Goal: Information Seeking & Learning: Learn about a topic

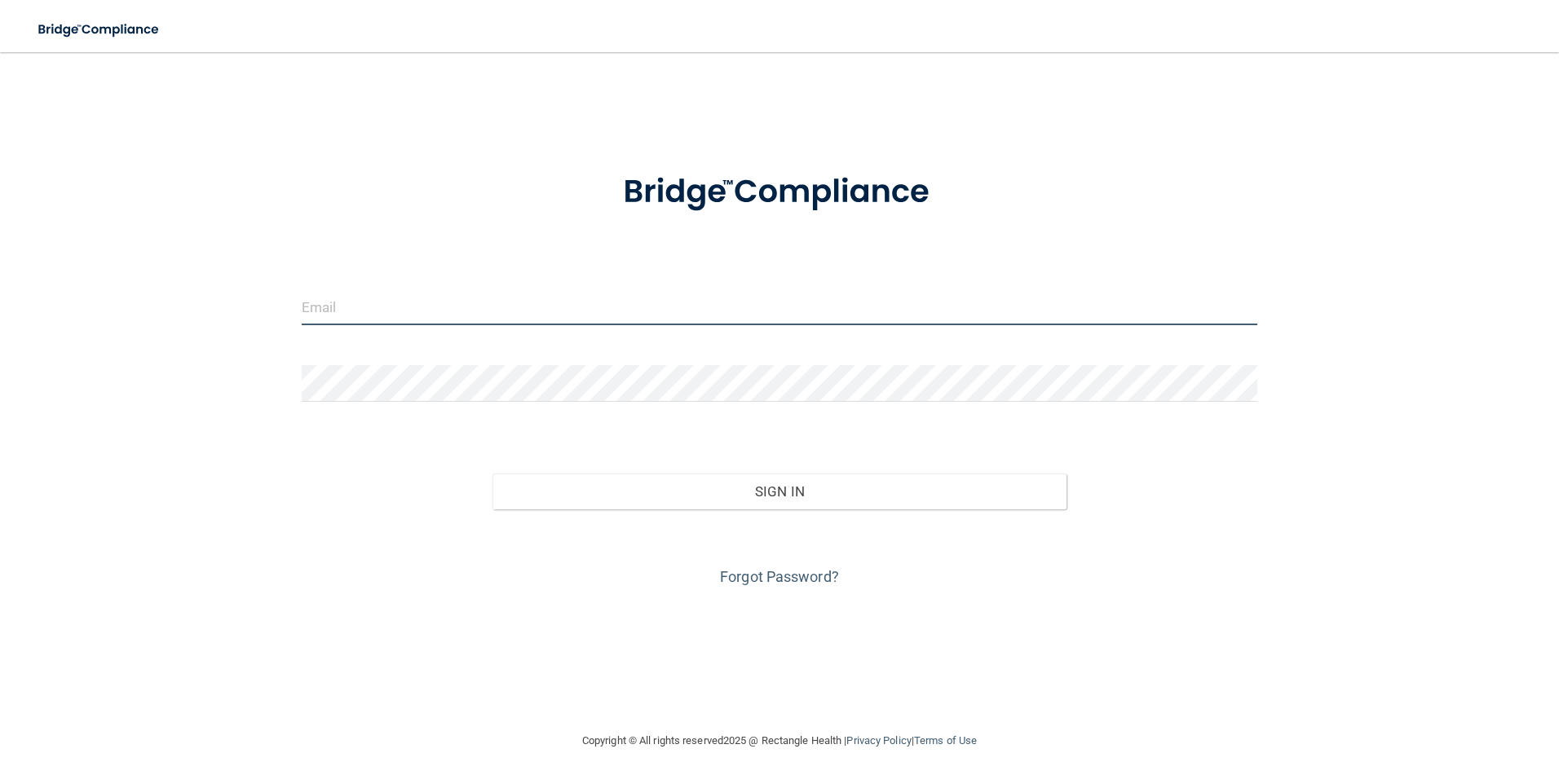
type input "admin3@carringtonorthodonticcenter.com"
drag, startPoint x: 524, startPoint y: 304, endPoint x: 335, endPoint y: 305, distance: 189.0
click at [335, 305] on input "admin3@carringtonorthodonticcenter.com" at bounding box center [780, 307] width 957 height 37
drag, startPoint x: 521, startPoint y: 300, endPoint x: 285, endPoint y: 313, distance: 236.4
click at [285, 313] on div "admin3@carringtonorthodonticcenter.com Invalid email/password. You don't have p…" at bounding box center [780, 392] width 1494 height 647
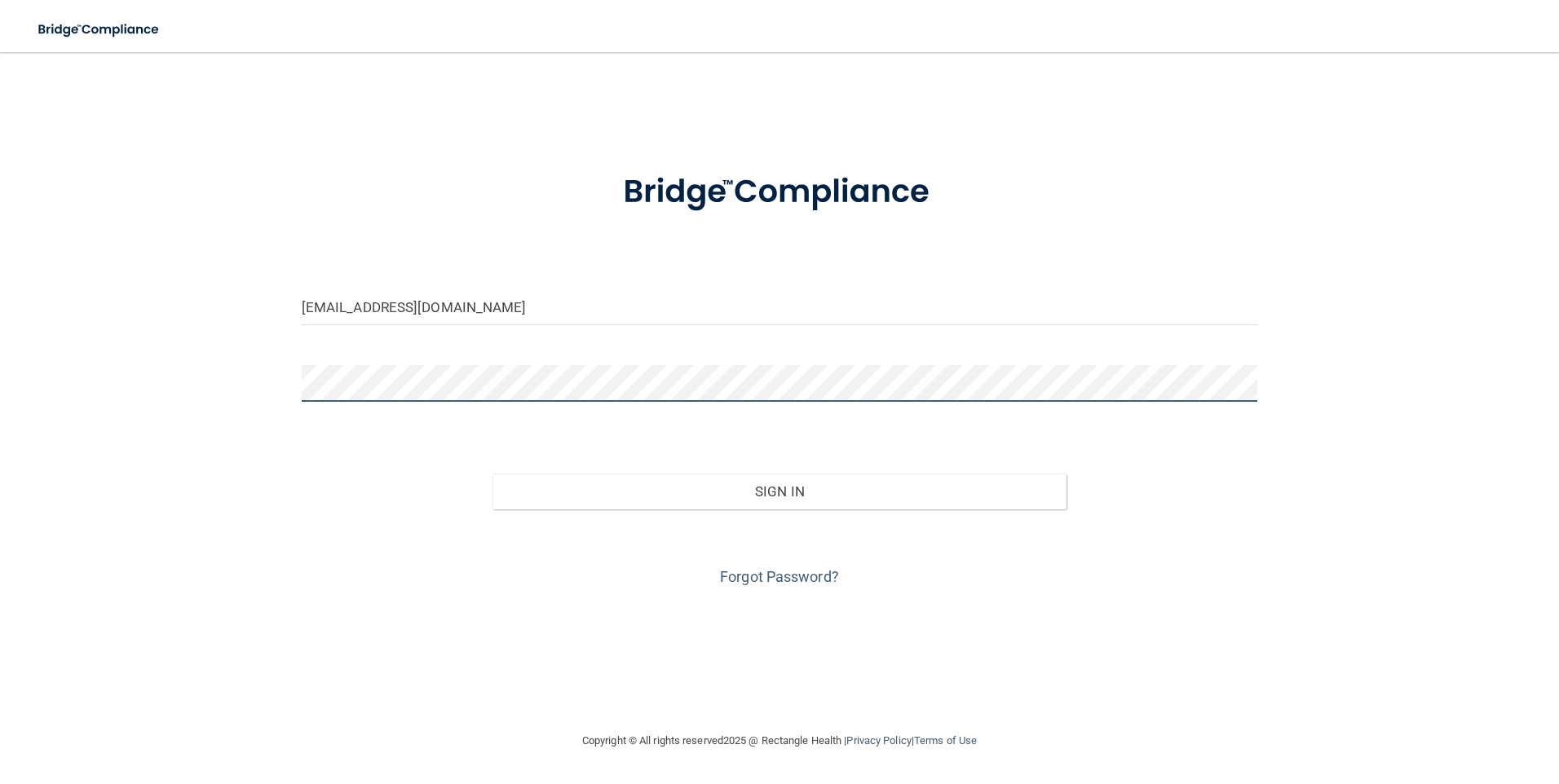
click at [492, 473] on button "Sign In" at bounding box center [780, 491] width 574 height 36
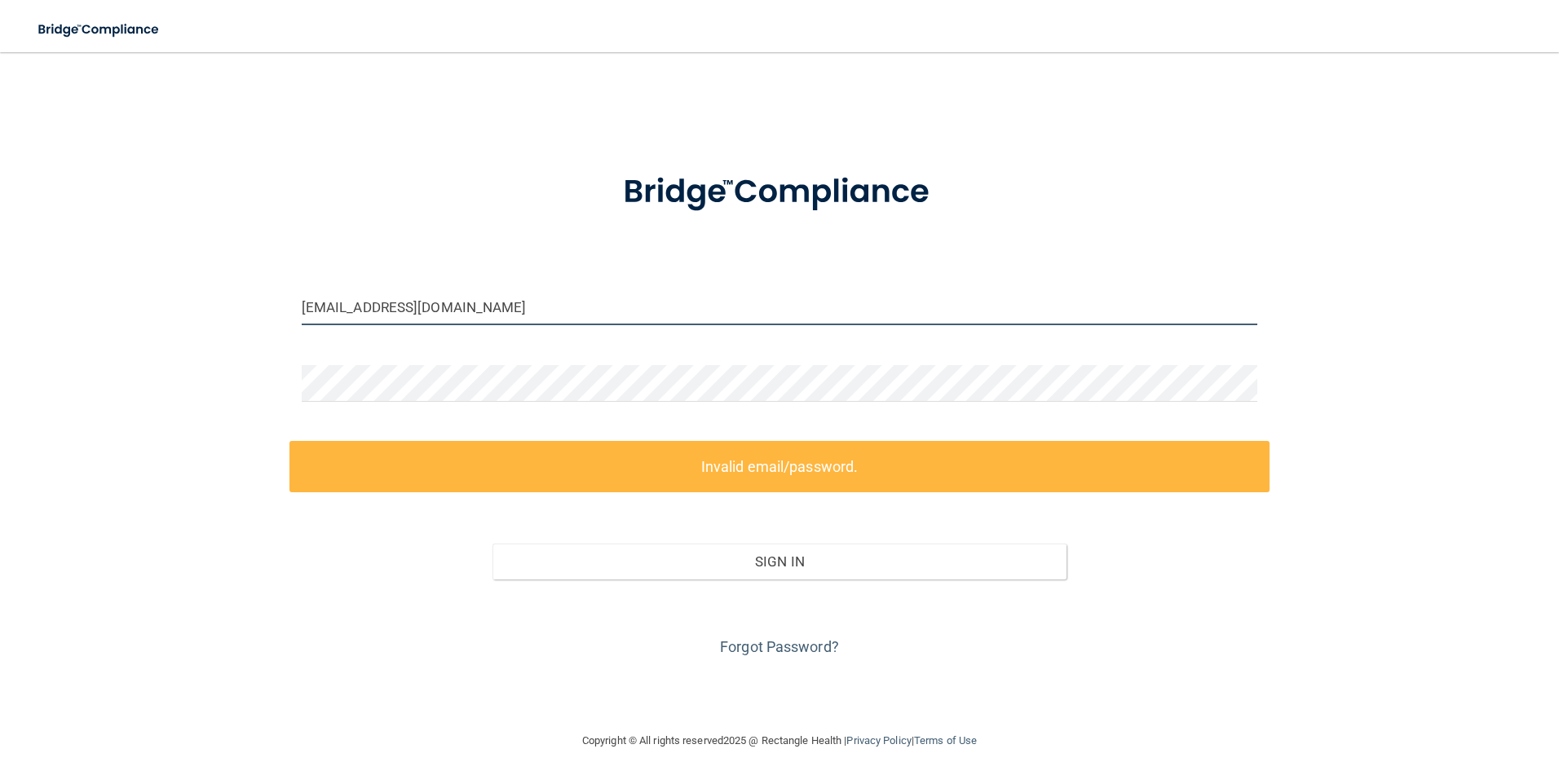
click at [415, 311] on input "Kroxrose@gmail.cm" at bounding box center [780, 307] width 957 height 37
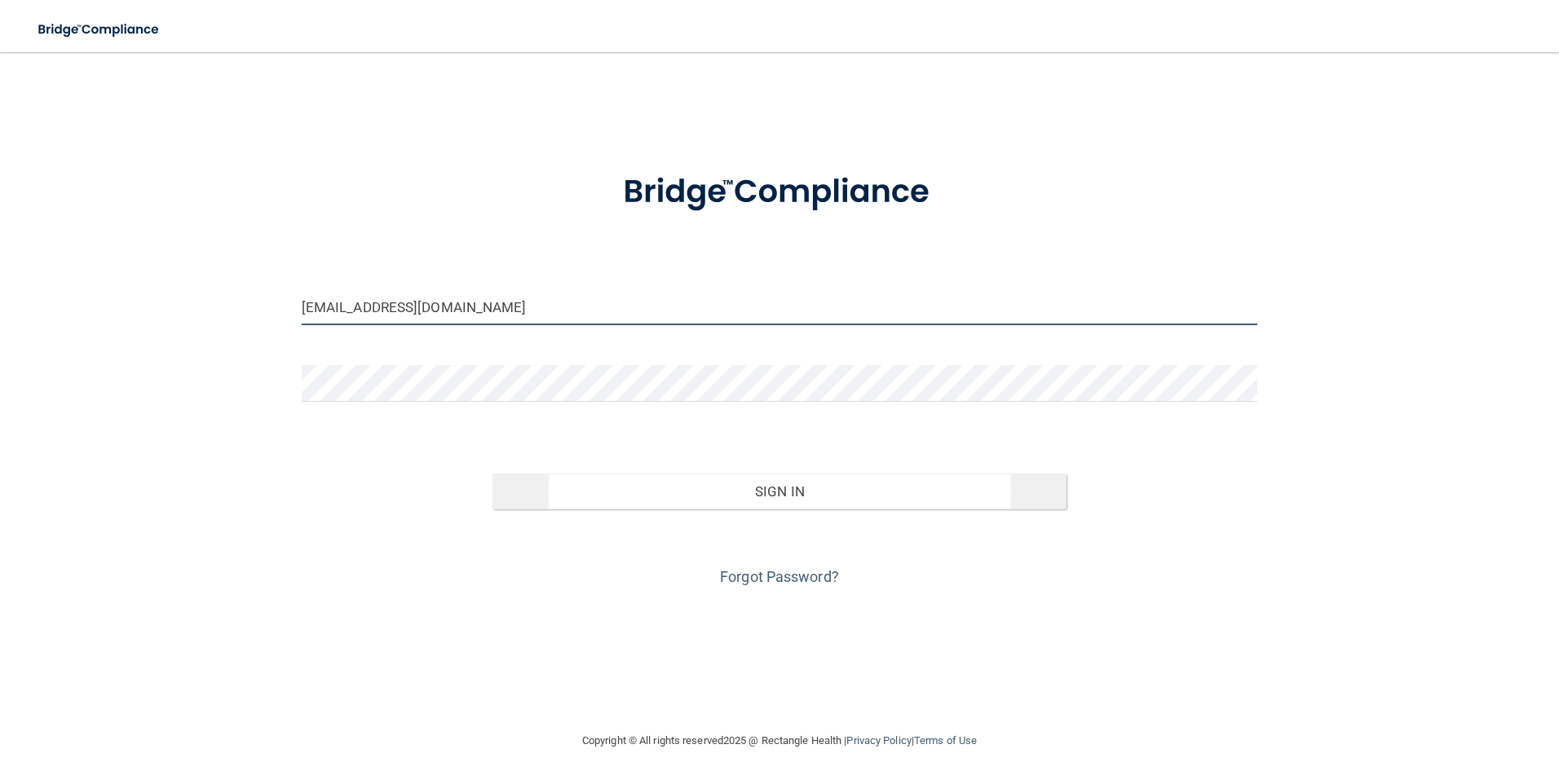
type input "Kroxrose@gmail.com"
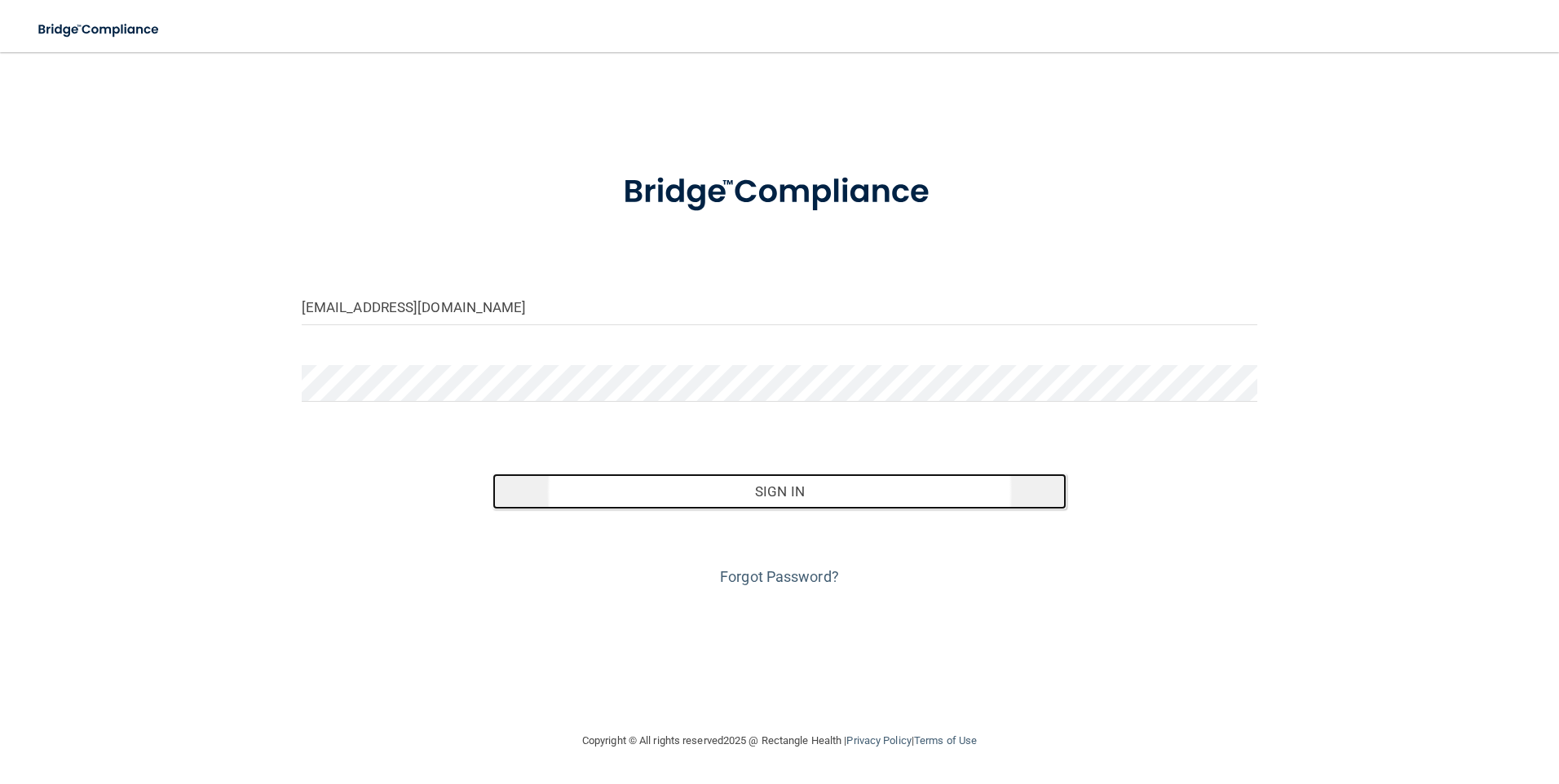
click at [682, 482] on button "Sign In" at bounding box center [780, 491] width 574 height 36
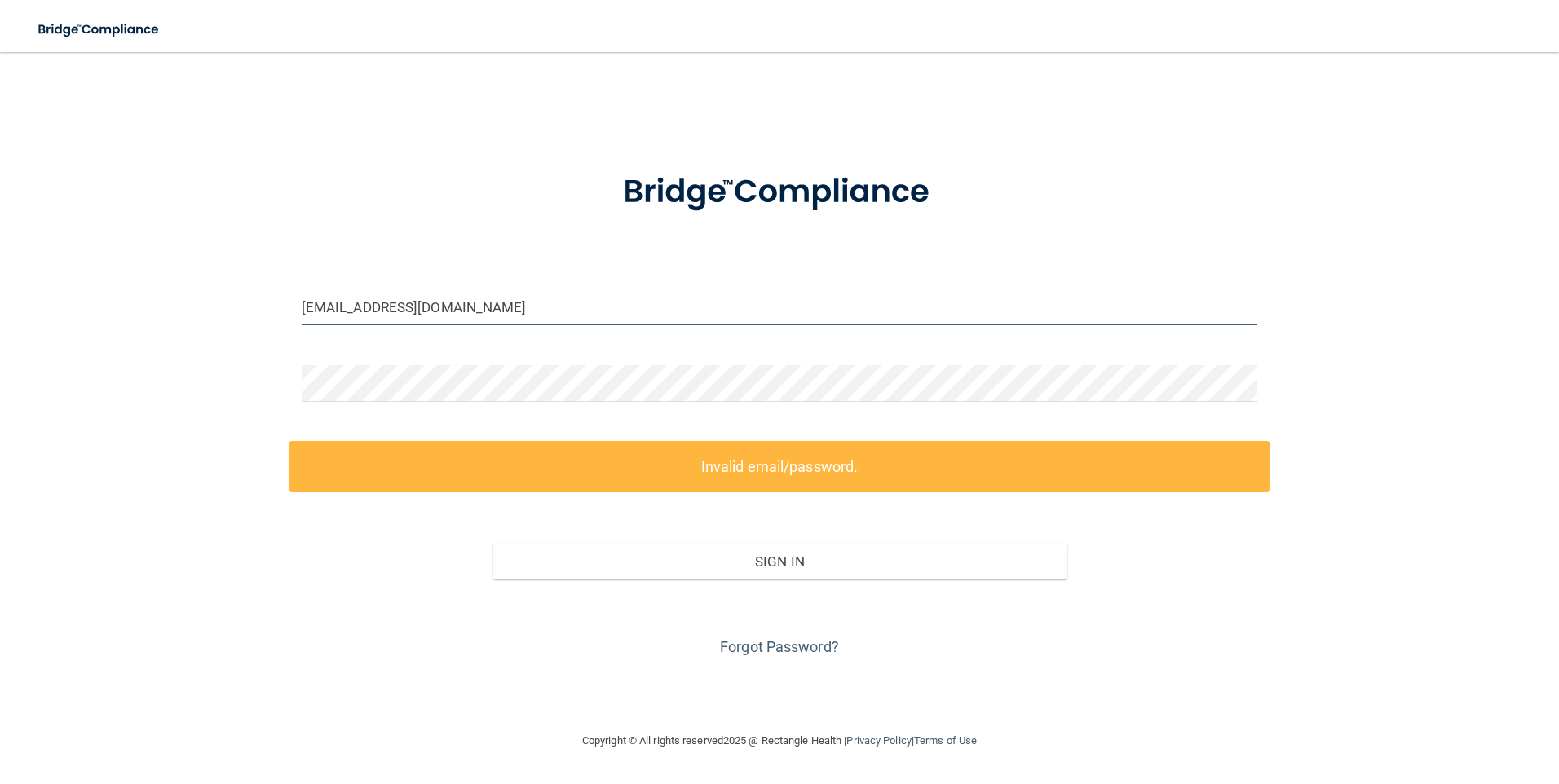
drag, startPoint x: 440, startPoint y: 309, endPoint x: 108, endPoint y: 305, distance: 332.0
click at [108, 304] on div "Kroxrose@gmail.com Invalid email/password. You don't have permission to access …" at bounding box center [780, 392] width 1494 height 647
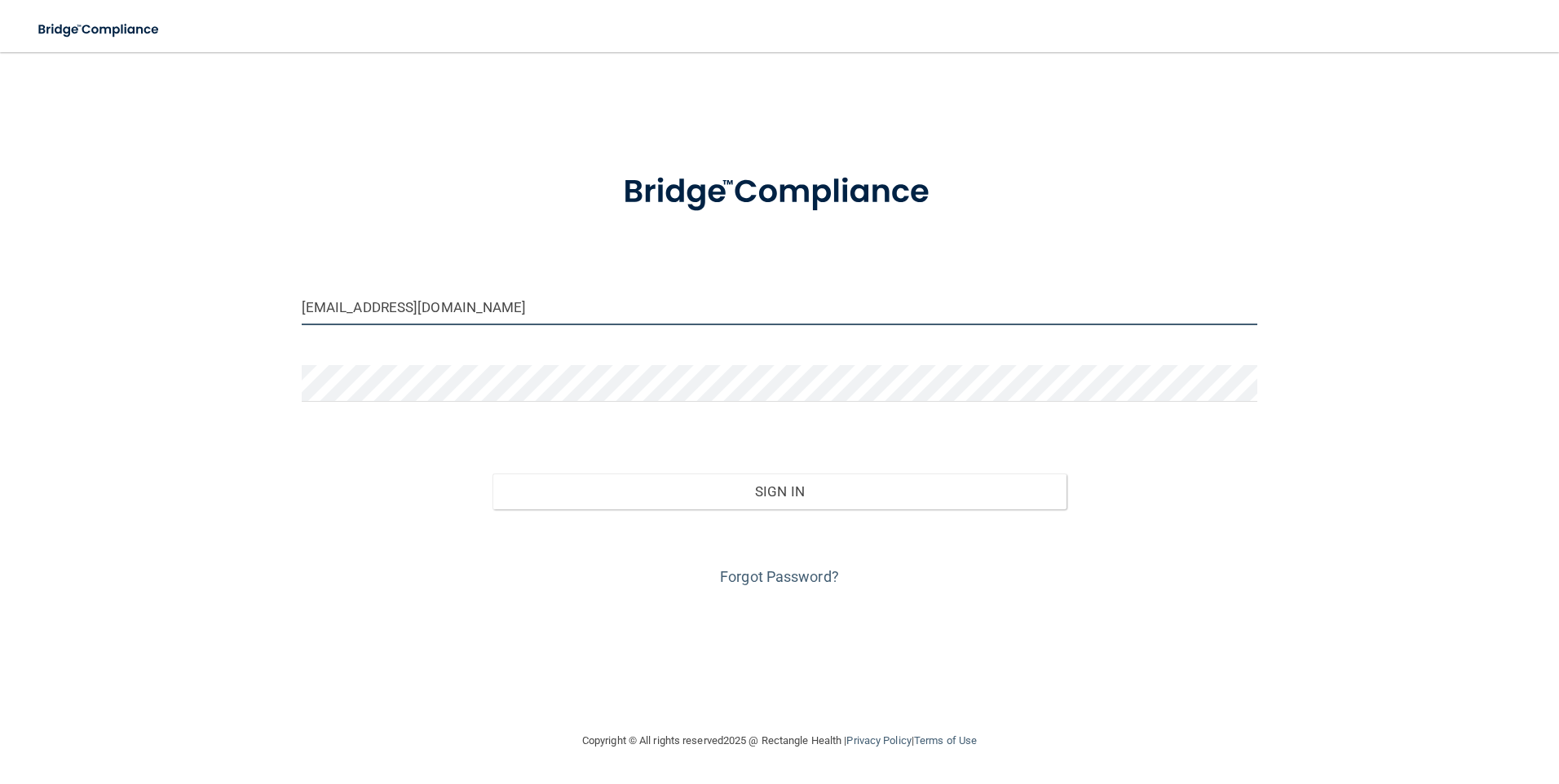
type input "Admin1@theorthodonticcenter.com"
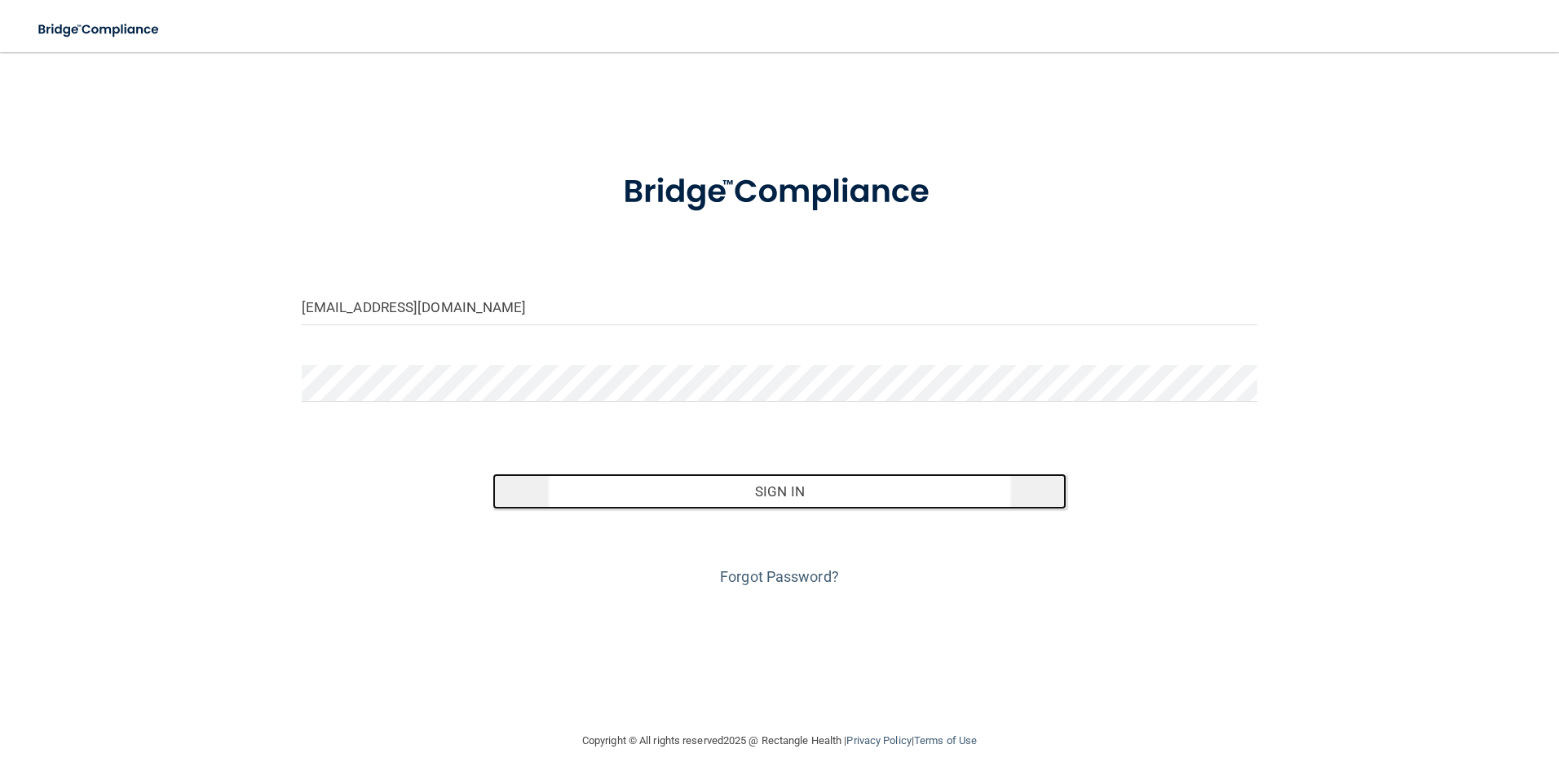
click at [682, 482] on button "Sign In" at bounding box center [780, 491] width 574 height 36
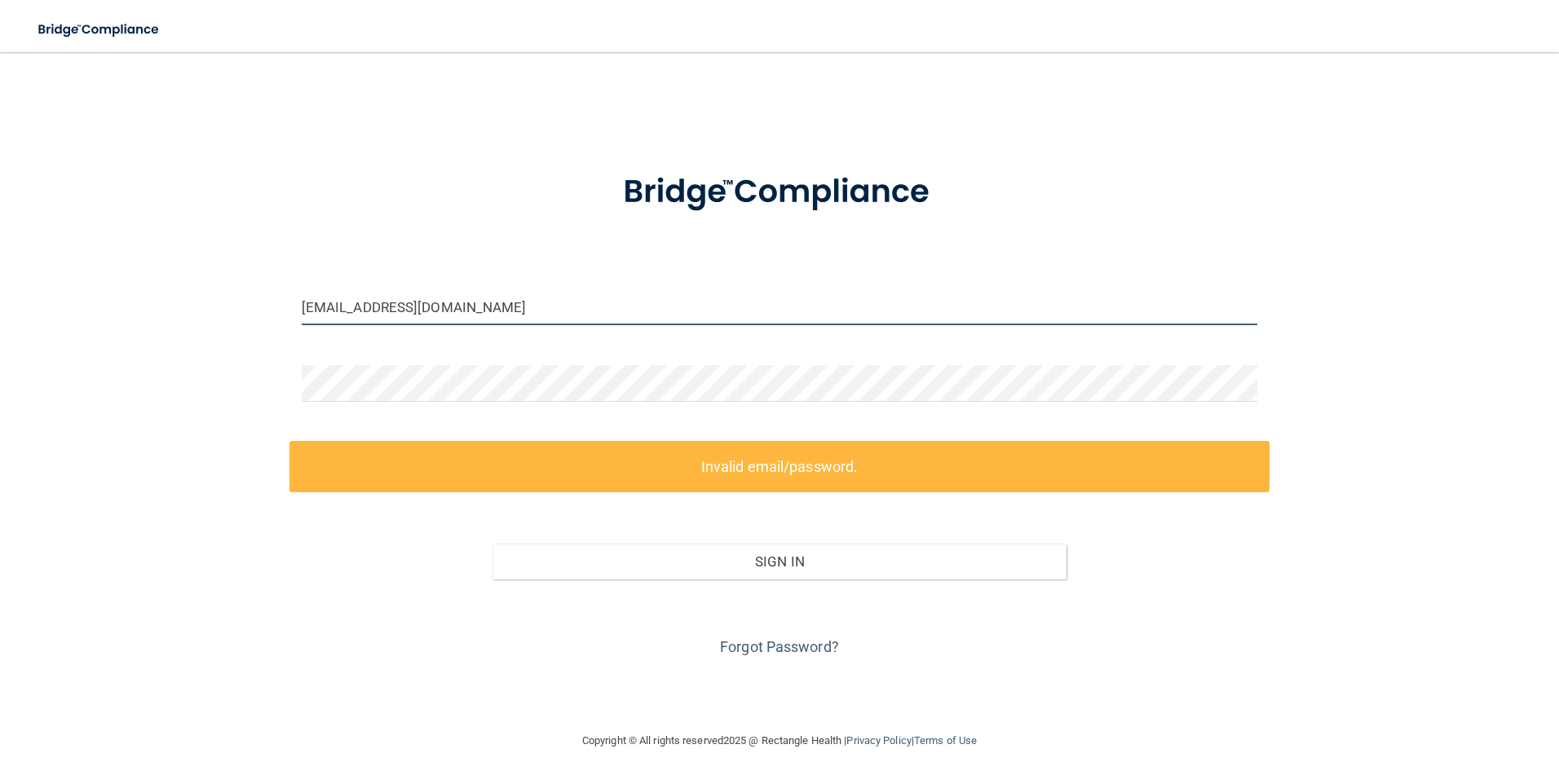
drag, startPoint x: 544, startPoint y: 310, endPoint x: 137, endPoint y: 339, distance: 408.0
click at [137, 339] on div "Admin1@theorthodonticcenter.com Invalid email/password. You don't have permissi…" at bounding box center [780, 392] width 1494 height 647
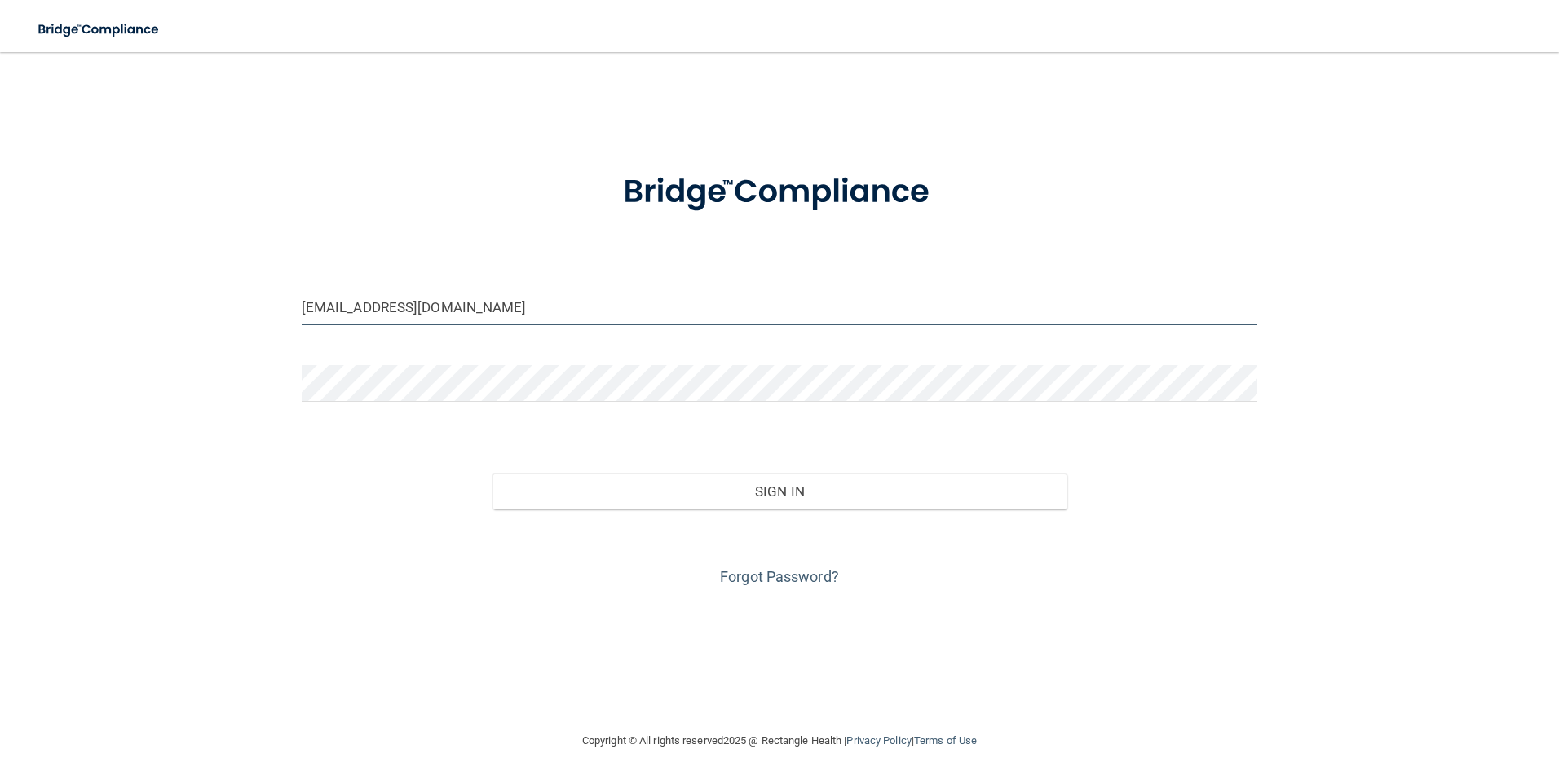
type input "[EMAIL_ADDRESS][DOMAIN_NAME]"
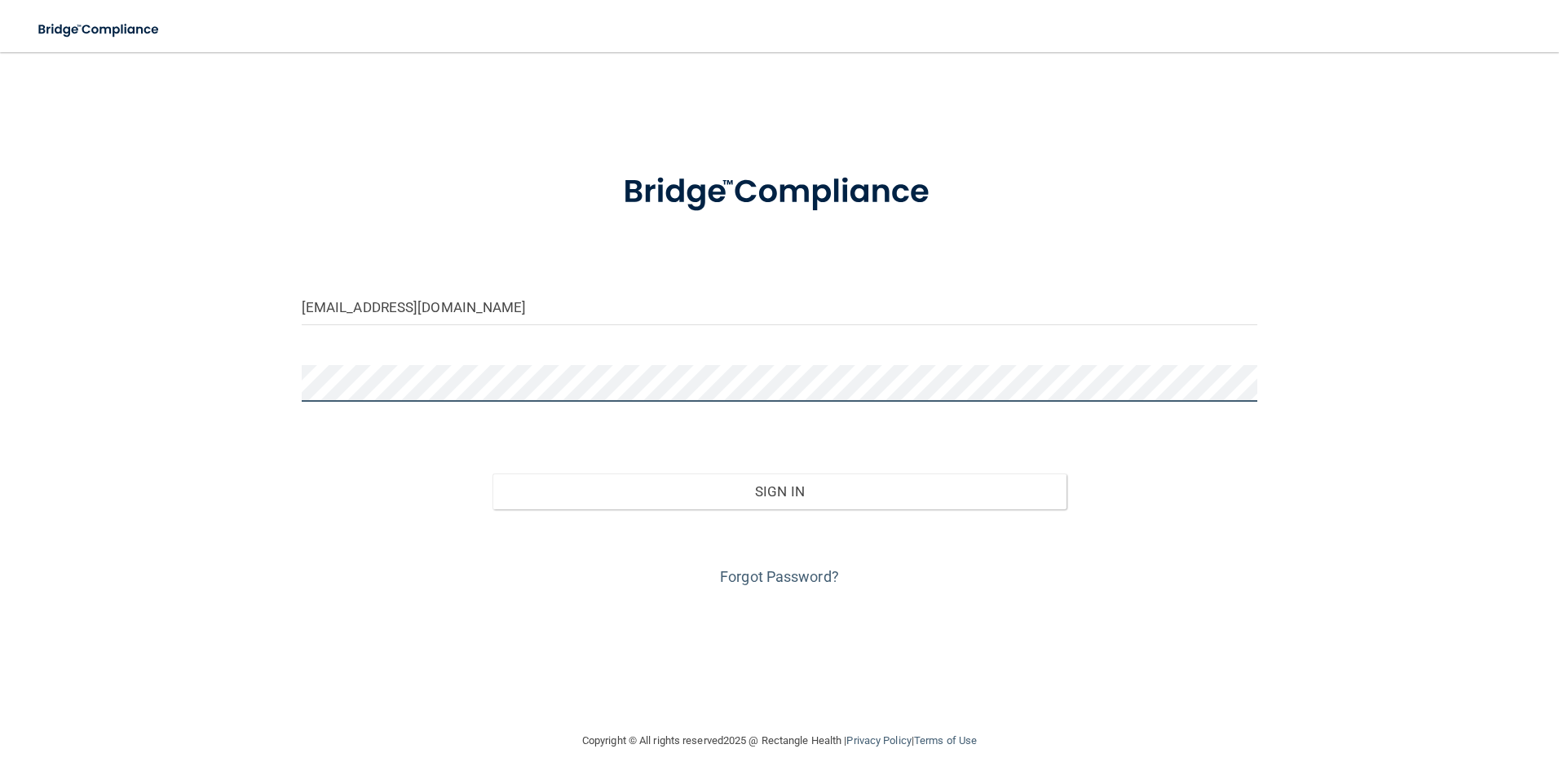
click at [197, 383] on div "kroxrose@gmail.com Invalid email/password. You don't have permission to access …" at bounding box center [780, 392] width 1494 height 647
click at [492, 473] on button "Sign In" at bounding box center [780, 491] width 574 height 36
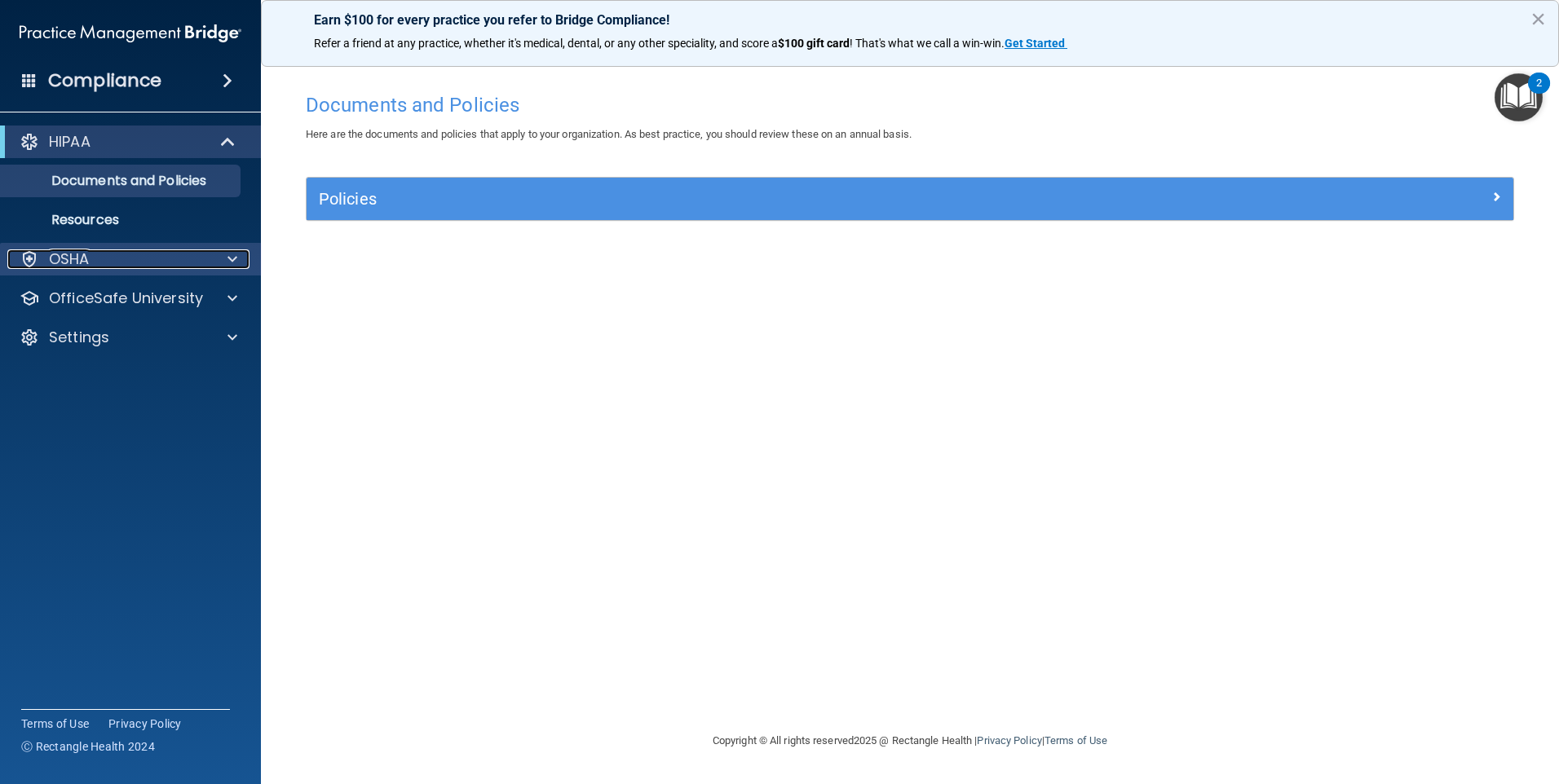
click at [194, 262] on div "OSHA" at bounding box center [108, 259] width 202 height 20
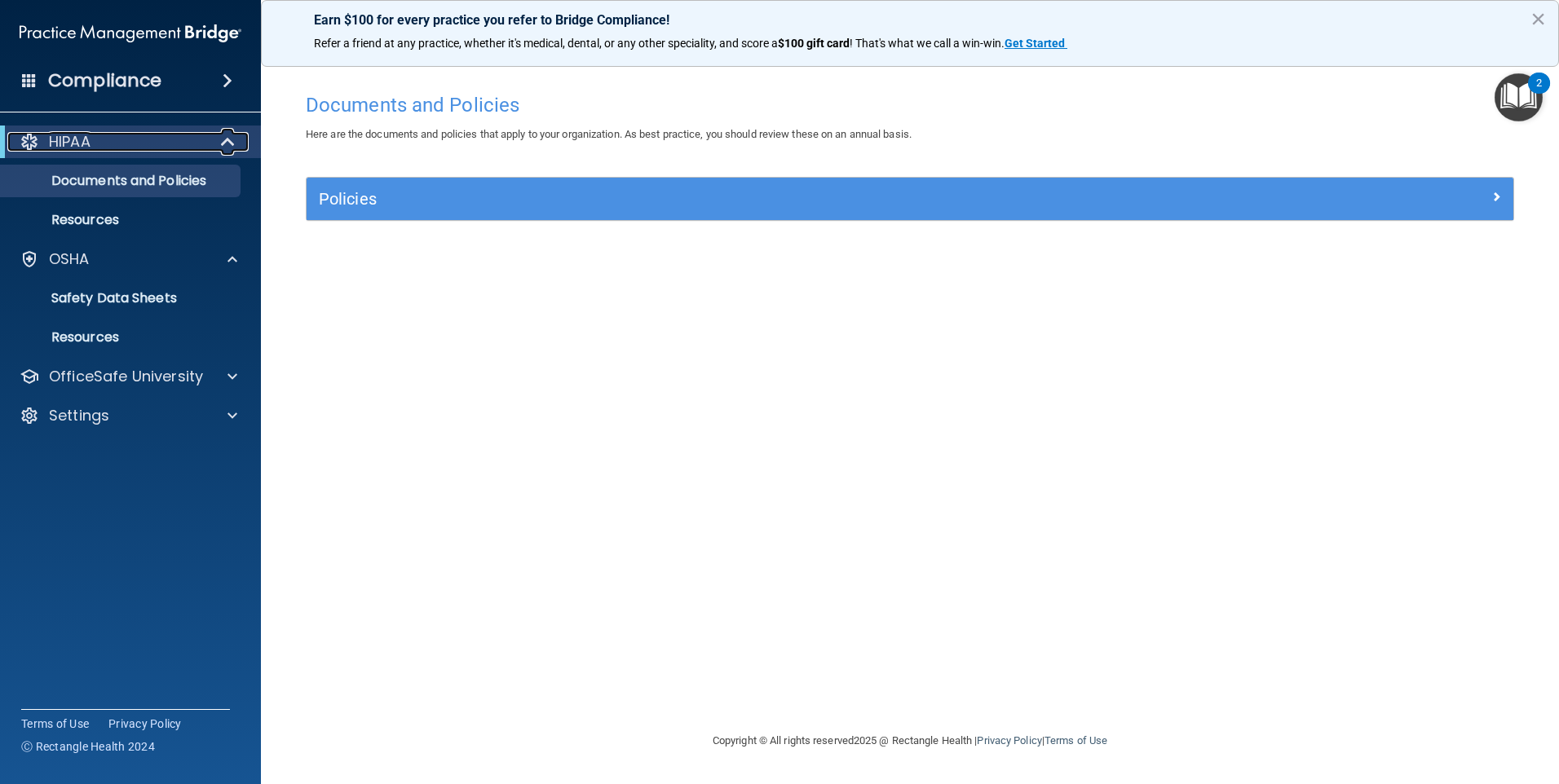
click at [79, 136] on p "HIPAA" at bounding box center [70, 142] width 42 height 20
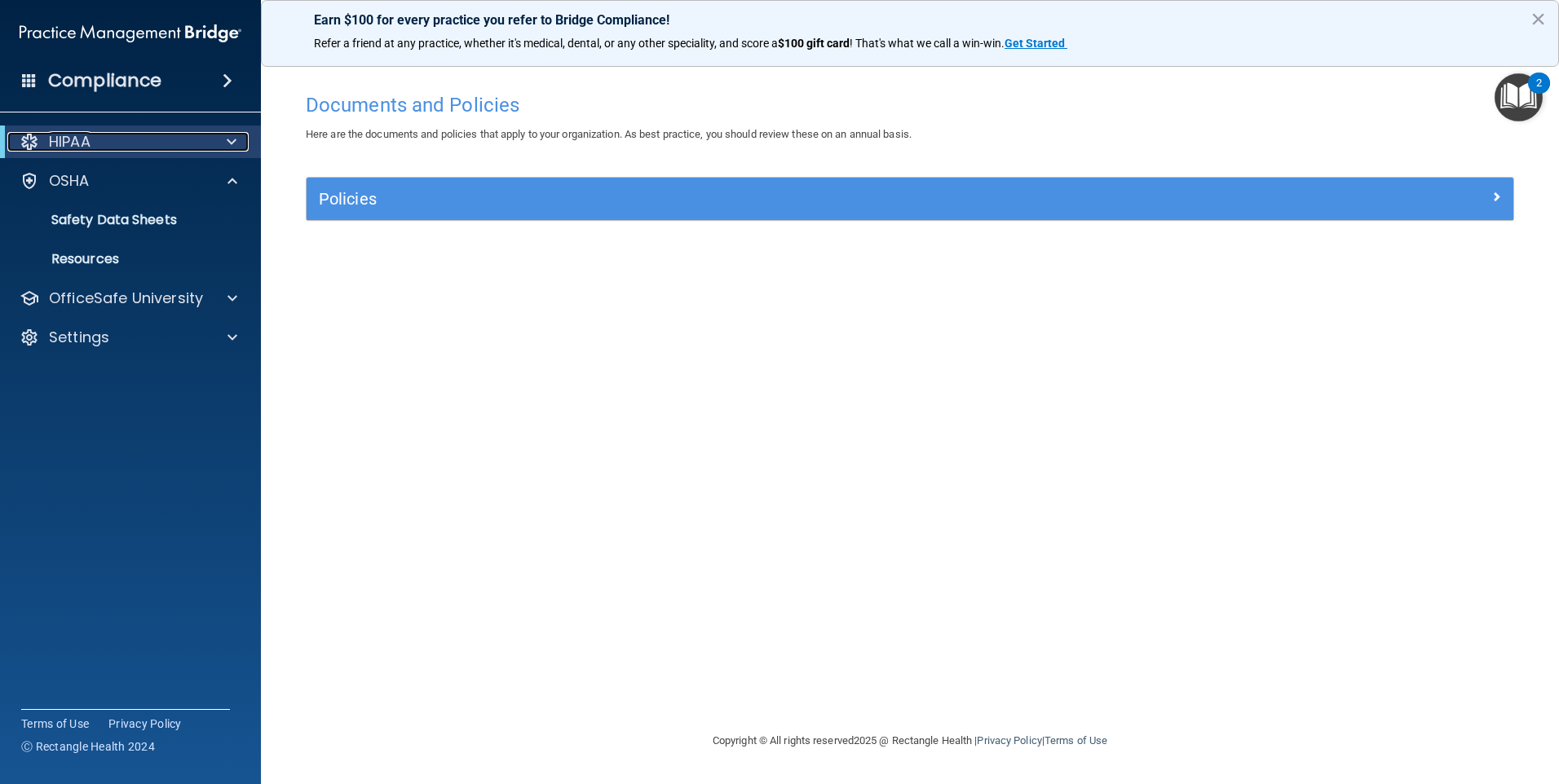
click at [79, 136] on p "HIPAA" at bounding box center [70, 142] width 42 height 20
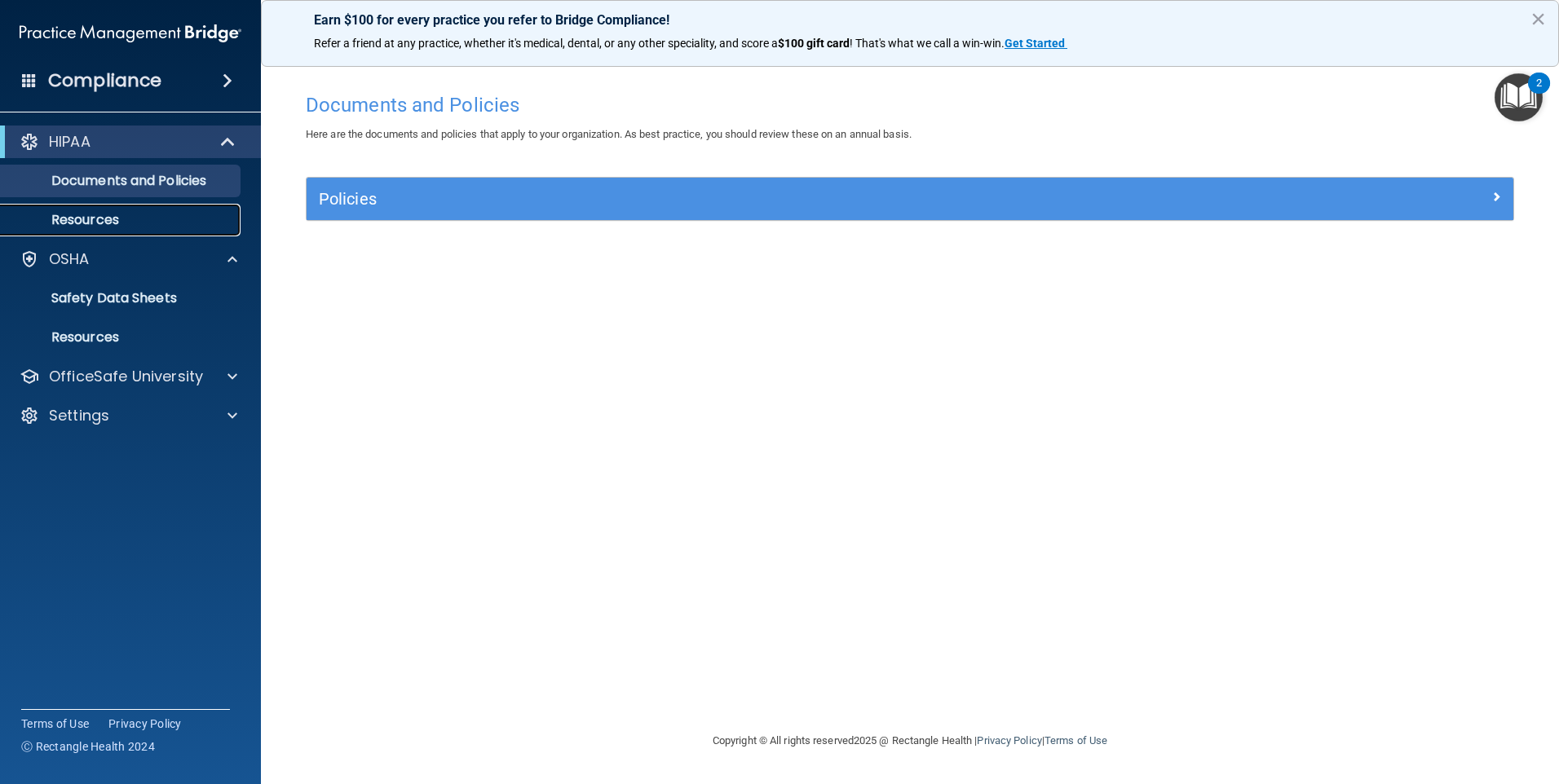
click at [97, 217] on p "Resources" at bounding box center [122, 220] width 222 height 16
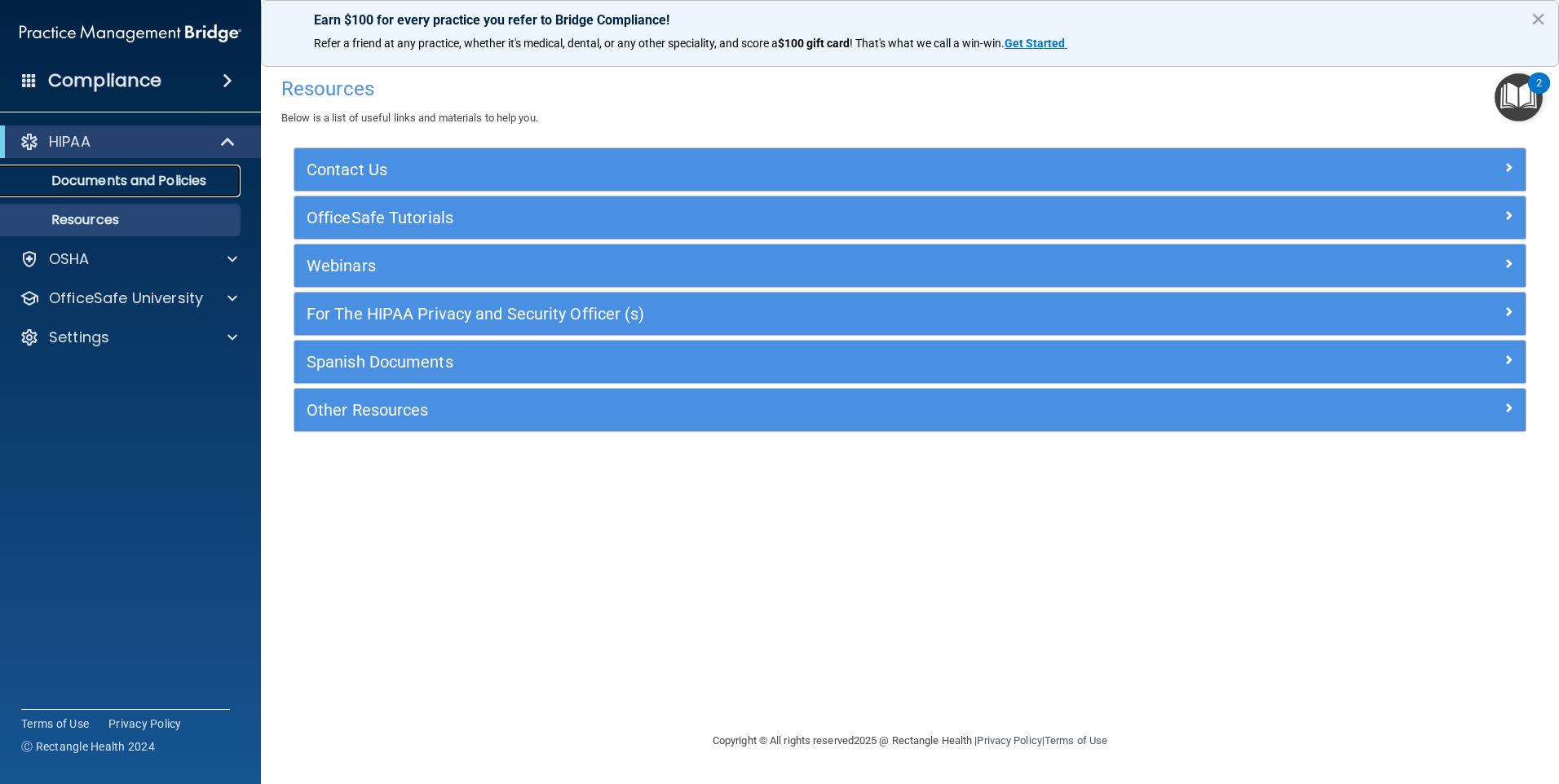
click at [138, 182] on p "Documents and Policies" at bounding box center [122, 181] width 222 height 16
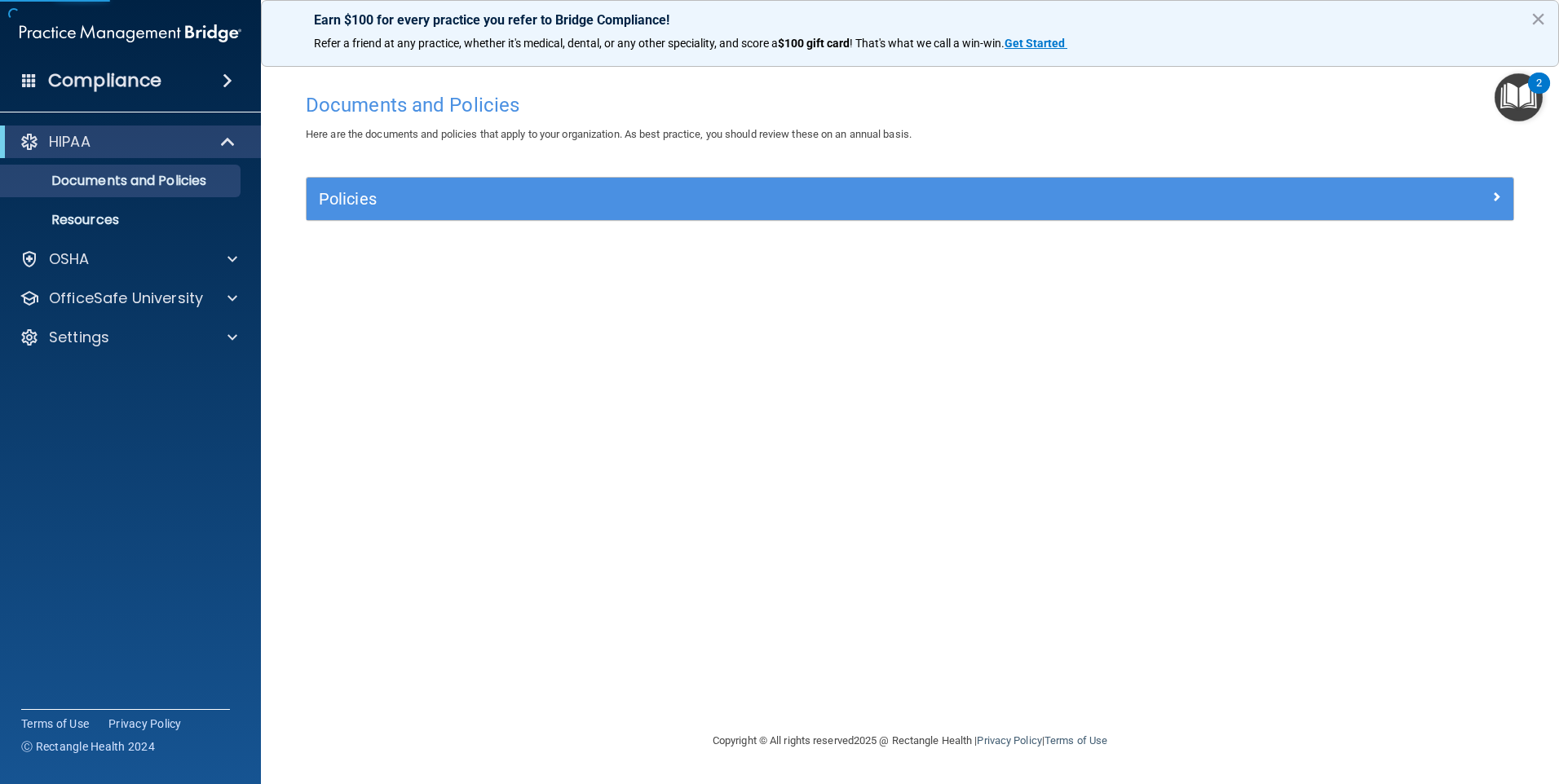
click at [225, 74] on span at bounding box center [227, 81] width 10 height 20
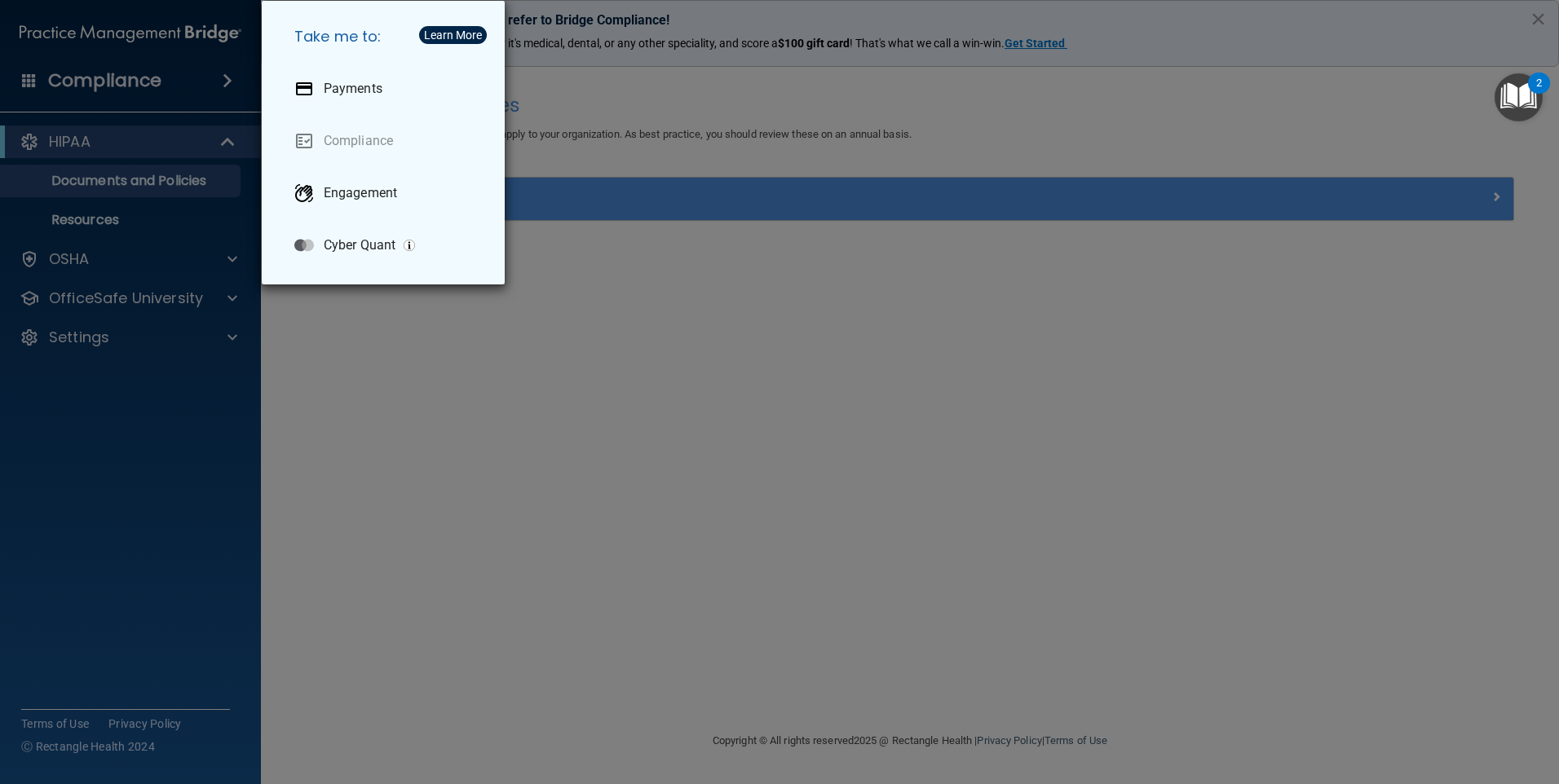
click at [225, 74] on div "Take me to: Payments Compliance Engagement Cyber Quant" at bounding box center [780, 392] width 1559 height 784
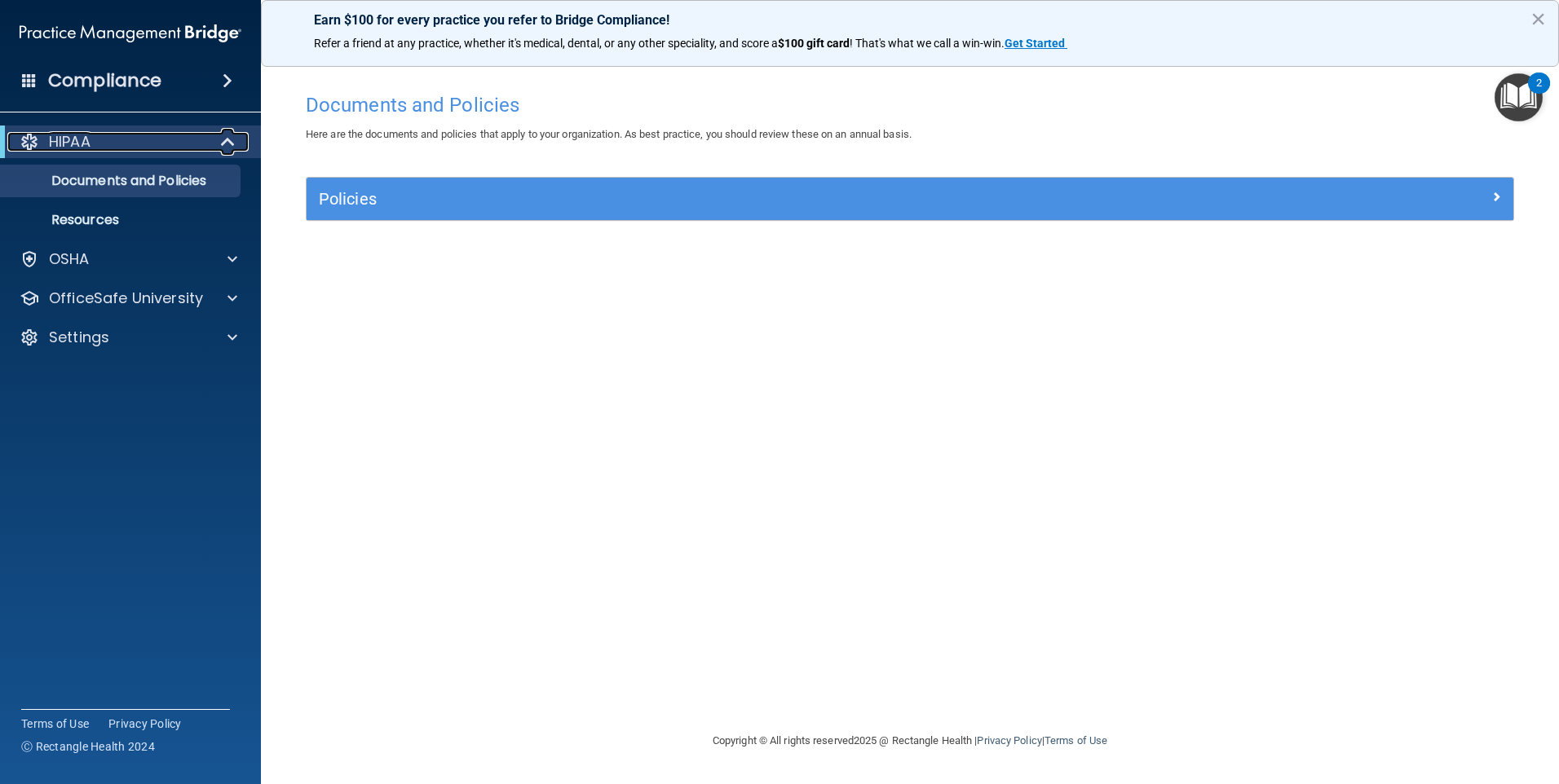
click at [229, 140] on span at bounding box center [229, 142] width 14 height 20
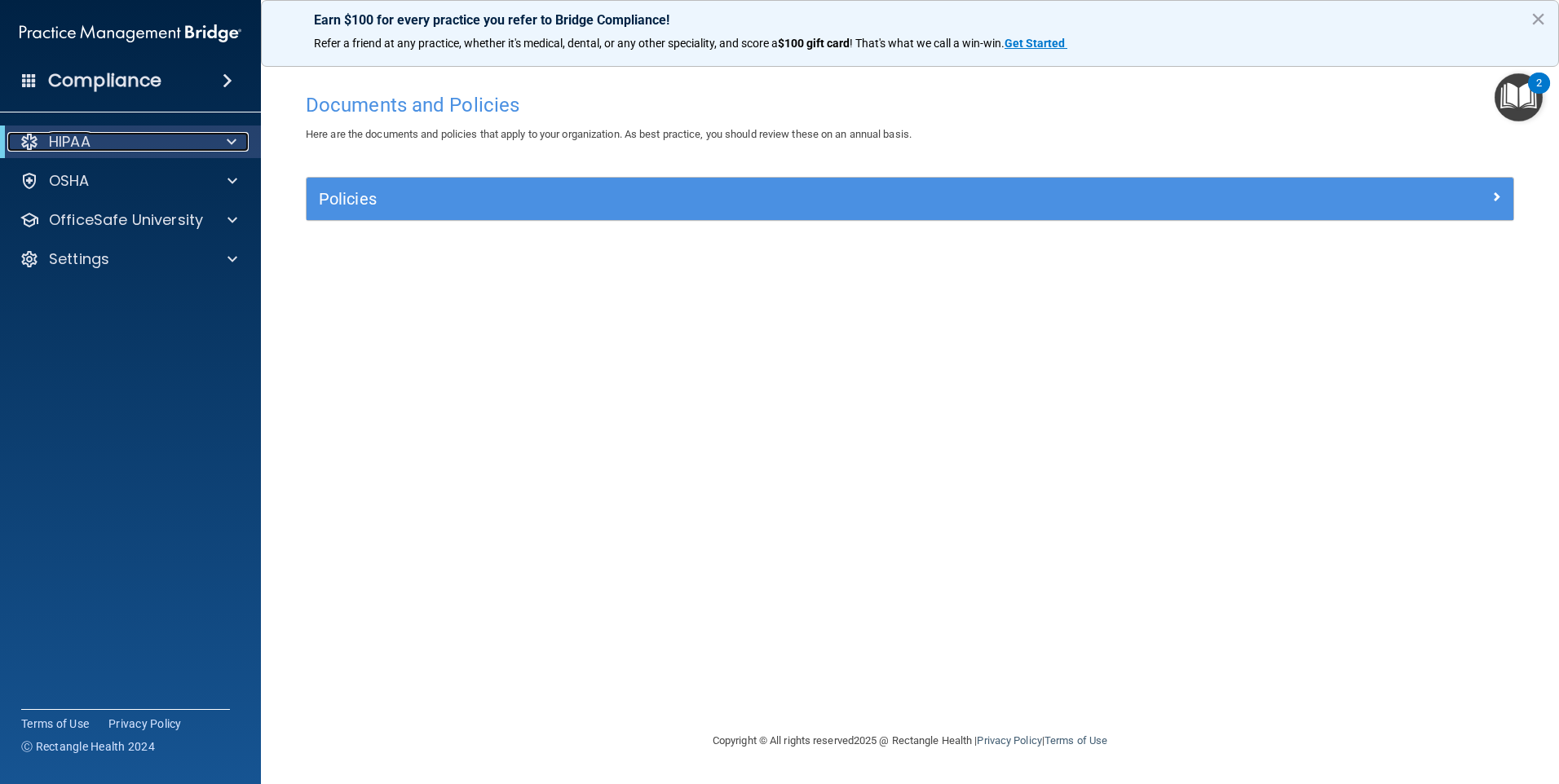
click at [229, 140] on span at bounding box center [231, 142] width 10 height 20
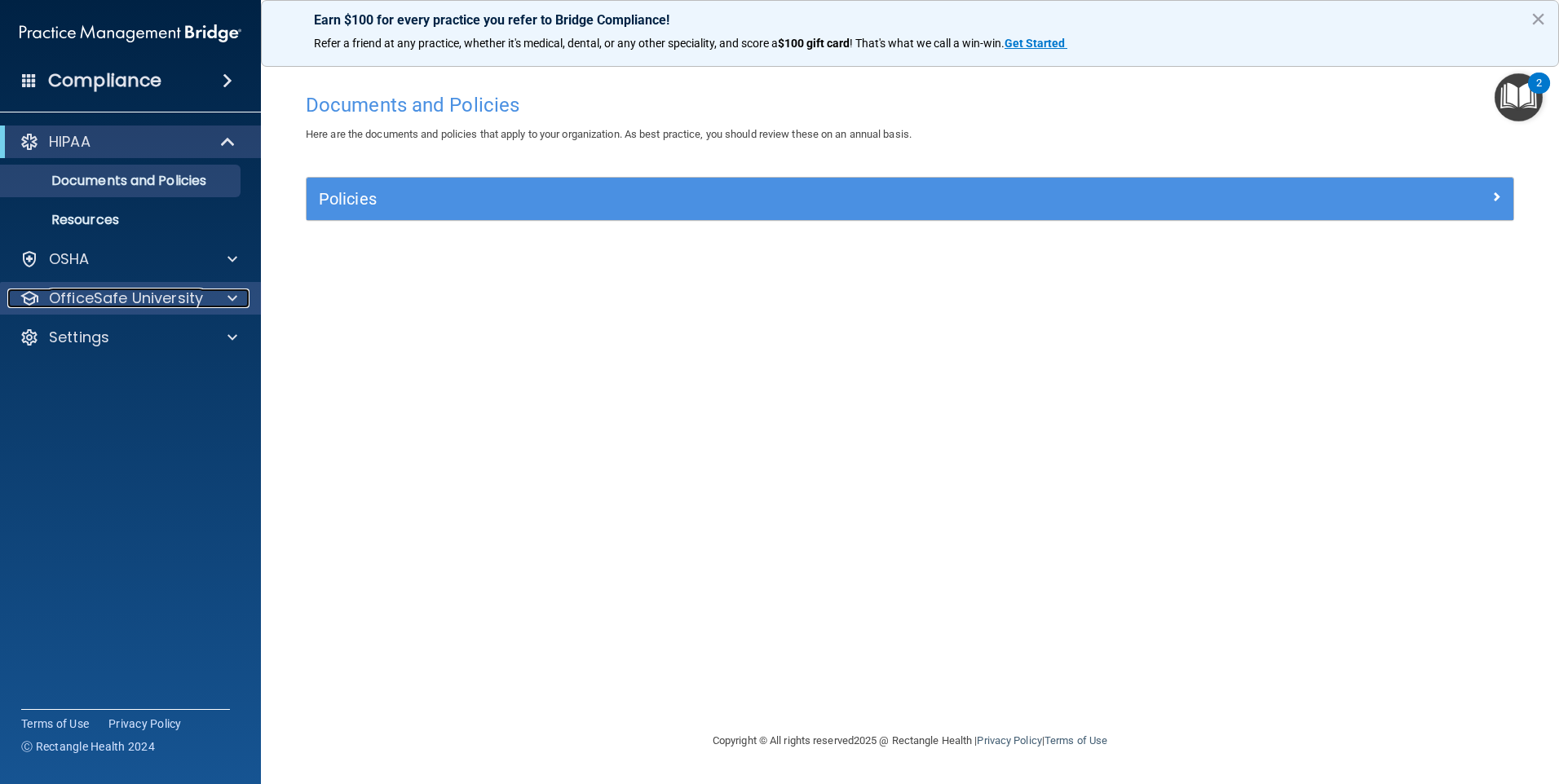
click at [233, 296] on span at bounding box center [232, 299] width 10 height 20
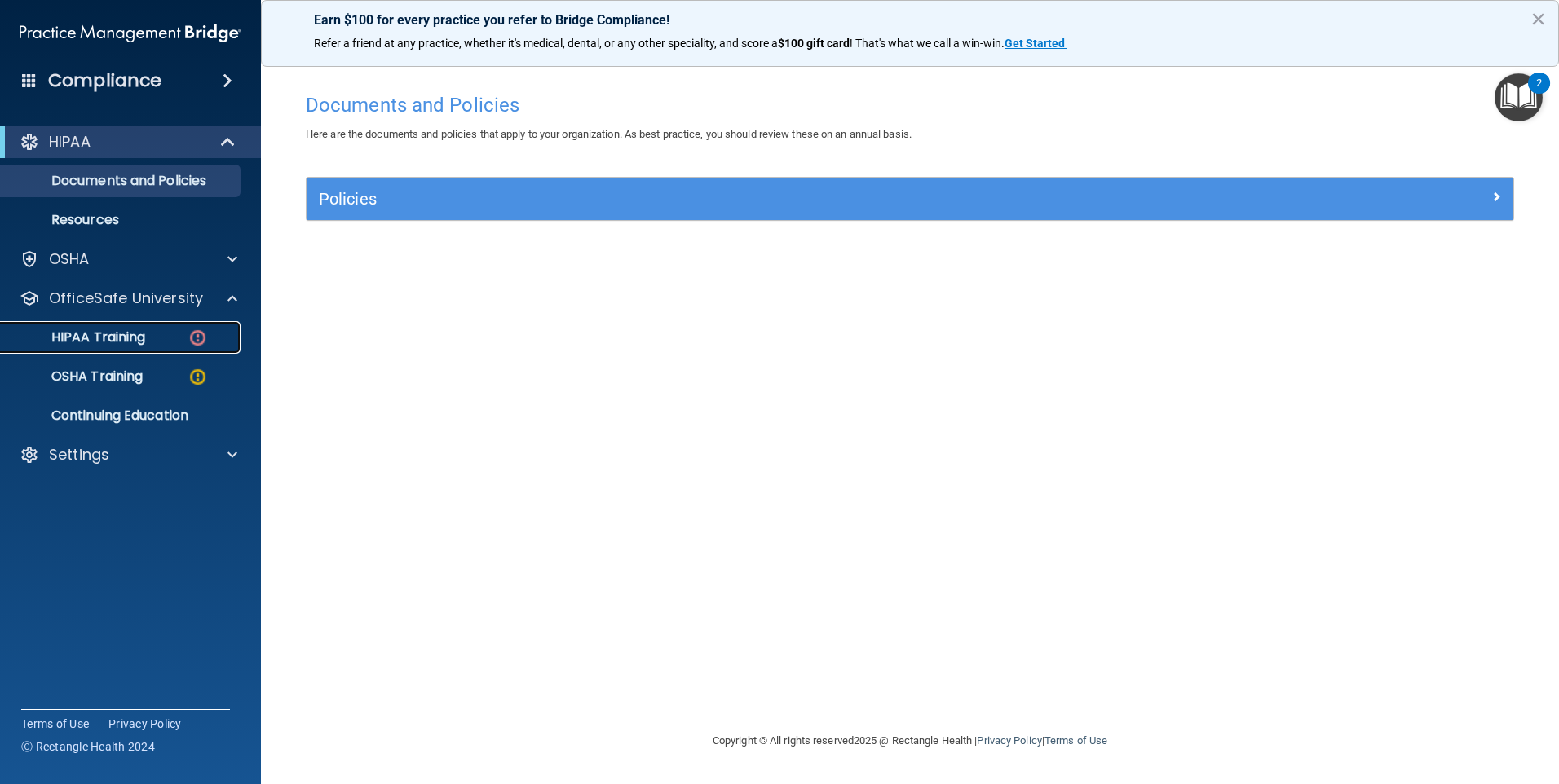
click at [144, 341] on p "HIPAA Training" at bounding box center [78, 338] width 135 height 16
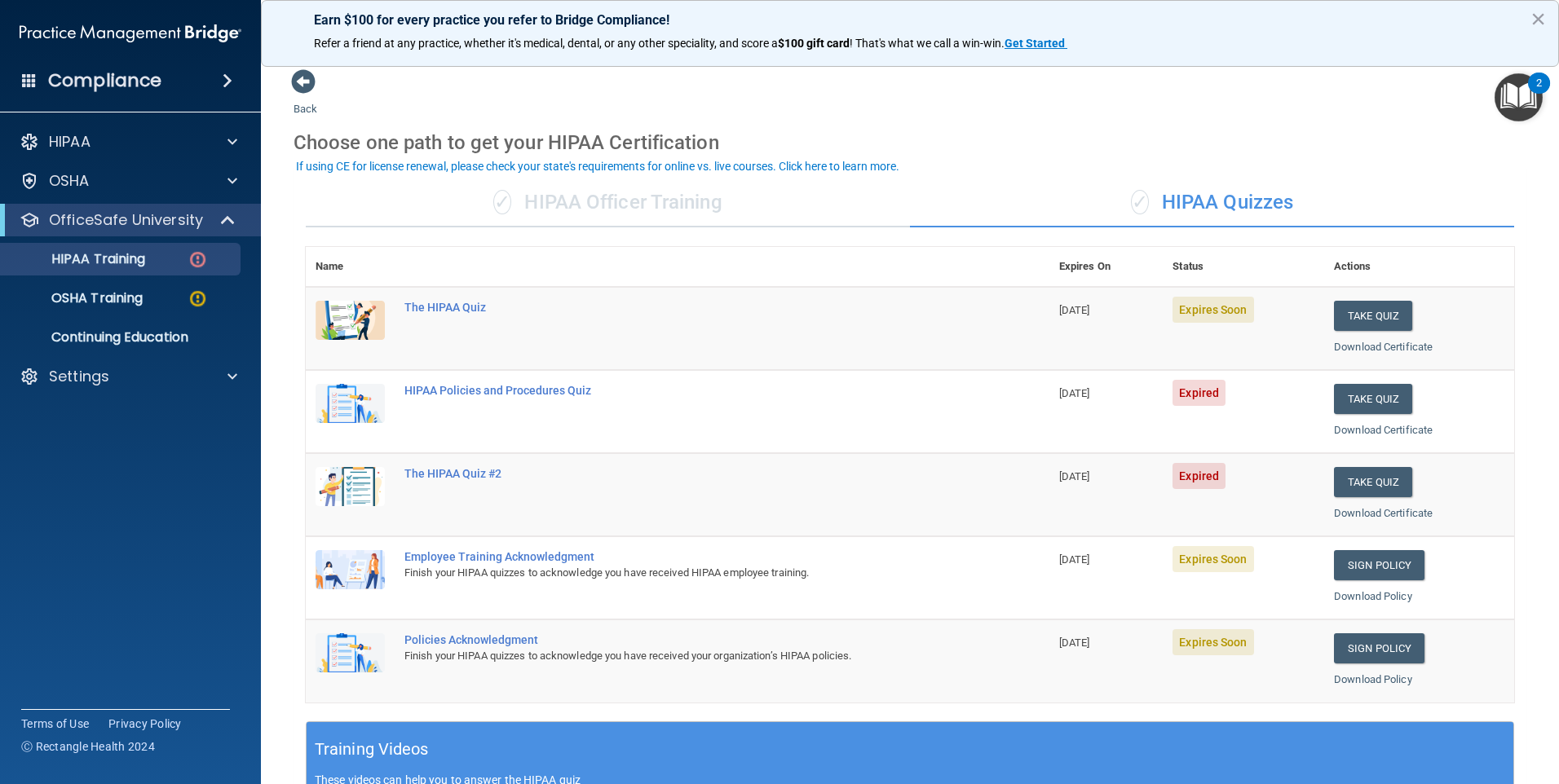
click at [642, 200] on div "✓ HIPAA Officer Training" at bounding box center [608, 203] width 604 height 49
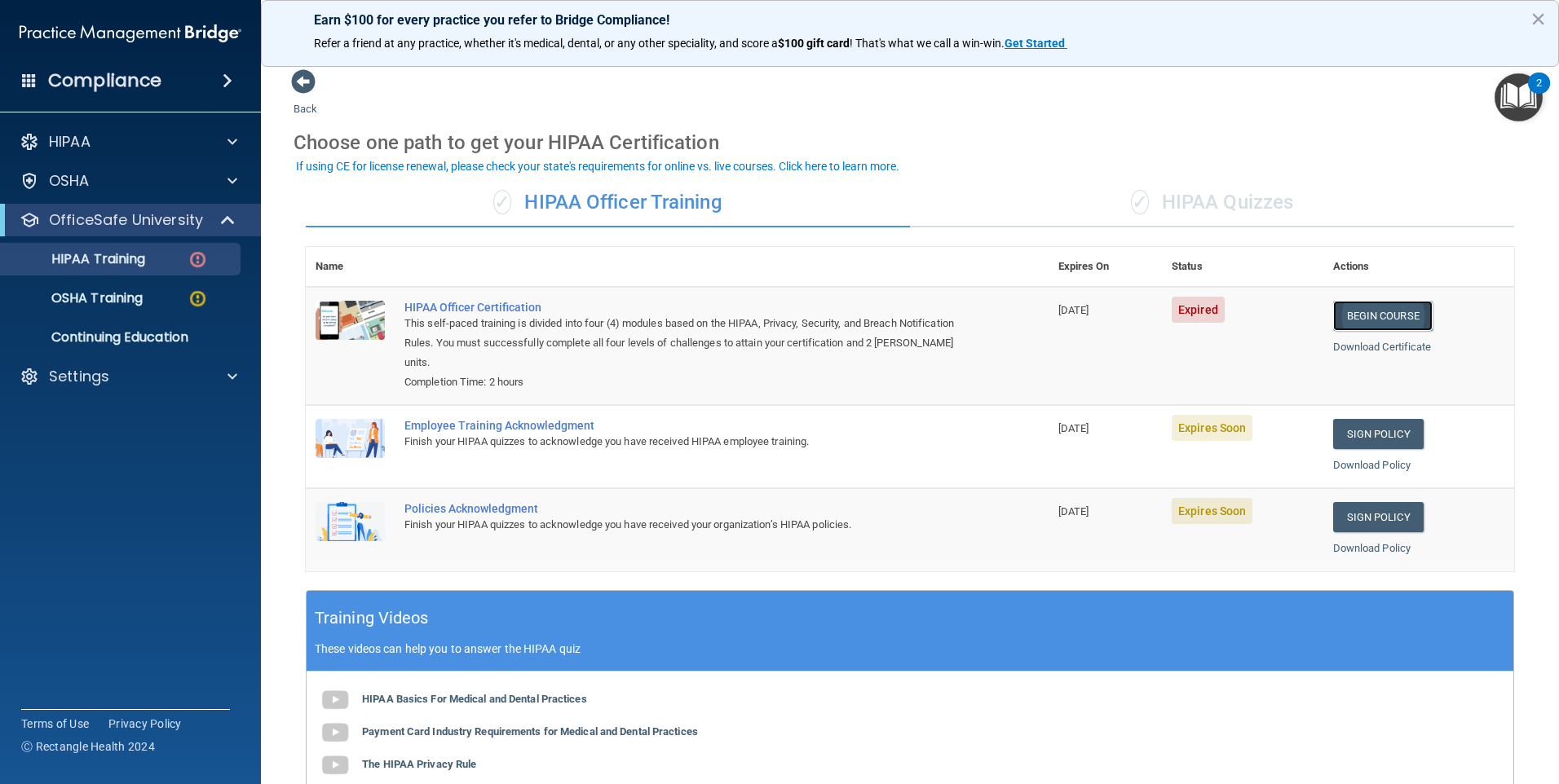
click at [682, 313] on link "Begin Course" at bounding box center [1383, 315] width 99 height 30
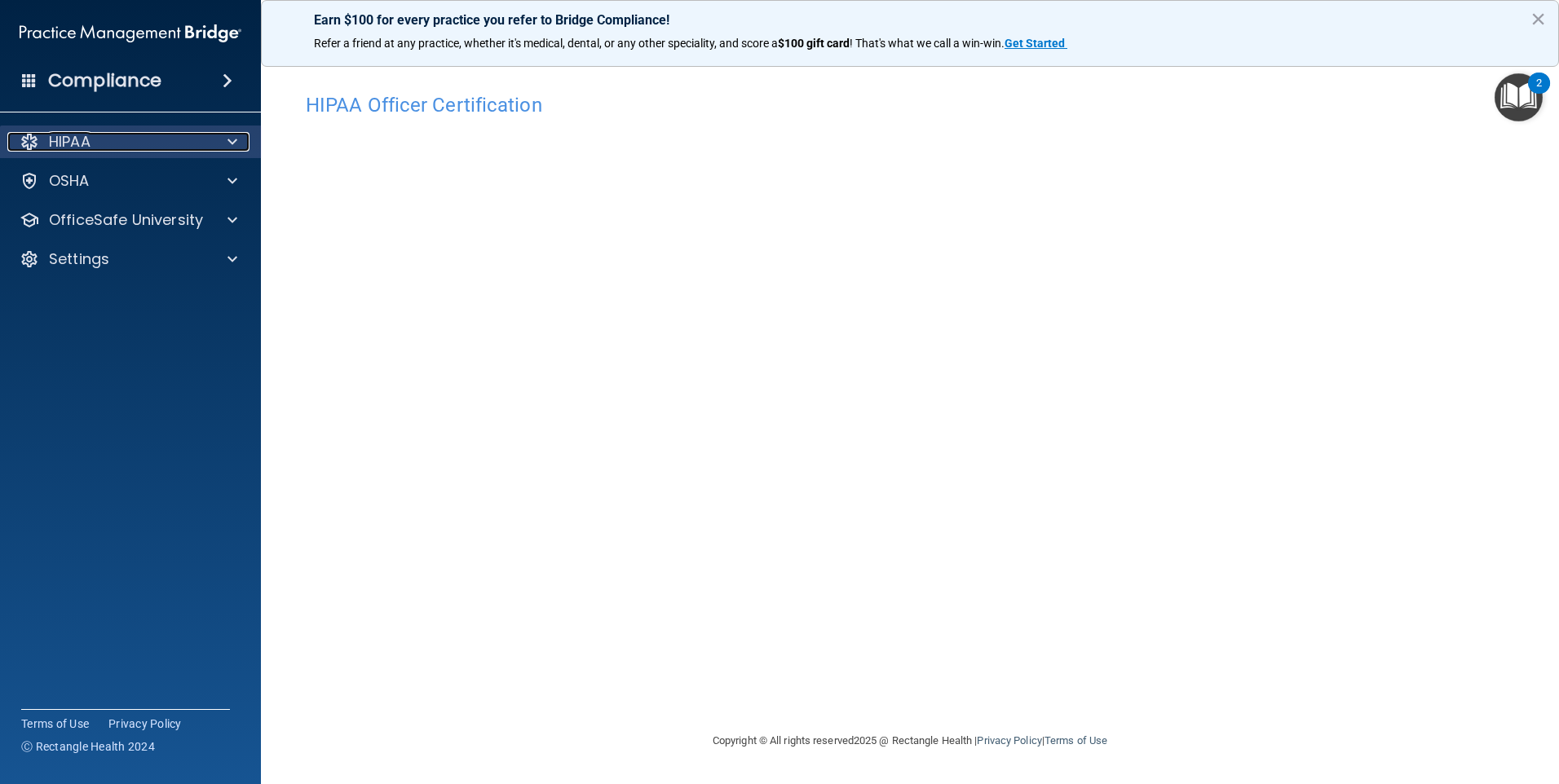
click at [226, 142] on div at bounding box center [229, 142] width 41 height 20
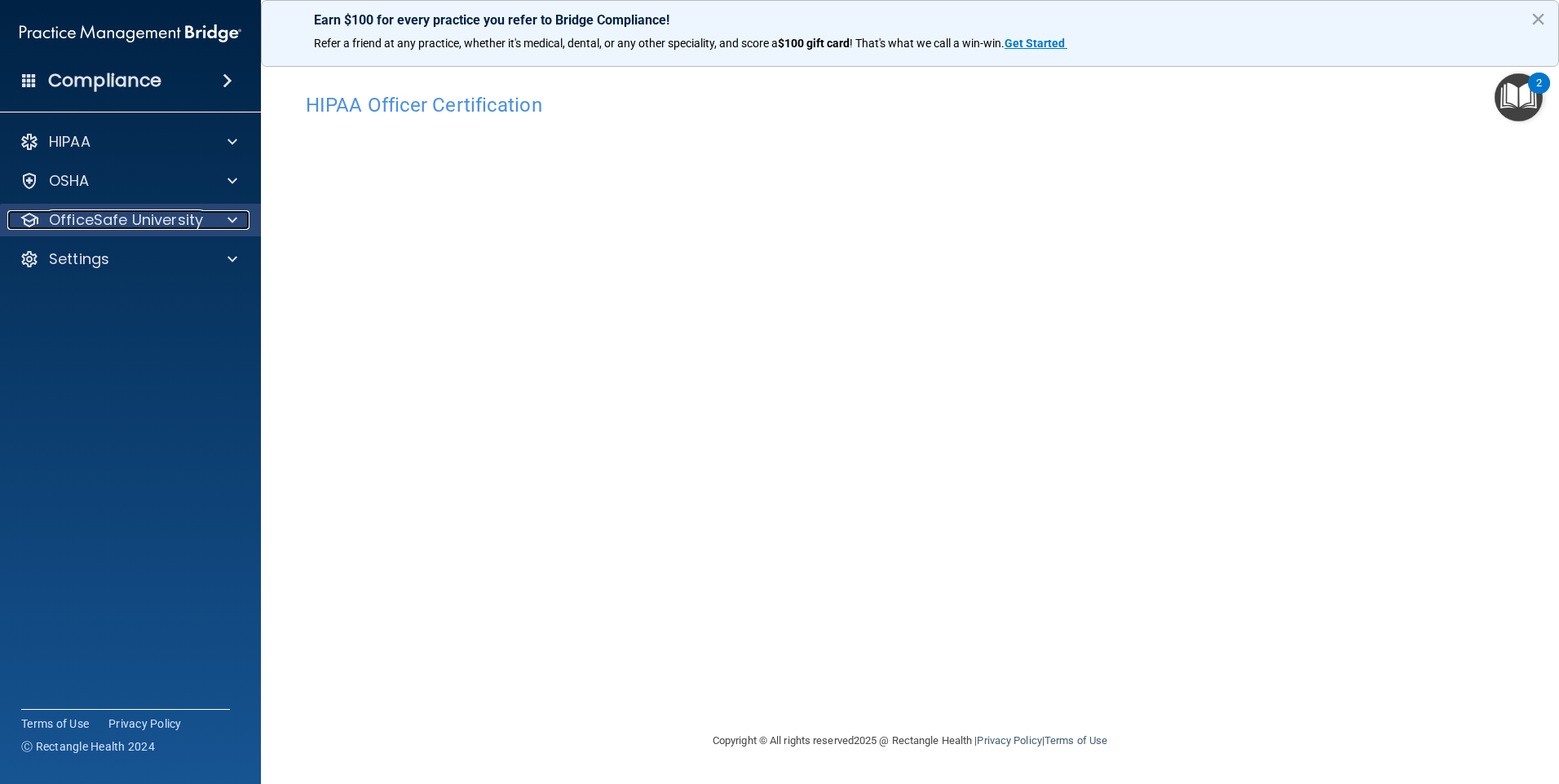
click at [230, 220] on span at bounding box center [232, 220] width 10 height 20
click at [227, 224] on div at bounding box center [229, 220] width 41 height 20
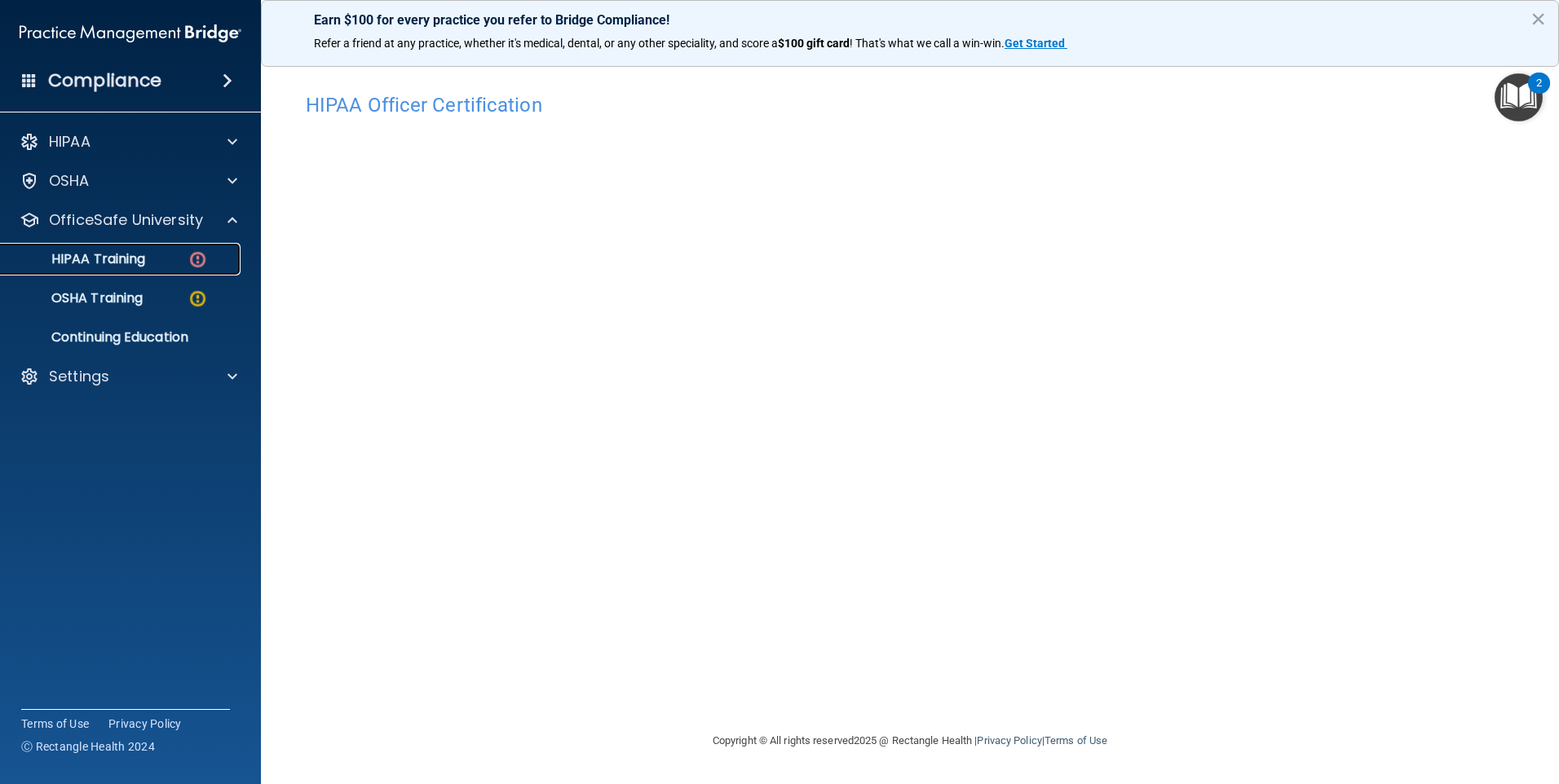
click at [131, 264] on p "HIPAA Training" at bounding box center [78, 259] width 135 height 16
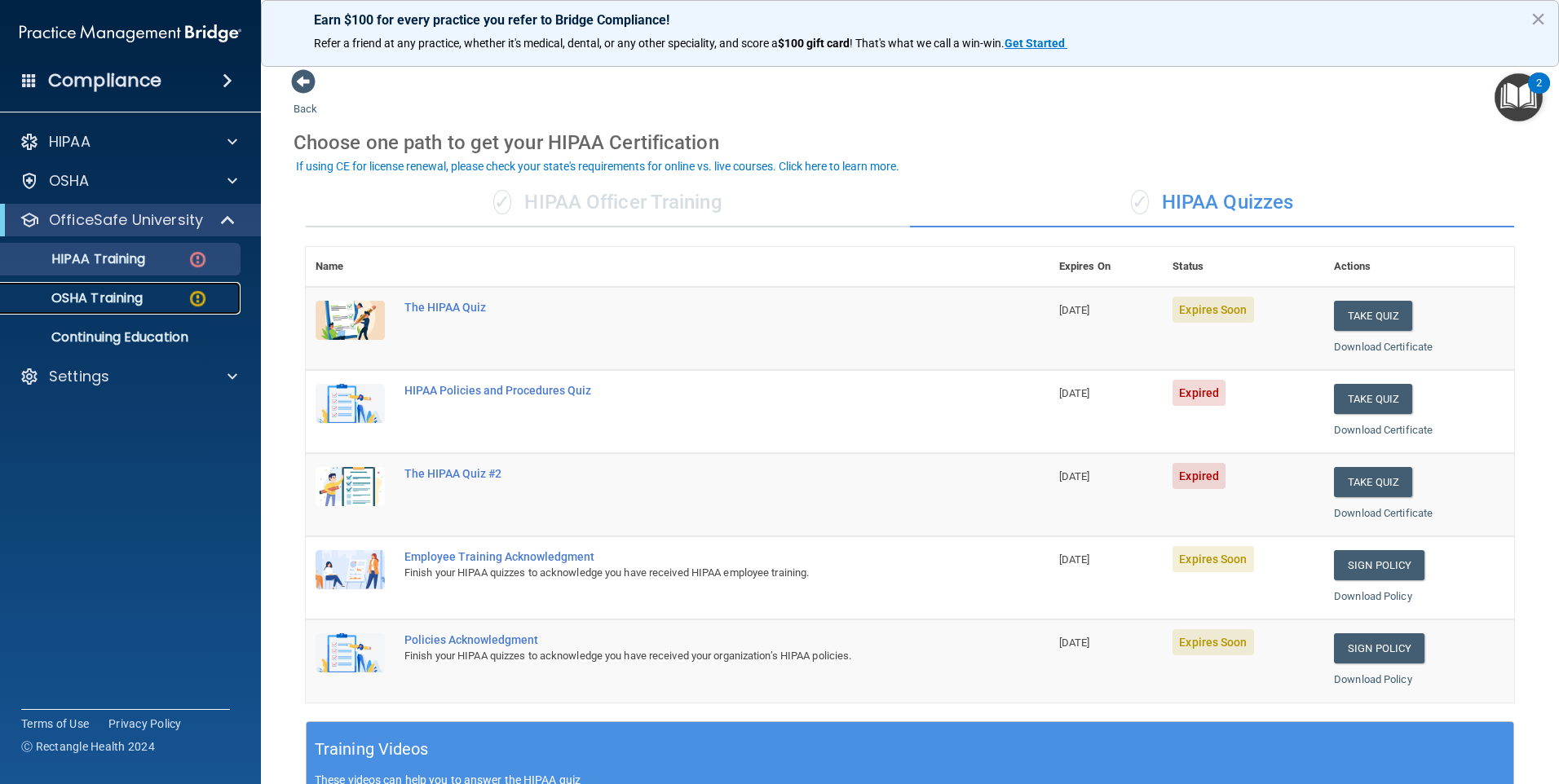
click at [138, 295] on p "OSHA Training" at bounding box center [77, 298] width 132 height 16
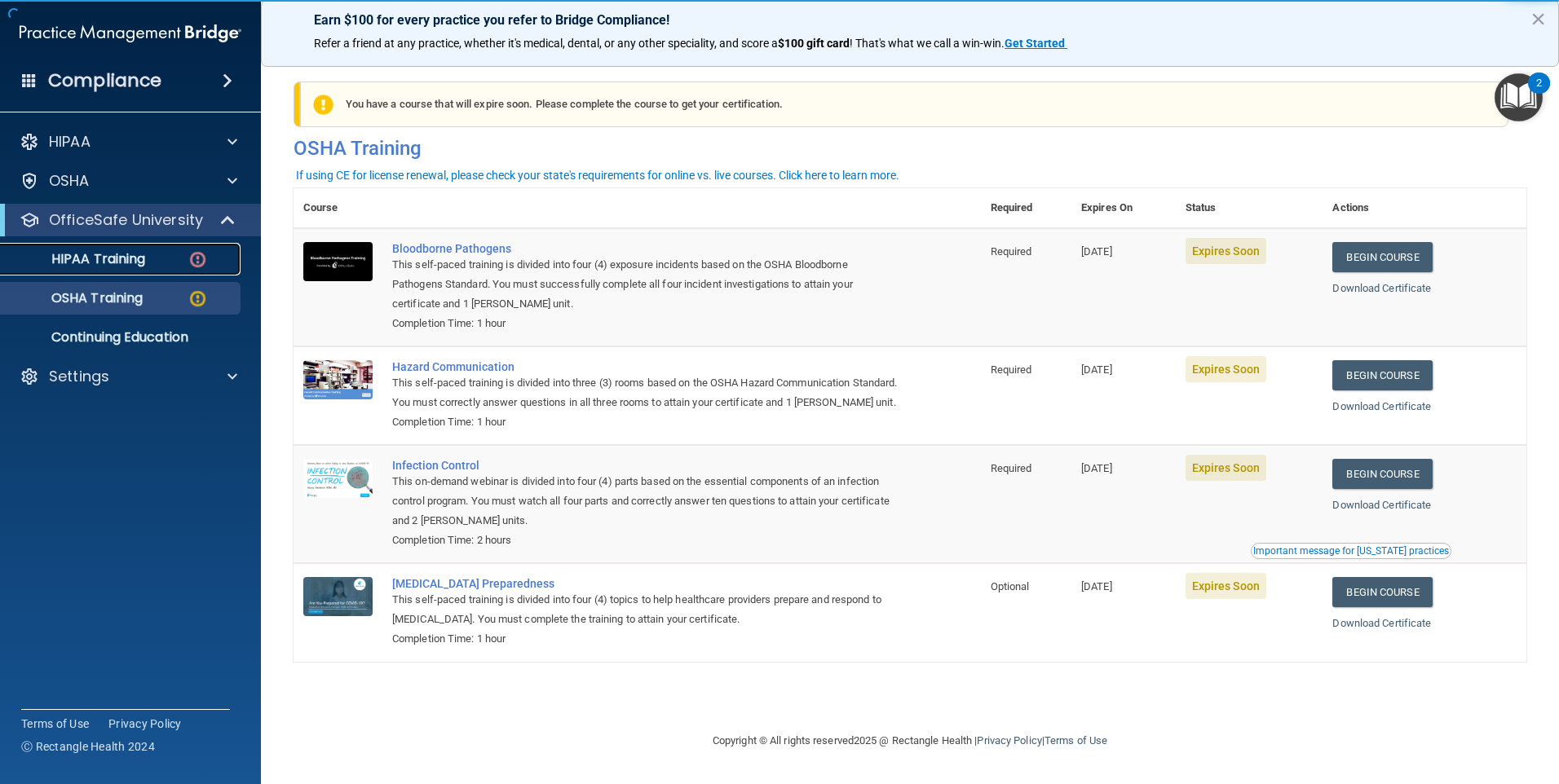
click at [137, 263] on p "HIPAA Training" at bounding box center [78, 259] width 135 height 16
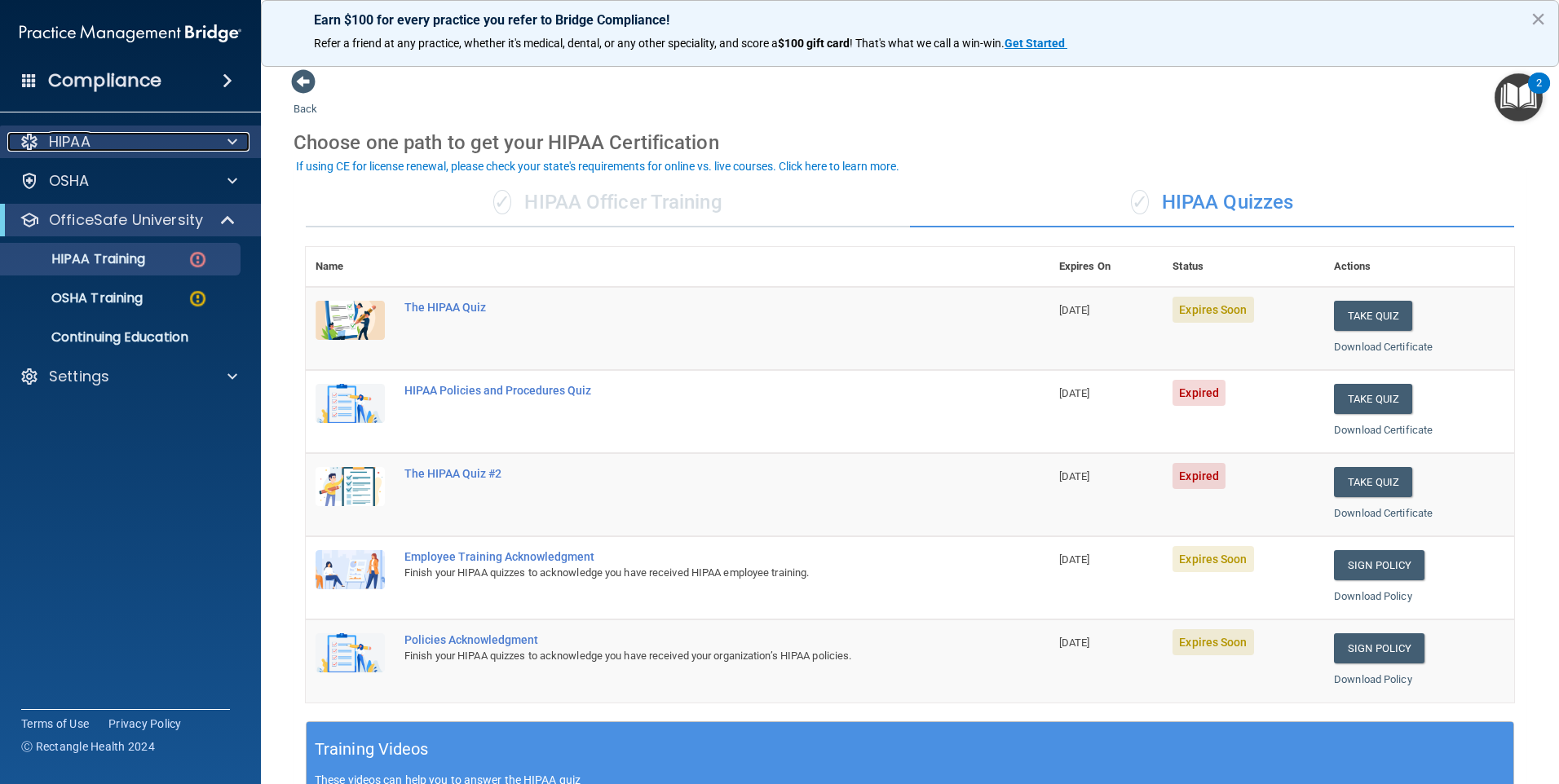
click at [155, 146] on div "HIPAA" at bounding box center [108, 142] width 202 height 20
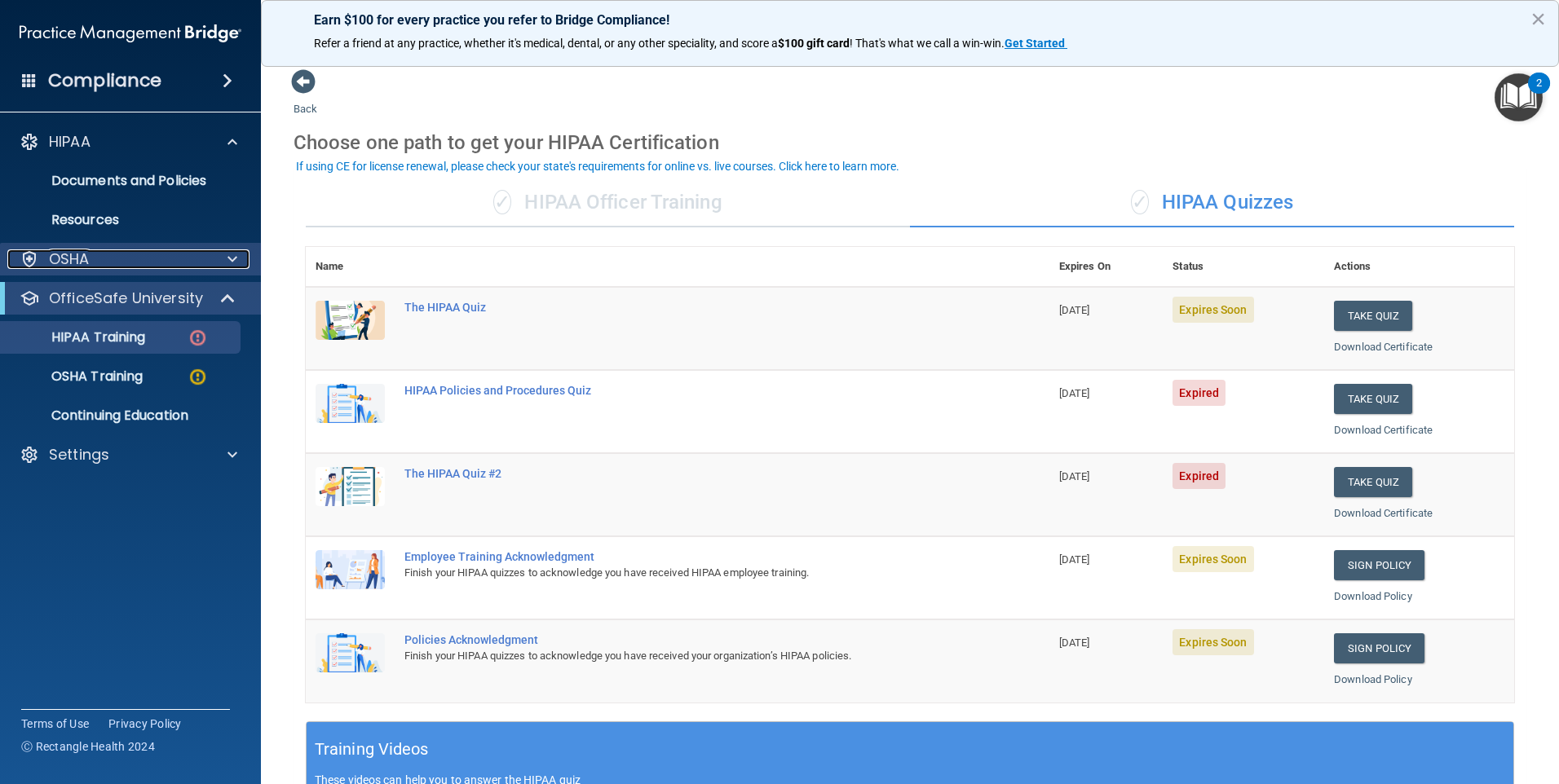
click at [162, 254] on div "OSHA" at bounding box center [108, 259] width 202 height 20
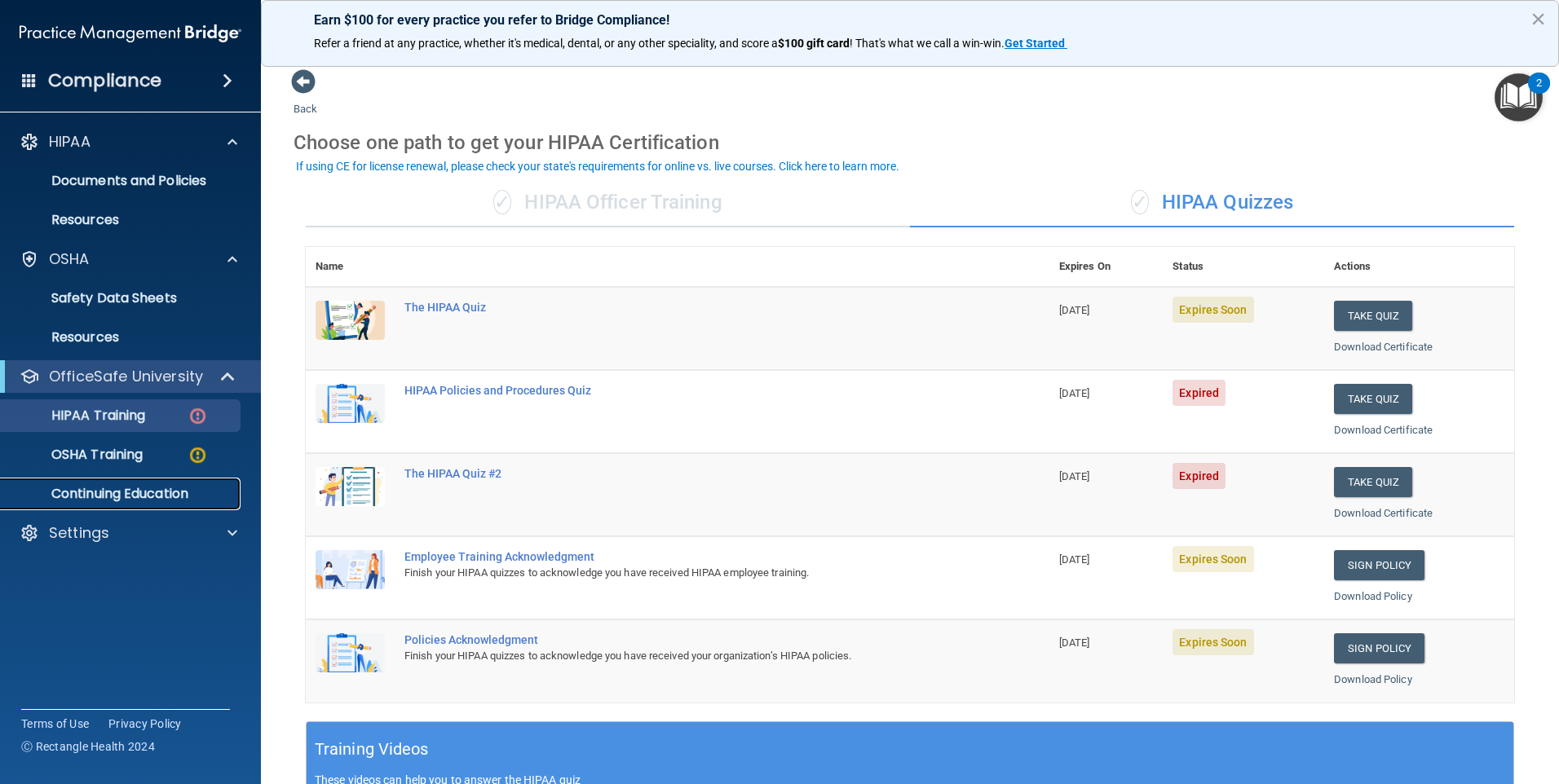
click at [161, 496] on p "Continuing Education" at bounding box center [122, 494] width 222 height 16
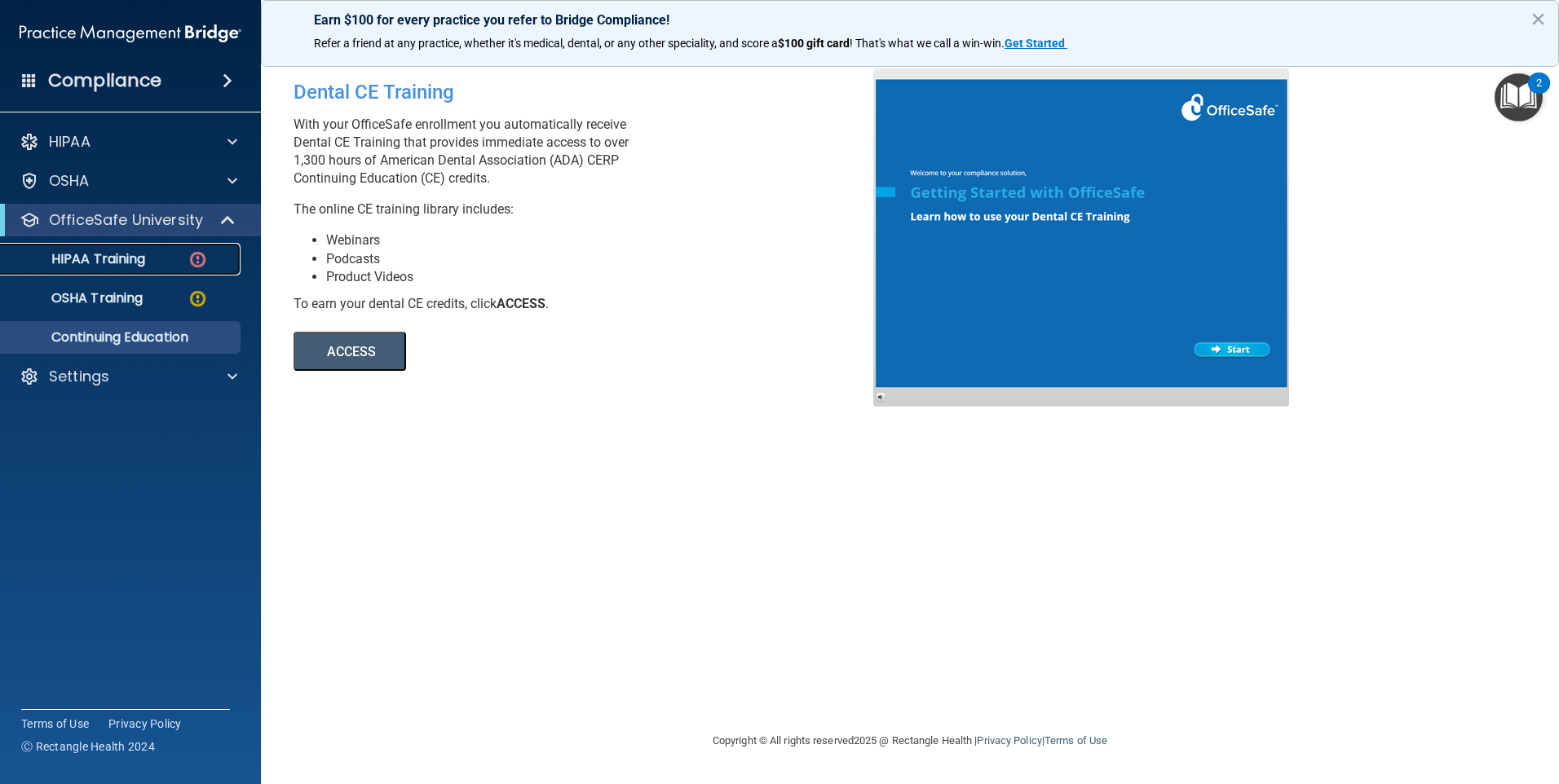
click at [132, 255] on p "HIPAA Training" at bounding box center [78, 259] width 135 height 16
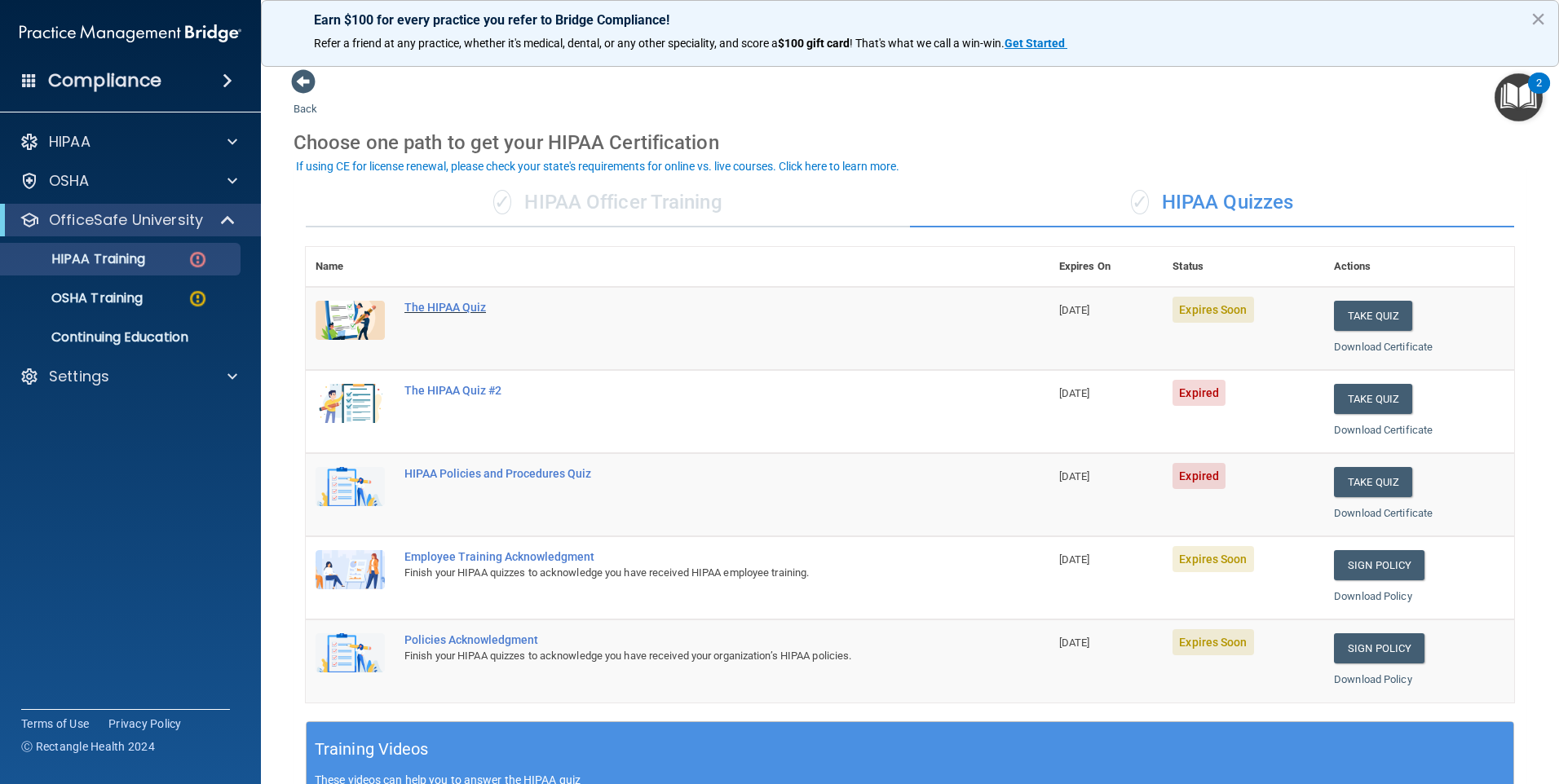
click at [465, 313] on div "The HIPAA Quiz" at bounding box center [686, 307] width 564 height 13
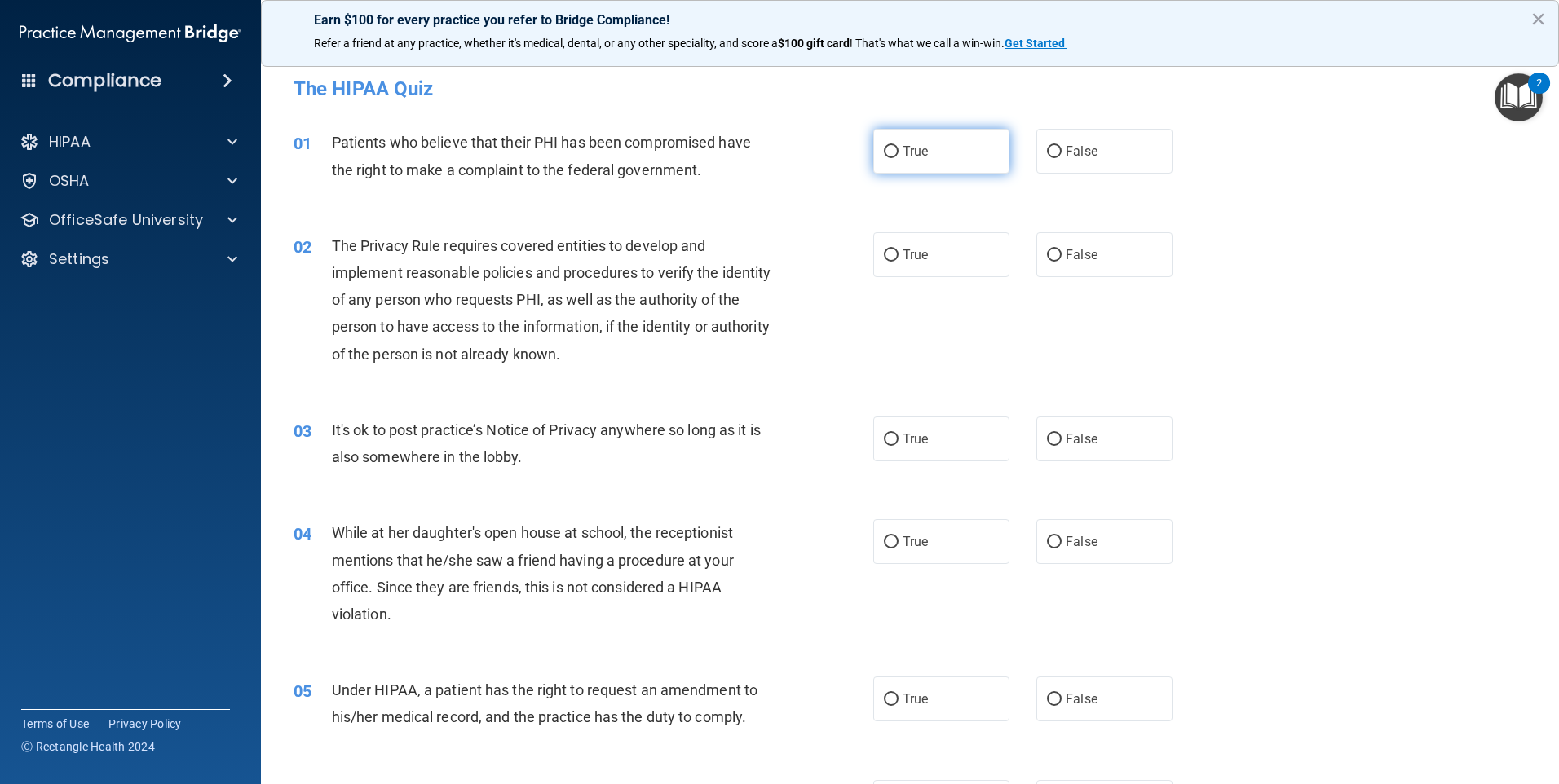
click at [893, 148] on label "True" at bounding box center [941, 152] width 136 height 45
click at [893, 148] on input "True" at bounding box center [892, 153] width 14 height 13
radio input "true"
click at [965, 257] on label "True" at bounding box center [941, 255] width 136 height 45
click at [899, 257] on input "True" at bounding box center [892, 256] width 14 height 13
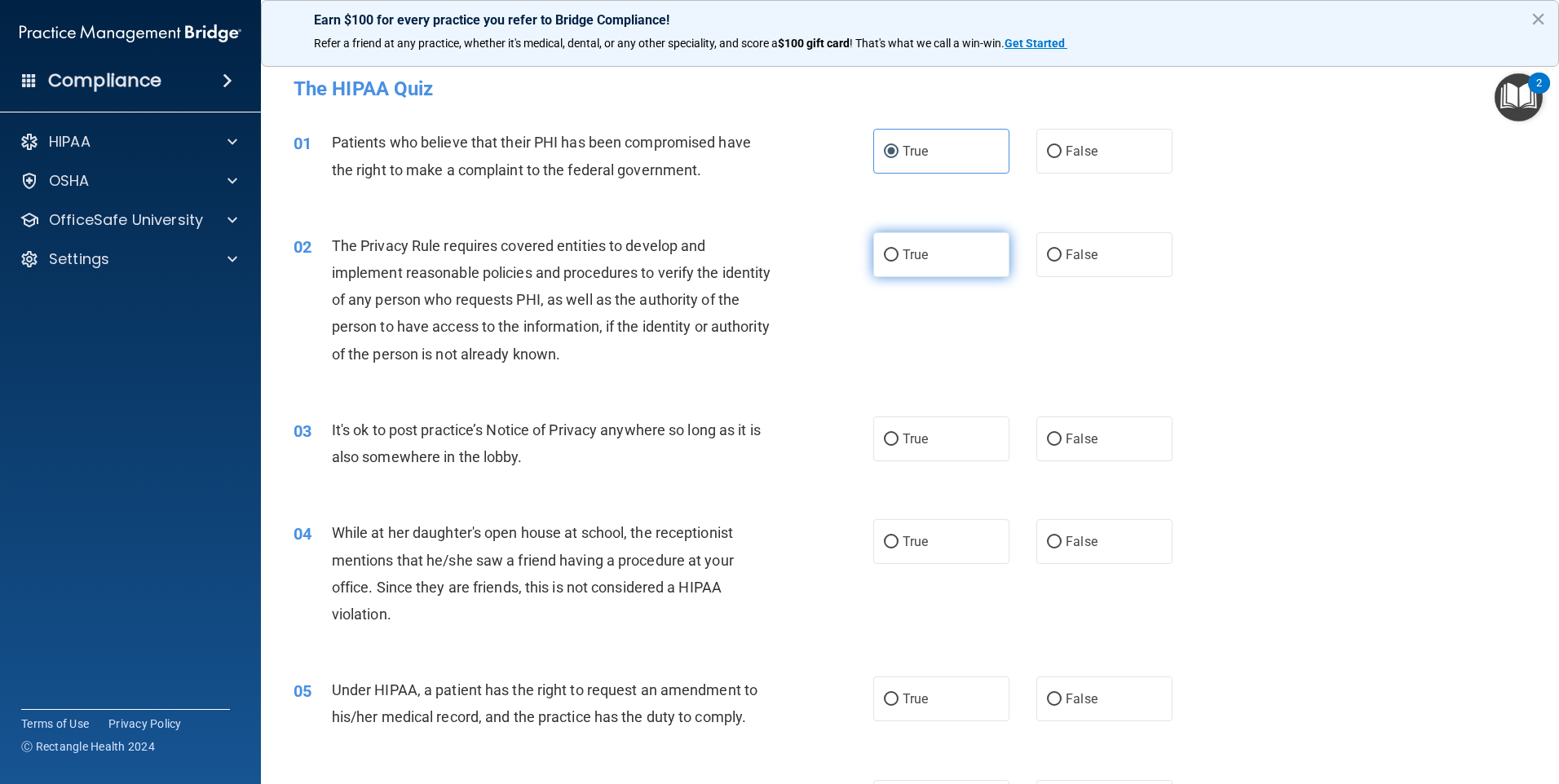
radio input "true"
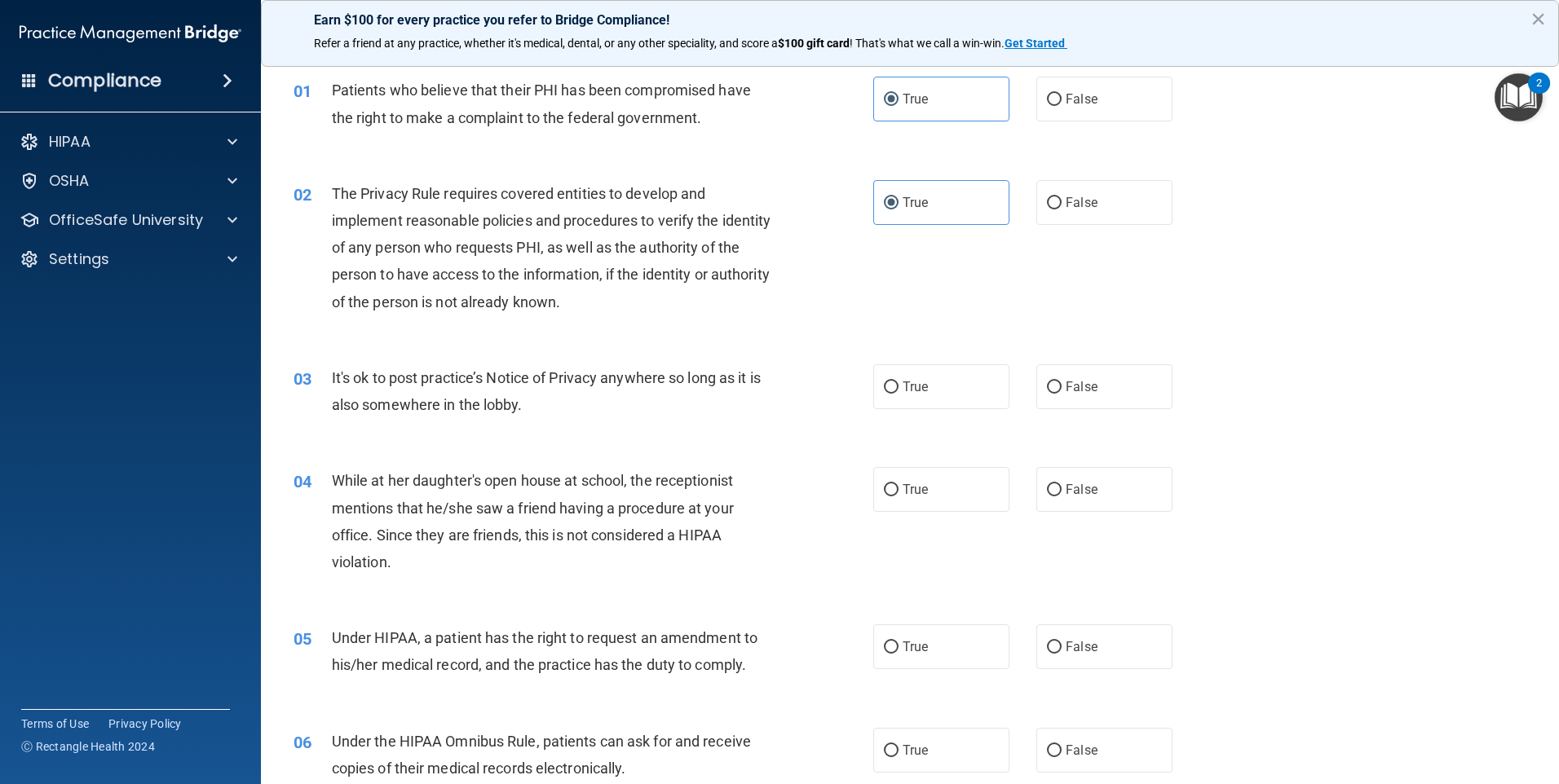
scroll to position [81, 0]
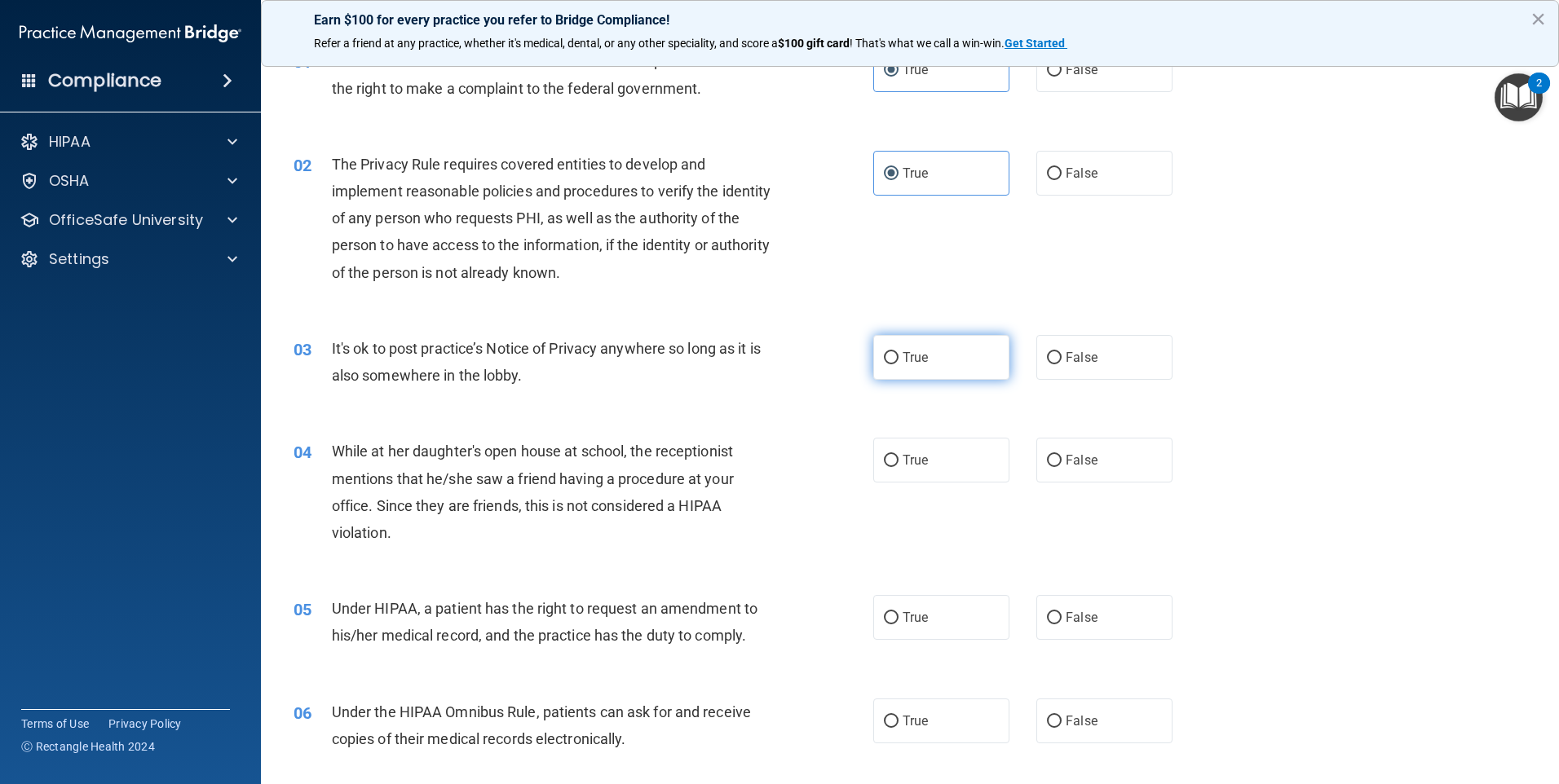
click at [919, 352] on span "True" at bounding box center [915, 357] width 25 height 15
click at [899, 352] on input "True" at bounding box center [892, 359] width 14 height 13
radio input "true"
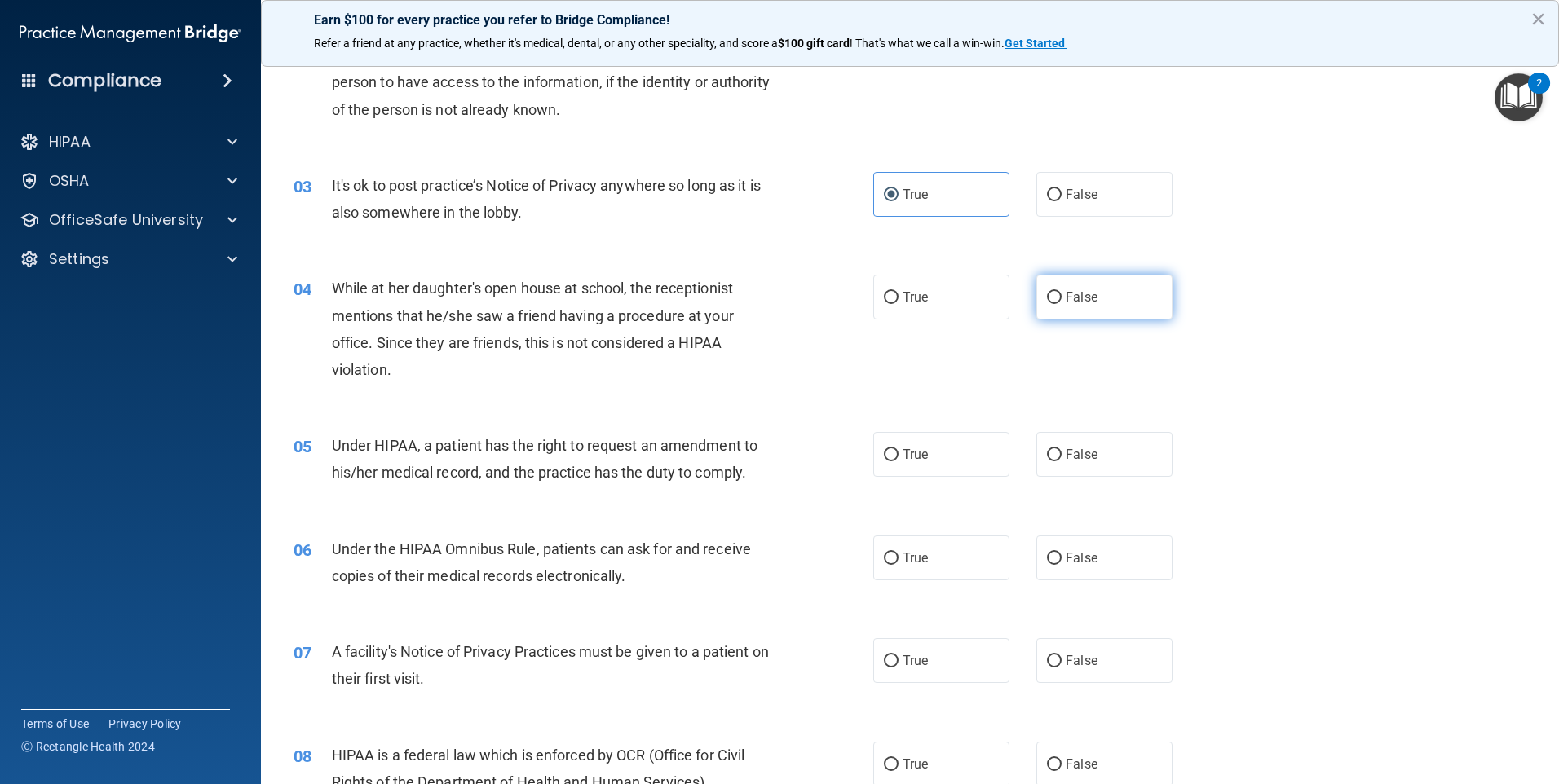
click at [1055, 300] on label "False" at bounding box center [1104, 297] width 136 height 45
click at [1055, 300] on input "False" at bounding box center [1054, 298] width 14 height 13
radio input "true"
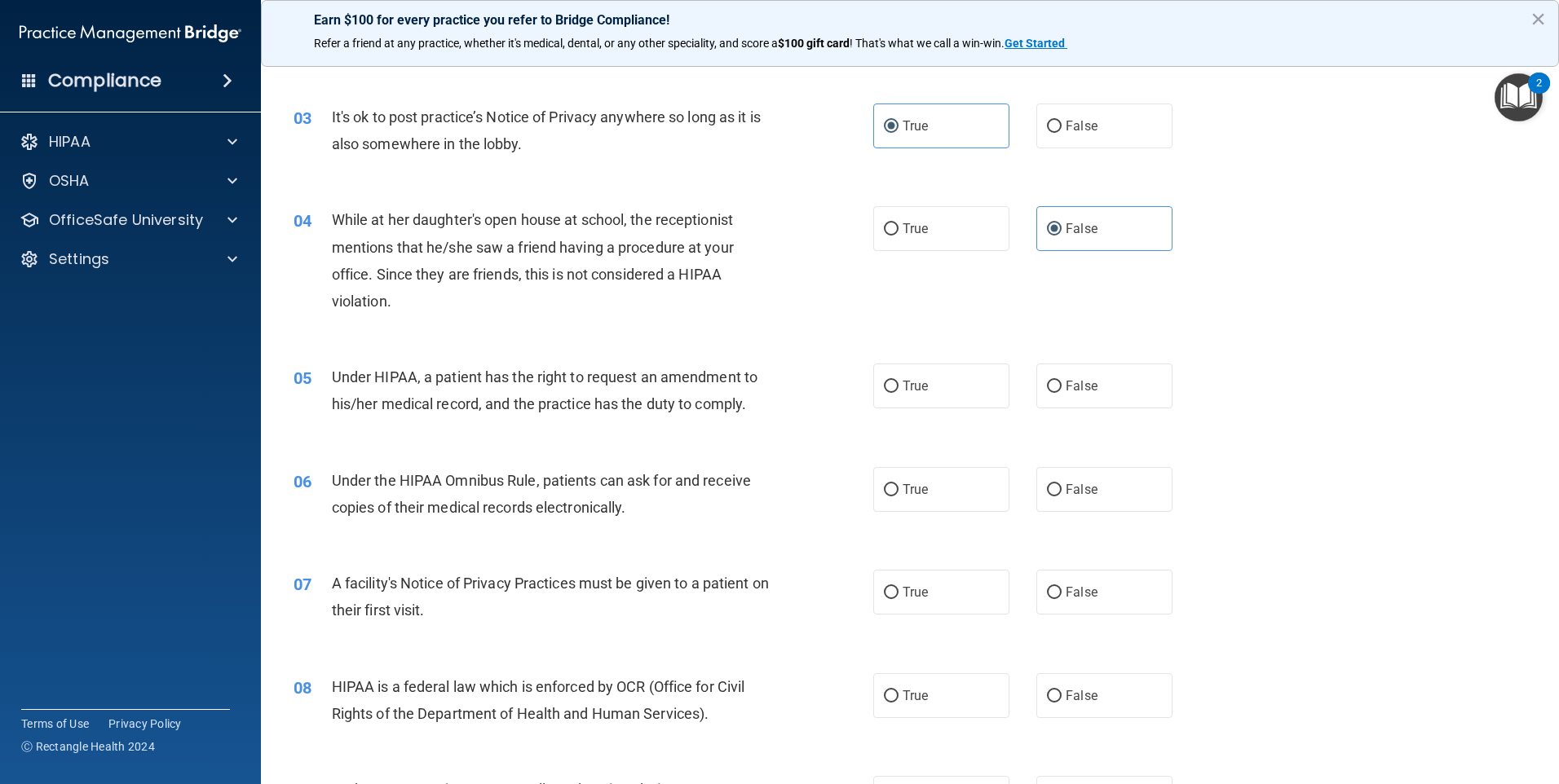
scroll to position [407, 0]
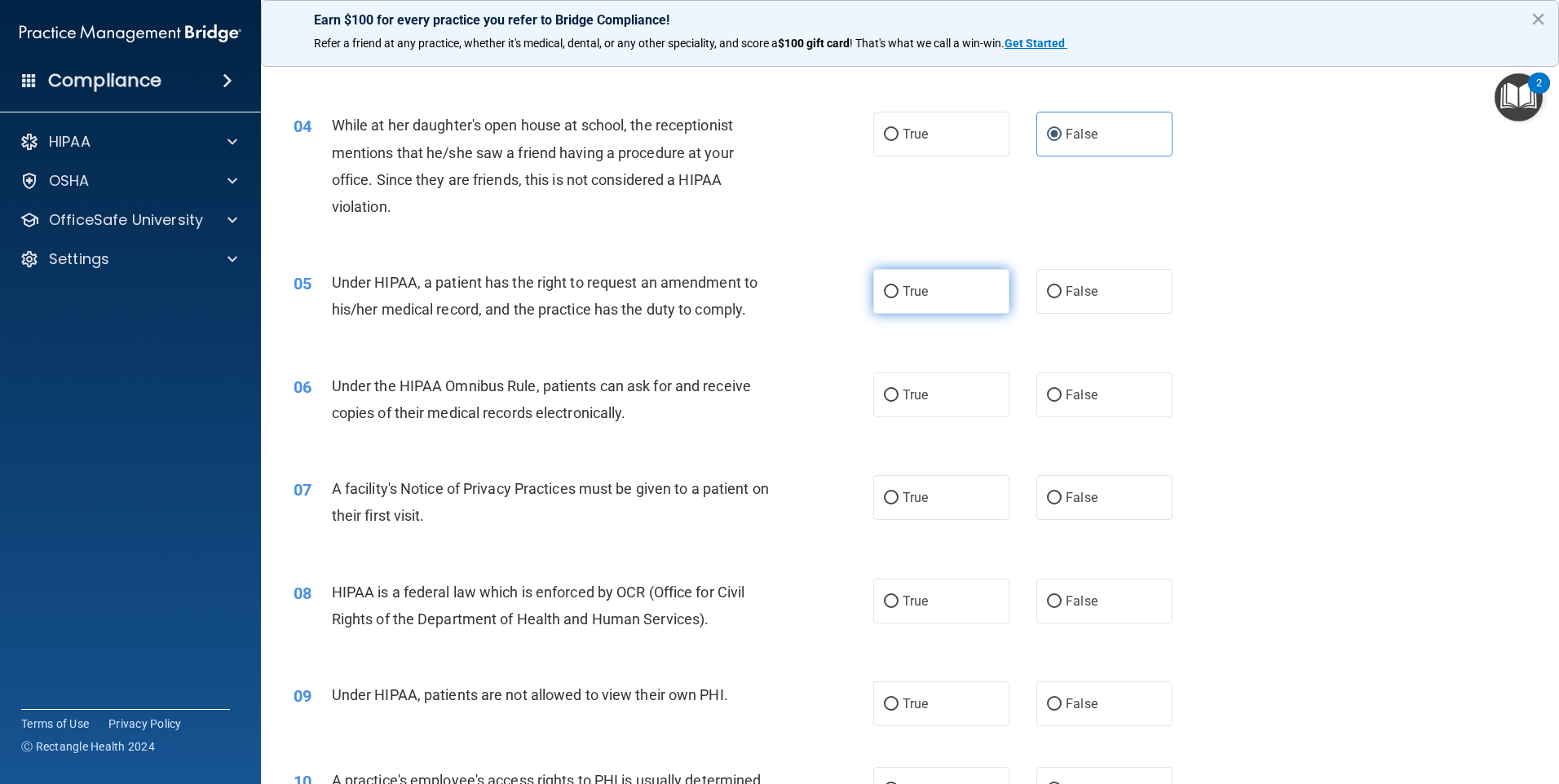
click at [891, 291] on input "True" at bounding box center [892, 293] width 14 height 13
radio input "true"
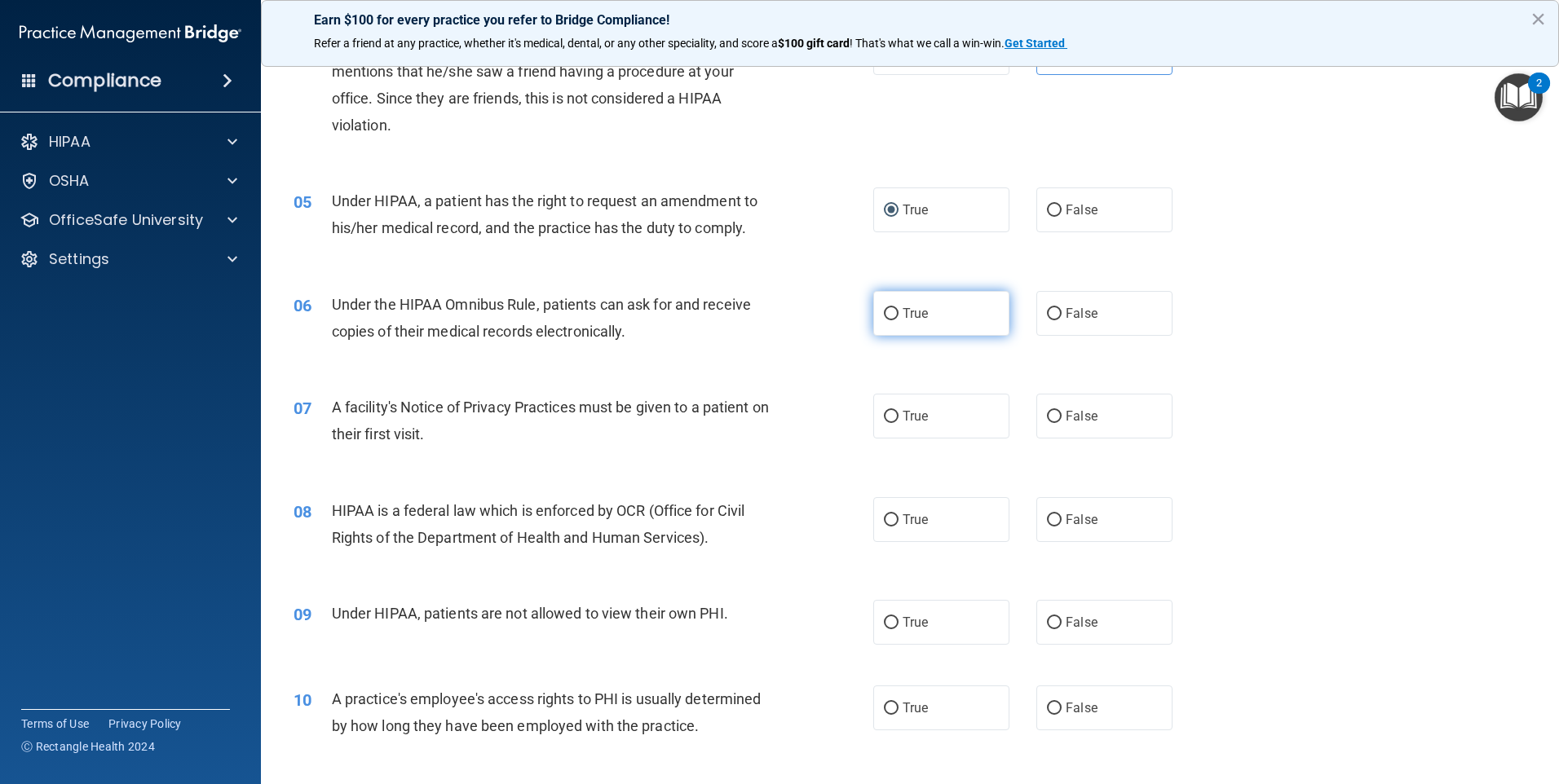
click at [889, 308] on input "True" at bounding box center [892, 314] width 14 height 13
radio input "true"
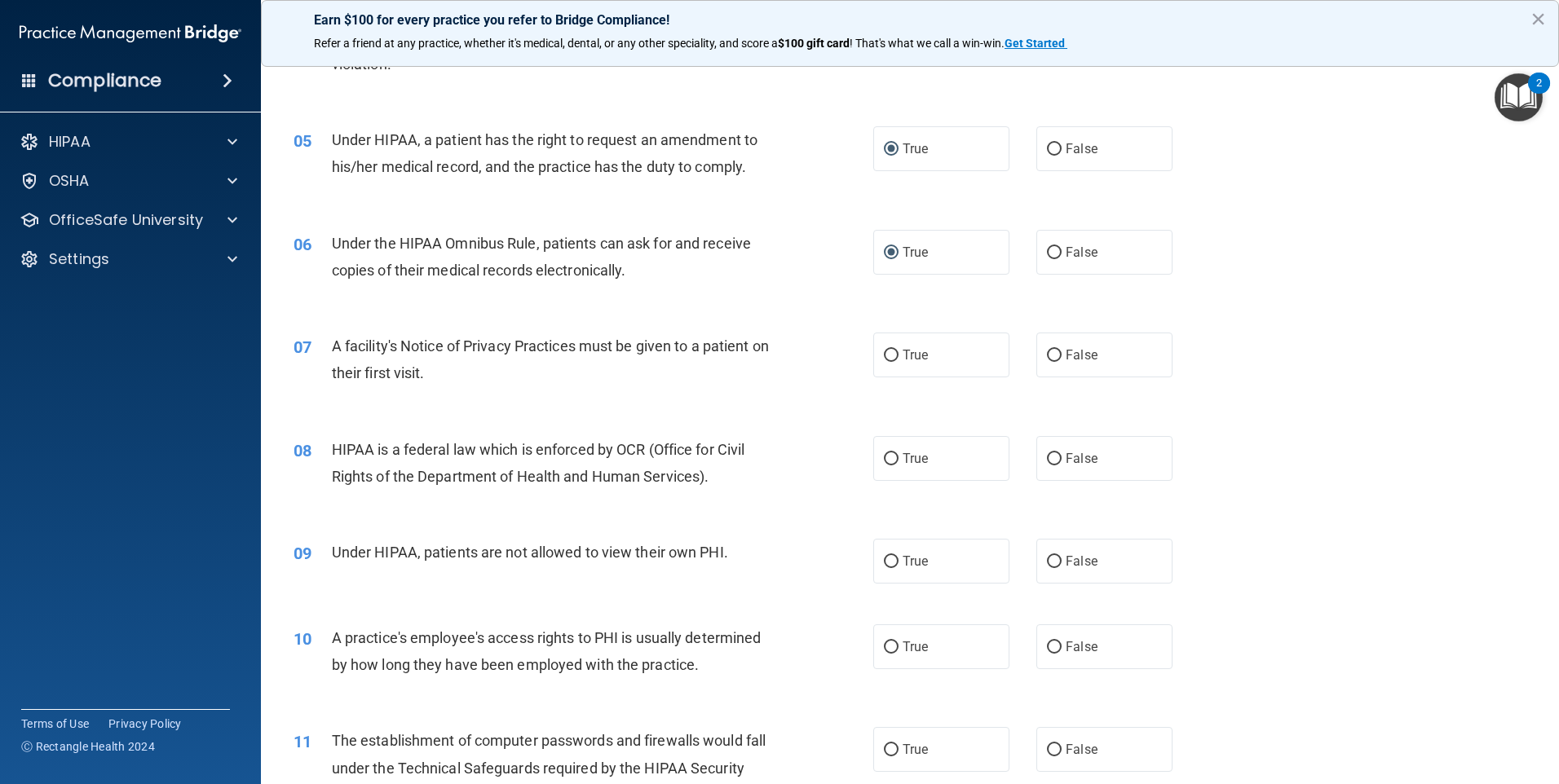
scroll to position [652, 0]
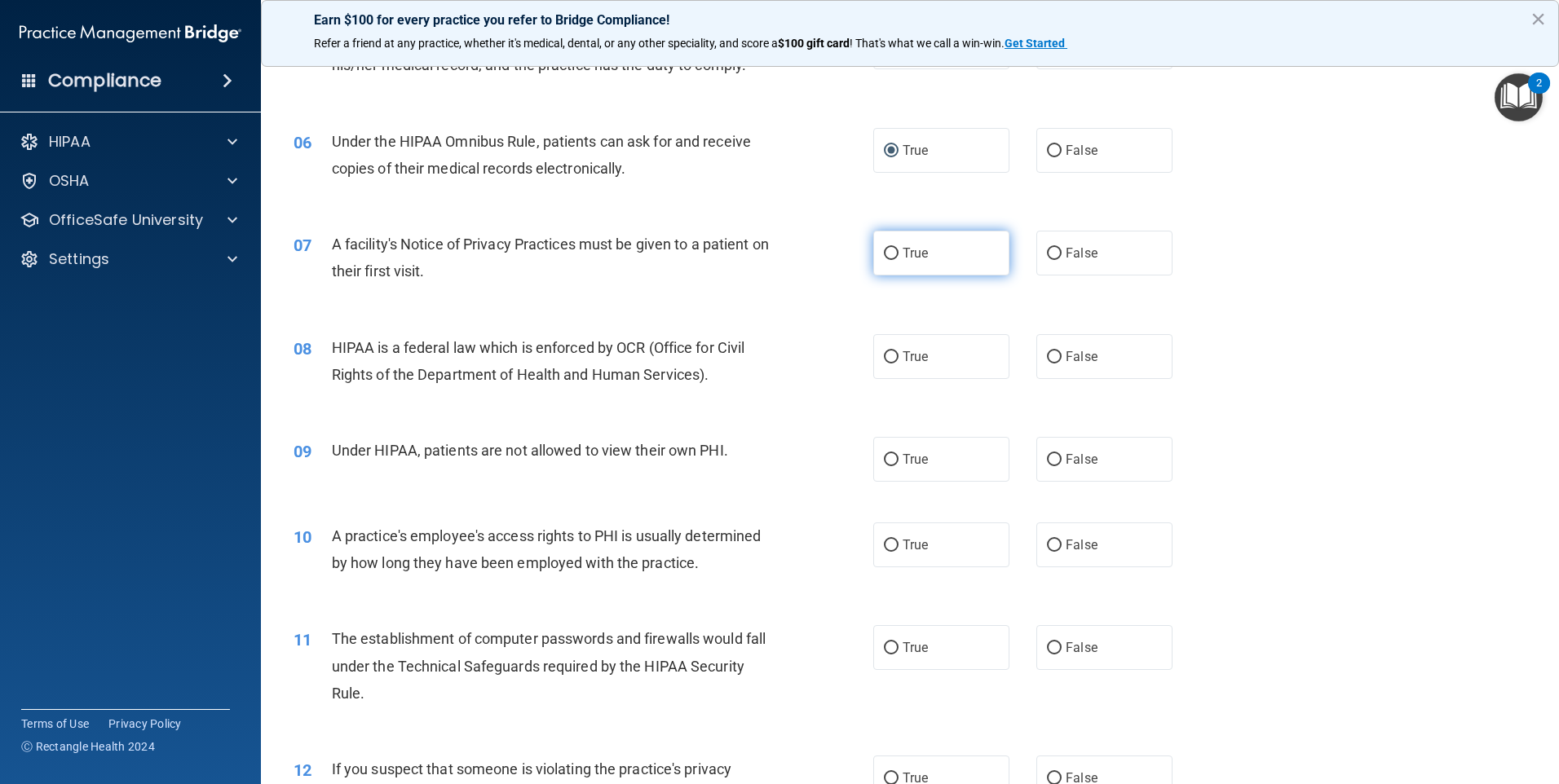
click at [902, 254] on span "True" at bounding box center [915, 253] width 25 height 15
click at [897, 254] on input "True" at bounding box center [892, 254] width 14 height 13
radio input "true"
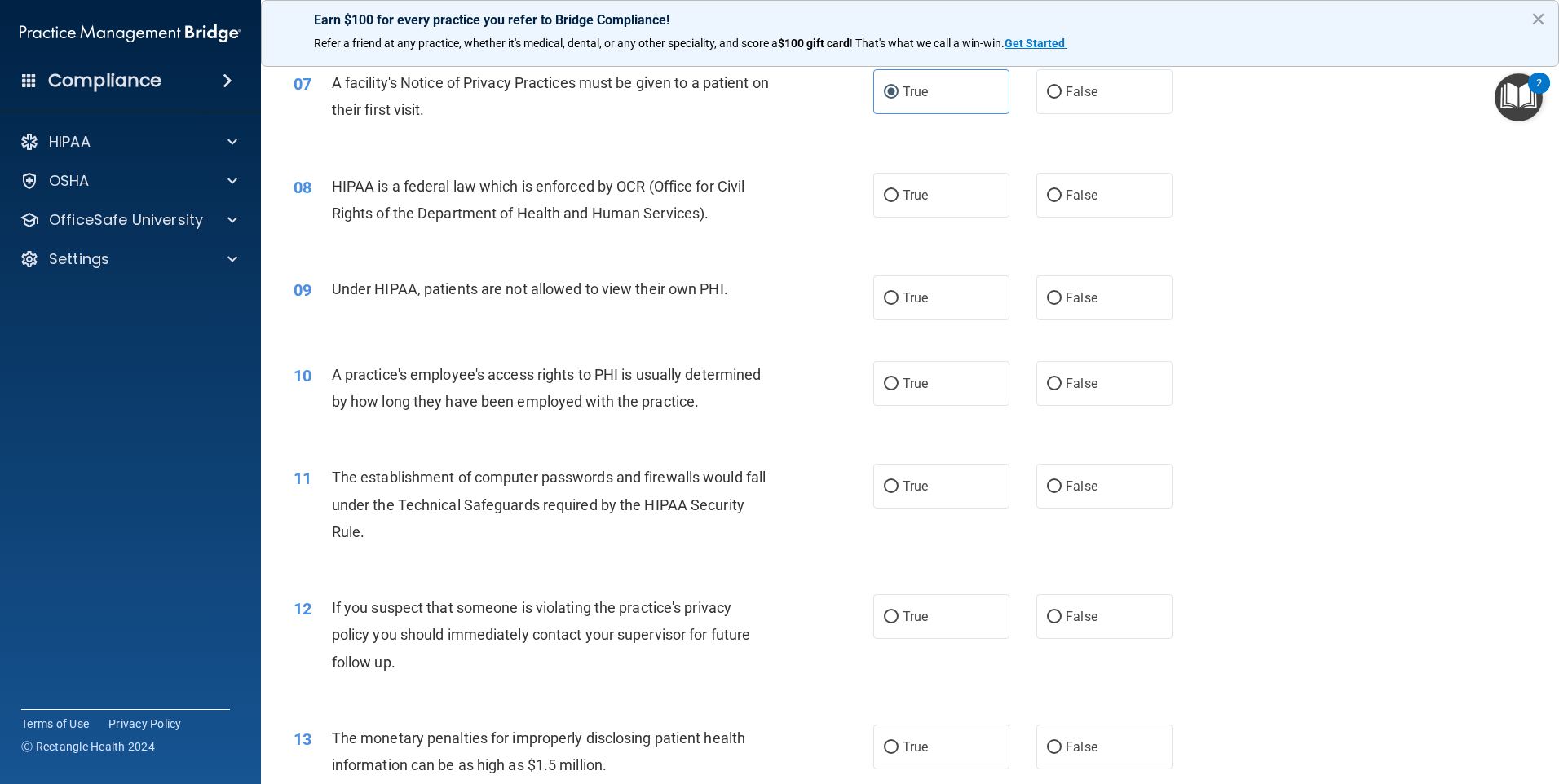
scroll to position [816, 0]
click at [1047, 189] on input "False" at bounding box center [1054, 195] width 14 height 13
radio input "true"
click at [1075, 295] on span "False" at bounding box center [1081, 296] width 32 height 15
click at [1061, 295] on input "False" at bounding box center [1054, 297] width 14 height 13
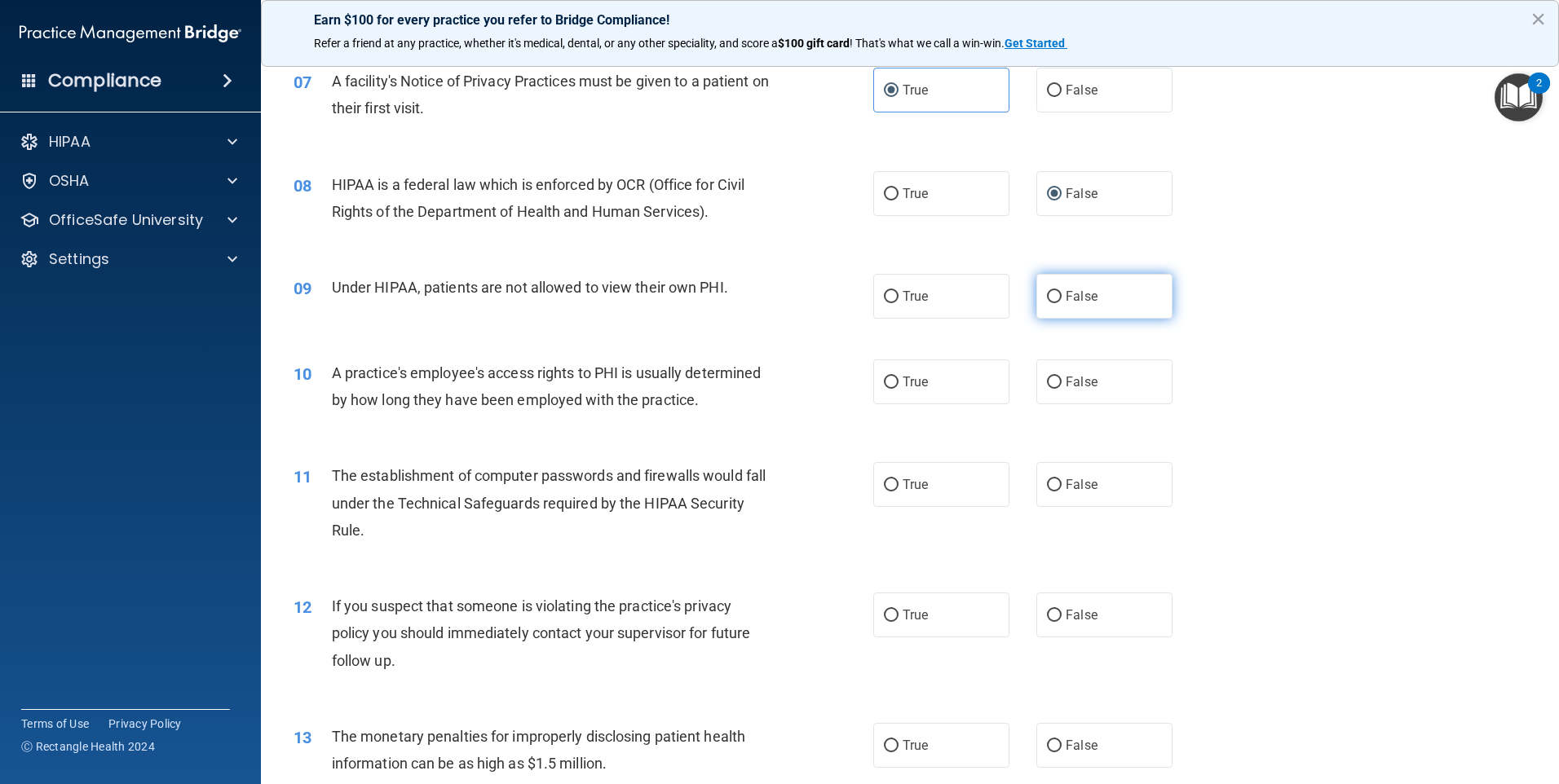
radio input "true"
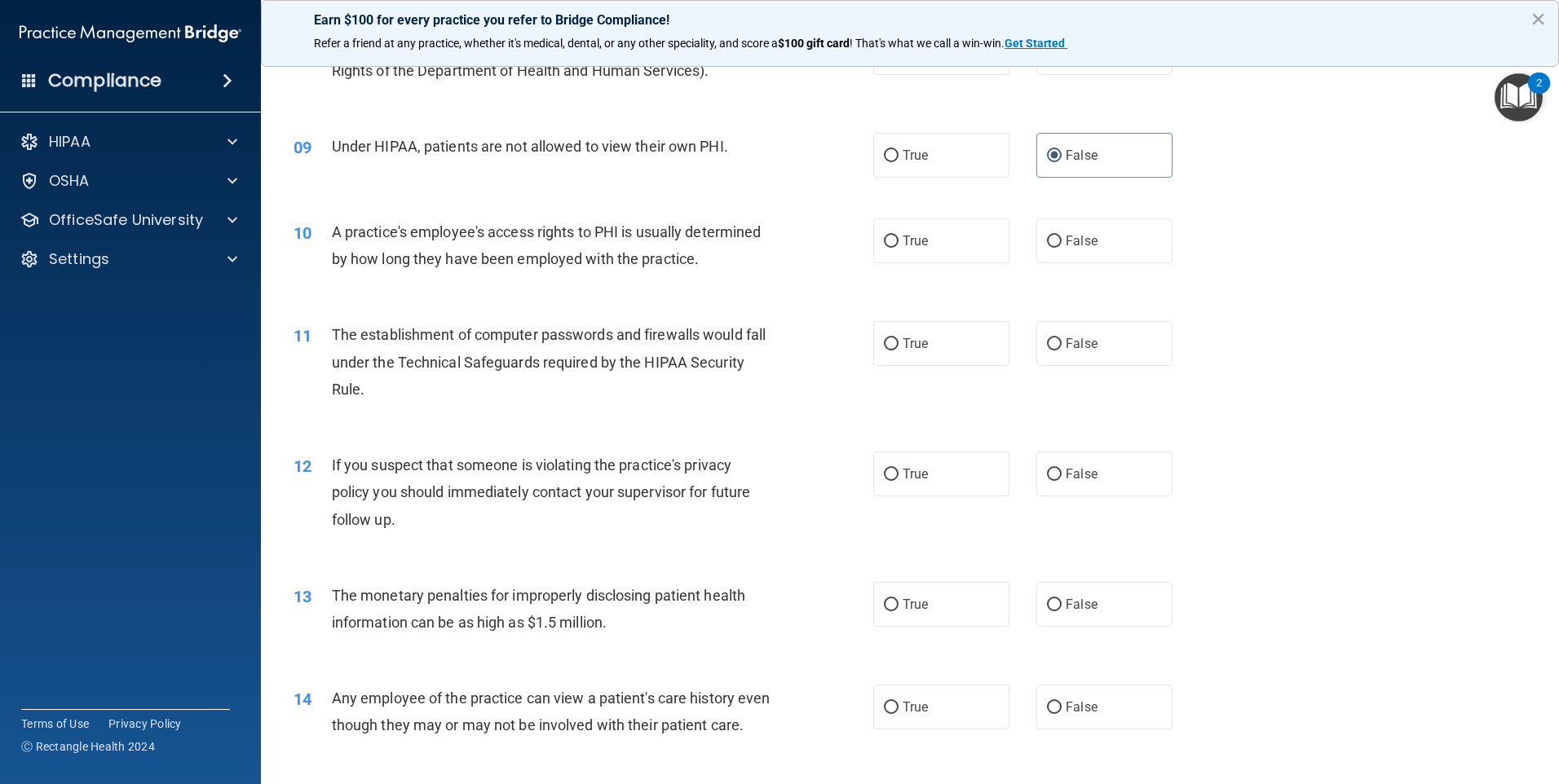
scroll to position [978, 0]
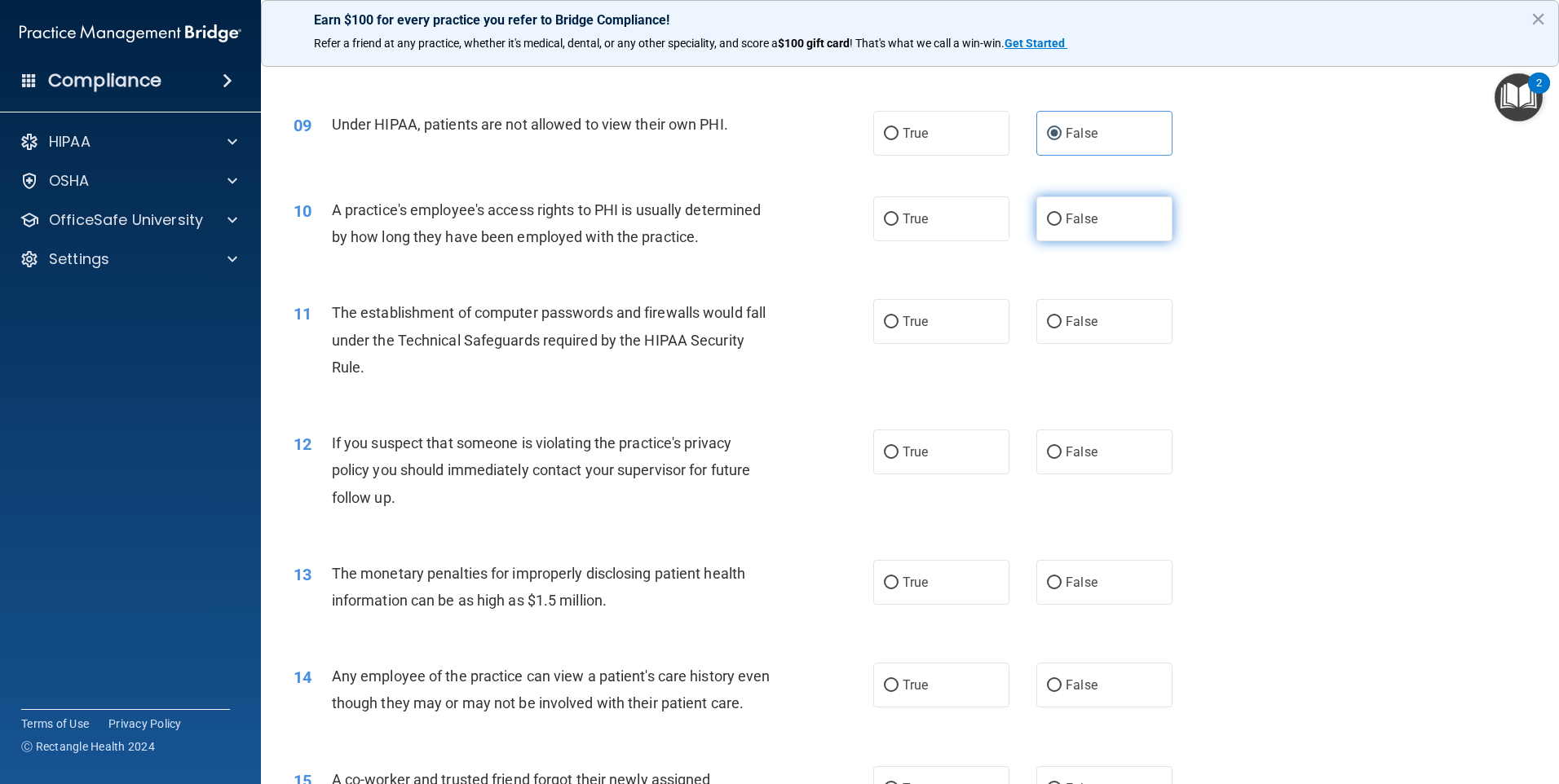
click at [1071, 226] on span "False" at bounding box center [1081, 219] width 32 height 15
click at [1061, 226] on input "False" at bounding box center [1054, 220] width 14 height 13
radio input "true"
click at [892, 331] on label "True" at bounding box center [941, 322] width 136 height 45
click at [892, 329] on input "True" at bounding box center [892, 322] width 14 height 13
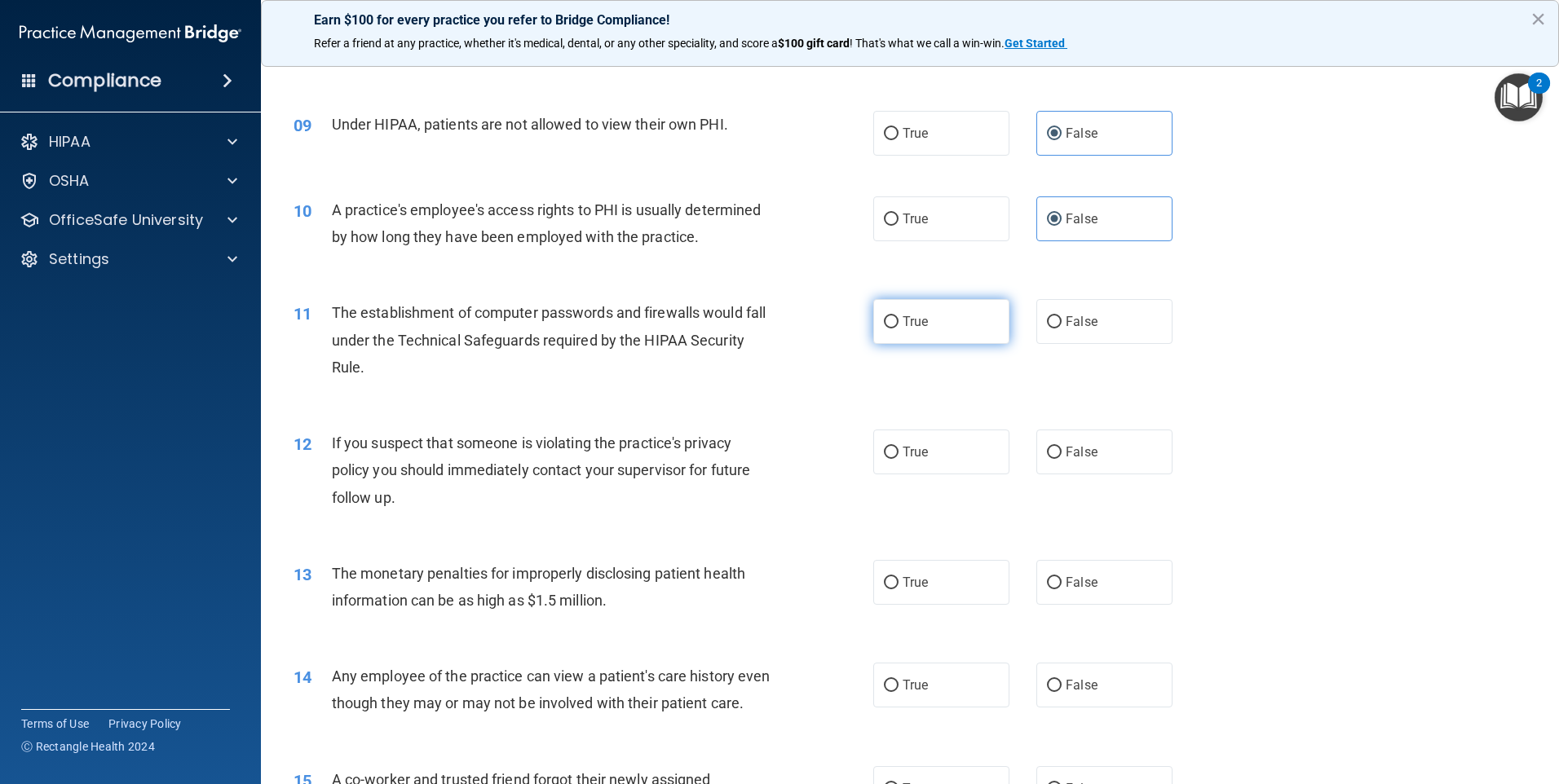
radio input "true"
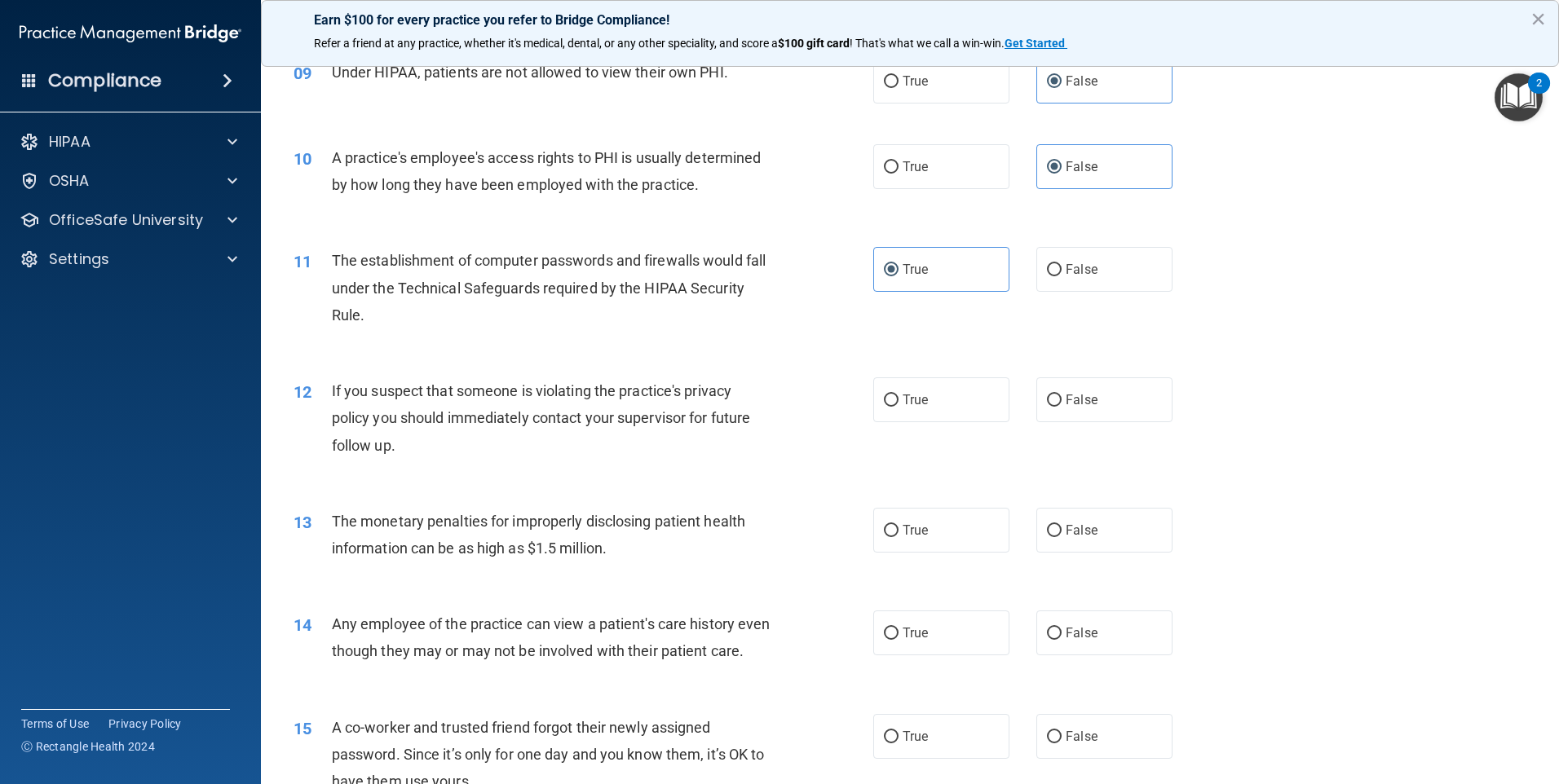
scroll to position [1060, 0]
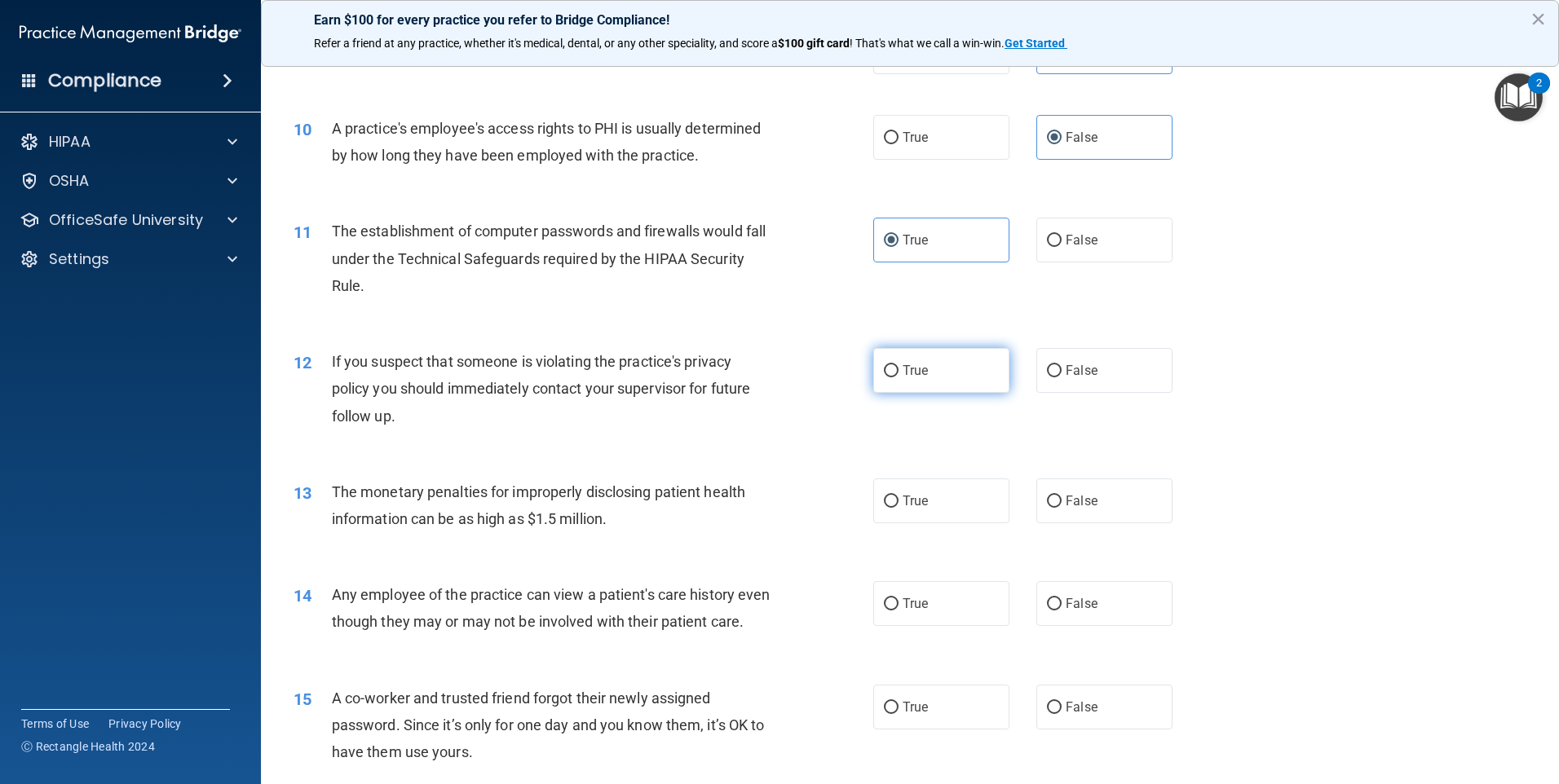
click at [952, 367] on label "True" at bounding box center [941, 370] width 136 height 45
click at [899, 367] on input "True" at bounding box center [892, 371] width 14 height 13
radio input "true"
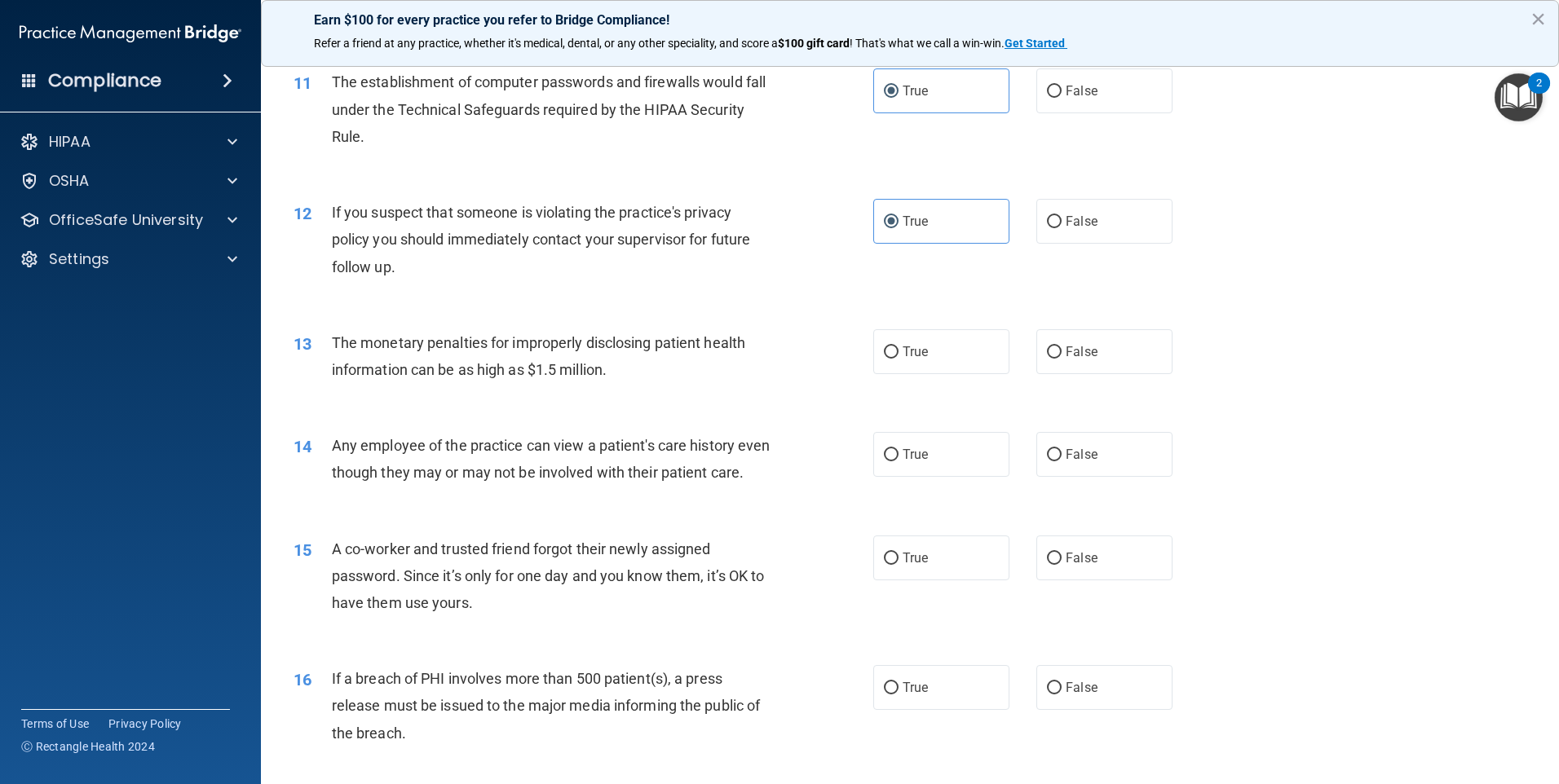
scroll to position [1223, 0]
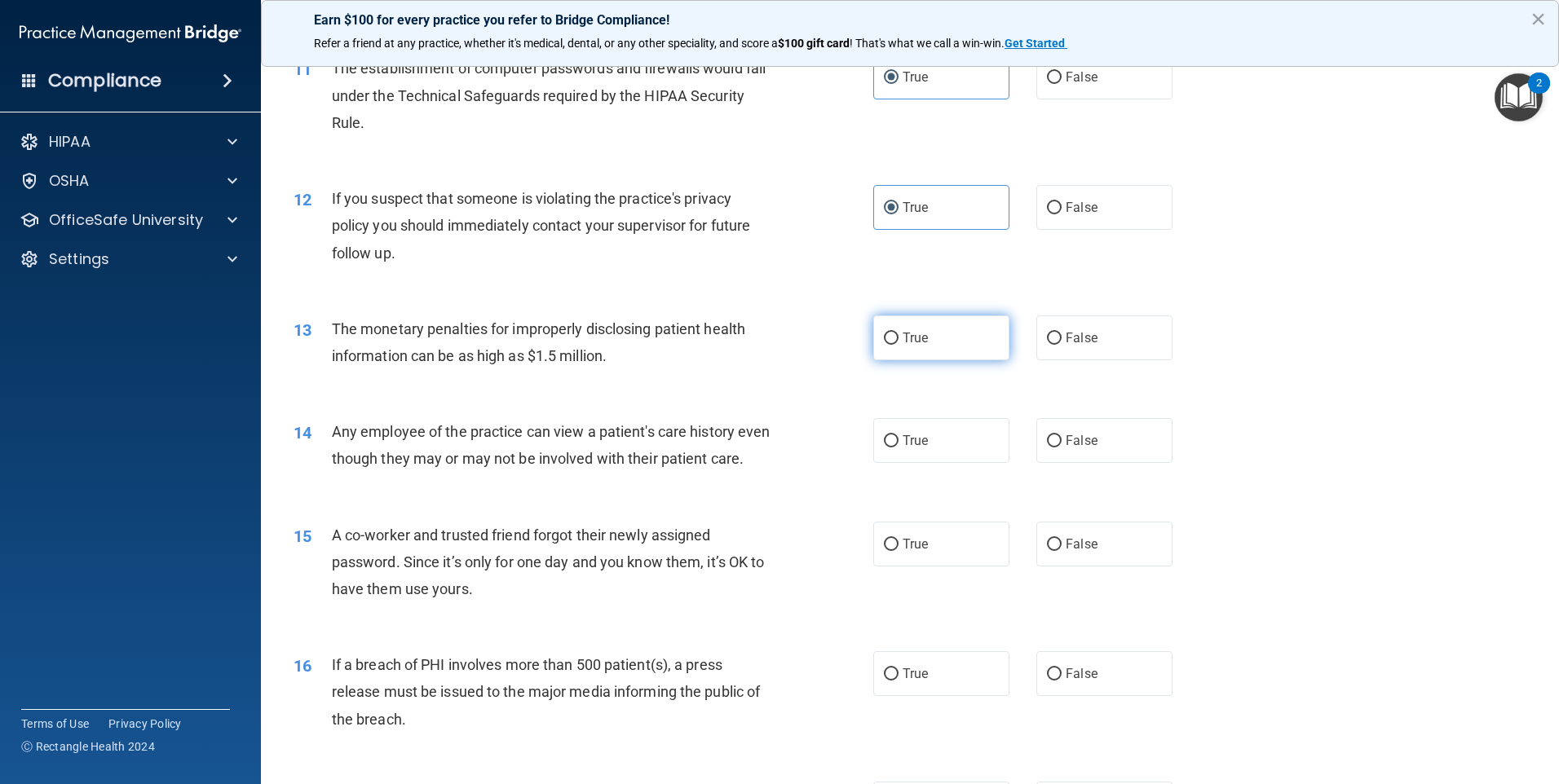
click at [880, 346] on label "True" at bounding box center [941, 338] width 136 height 45
click at [884, 345] on input "True" at bounding box center [892, 339] width 14 height 13
radio input "true"
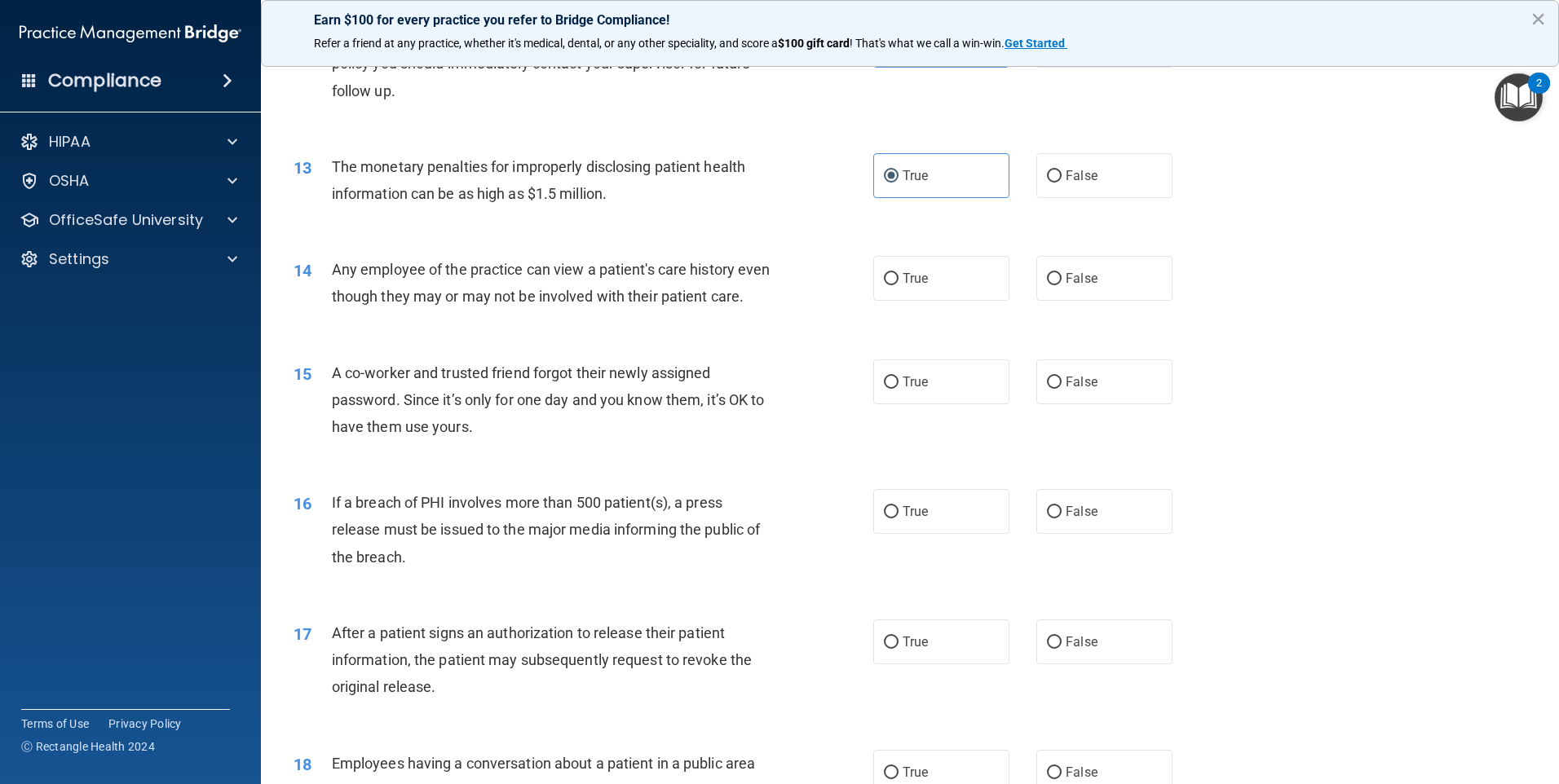
scroll to position [1386, 0]
click at [1063, 290] on label "False" at bounding box center [1104, 278] width 136 height 45
click at [1061, 285] on input "False" at bounding box center [1054, 279] width 14 height 13
radio input "true"
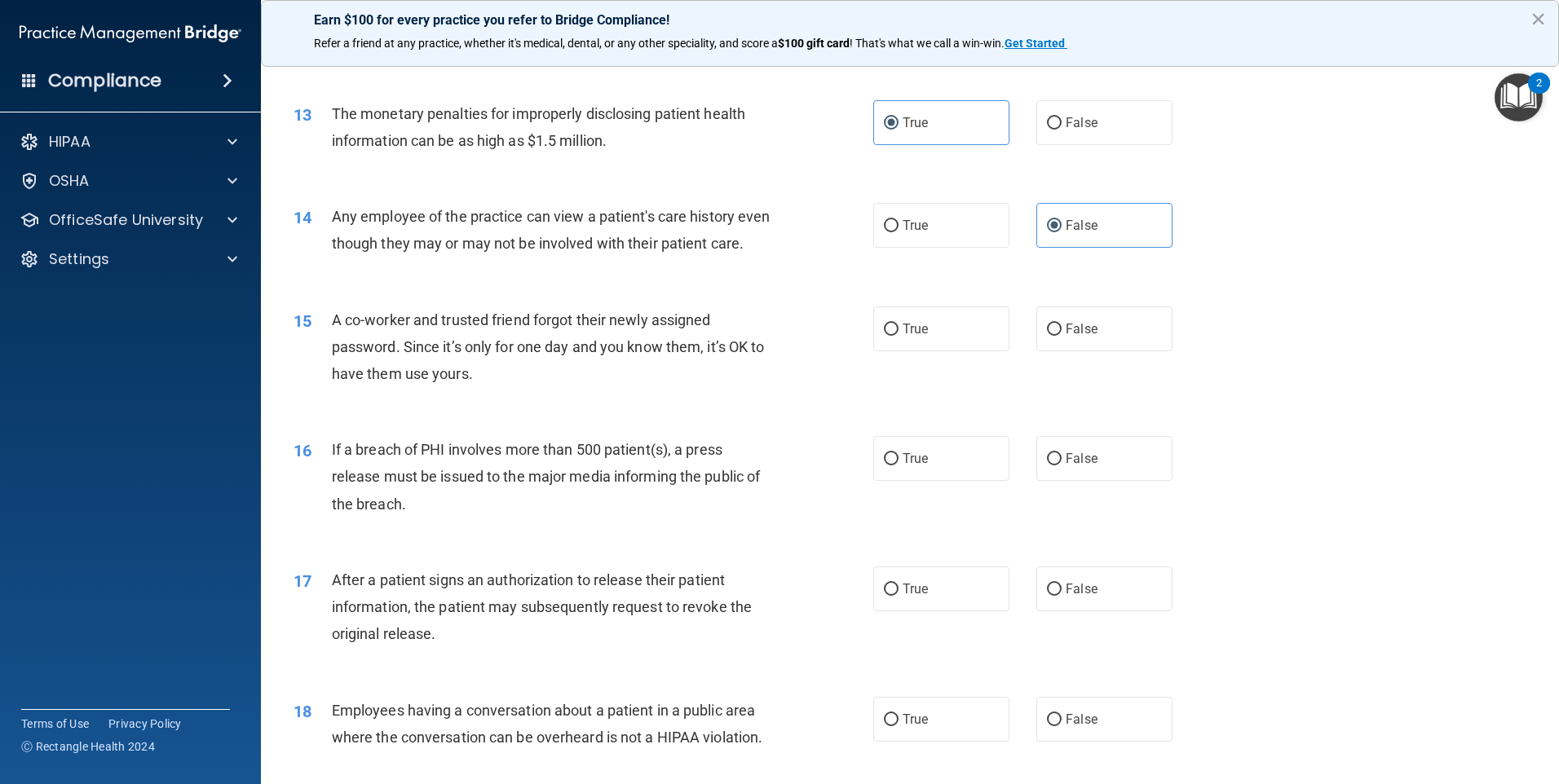
scroll to position [1468, 0]
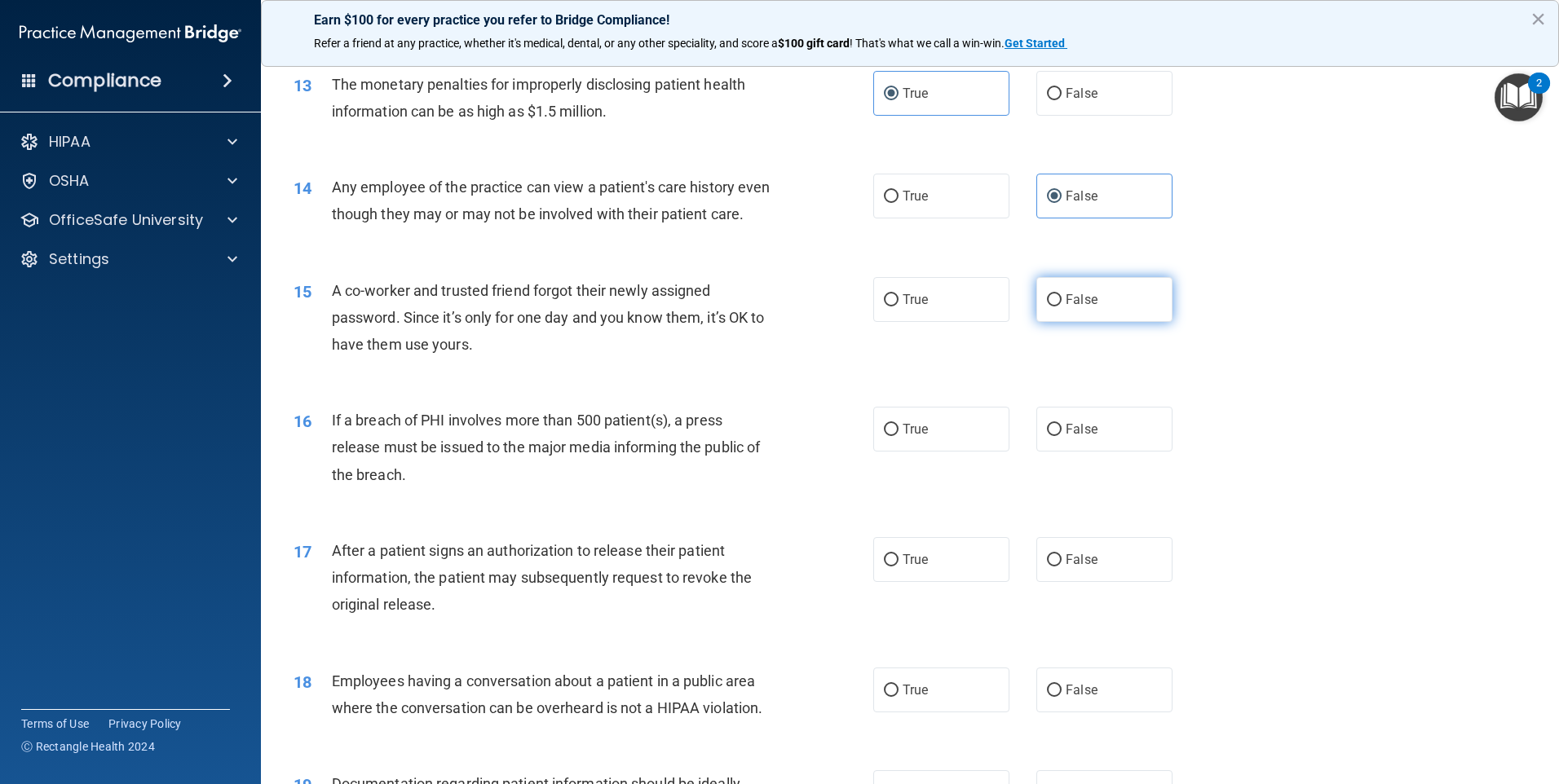
click at [1088, 307] on span "False" at bounding box center [1081, 299] width 32 height 15
click at [1061, 306] on input "False" at bounding box center [1054, 301] width 14 height 13
radio input "true"
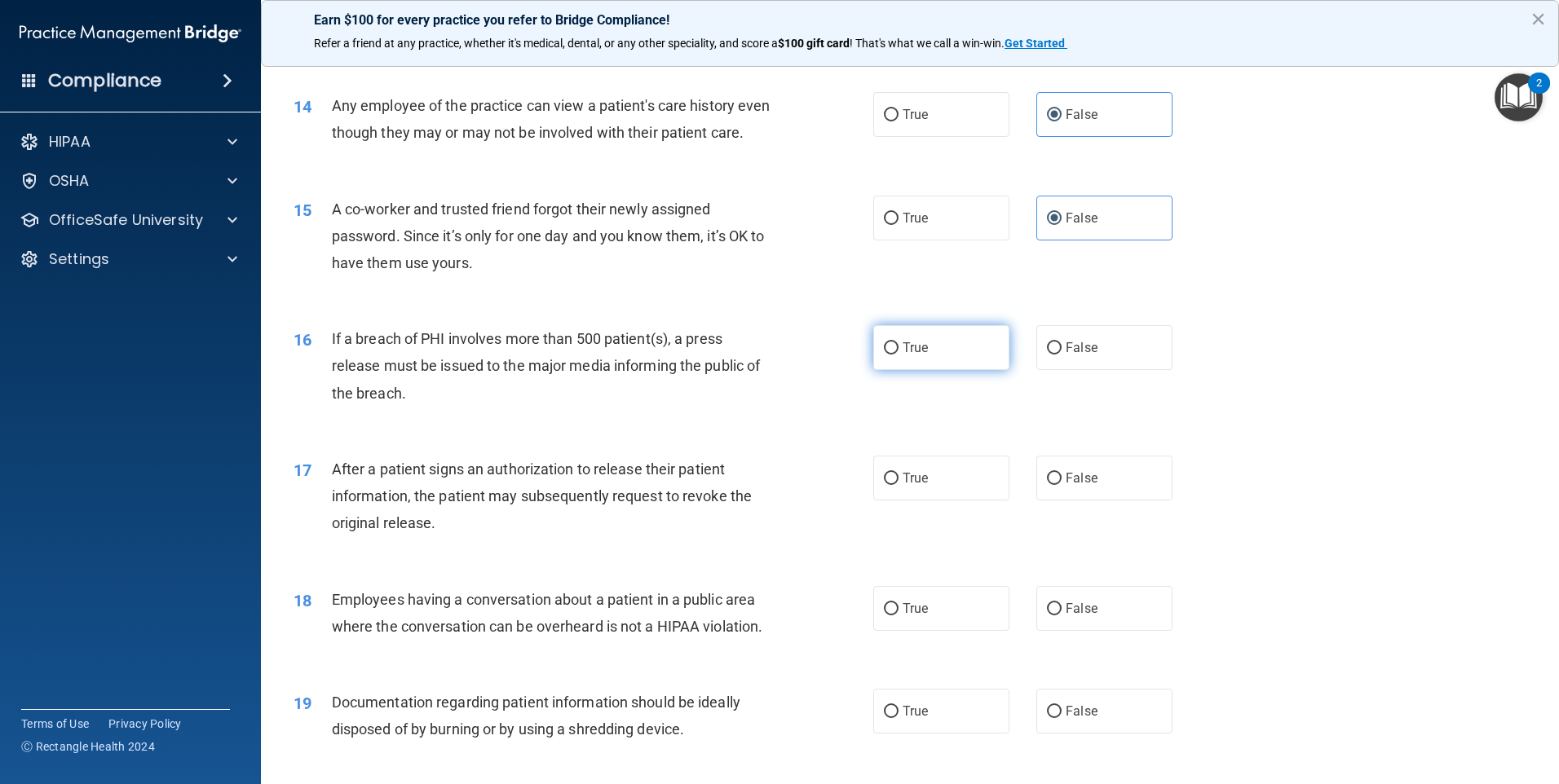
click at [920, 356] on span "True" at bounding box center [915, 347] width 25 height 15
click at [899, 355] on input "True" at bounding box center [892, 349] width 14 height 13
radio input "true"
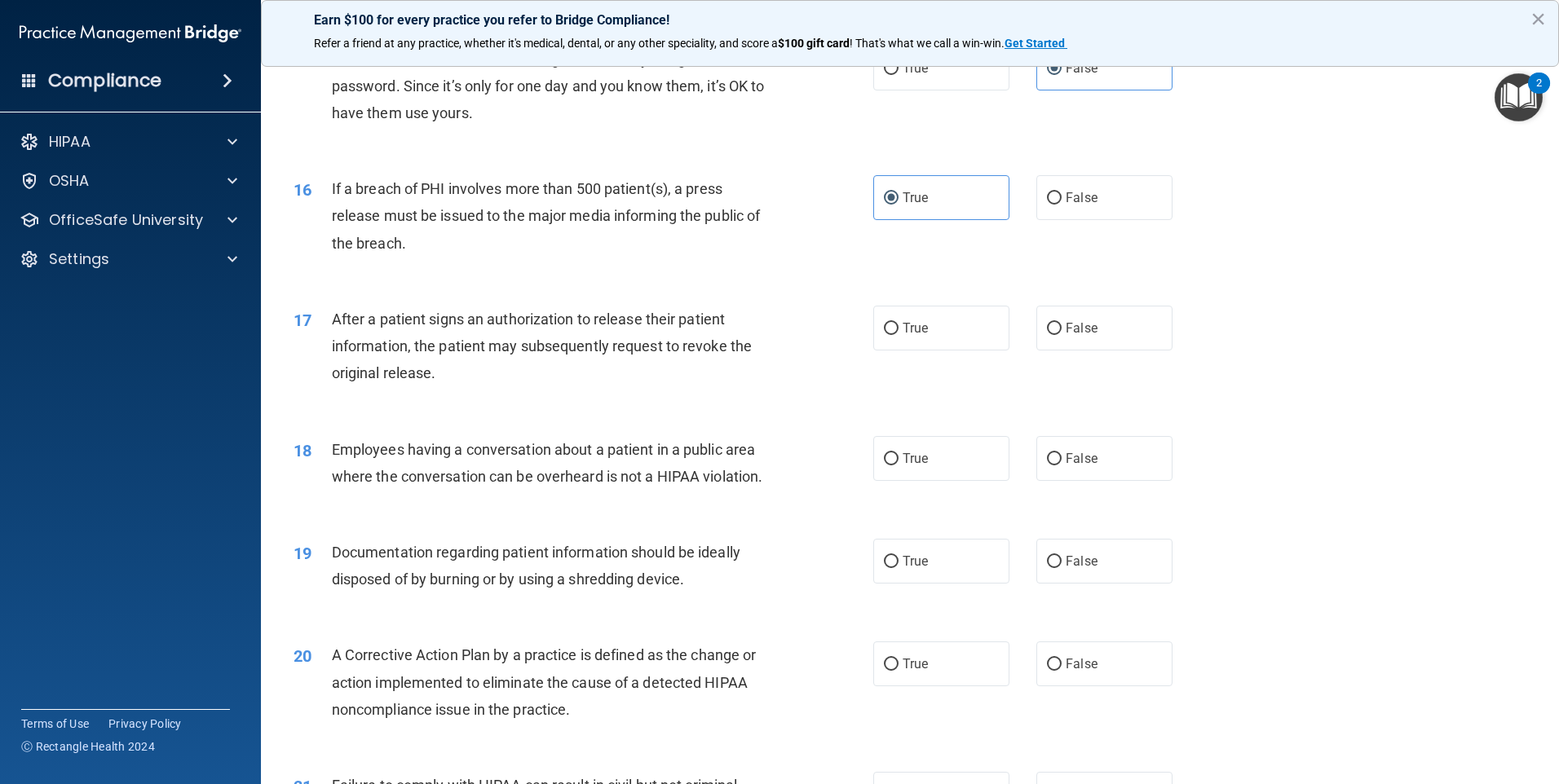
scroll to position [1713, 0]
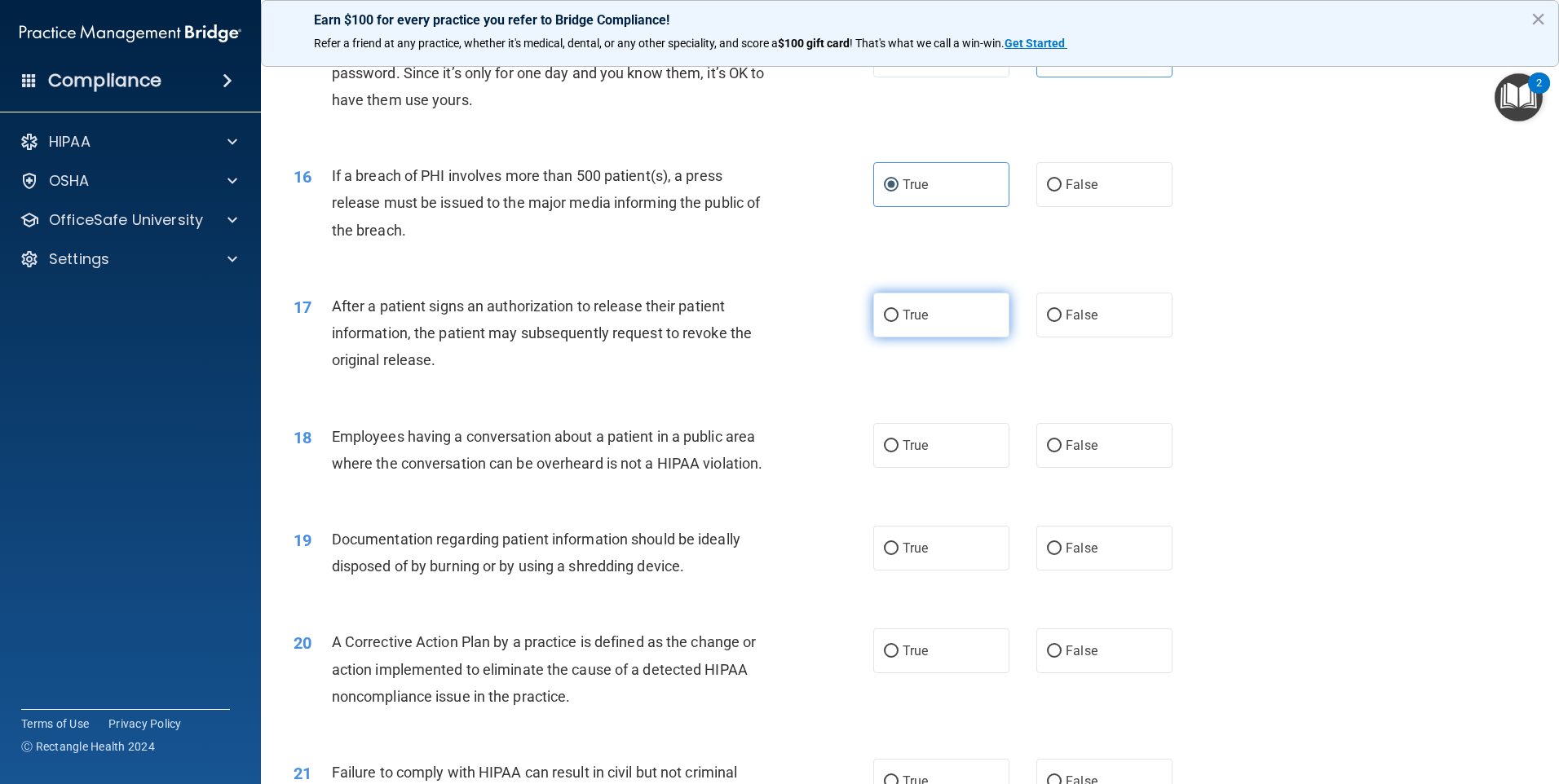
click at [927, 338] on label "True" at bounding box center [941, 315] width 136 height 45
click at [899, 322] on input "True" at bounding box center [892, 316] width 14 height 13
radio input "true"
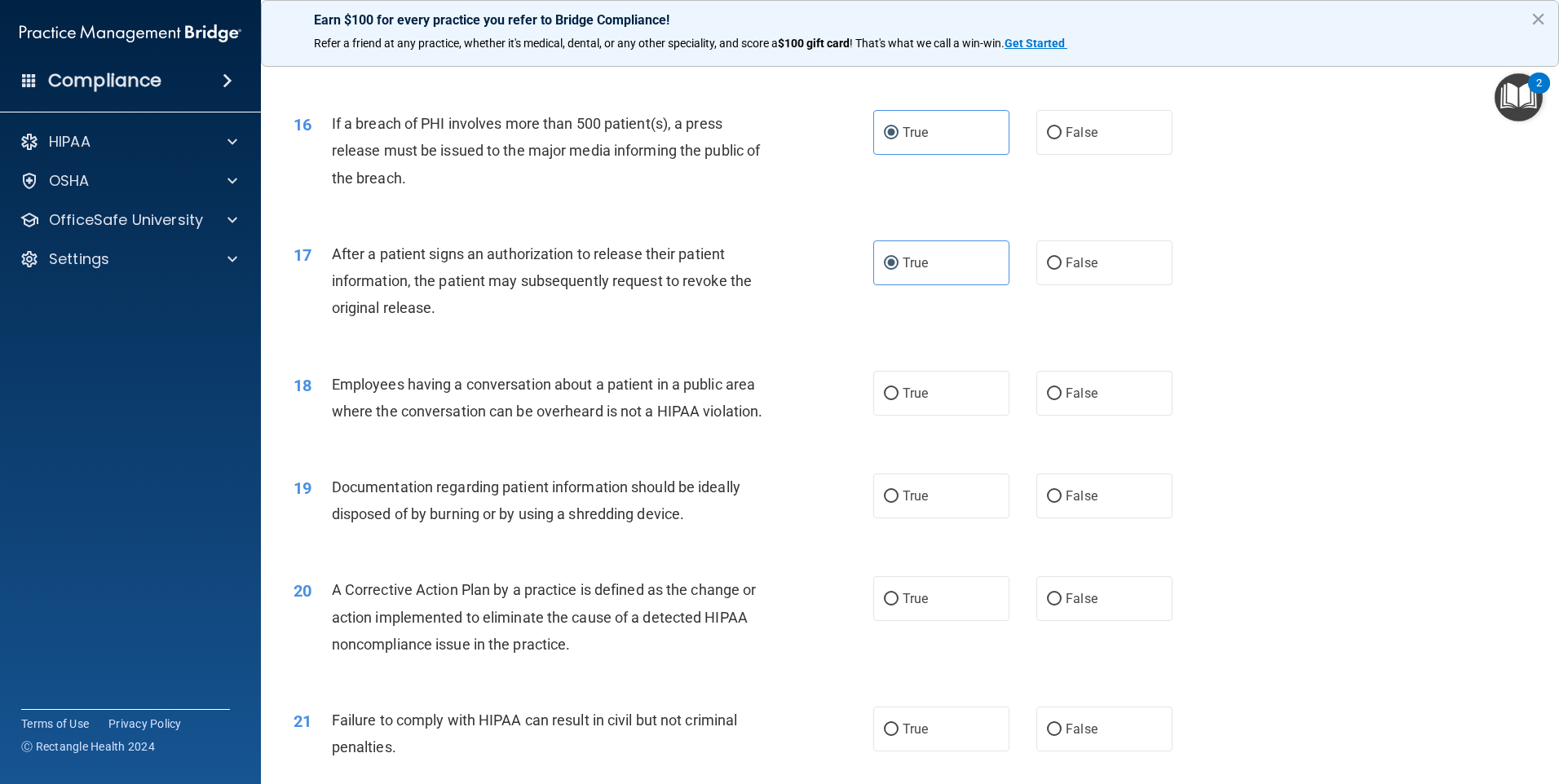
scroll to position [1794, 0]
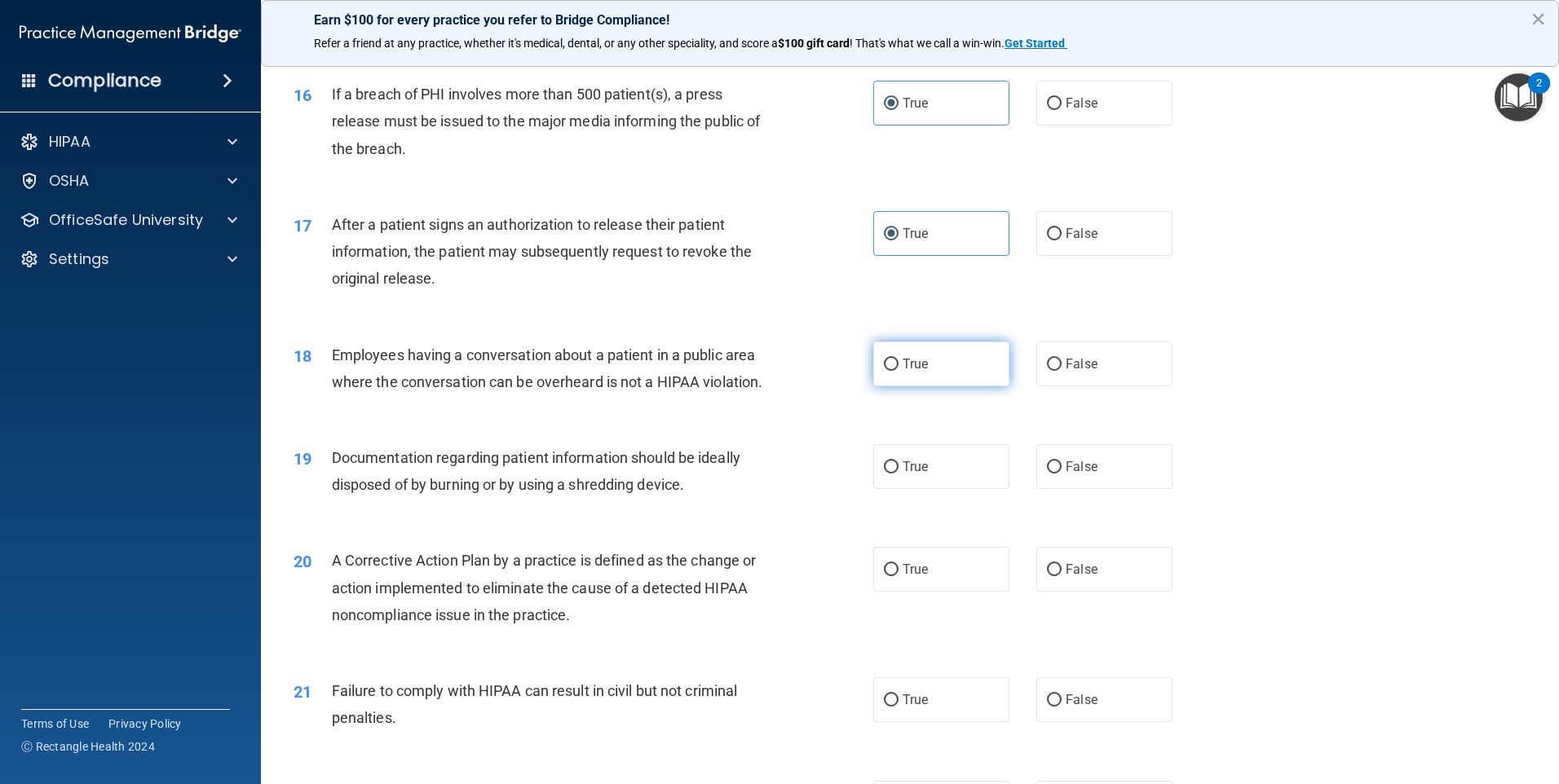
click at [974, 387] on label "True" at bounding box center [941, 364] width 136 height 45
click at [899, 371] on input "True" at bounding box center [892, 365] width 14 height 13
radio input "true"
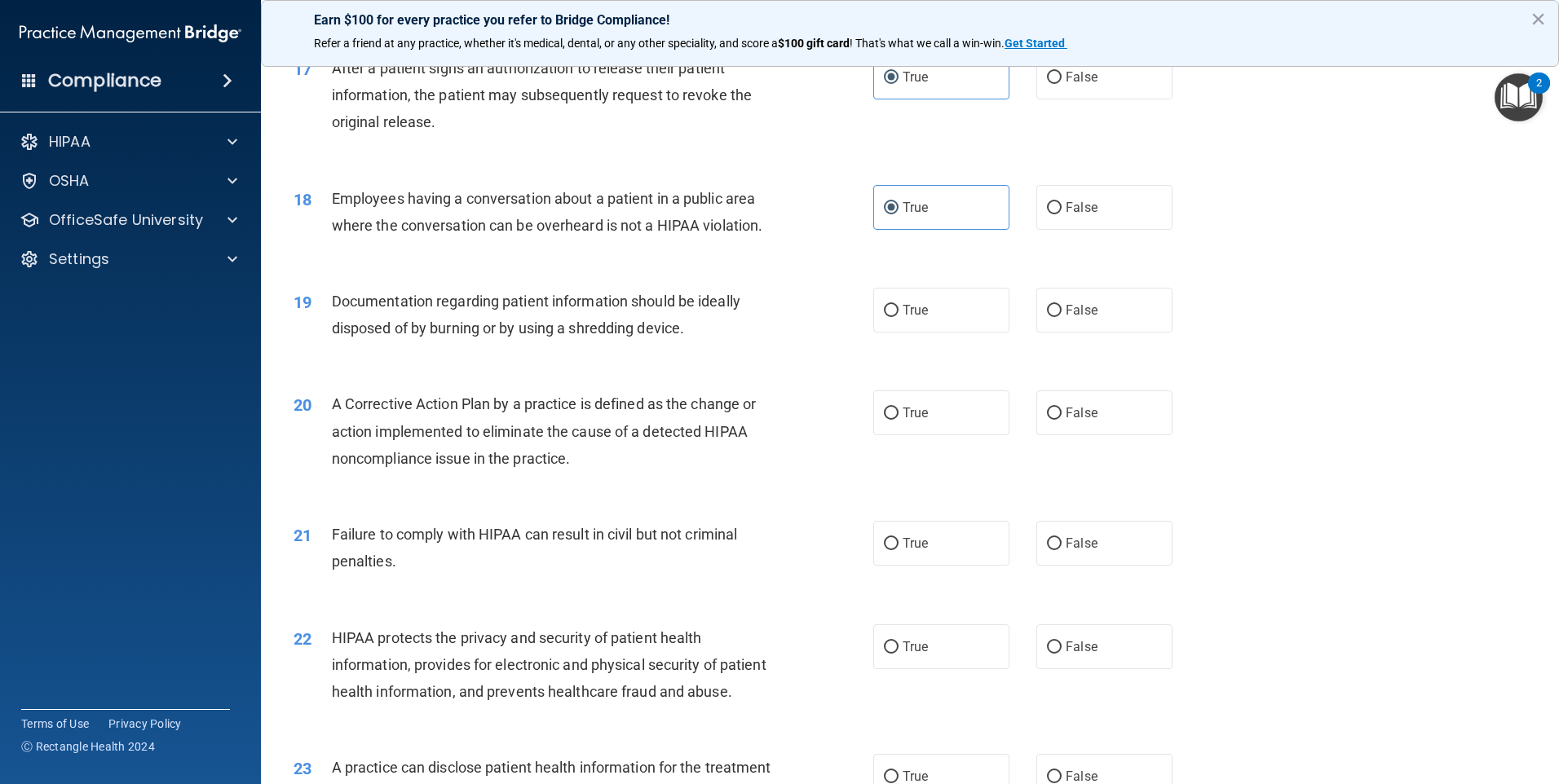
scroll to position [1957, 0]
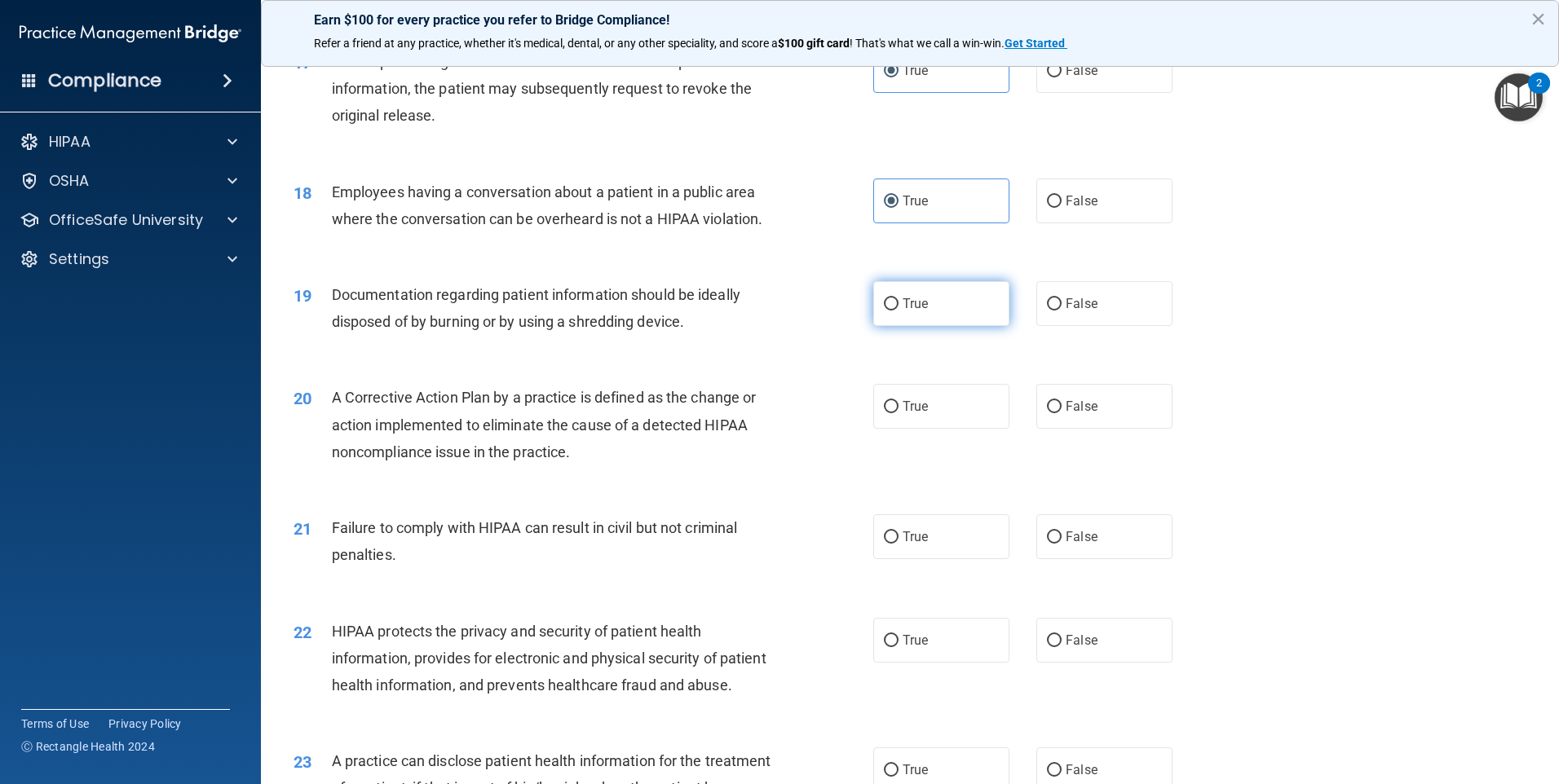
click at [902, 312] on span "True" at bounding box center [915, 303] width 25 height 15
click at [897, 311] on input "True" at bounding box center [892, 304] width 14 height 13
radio input "true"
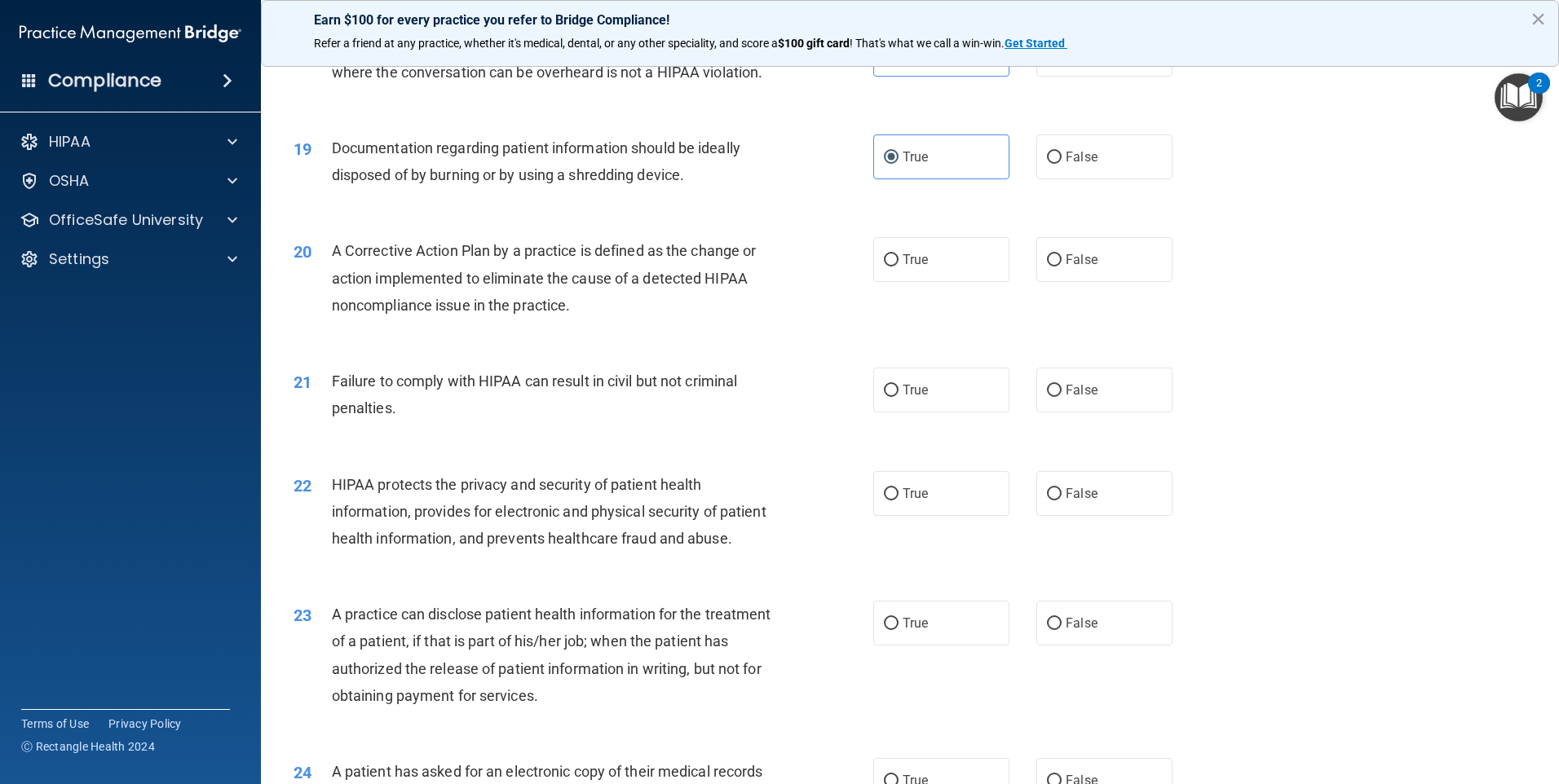
scroll to position [2120, 0]
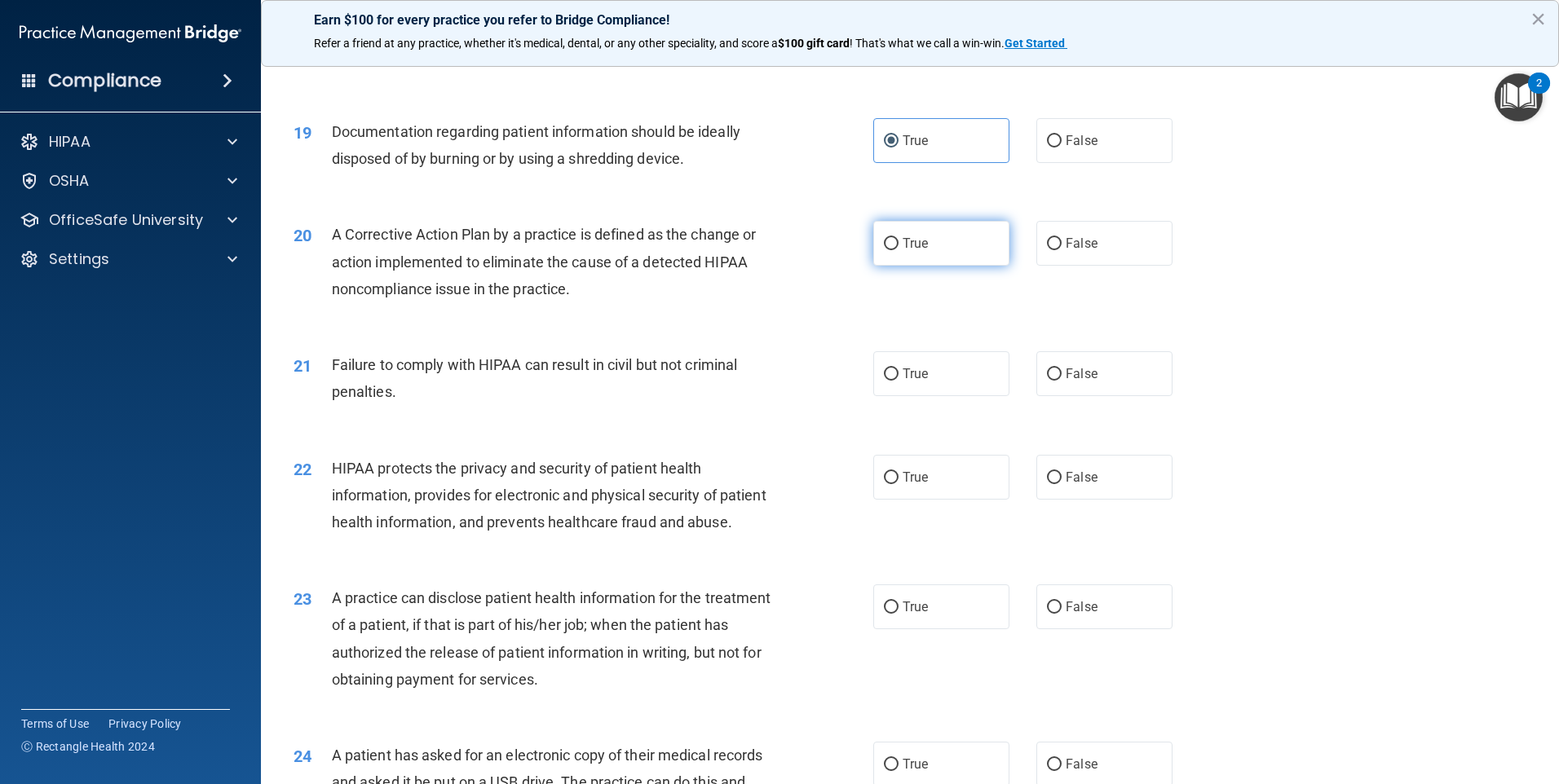
click at [920, 251] on span "True" at bounding box center [915, 243] width 25 height 15
click at [899, 250] on input "True" at bounding box center [892, 245] width 14 height 13
radio input "true"
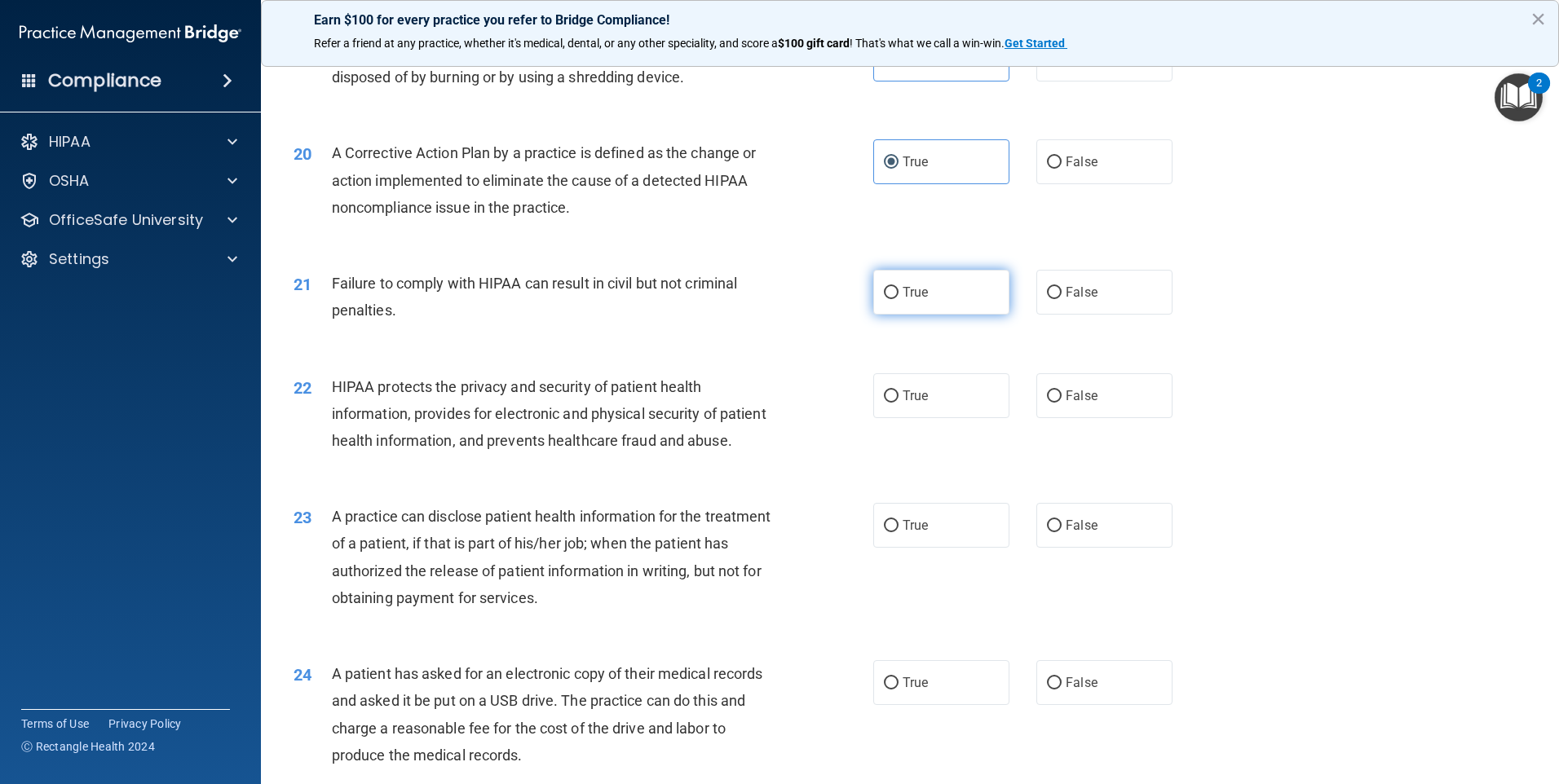
click at [972, 314] on label "True" at bounding box center [941, 293] width 136 height 45
click at [899, 299] on input "True" at bounding box center [892, 294] width 14 height 13
radio input "true"
click at [1076, 300] on span "False" at bounding box center [1081, 292] width 32 height 15
click at [1061, 299] on input "False" at bounding box center [1054, 294] width 14 height 13
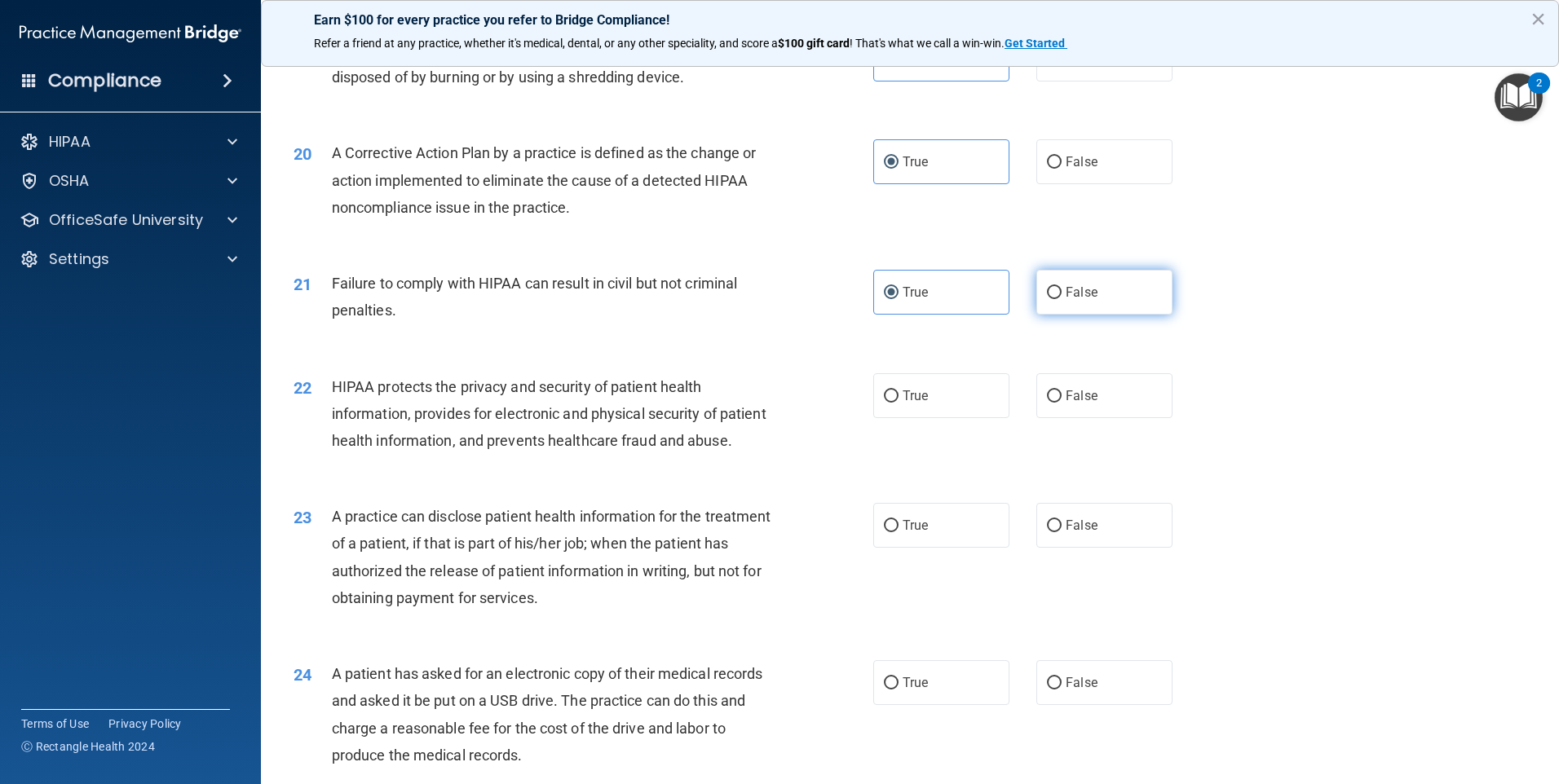
radio input "true"
radio input "false"
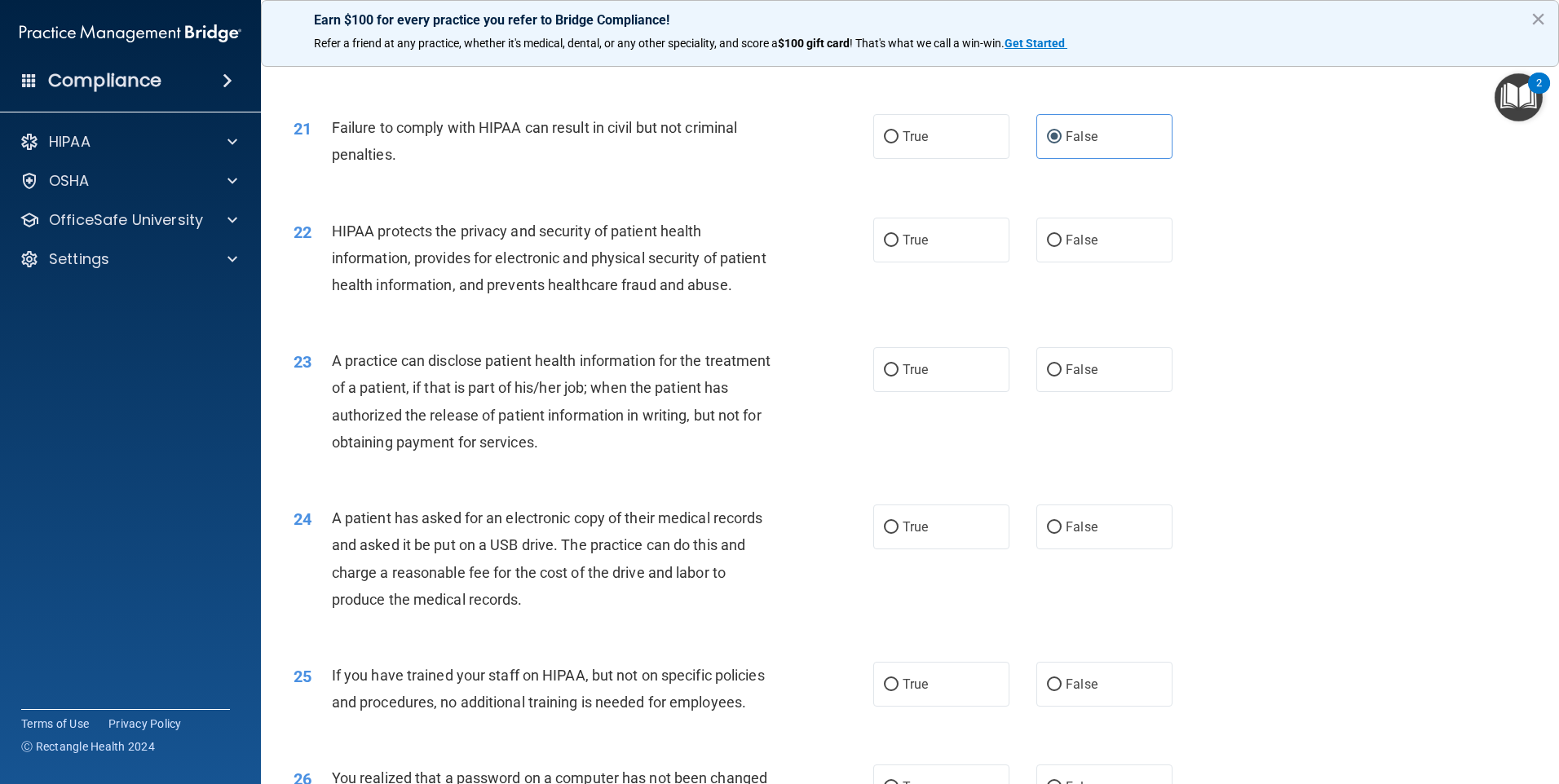
scroll to position [2365, 0]
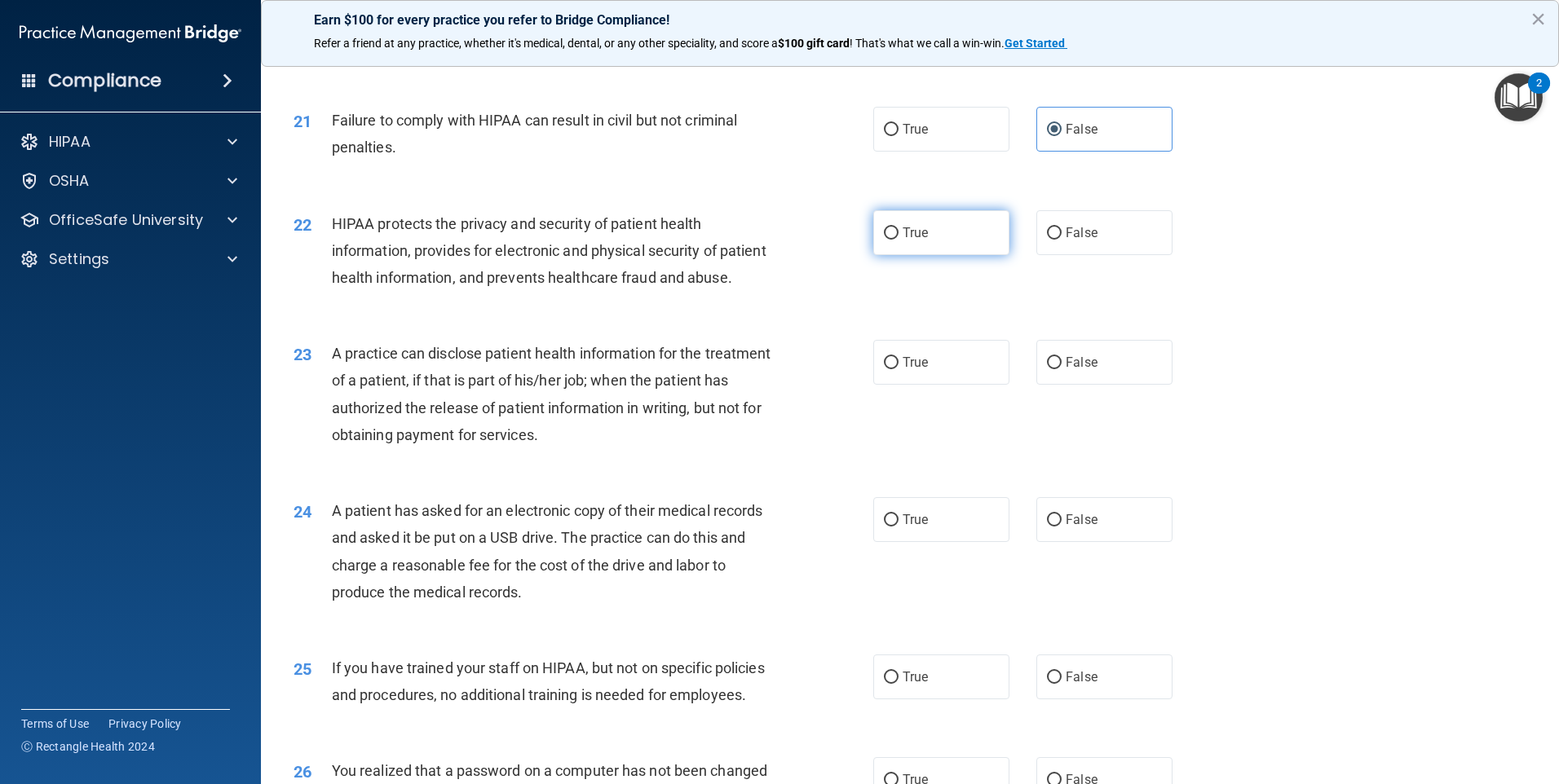
click at [951, 256] on label "True" at bounding box center [941, 233] width 136 height 45
click at [899, 239] on input "True" at bounding box center [892, 234] width 14 height 13
radio input "true"
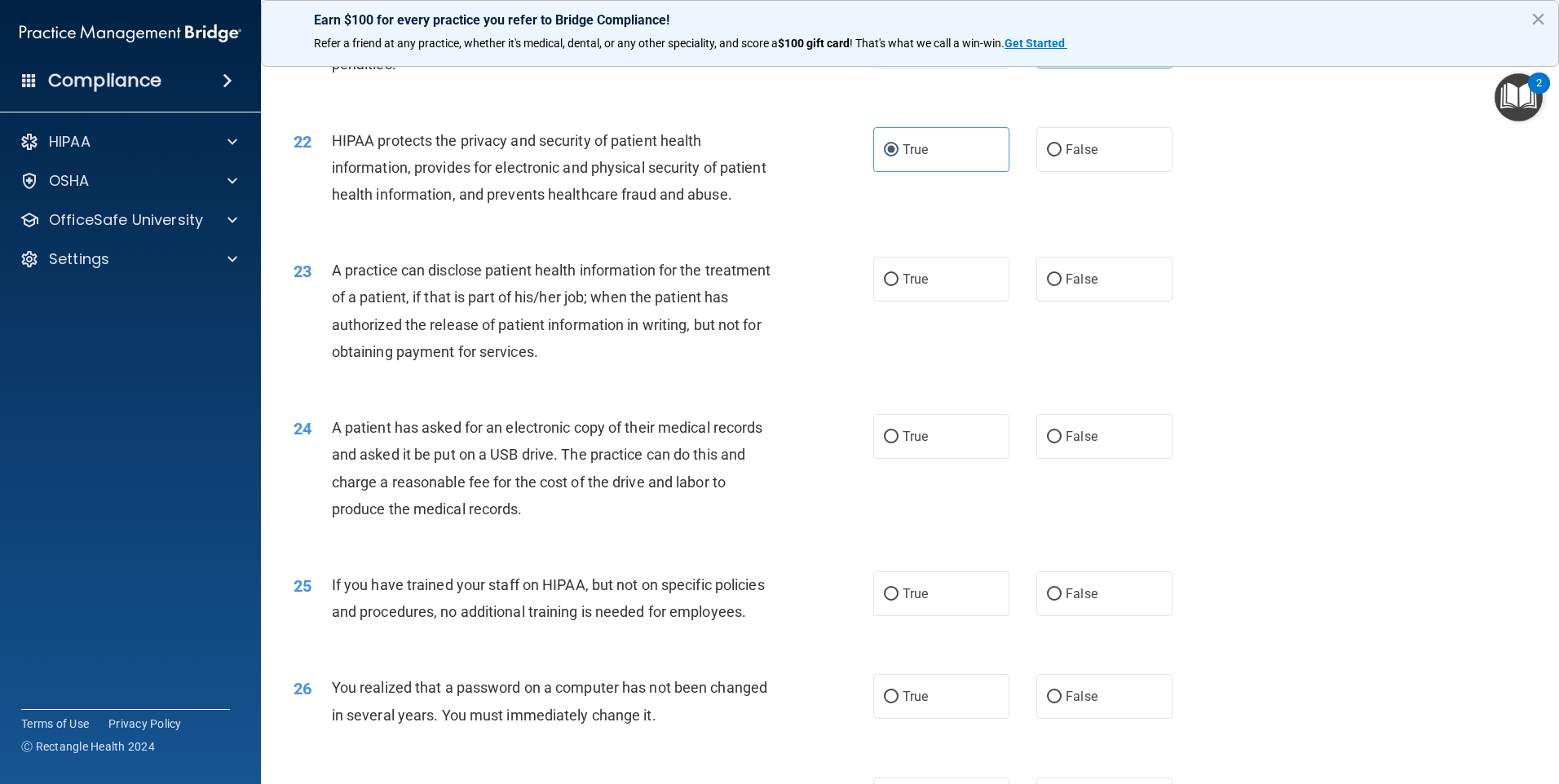
scroll to position [2527, 0]
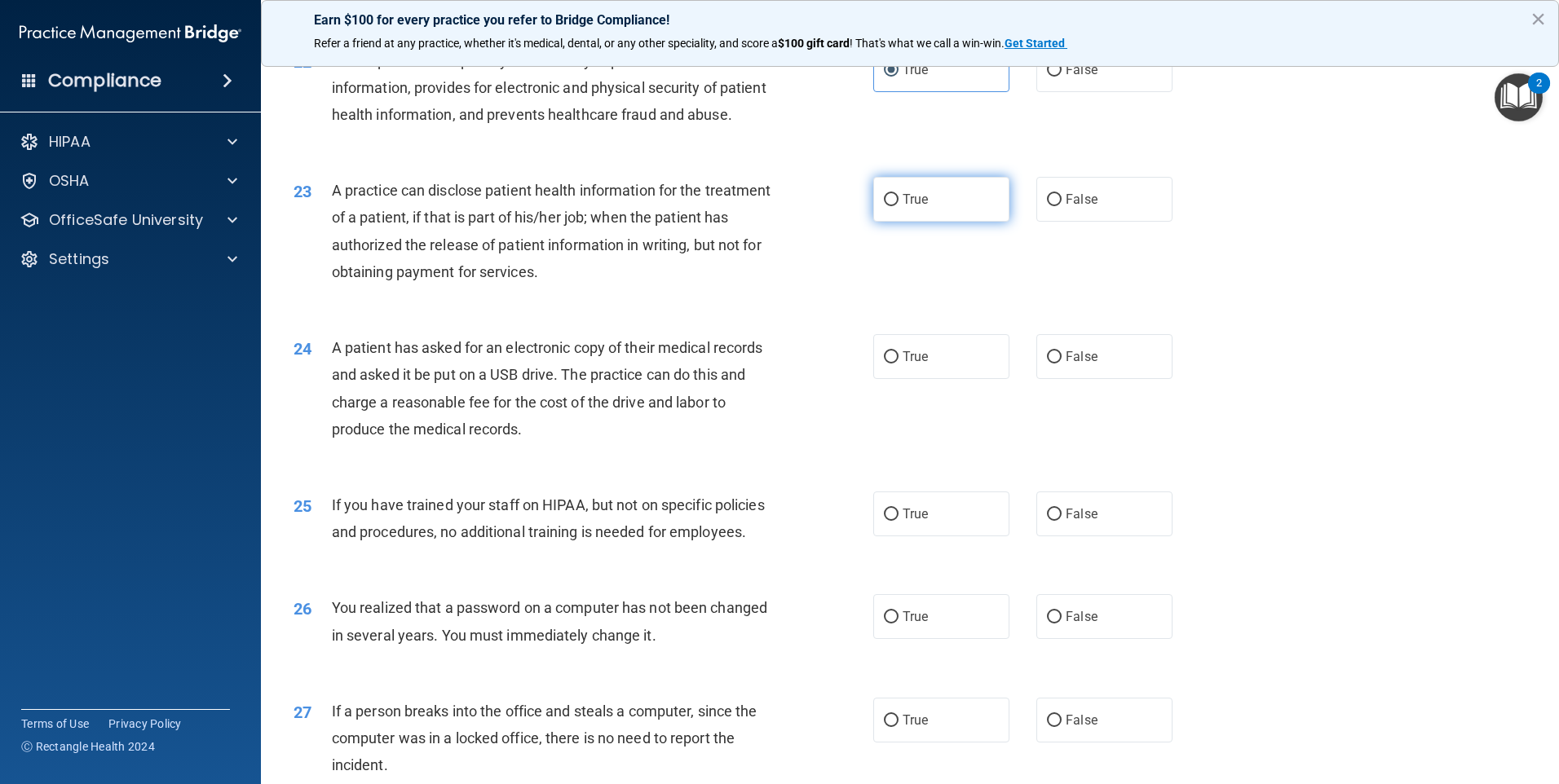
click at [884, 206] on input "True" at bounding box center [892, 201] width 14 height 13
radio input "true"
click at [1036, 222] on label "False" at bounding box center [1104, 200] width 136 height 45
click at [1047, 206] on input "False" at bounding box center [1054, 201] width 14 height 13
radio input "true"
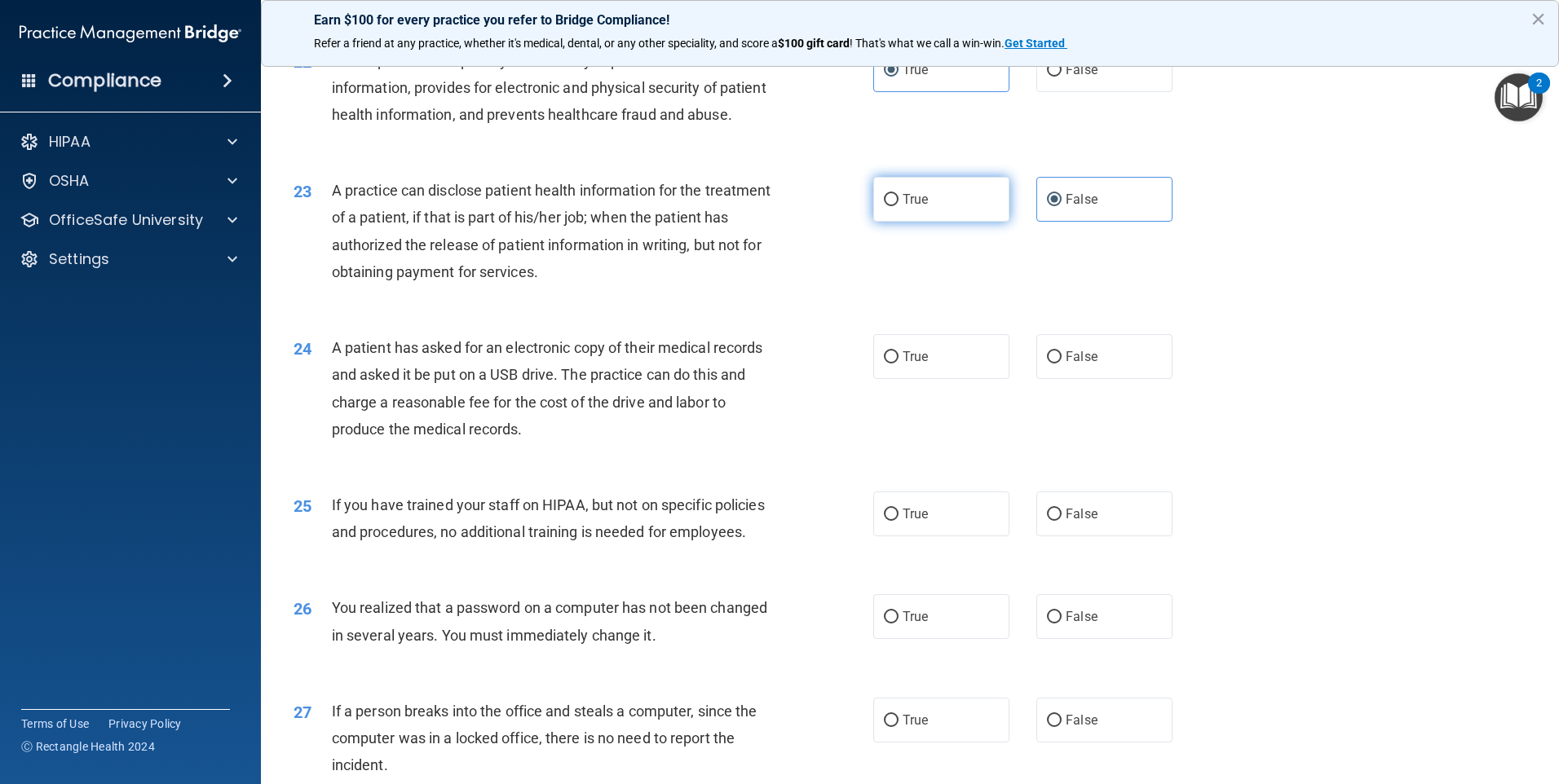
click at [895, 222] on label "True" at bounding box center [941, 200] width 136 height 45
click at [895, 206] on input "True" at bounding box center [892, 201] width 14 height 13
radio input "true"
radio input "false"
click at [926, 379] on label "True" at bounding box center [941, 357] width 136 height 45
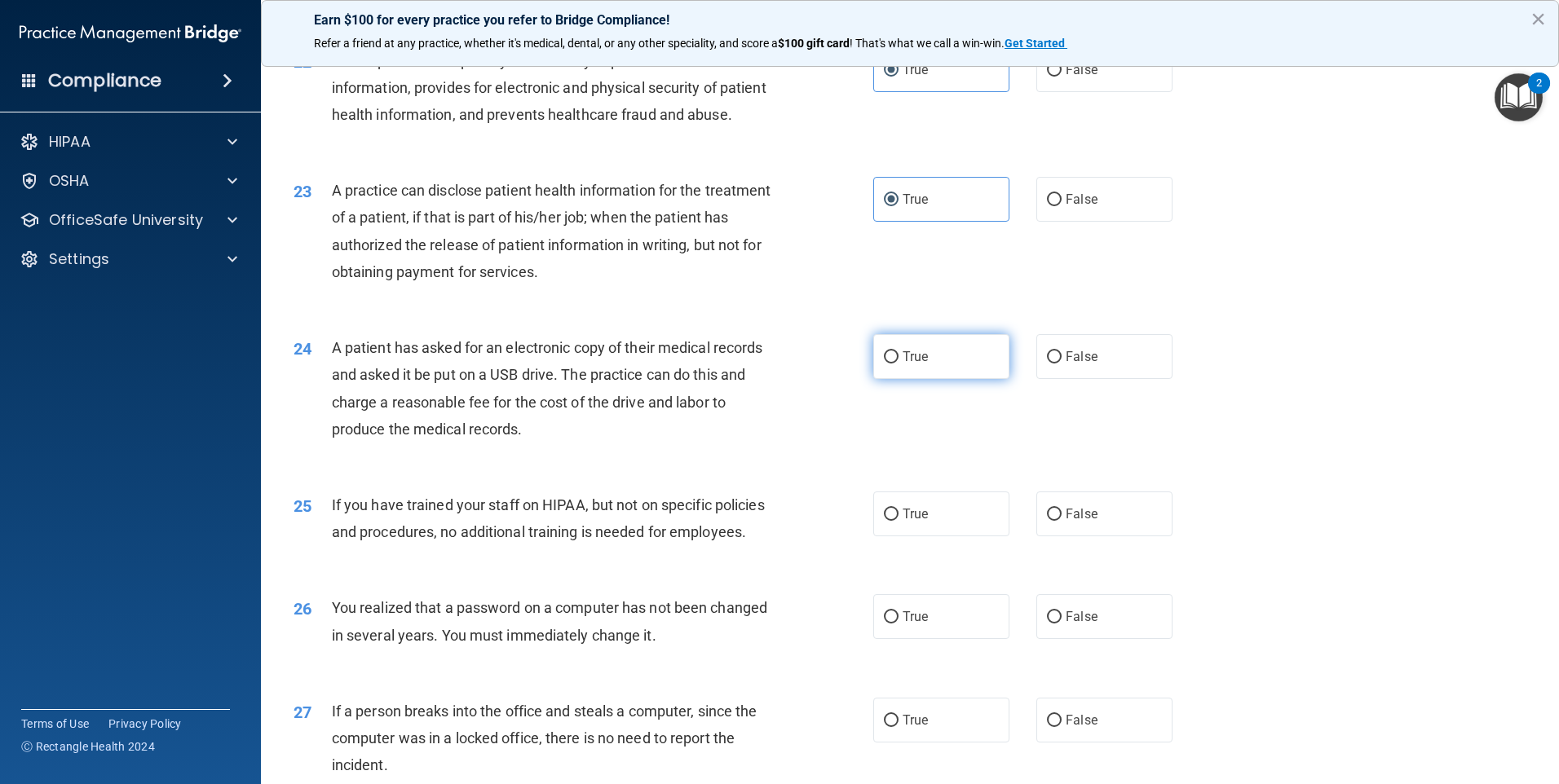
click at [899, 364] on input "True" at bounding box center [892, 358] width 14 height 13
radio input "true"
click at [1066, 522] on span "False" at bounding box center [1081, 514] width 32 height 15
click at [1060, 521] on input "False" at bounding box center [1054, 515] width 14 height 13
radio input "true"
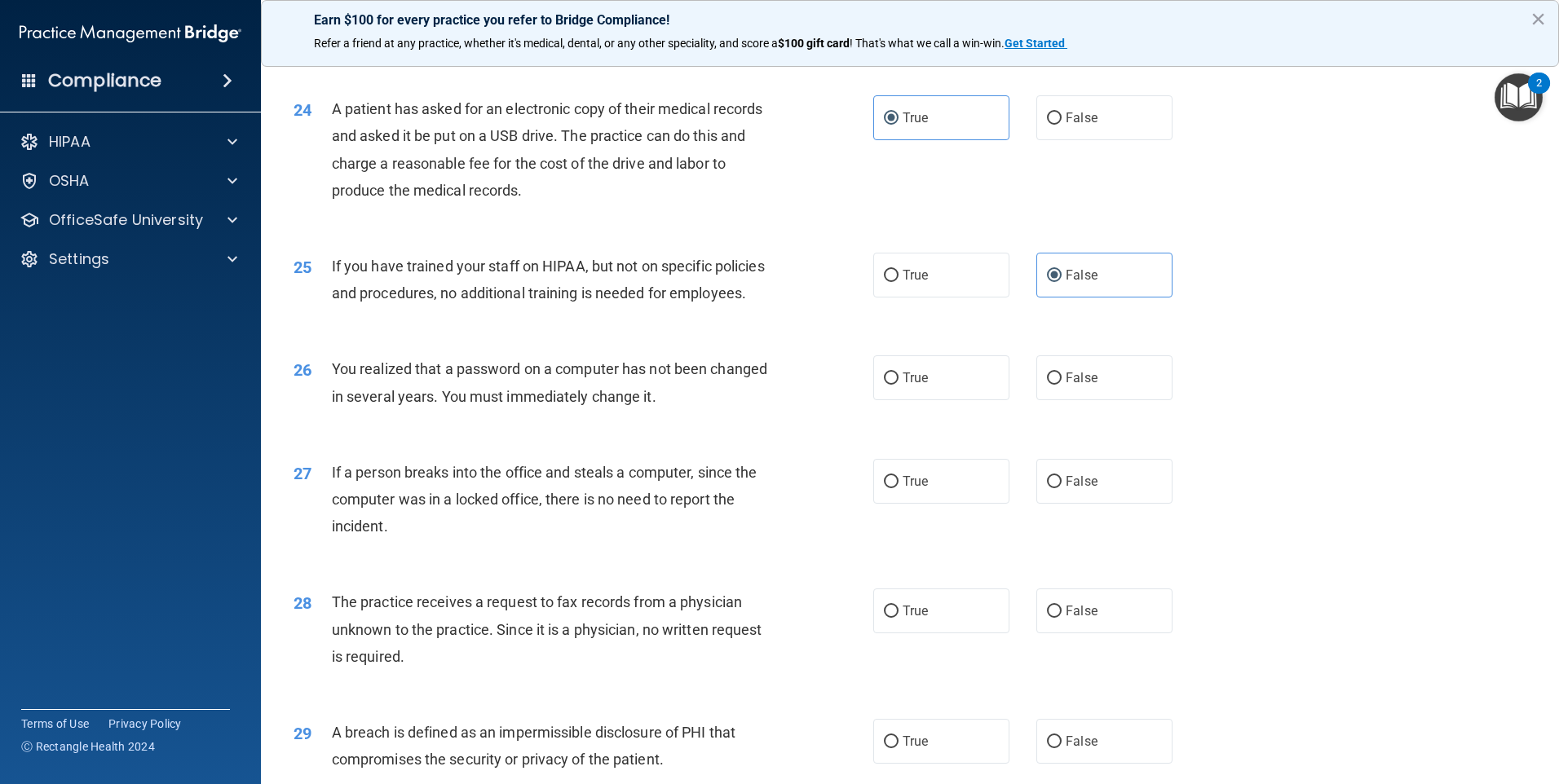
scroll to position [2772, 0]
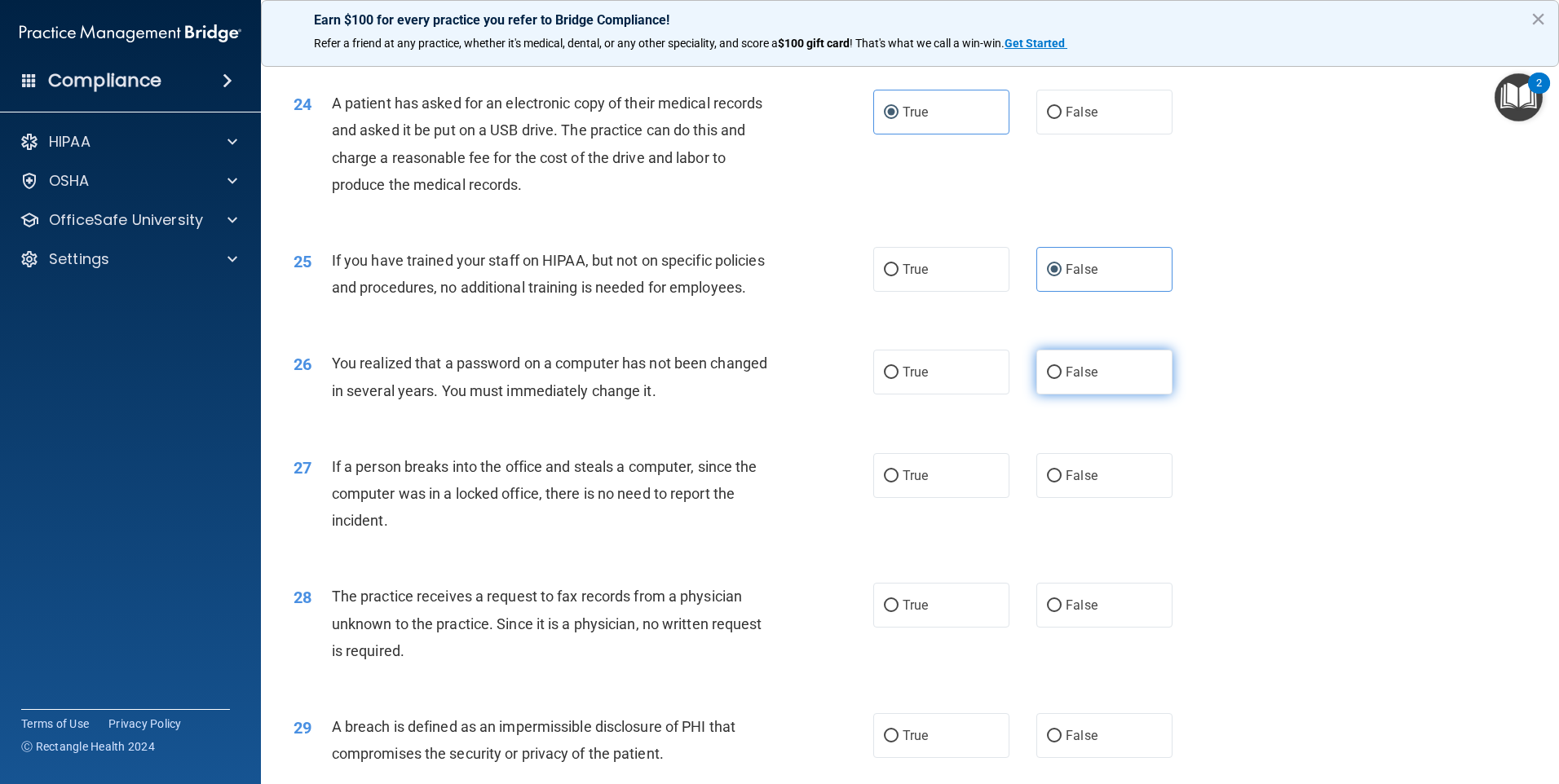
click at [1047, 379] on input "False" at bounding box center [1054, 373] width 14 height 13
radio input "true"
click at [1096, 499] on label "False" at bounding box center [1104, 476] width 136 height 45
click at [1061, 482] on input "False" at bounding box center [1054, 477] width 14 height 13
radio input "true"
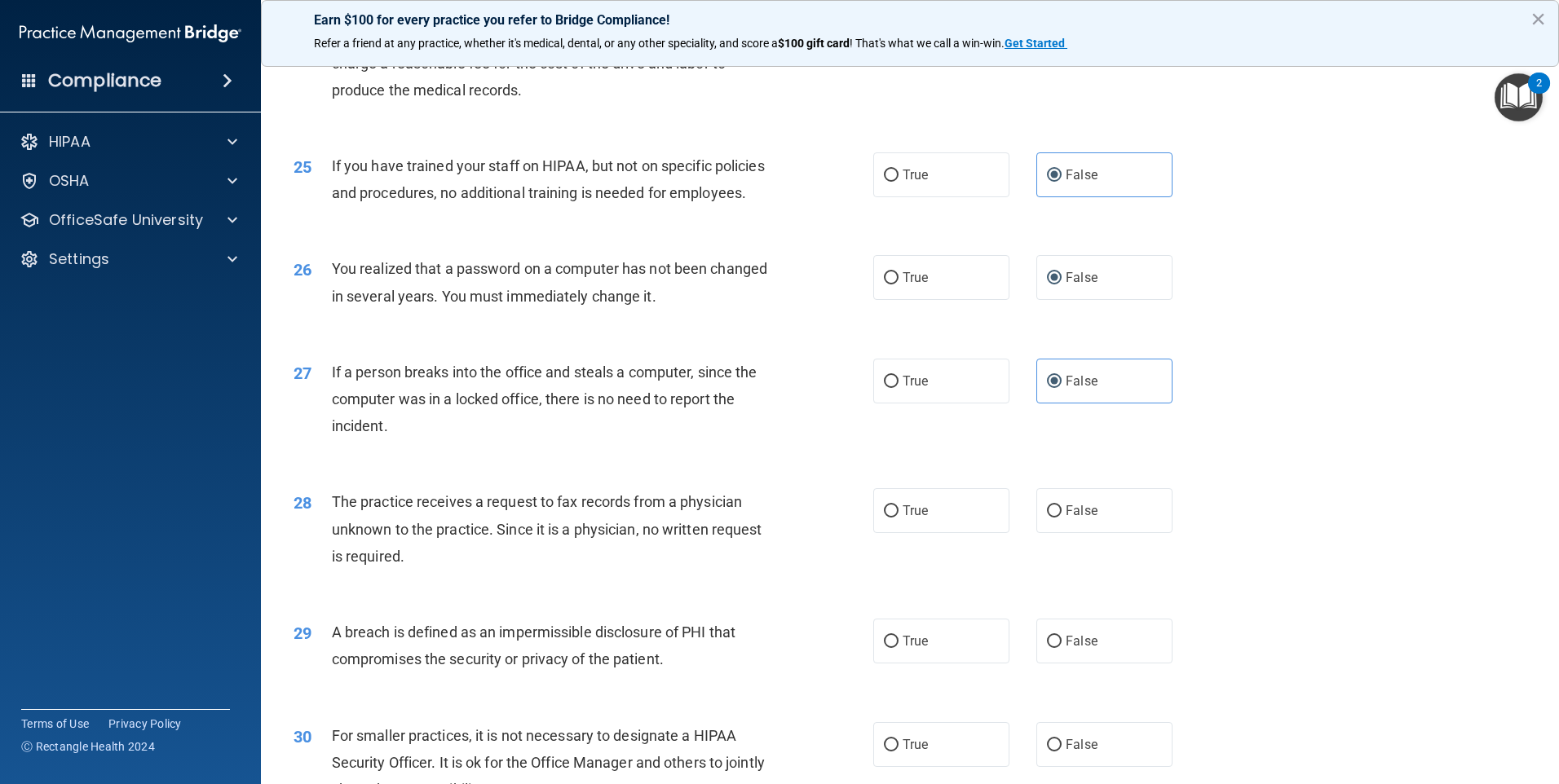
scroll to position [3017, 0]
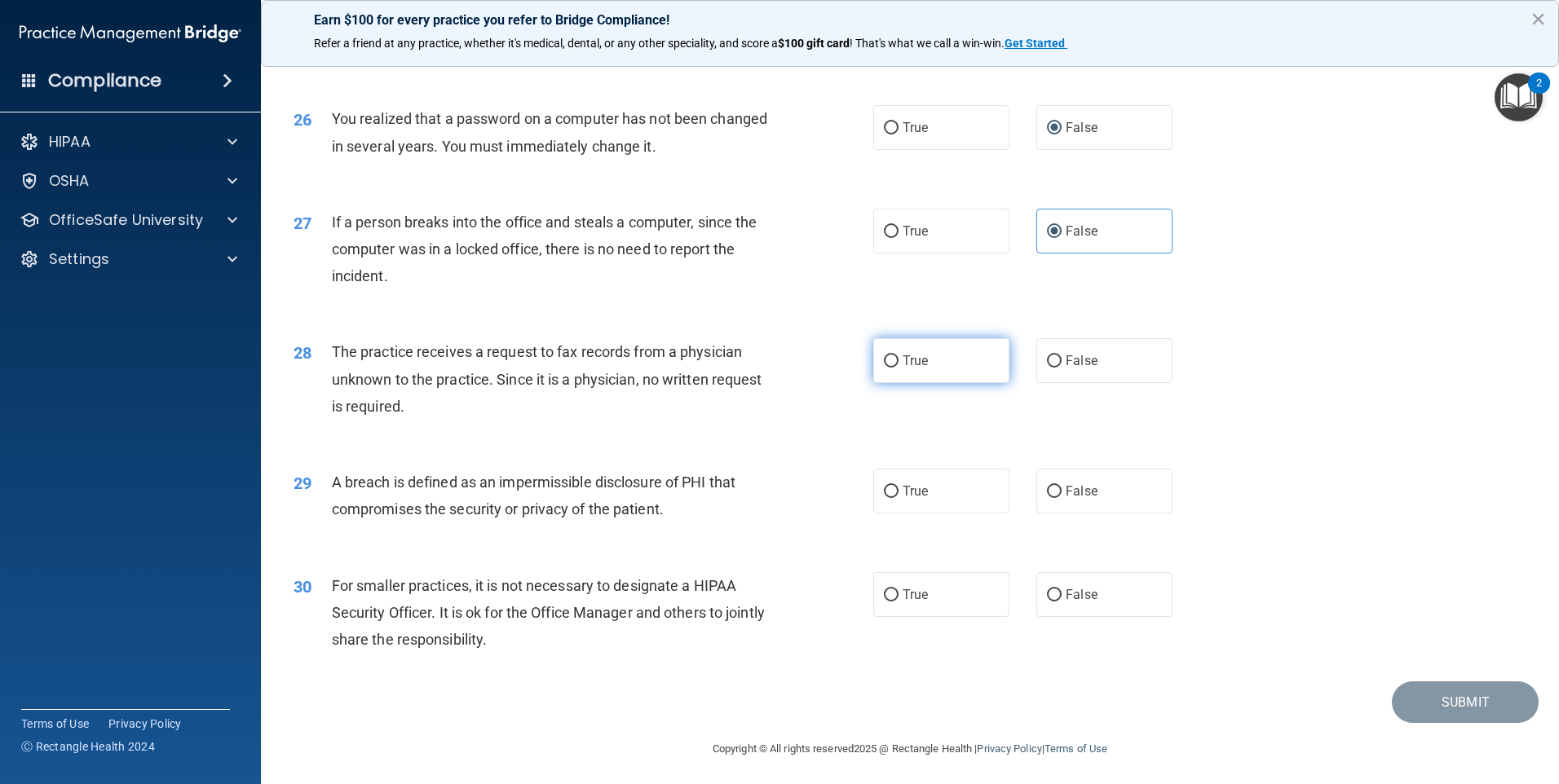
click at [908, 369] on span "True" at bounding box center [915, 360] width 25 height 15
click at [899, 368] on input "True" at bounding box center [892, 362] width 14 height 13
radio input "true"
click at [884, 499] on input "True" at bounding box center [892, 492] width 14 height 13
radio input "true"
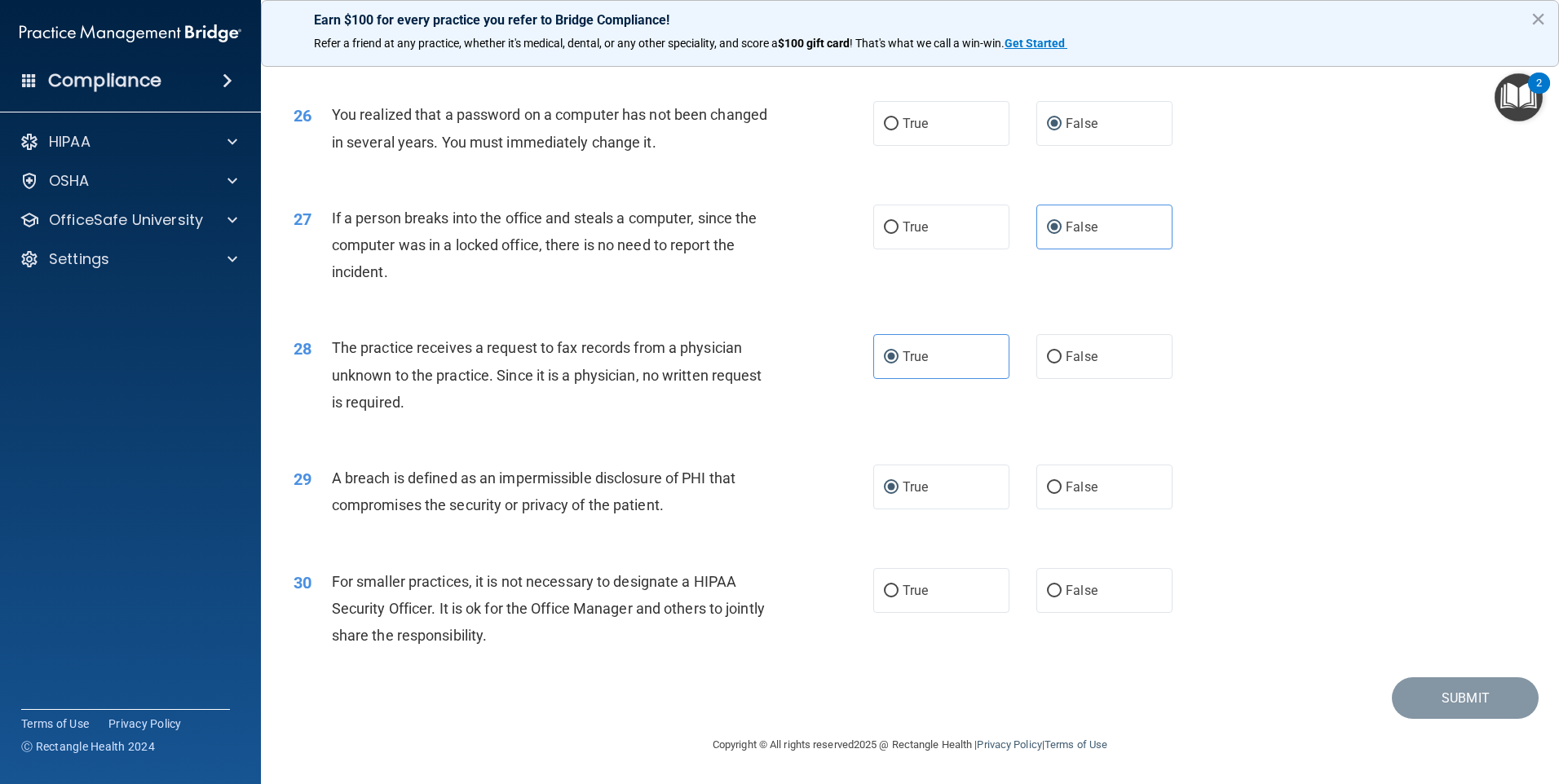
scroll to position [3102, 0]
click at [1094, 593] on label "False" at bounding box center [1104, 591] width 136 height 45
click at [1061, 593] on input "False" at bounding box center [1054, 592] width 14 height 13
radio input "true"
click at [1469, 709] on button "Submit" at bounding box center [1465, 698] width 146 height 42
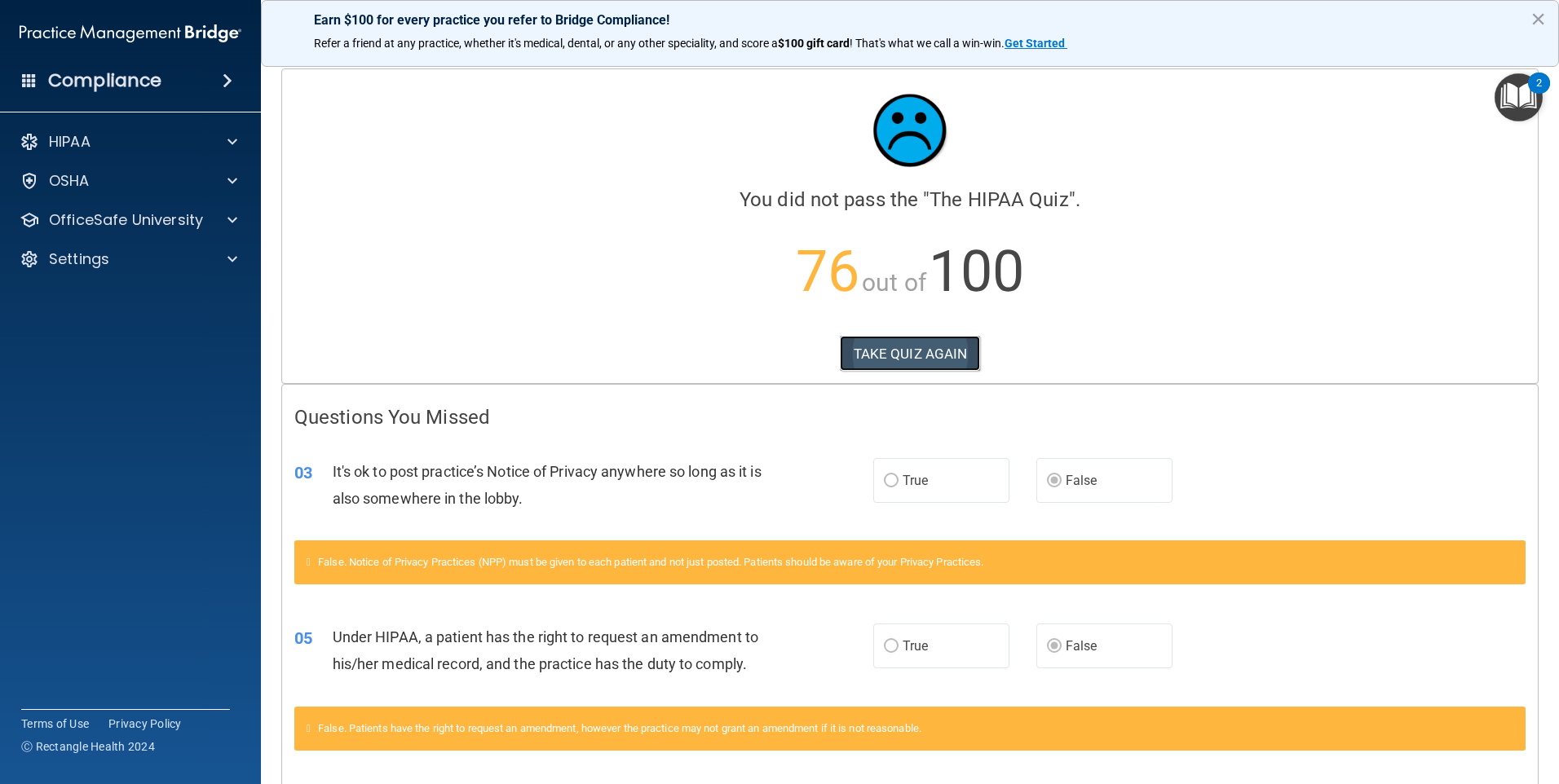
click at [881, 341] on button "TAKE QUIZ AGAIN" at bounding box center [910, 354] width 141 height 36
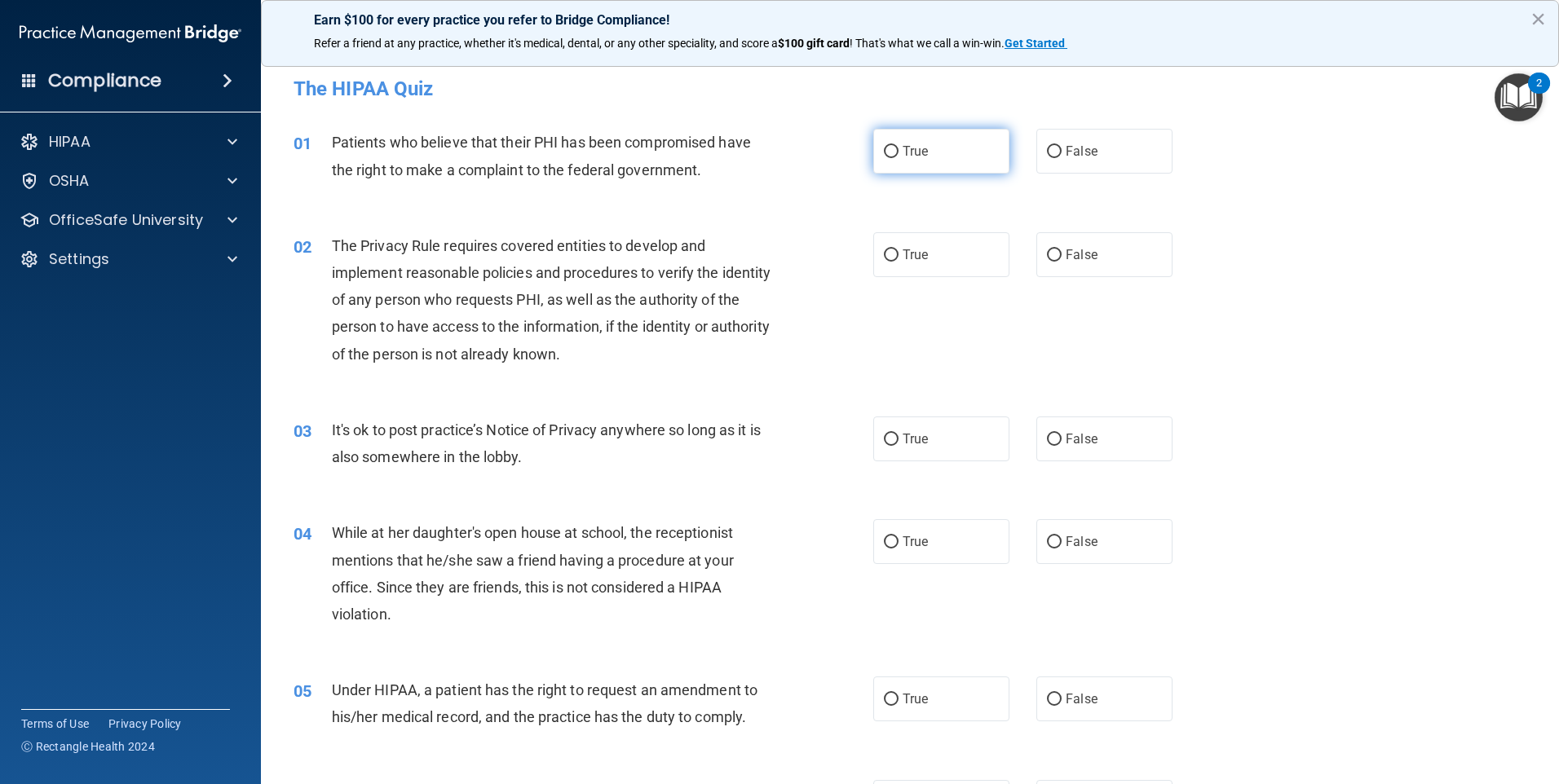
click at [891, 151] on input "True" at bounding box center [892, 153] width 14 height 13
radio input "true"
click at [893, 255] on label "True" at bounding box center [941, 255] width 136 height 45
click at [893, 255] on input "True" at bounding box center [892, 256] width 14 height 13
radio input "true"
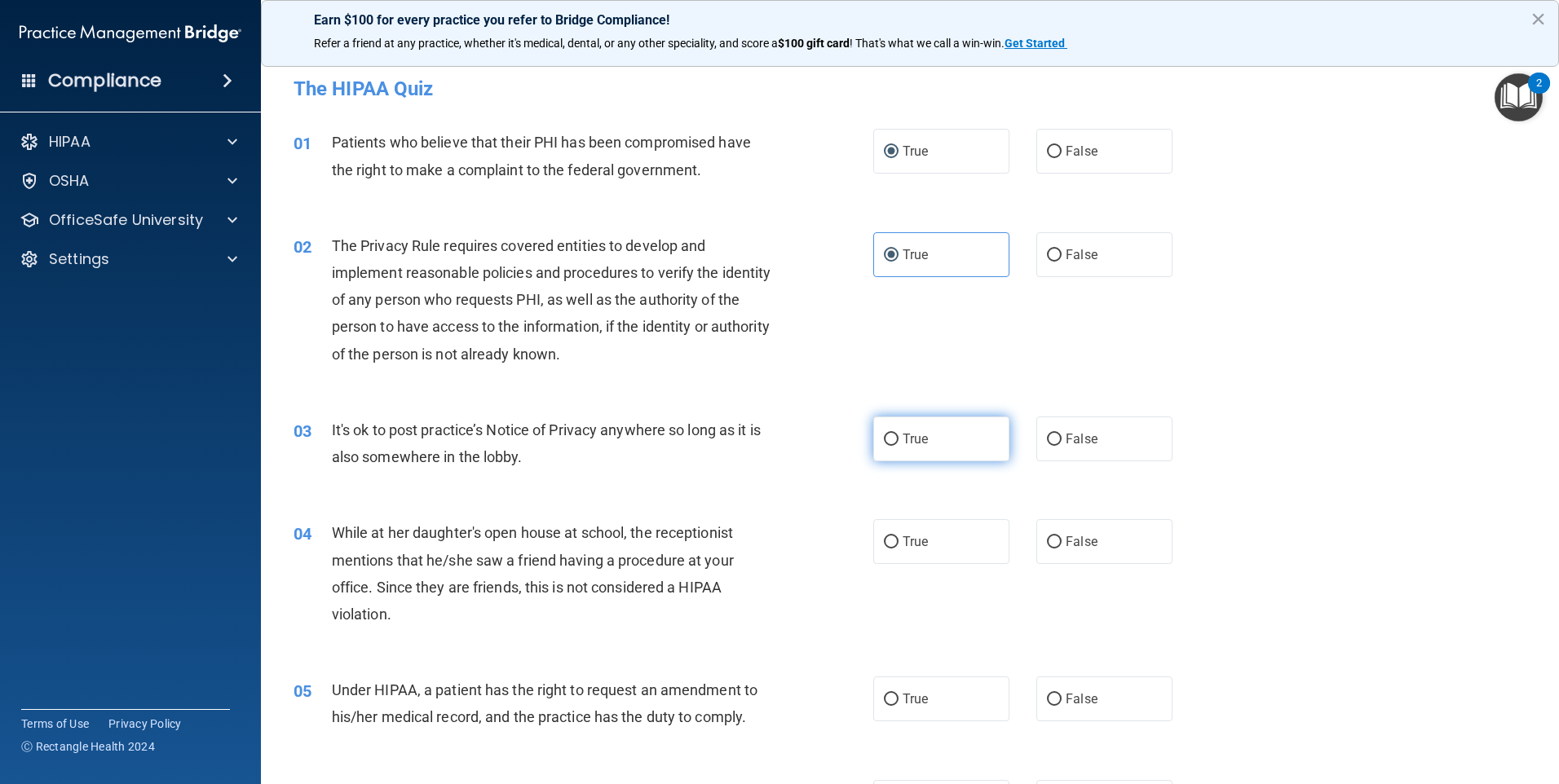
click at [954, 443] on label "True" at bounding box center [941, 439] width 136 height 45
click at [899, 443] on input "True" at bounding box center [892, 440] width 14 height 13
radio input "true"
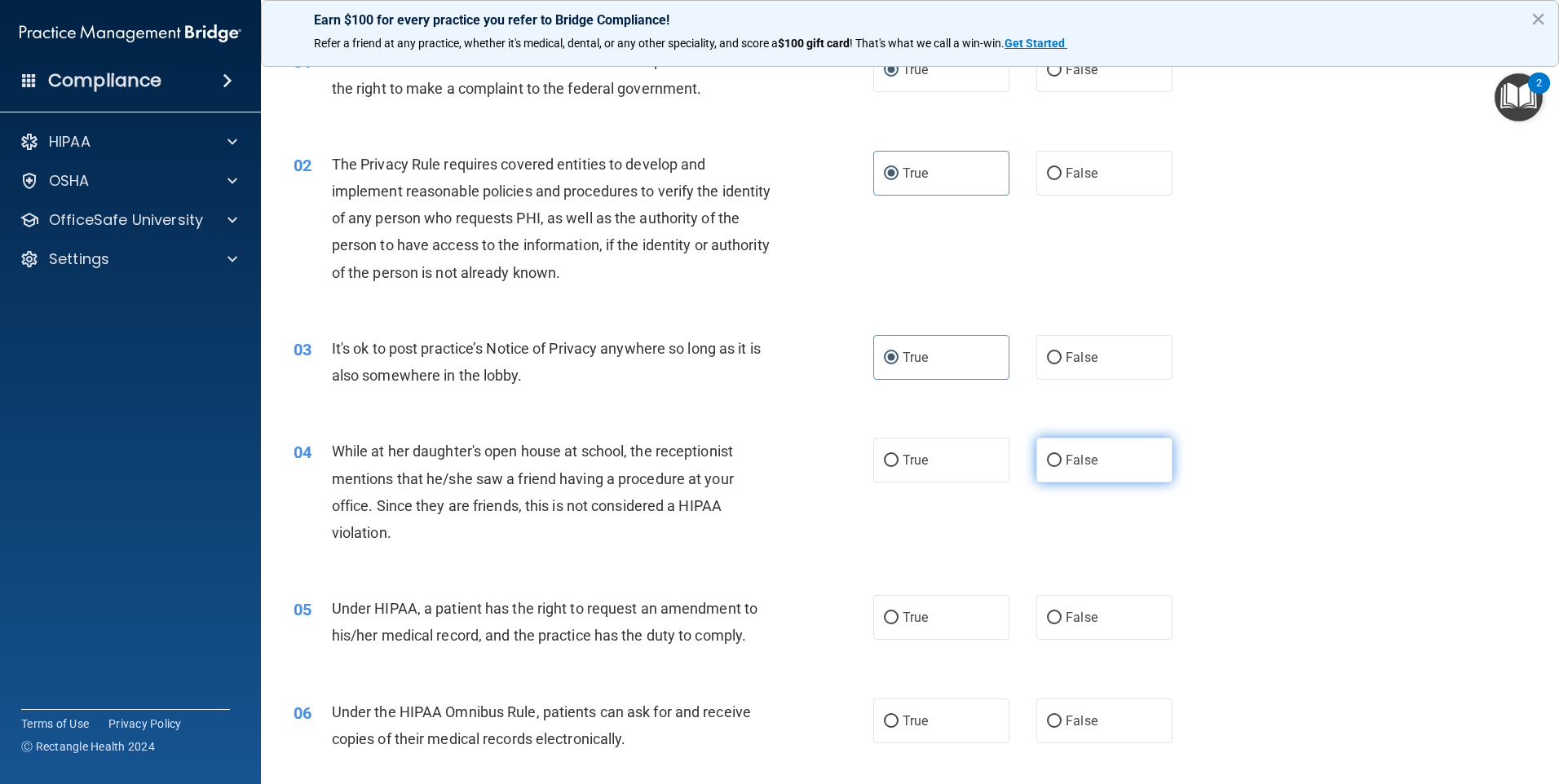
click at [1047, 462] on input "False" at bounding box center [1054, 462] width 14 height 13
radio input "true"
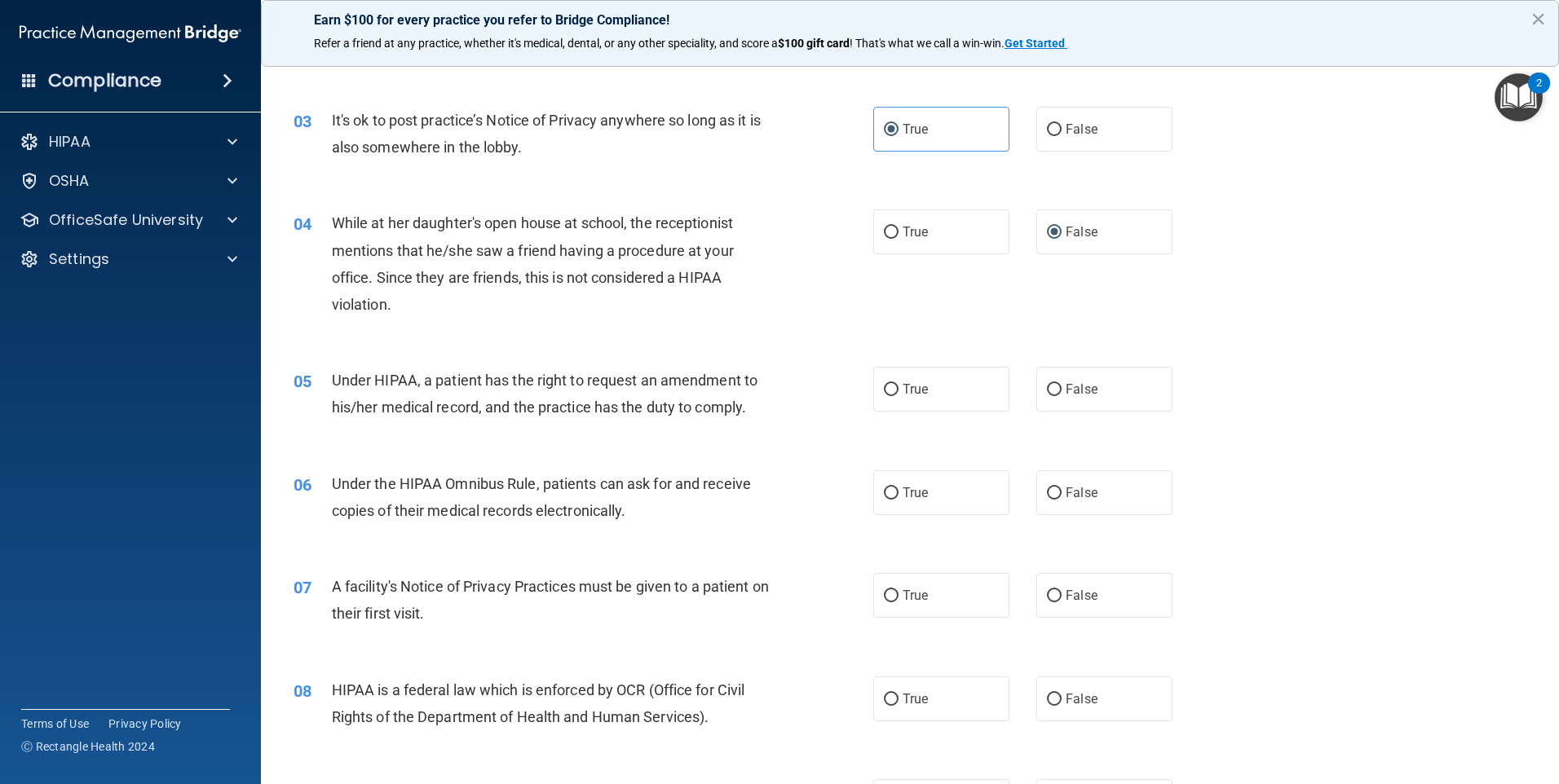
scroll to position [326, 0]
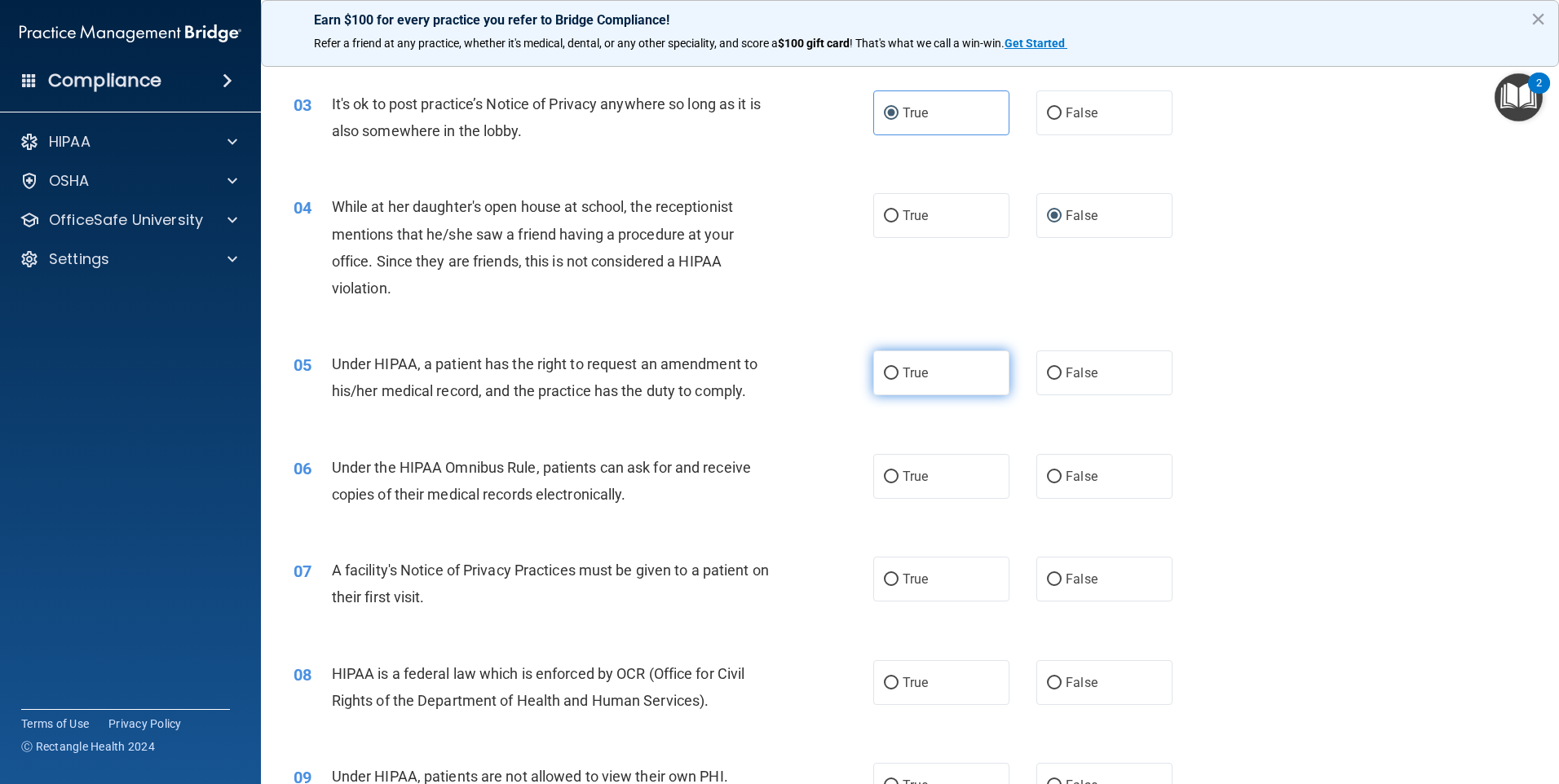
click at [984, 361] on label "True" at bounding box center [941, 373] width 136 height 45
click at [899, 368] on input "True" at bounding box center [892, 374] width 14 height 13
radio input "true"
click at [904, 485] on label "True" at bounding box center [941, 477] width 136 height 45
click at [899, 483] on input "True" at bounding box center [892, 478] width 14 height 13
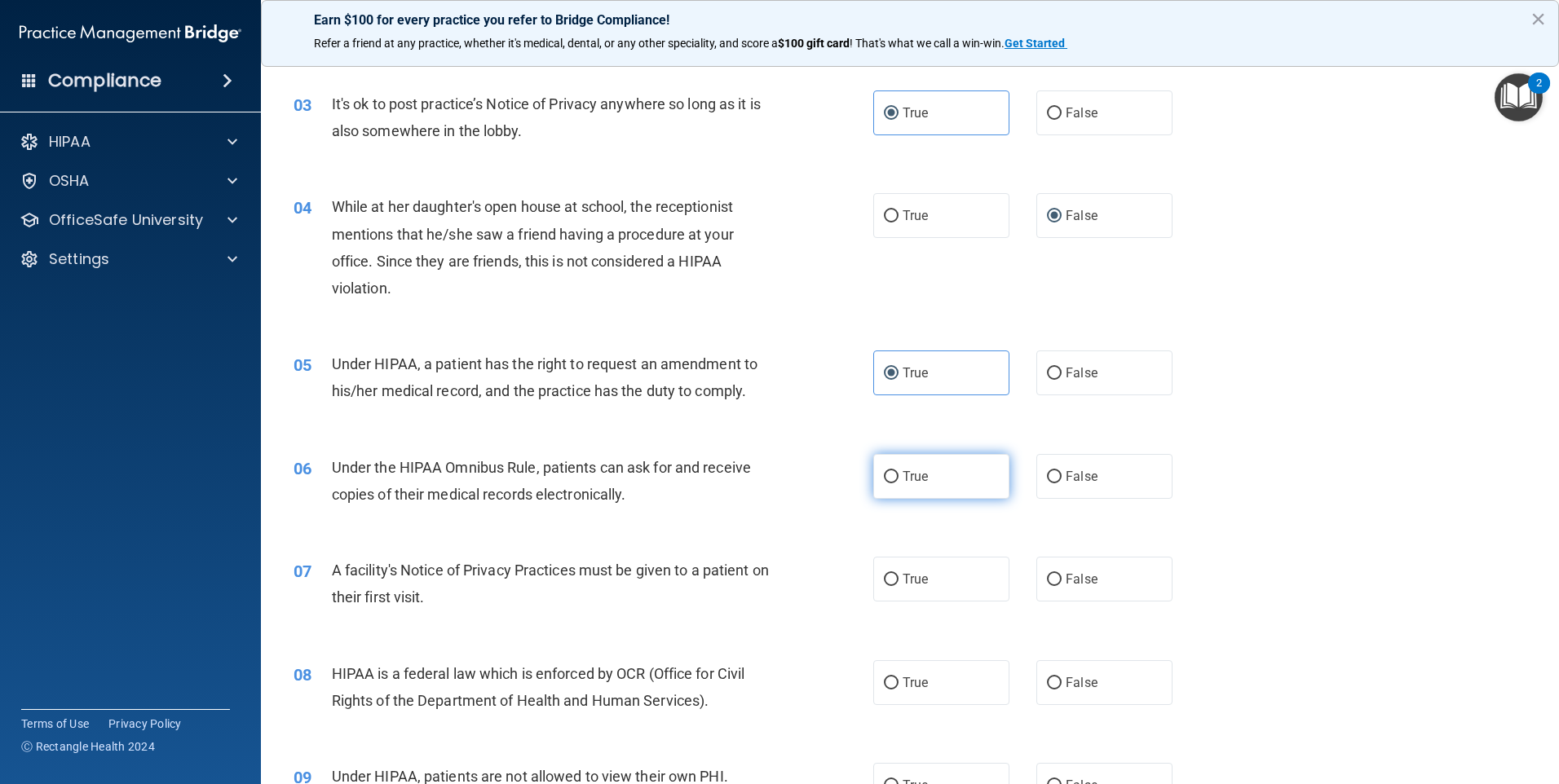
radio input "true"
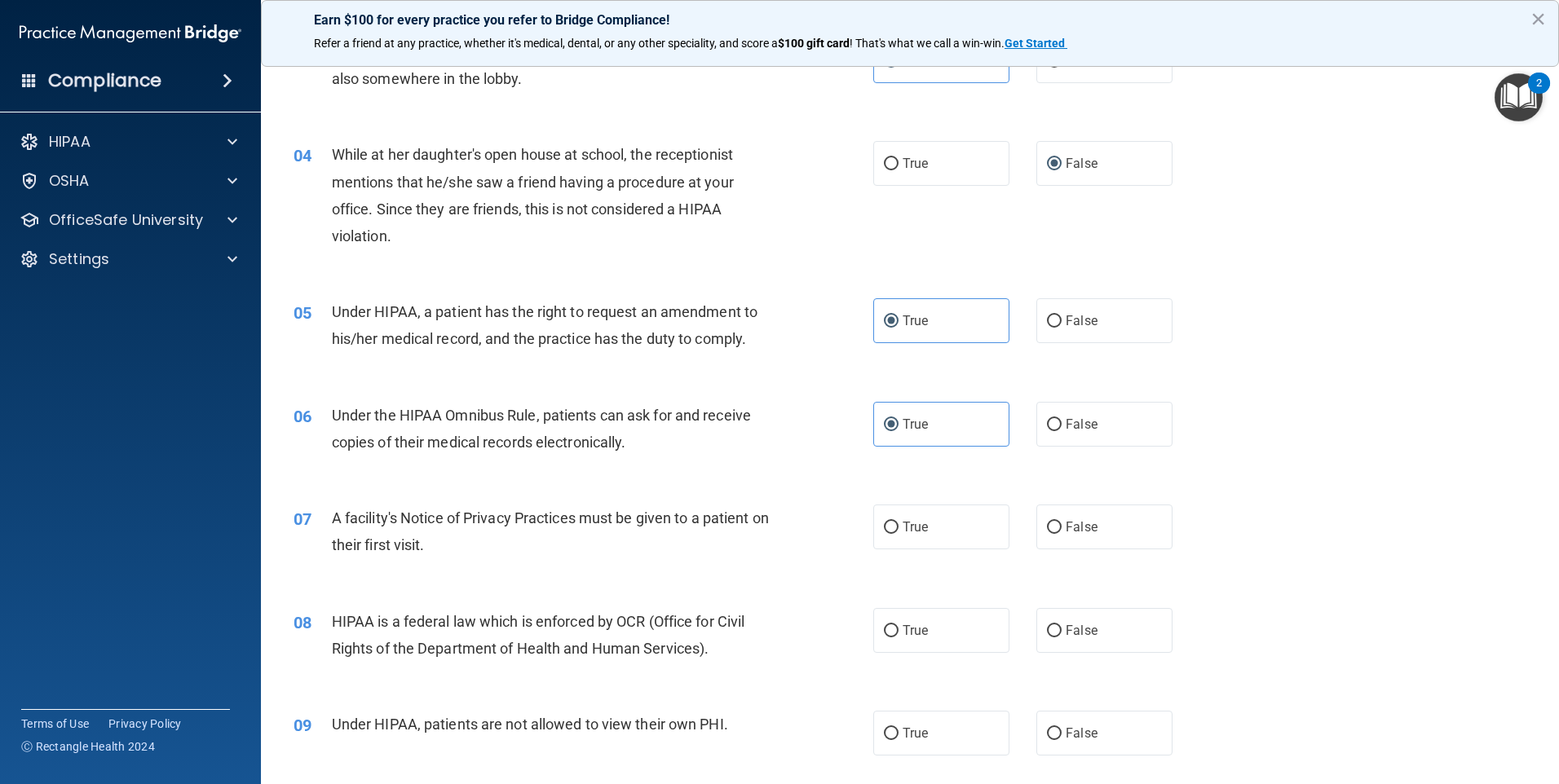
scroll to position [407, 0]
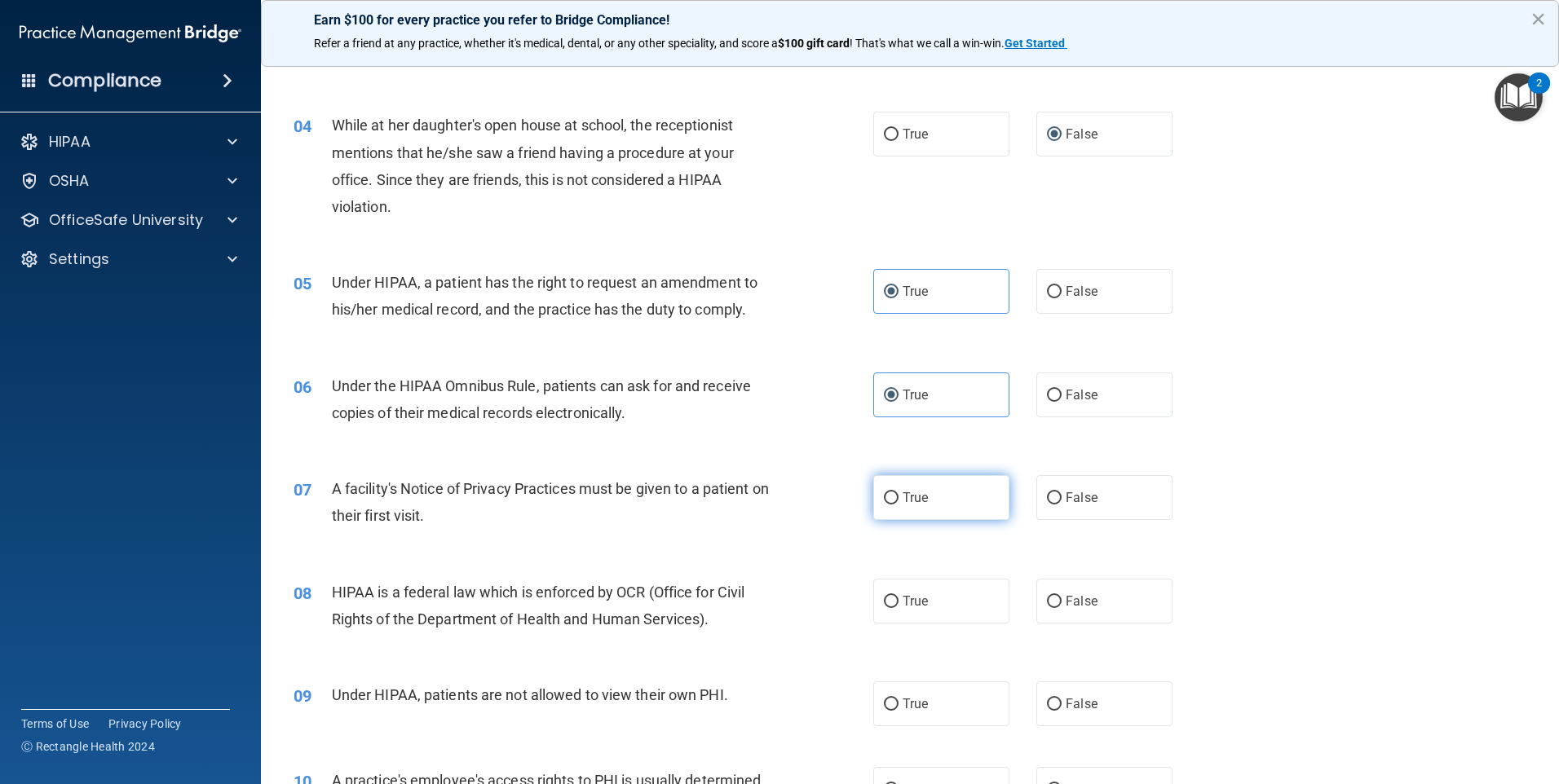
click at [900, 490] on label "True" at bounding box center [941, 498] width 136 height 45
click at [899, 492] on input "True" at bounding box center [892, 499] width 14 height 13
radio input "true"
click at [1047, 600] on input "False" at bounding box center [1054, 602] width 14 height 13
radio input "true"
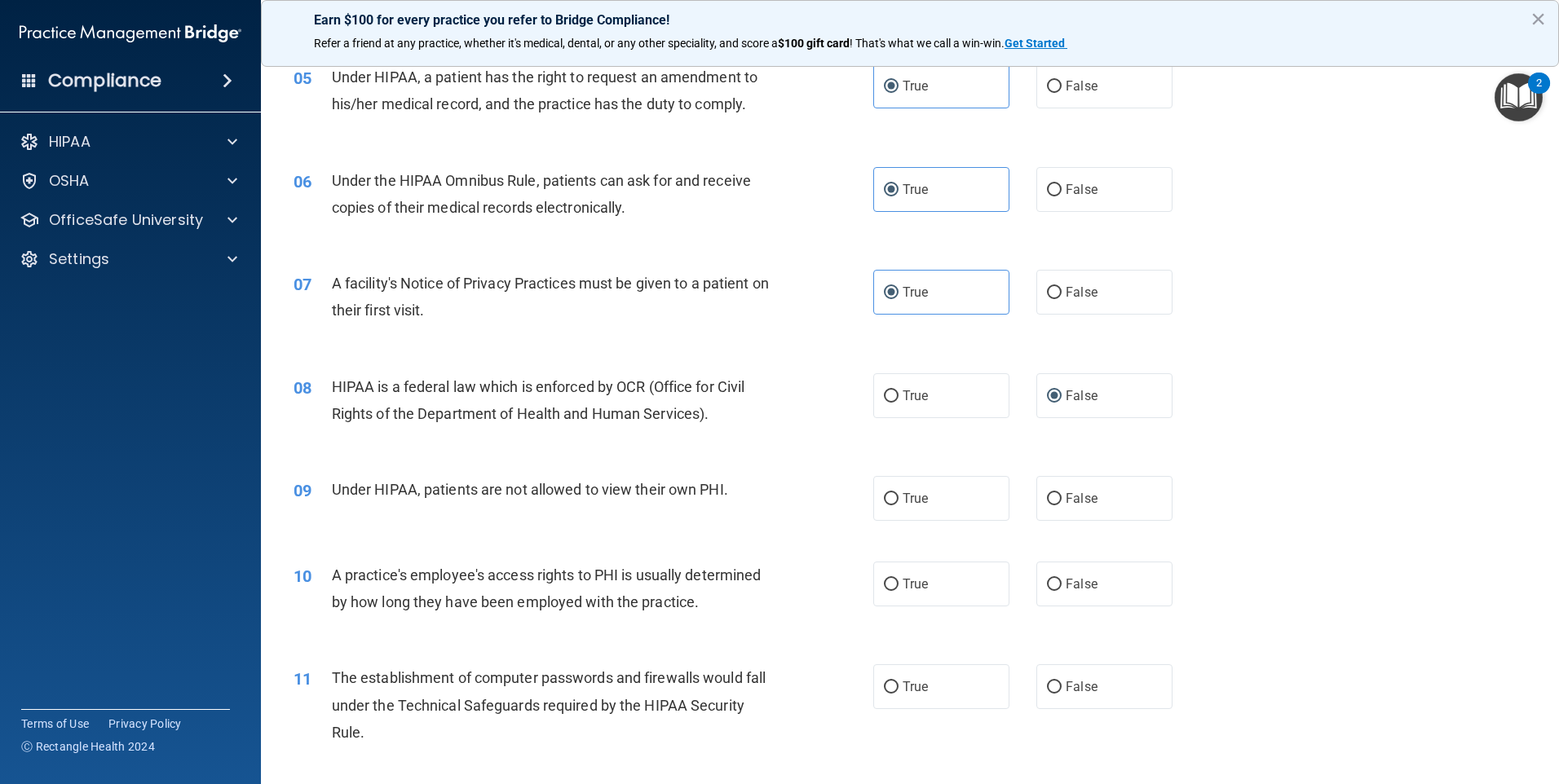
scroll to position [652, 0]
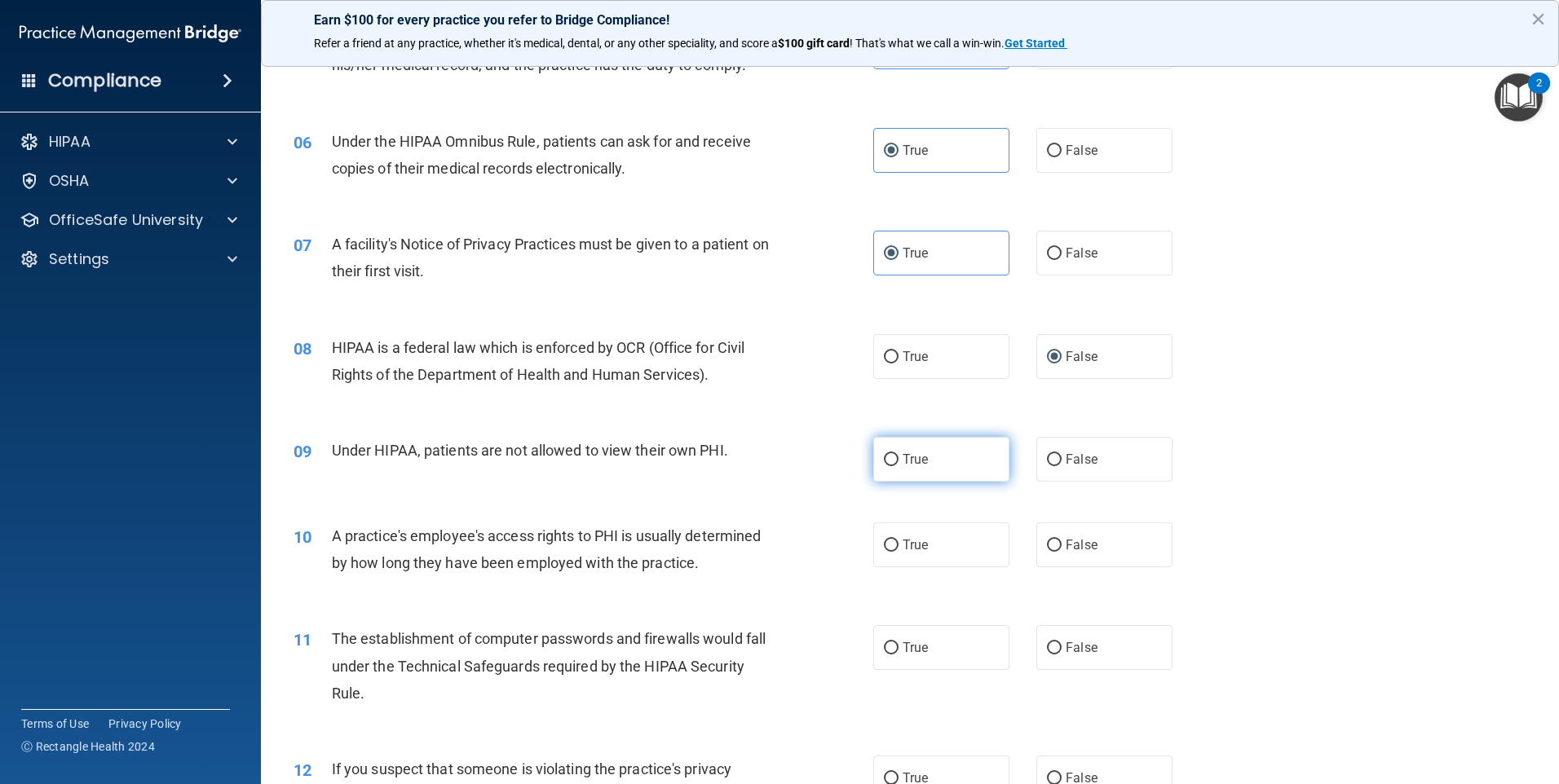
click at [924, 470] on label "True" at bounding box center [941, 460] width 136 height 45
click at [899, 466] on input "True" at bounding box center [892, 461] width 14 height 13
radio input "true"
click at [1047, 546] on input "False" at bounding box center [1054, 546] width 14 height 13
radio input "true"
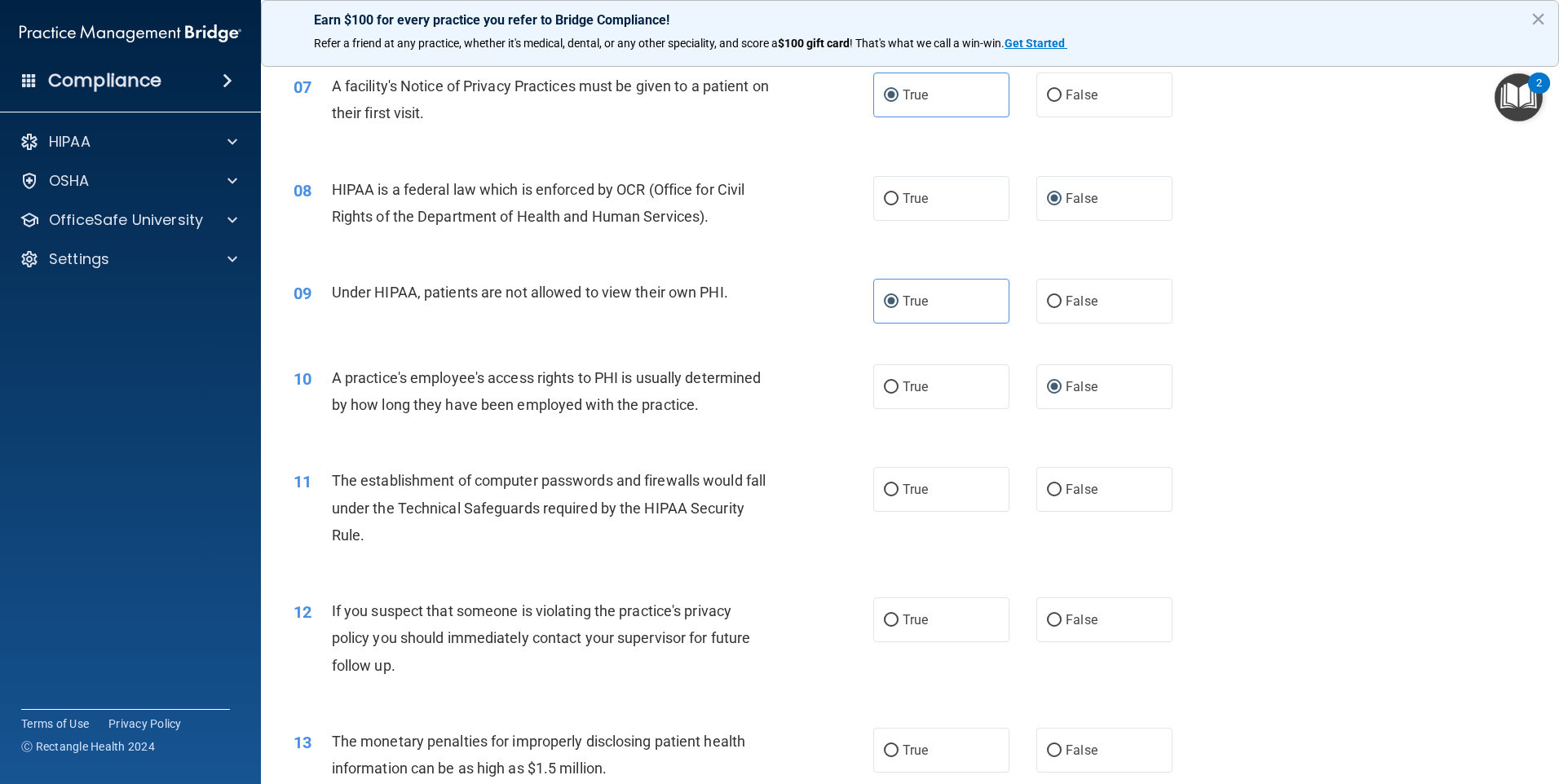
scroll to position [816, 0]
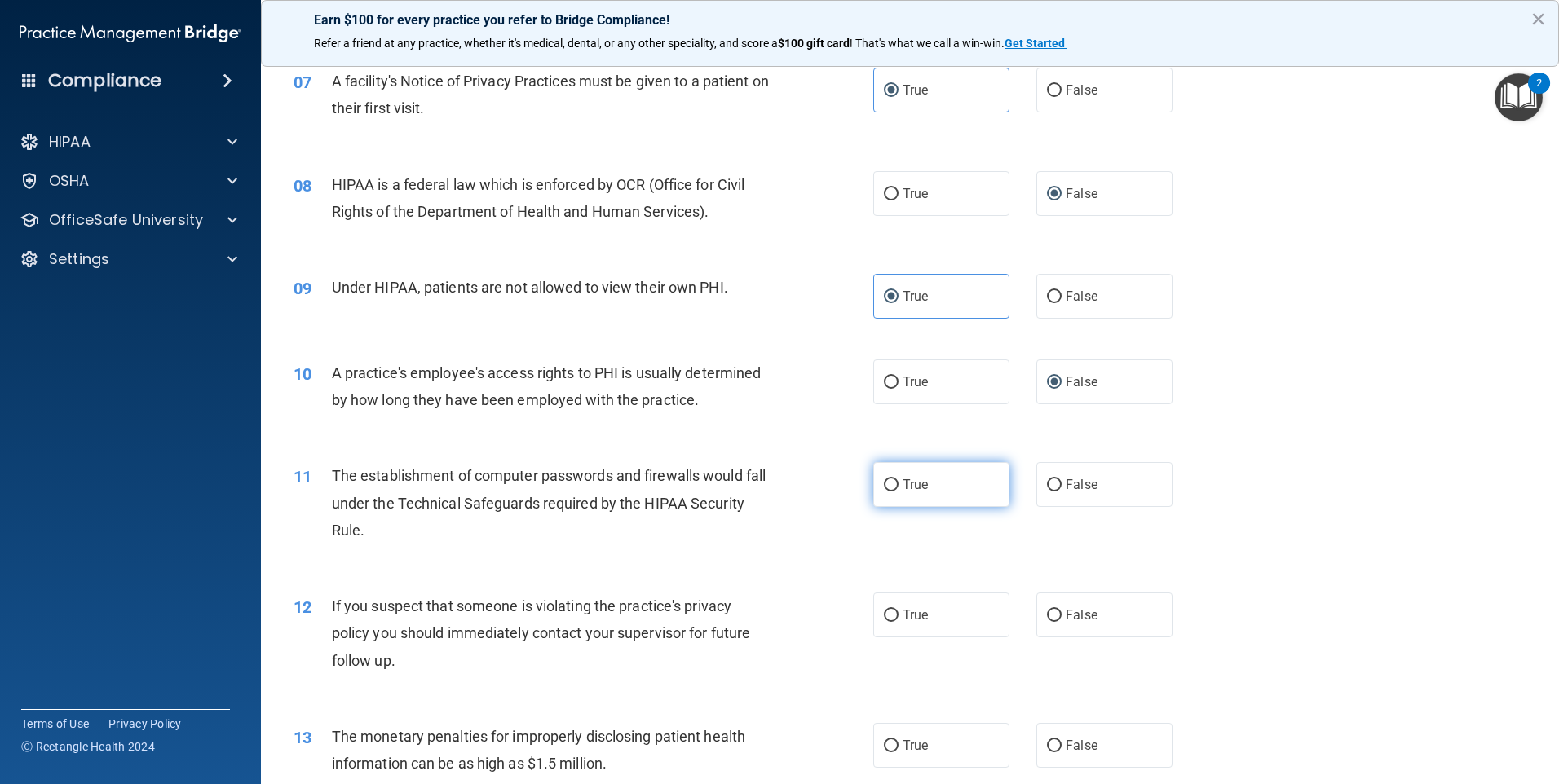
click at [909, 495] on label "True" at bounding box center [941, 485] width 136 height 45
click at [899, 491] on input "True" at bounding box center [892, 486] width 14 height 13
radio input "true"
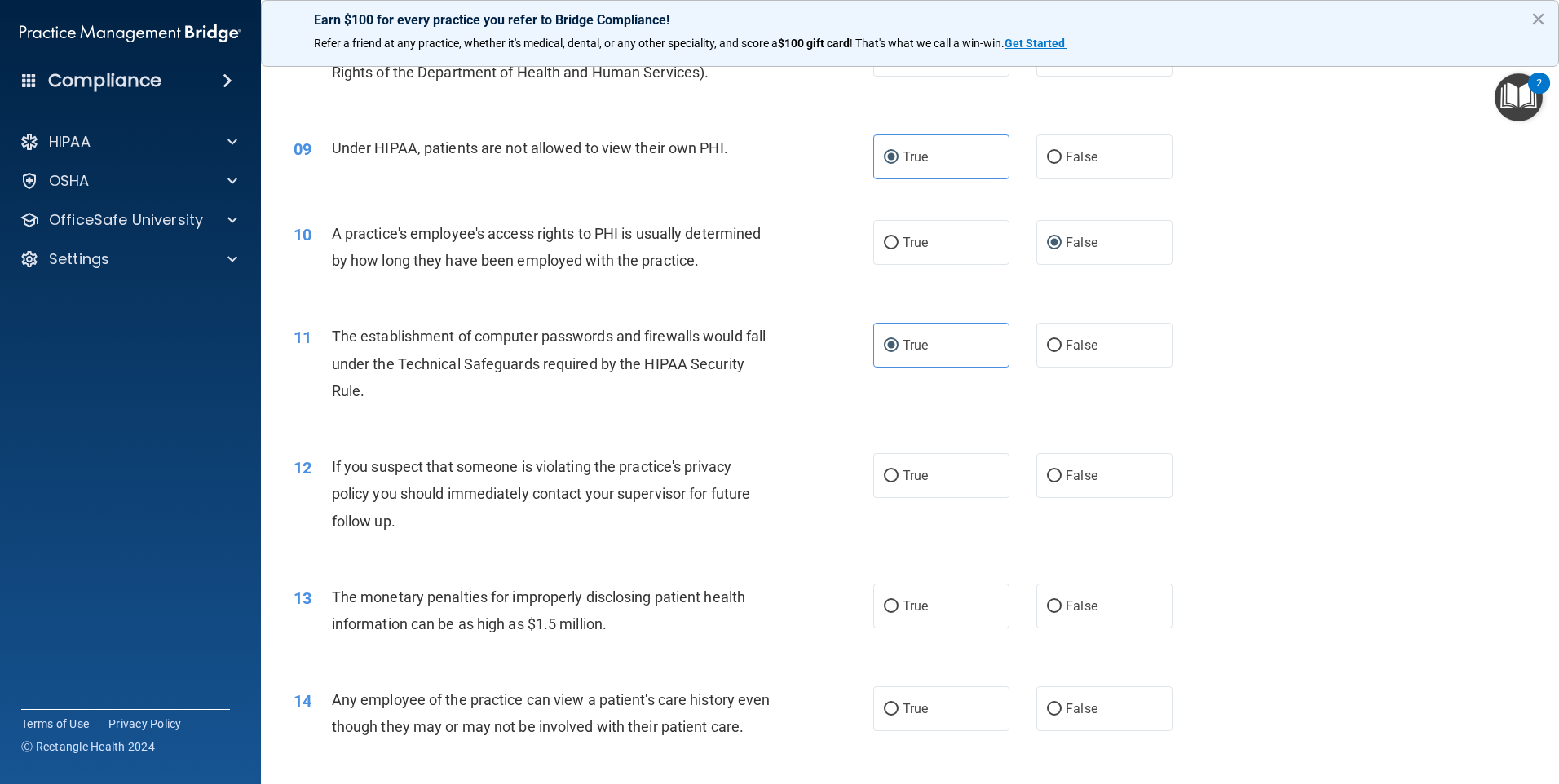
scroll to position [978, 0]
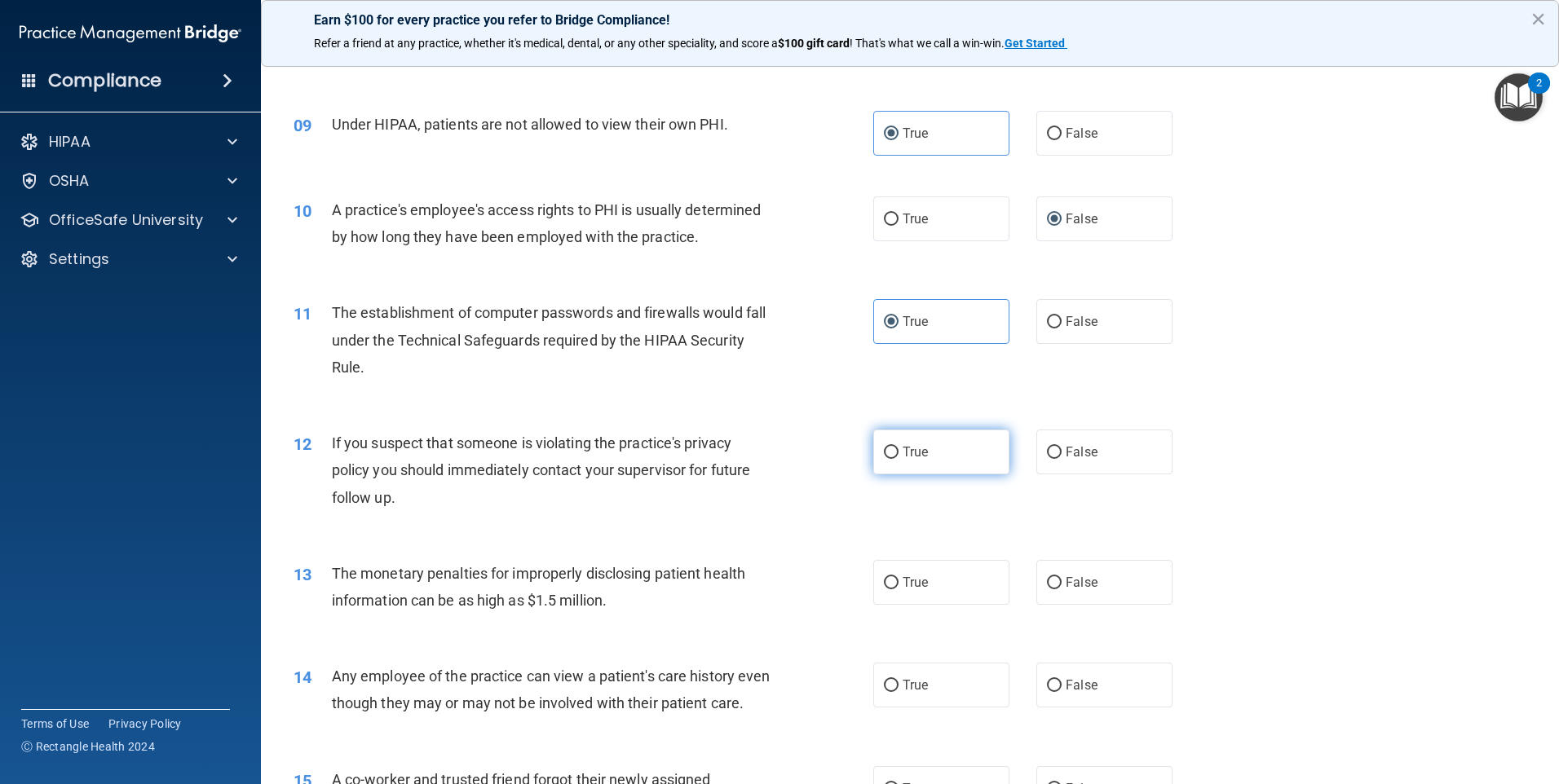
click at [915, 465] on label "True" at bounding box center [941, 453] width 136 height 45
click at [899, 459] on input "True" at bounding box center [892, 453] width 14 height 13
radio input "true"
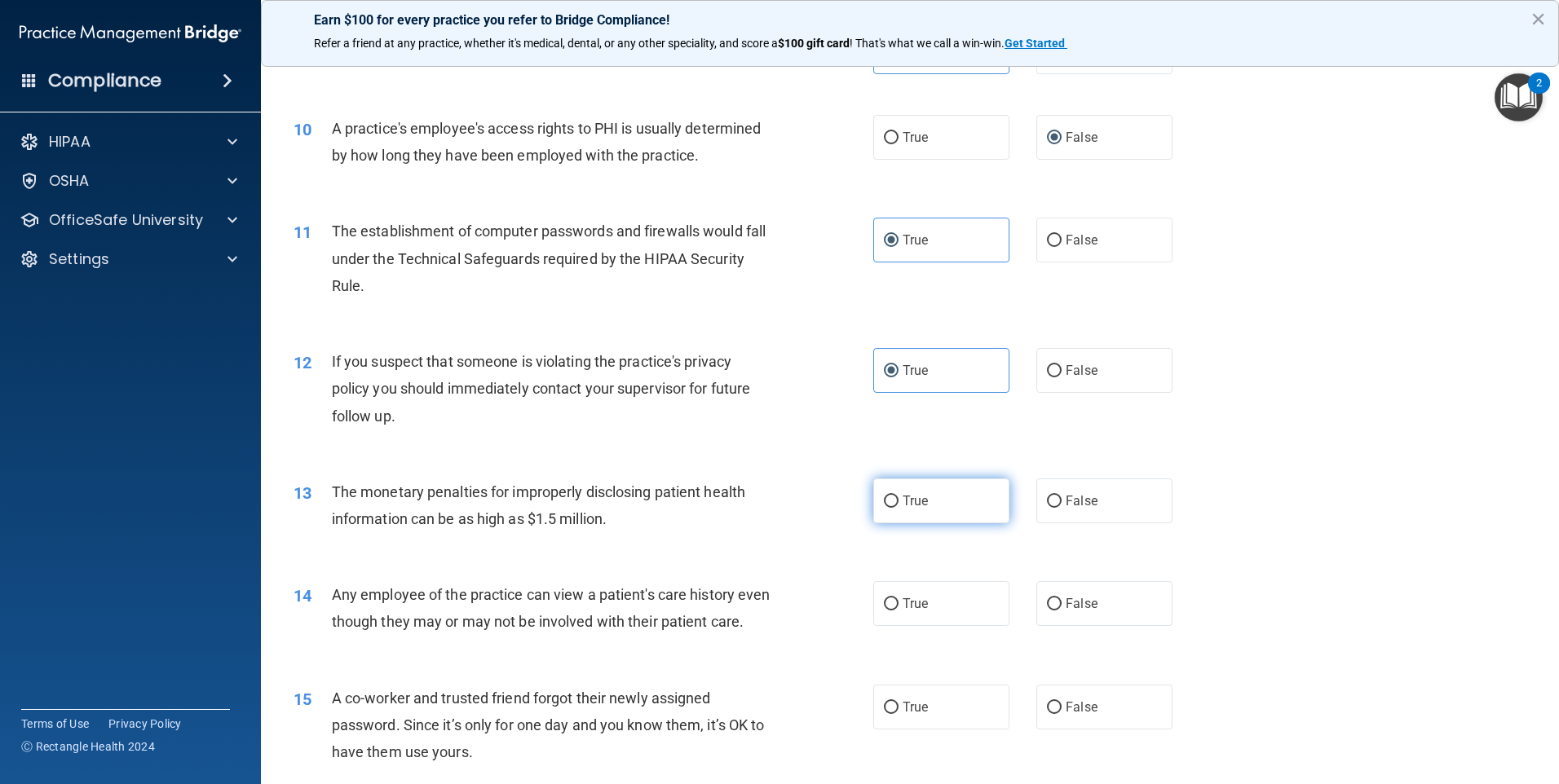
click at [938, 499] on label "True" at bounding box center [941, 501] width 136 height 45
click at [899, 499] on input "True" at bounding box center [892, 502] width 14 height 13
radio input "true"
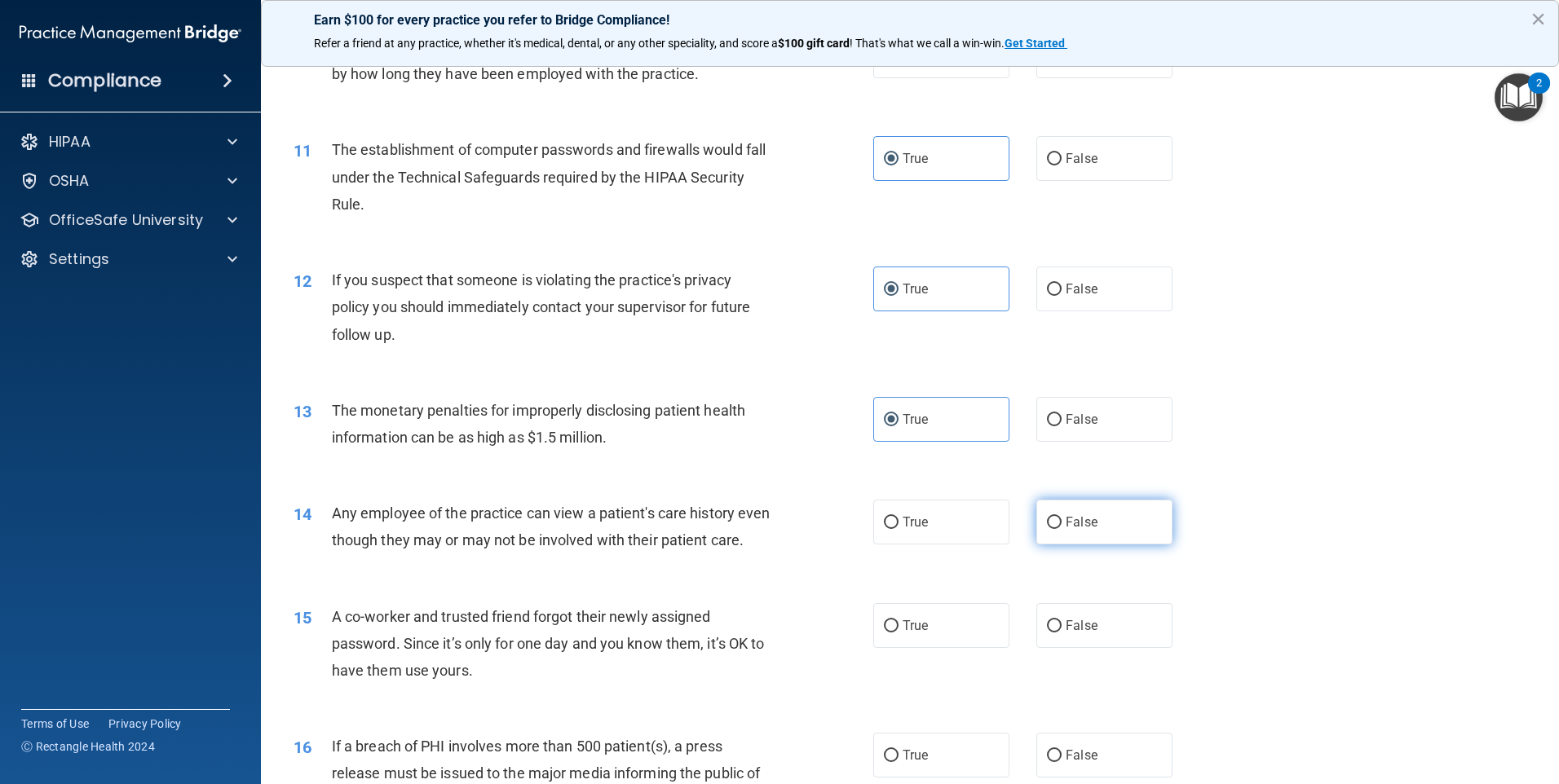
click at [1127, 535] on label "False" at bounding box center [1104, 522] width 136 height 45
click at [1061, 529] on input "False" at bounding box center [1054, 523] width 14 height 13
radio input "true"
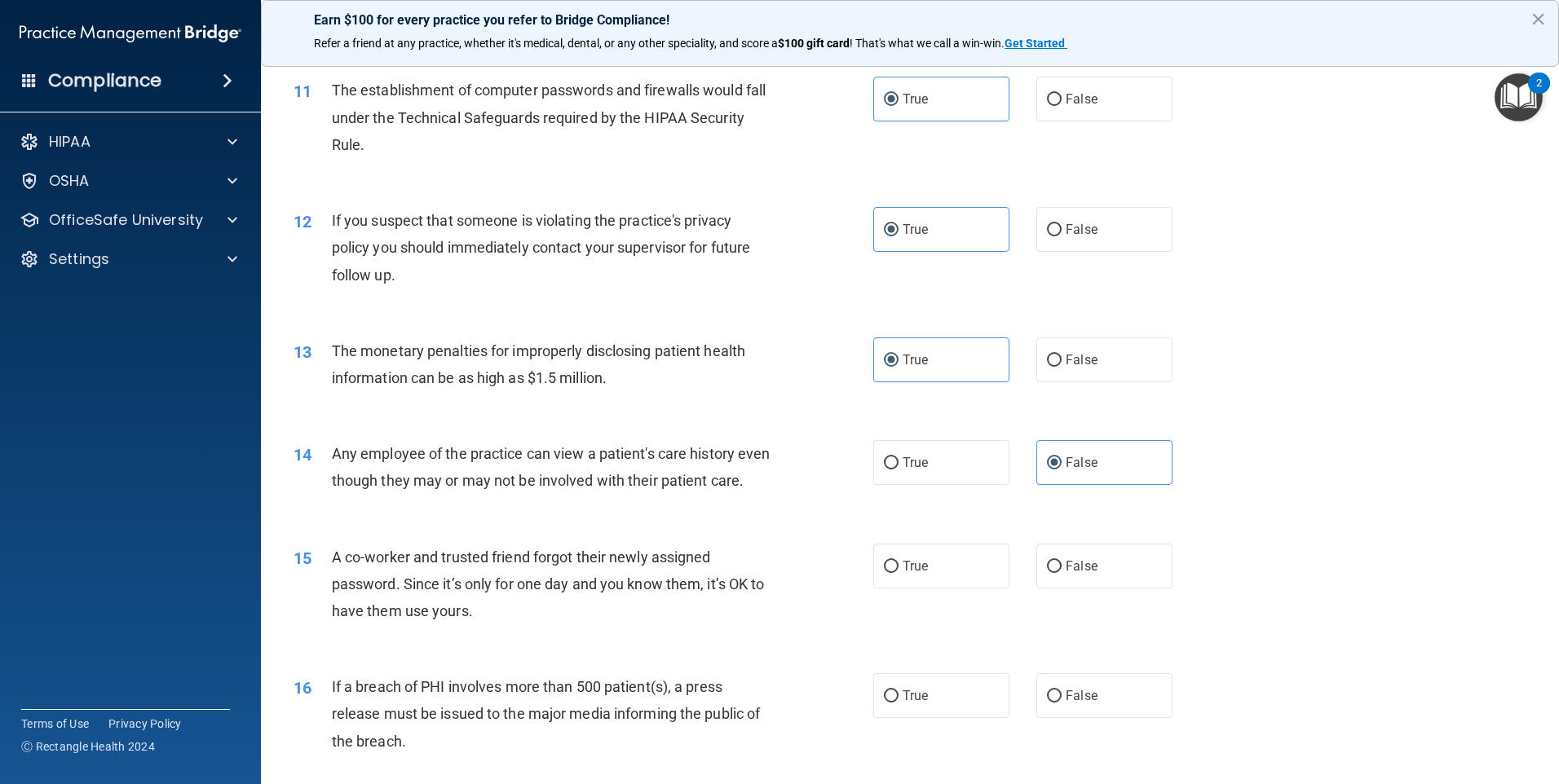
scroll to position [1304, 0]
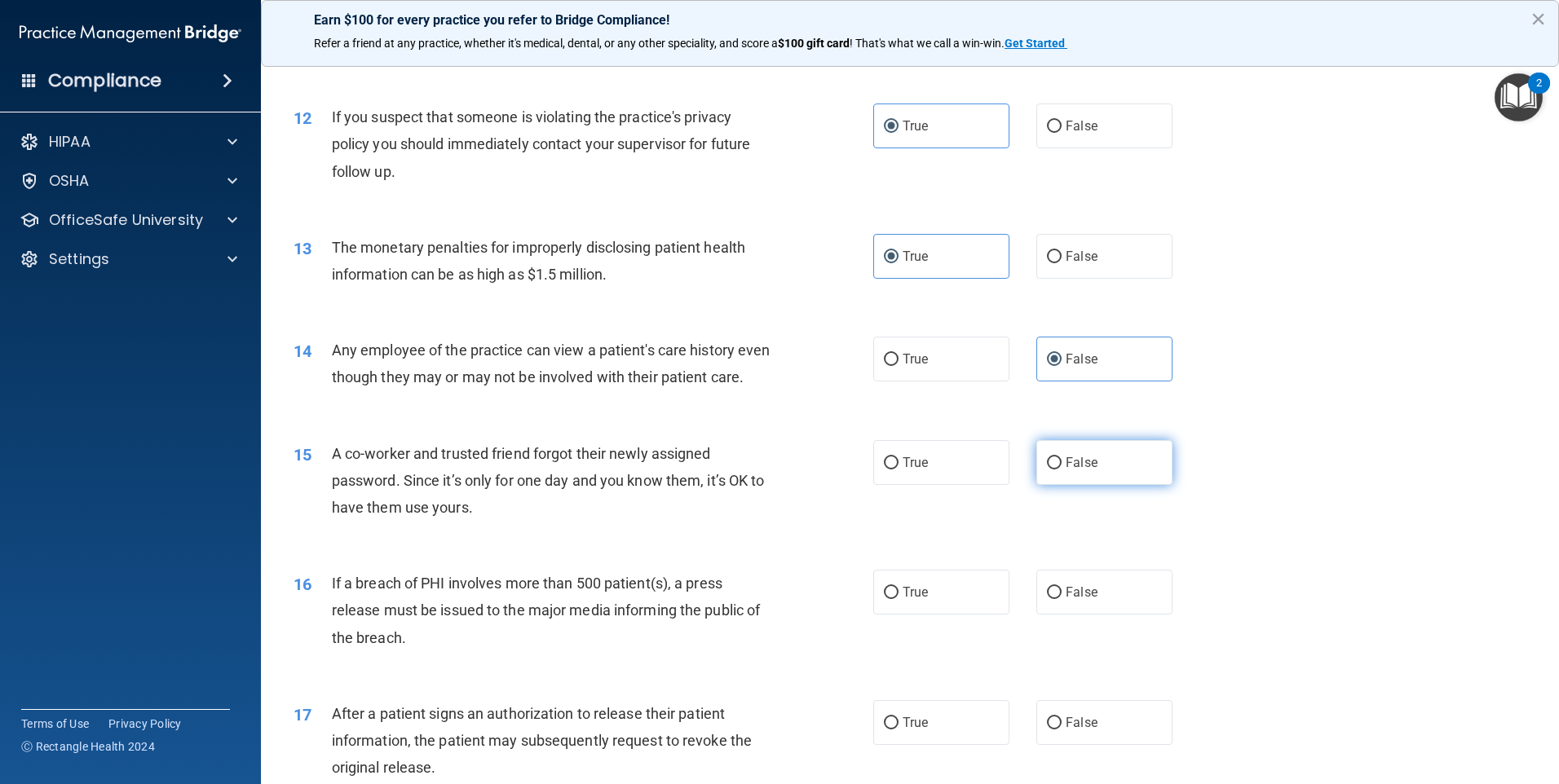
click at [1052, 485] on label "False" at bounding box center [1104, 462] width 136 height 45
click at [1052, 470] on input "False" at bounding box center [1054, 463] width 14 height 13
radio input "true"
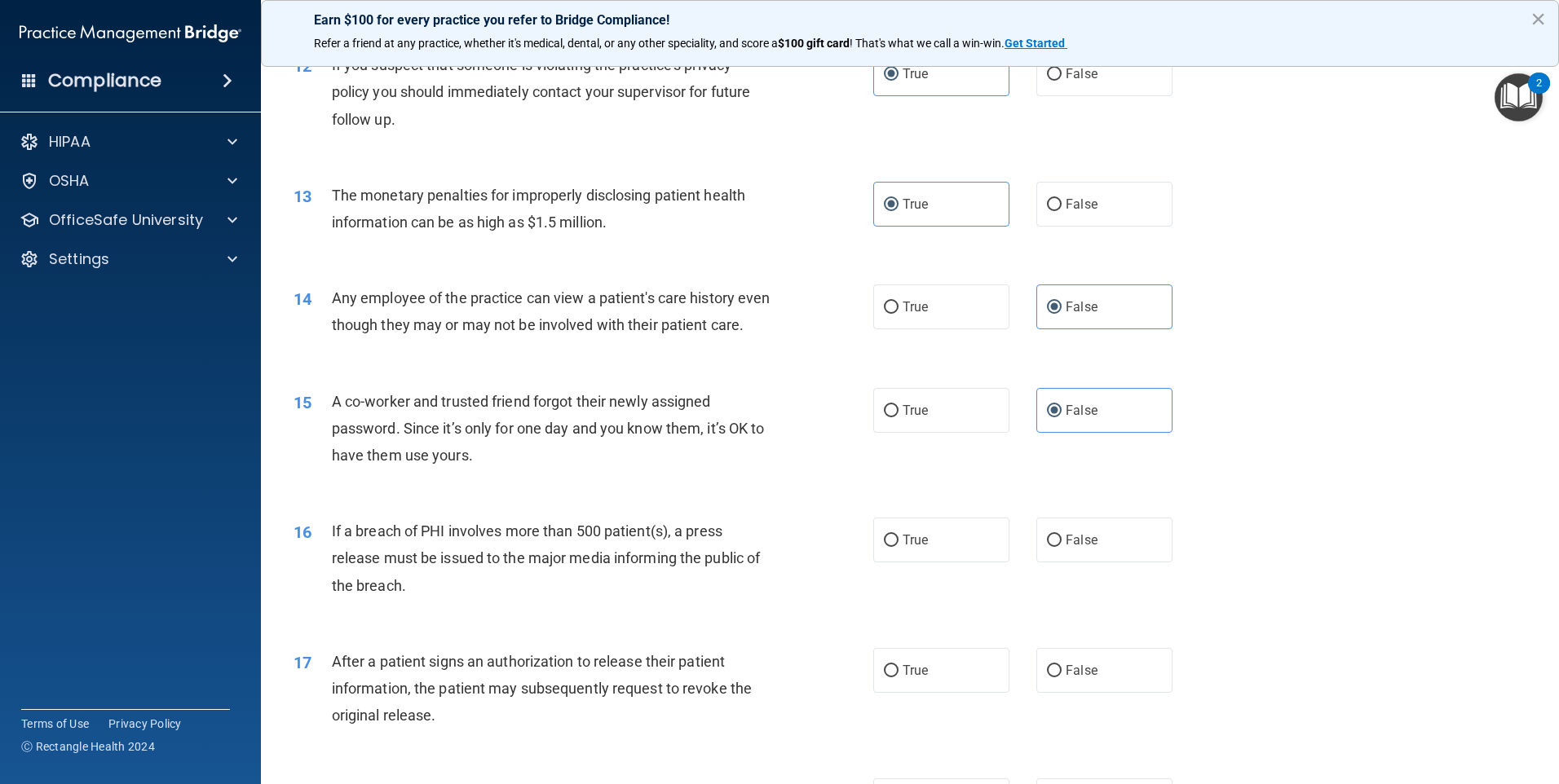
scroll to position [1386, 0]
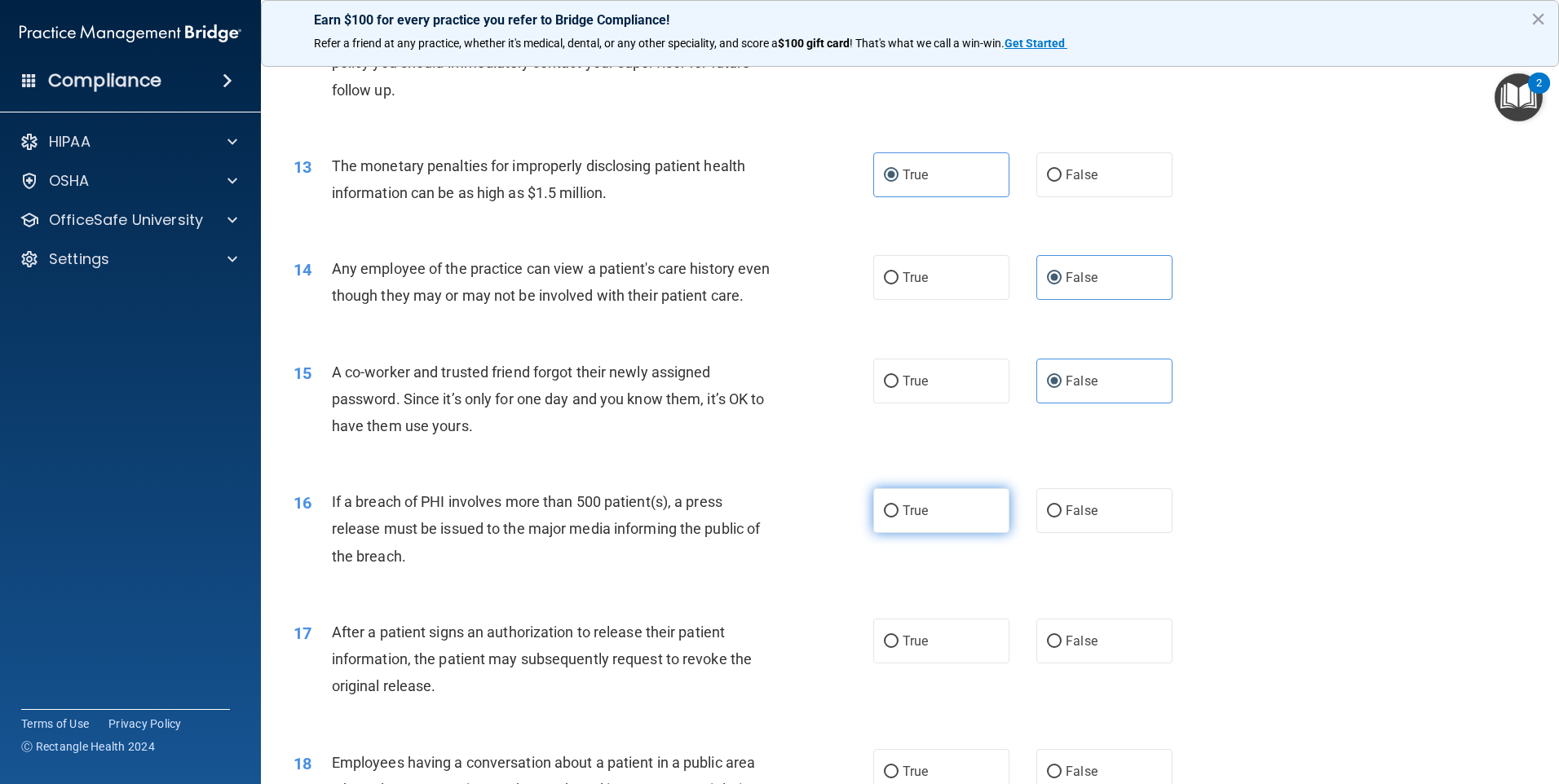
click at [926, 533] on label "True" at bounding box center [941, 511] width 136 height 45
click at [899, 518] on input "True" at bounding box center [892, 512] width 14 height 13
radio input "true"
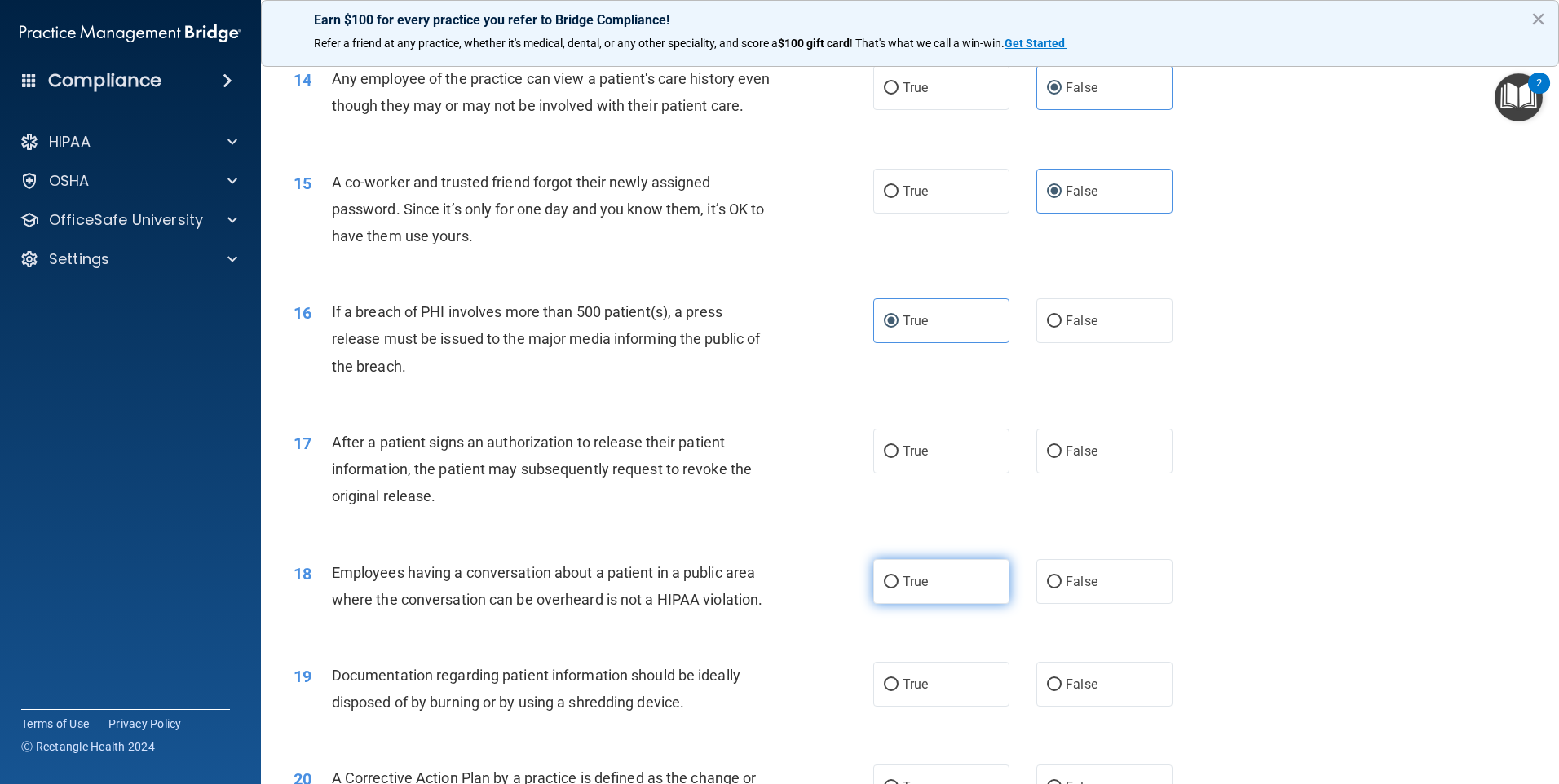
scroll to position [1630, 0]
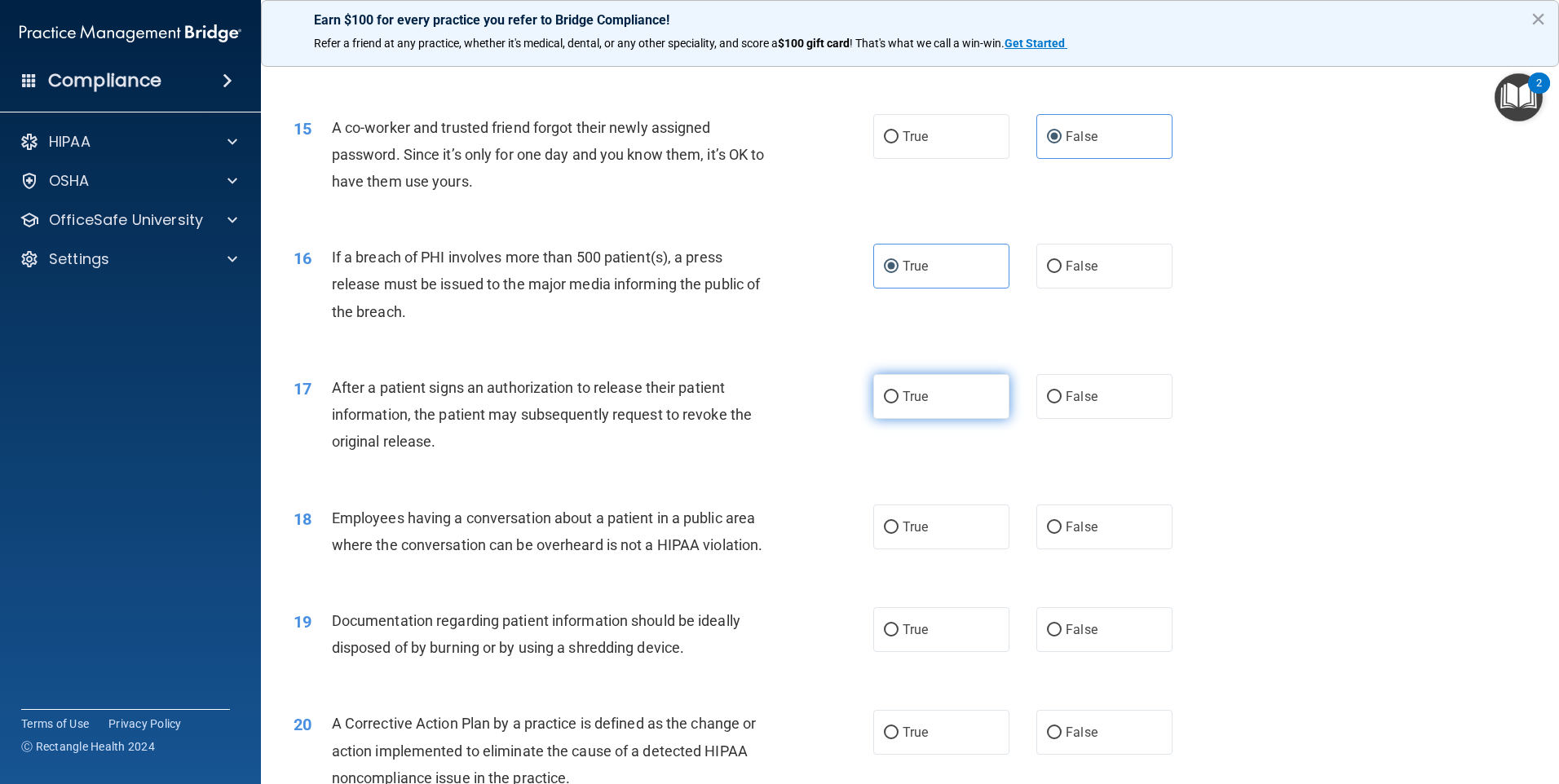
click at [873, 419] on label "True" at bounding box center [941, 397] width 136 height 45
click at [884, 404] on input "True" at bounding box center [892, 397] width 14 height 13
radio input "true"
click at [1104, 549] on label "False" at bounding box center [1104, 527] width 136 height 45
click at [1061, 534] on input "False" at bounding box center [1054, 528] width 14 height 13
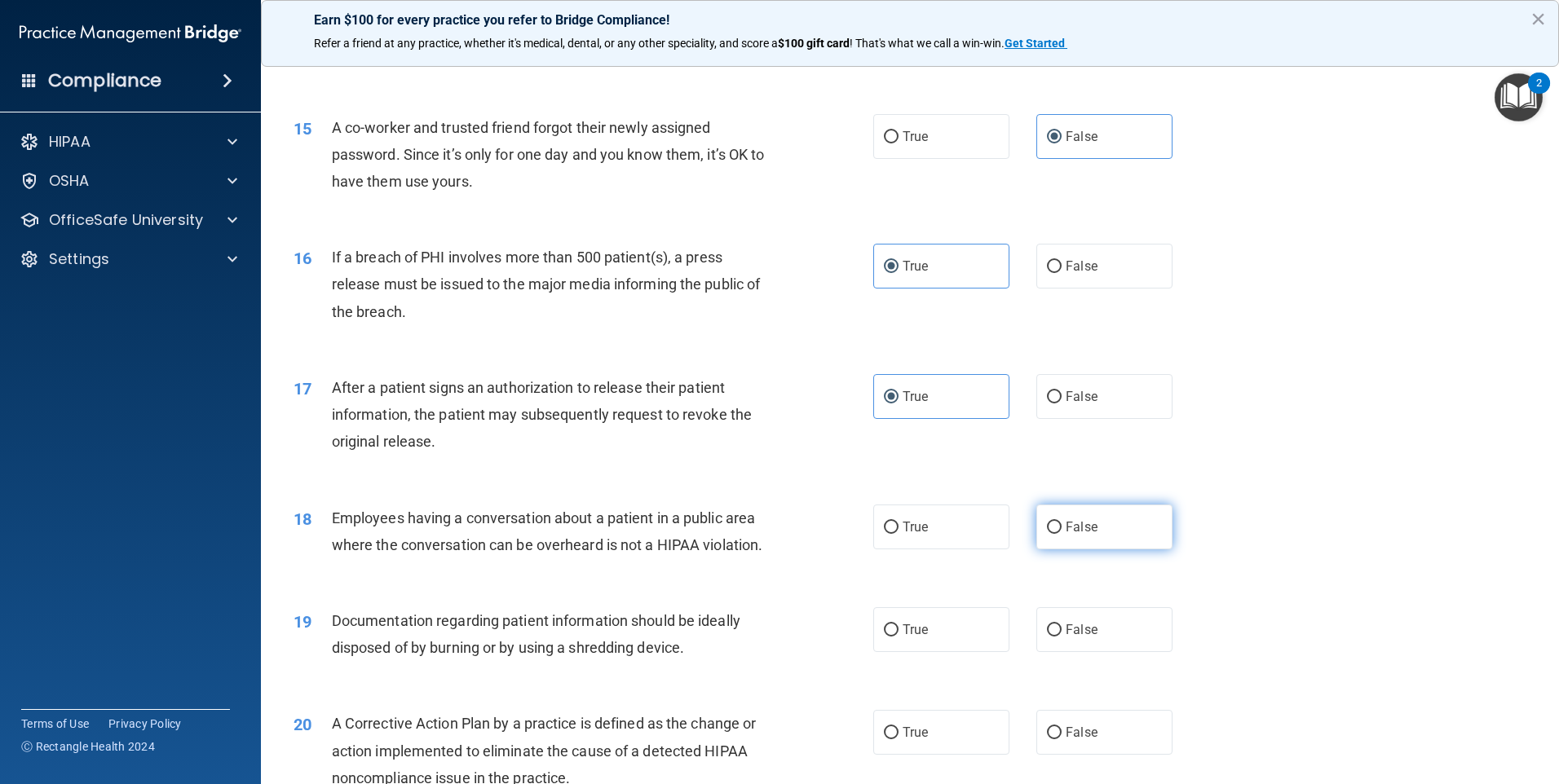
radio input "true"
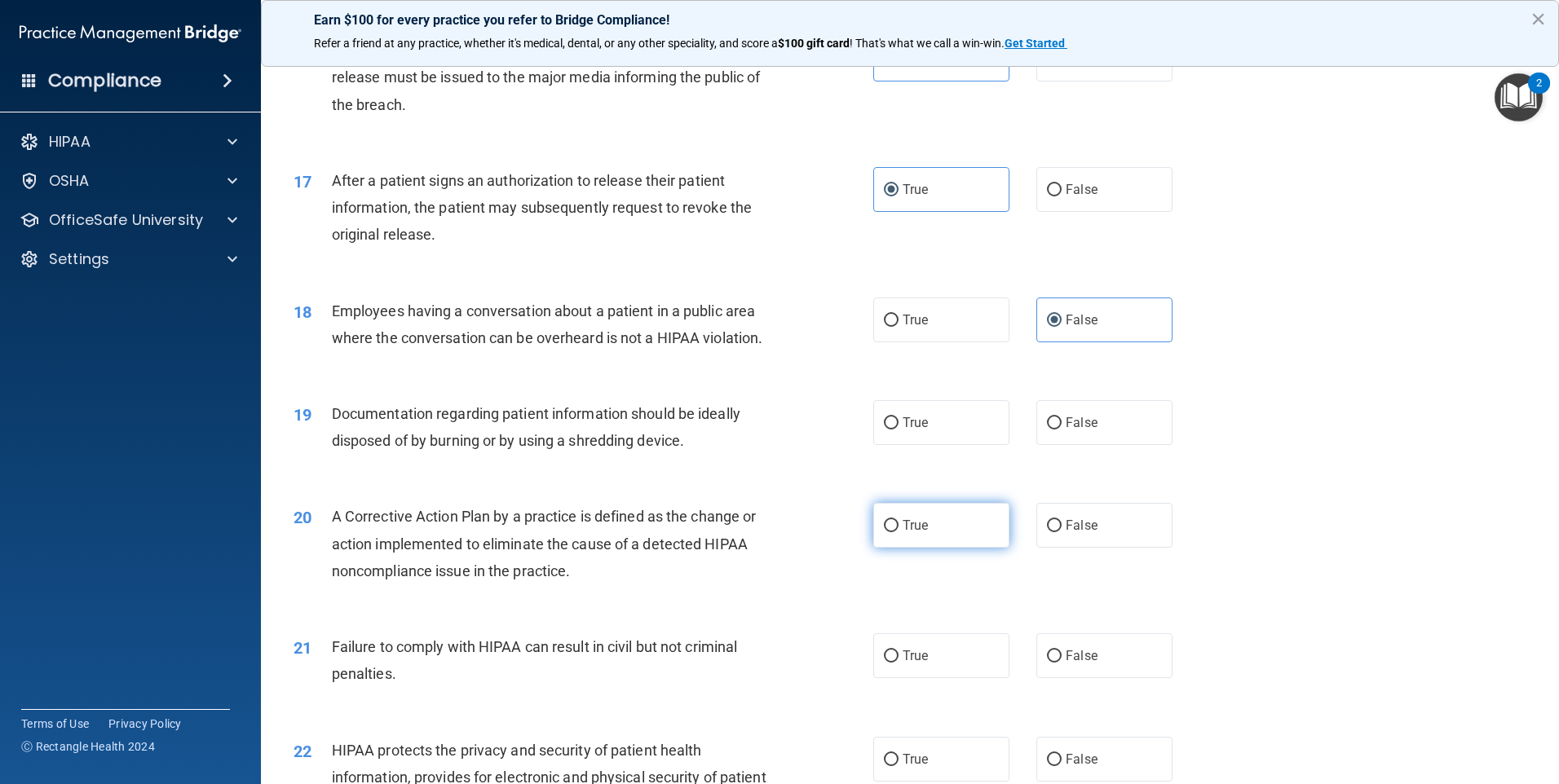
scroll to position [1875, 0]
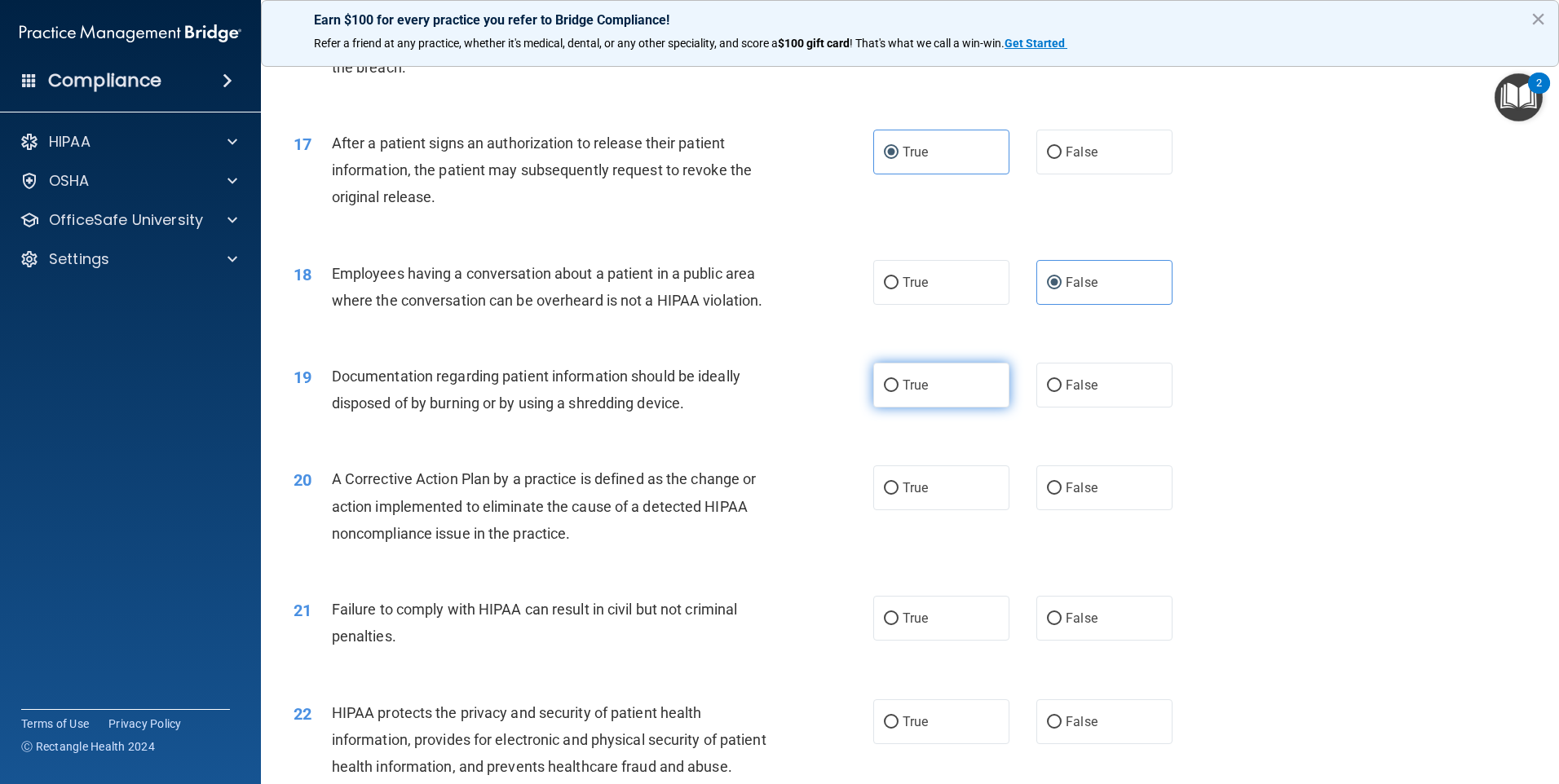
click at [911, 393] on span "True" at bounding box center [915, 385] width 25 height 15
click at [899, 392] on input "True" at bounding box center [892, 387] width 14 height 13
radio input "true"
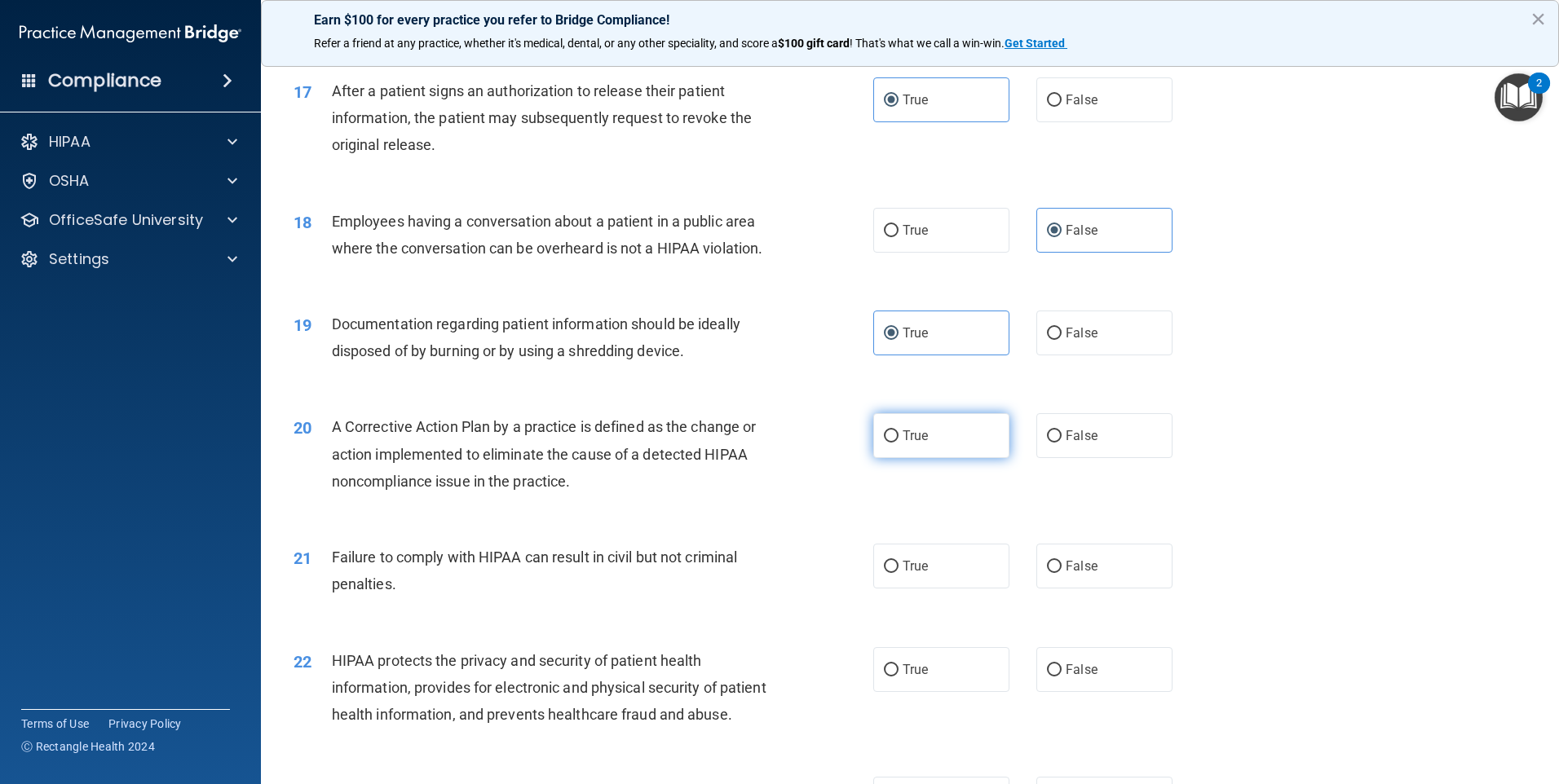
scroll to position [1957, 0]
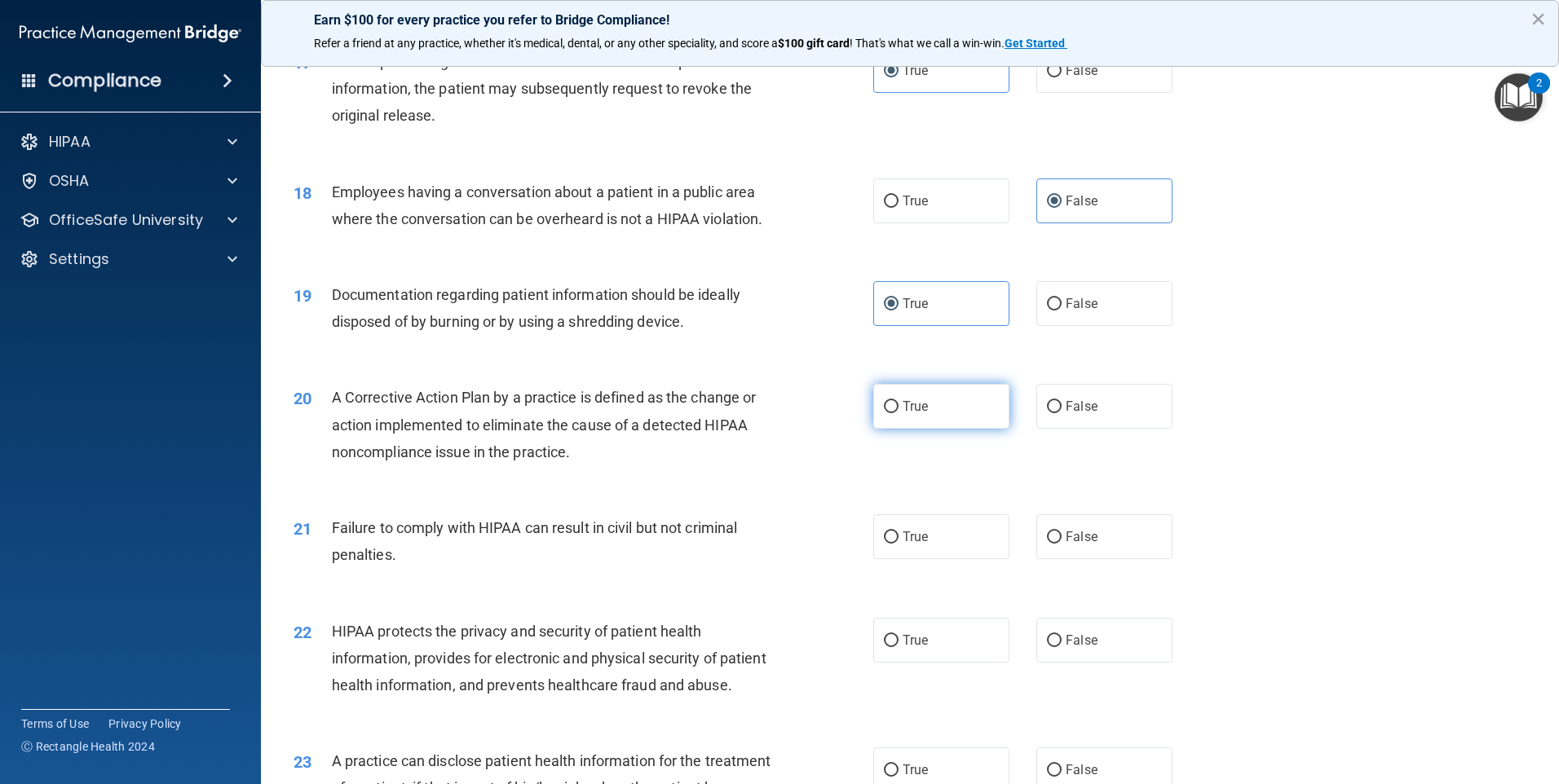
click at [886, 429] on label "True" at bounding box center [941, 406] width 136 height 45
click at [886, 414] on input "True" at bounding box center [892, 407] width 14 height 13
radio input "true"
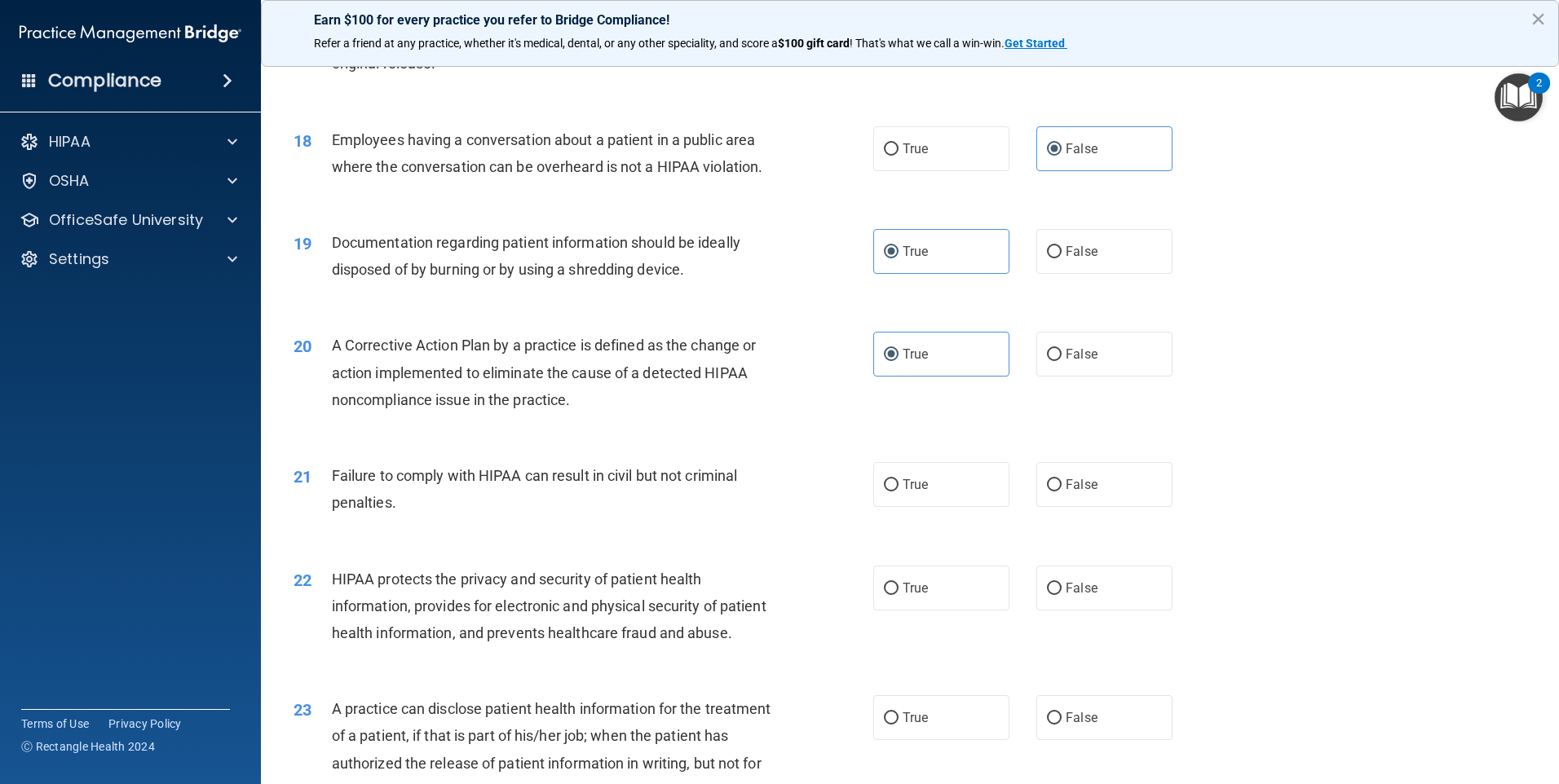
scroll to position [2039, 0]
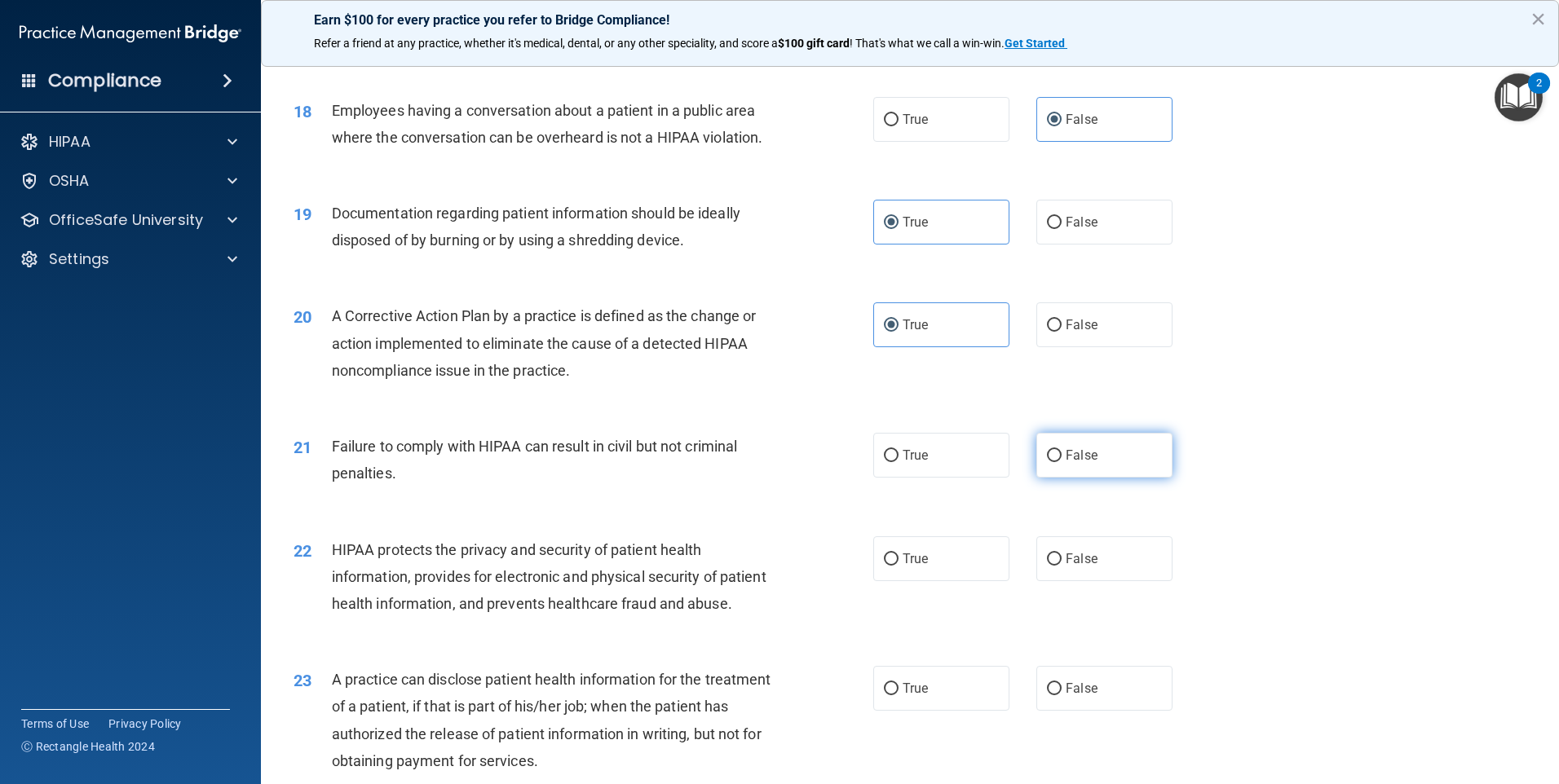
click at [1070, 478] on label "False" at bounding box center [1104, 455] width 136 height 45
click at [1061, 462] on input "False" at bounding box center [1054, 456] width 14 height 13
radio input "true"
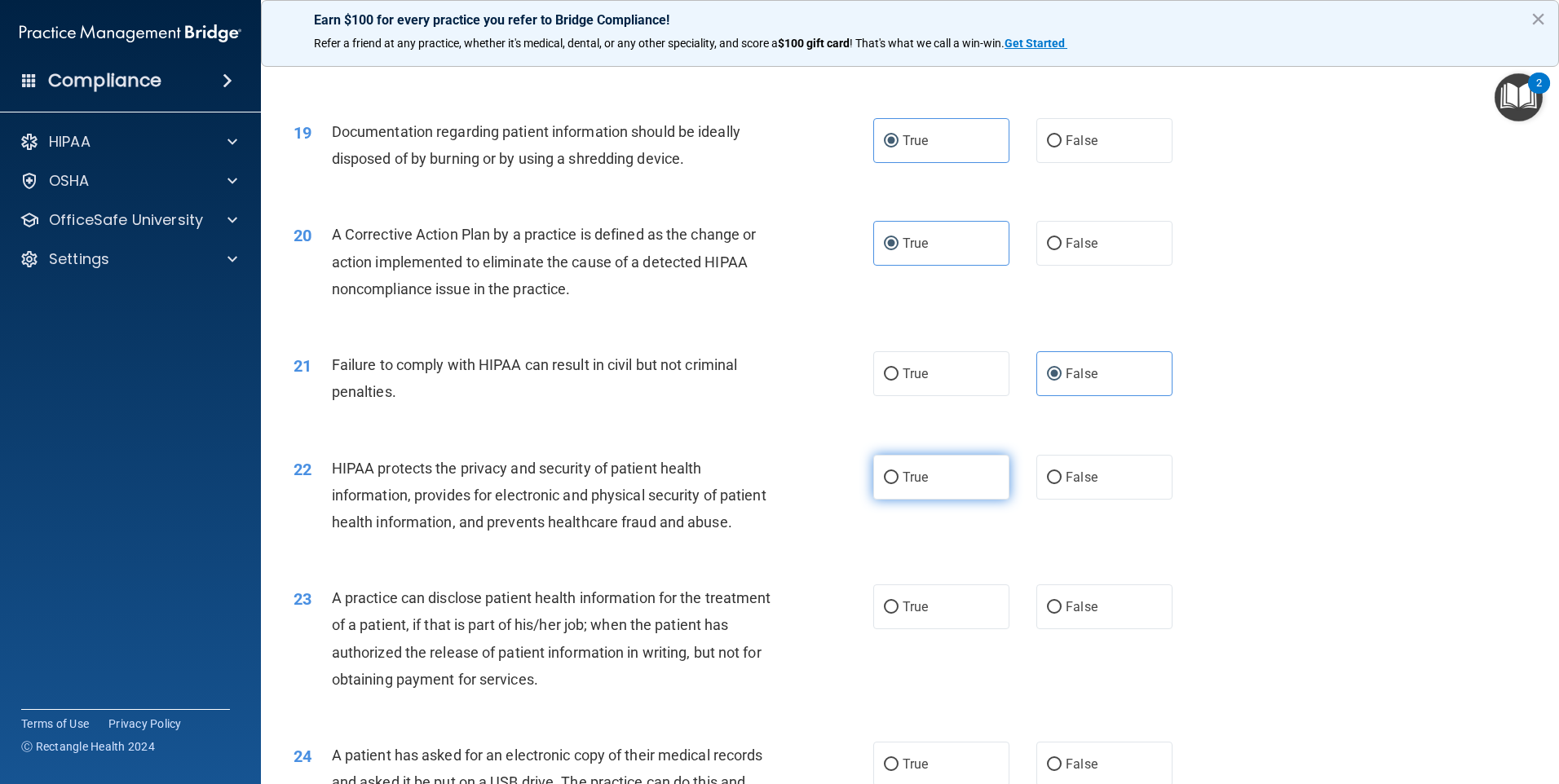
click at [902, 485] on span "True" at bounding box center [915, 477] width 25 height 15
click at [899, 484] on input "True" at bounding box center [892, 479] width 14 height 13
radio input "true"
click at [904, 615] on span "True" at bounding box center [915, 607] width 25 height 15
click at [899, 614] on input "True" at bounding box center [892, 608] width 14 height 13
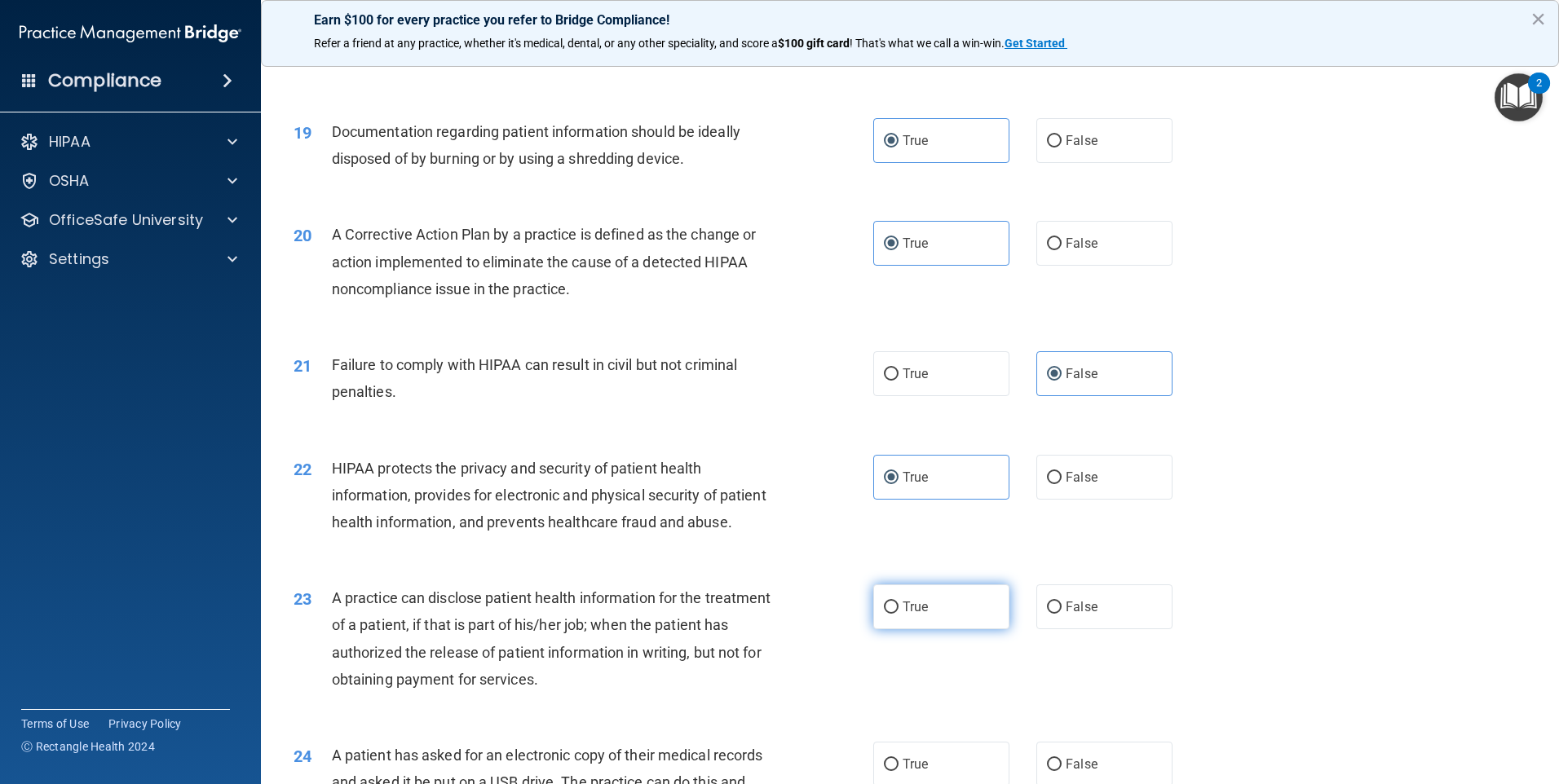
radio input "true"
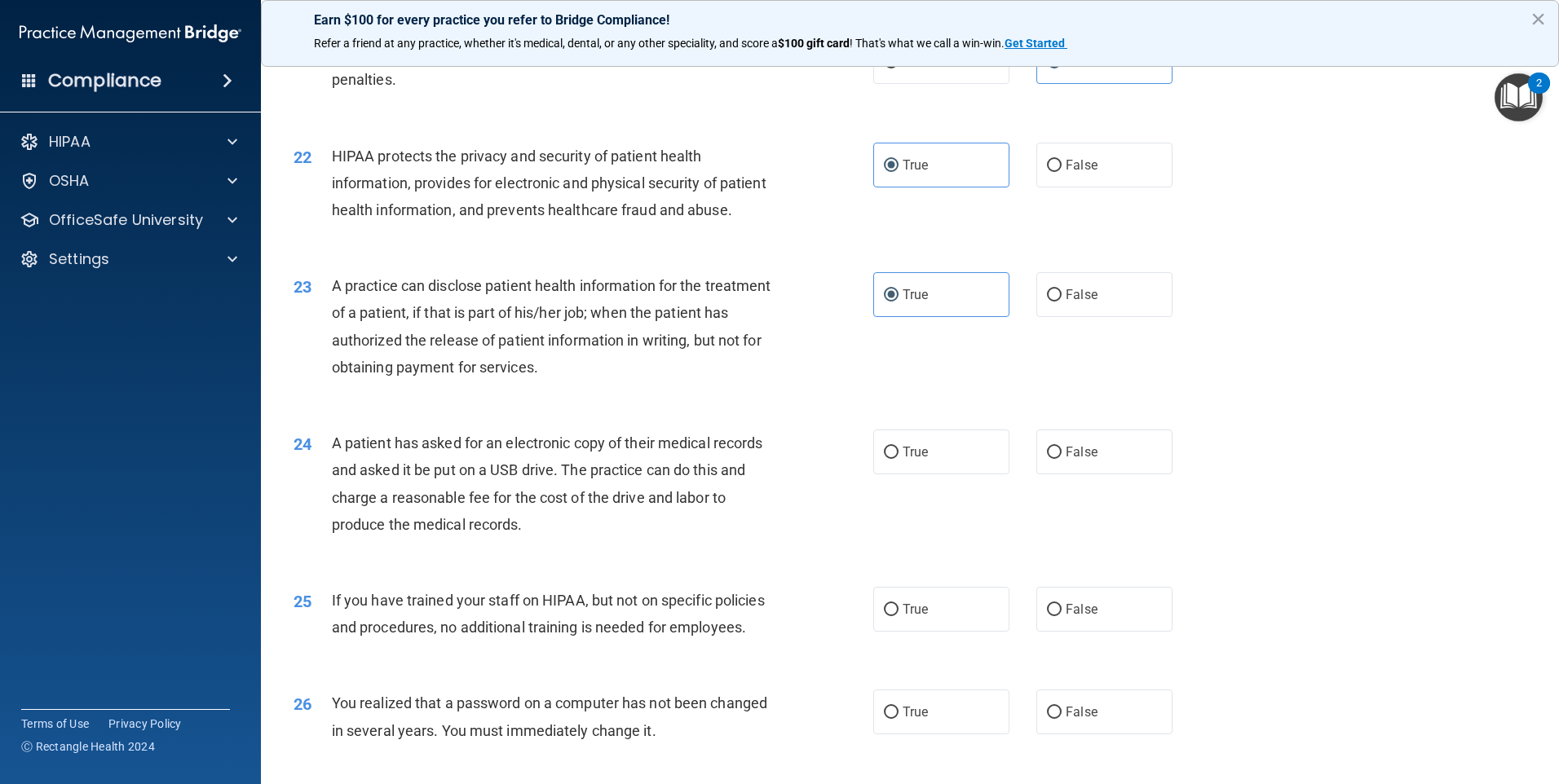
scroll to position [2446, 0]
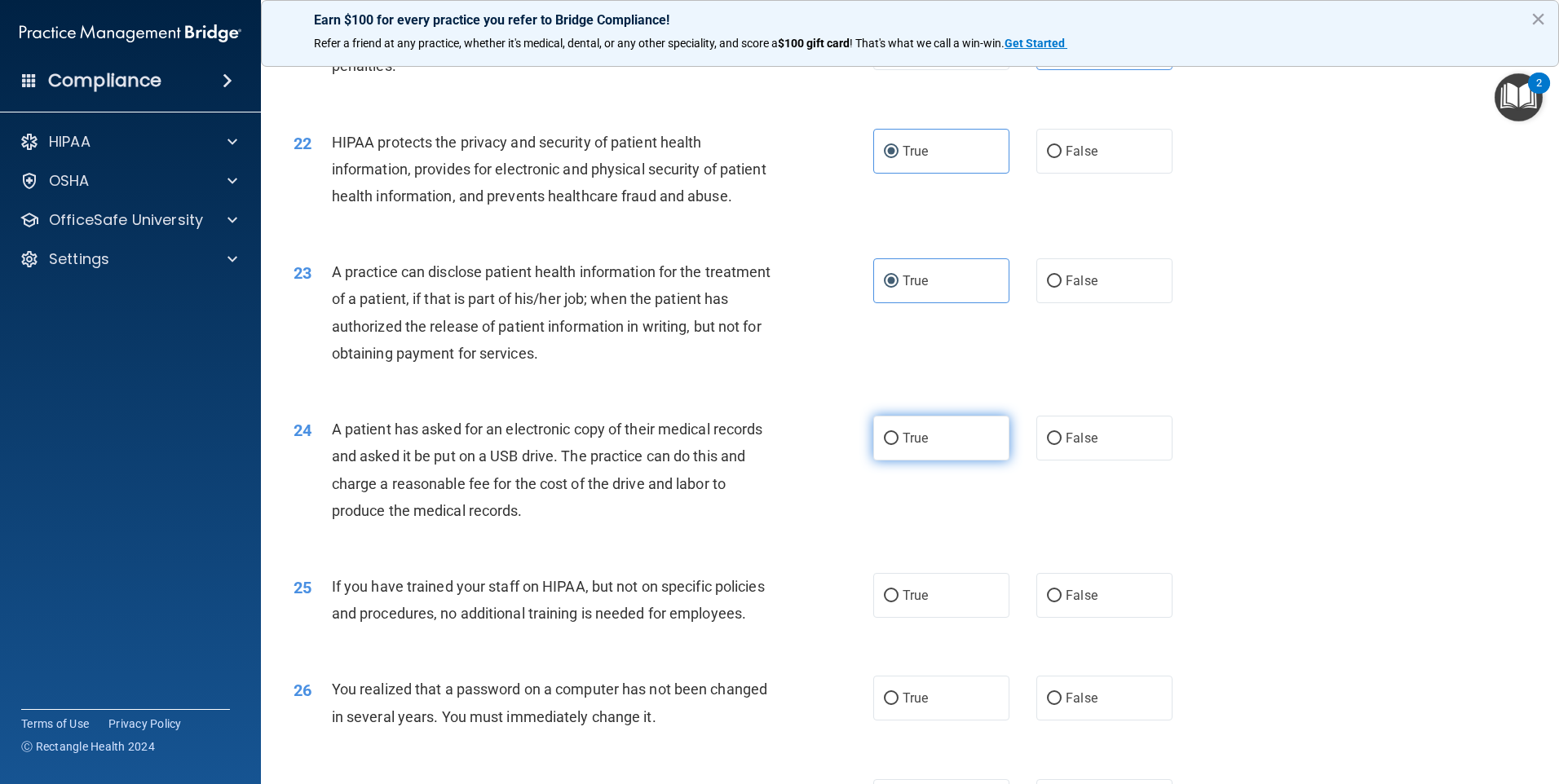
click at [896, 461] on label "True" at bounding box center [941, 438] width 136 height 45
click at [896, 445] on input "True" at bounding box center [892, 439] width 14 height 13
radio input "true"
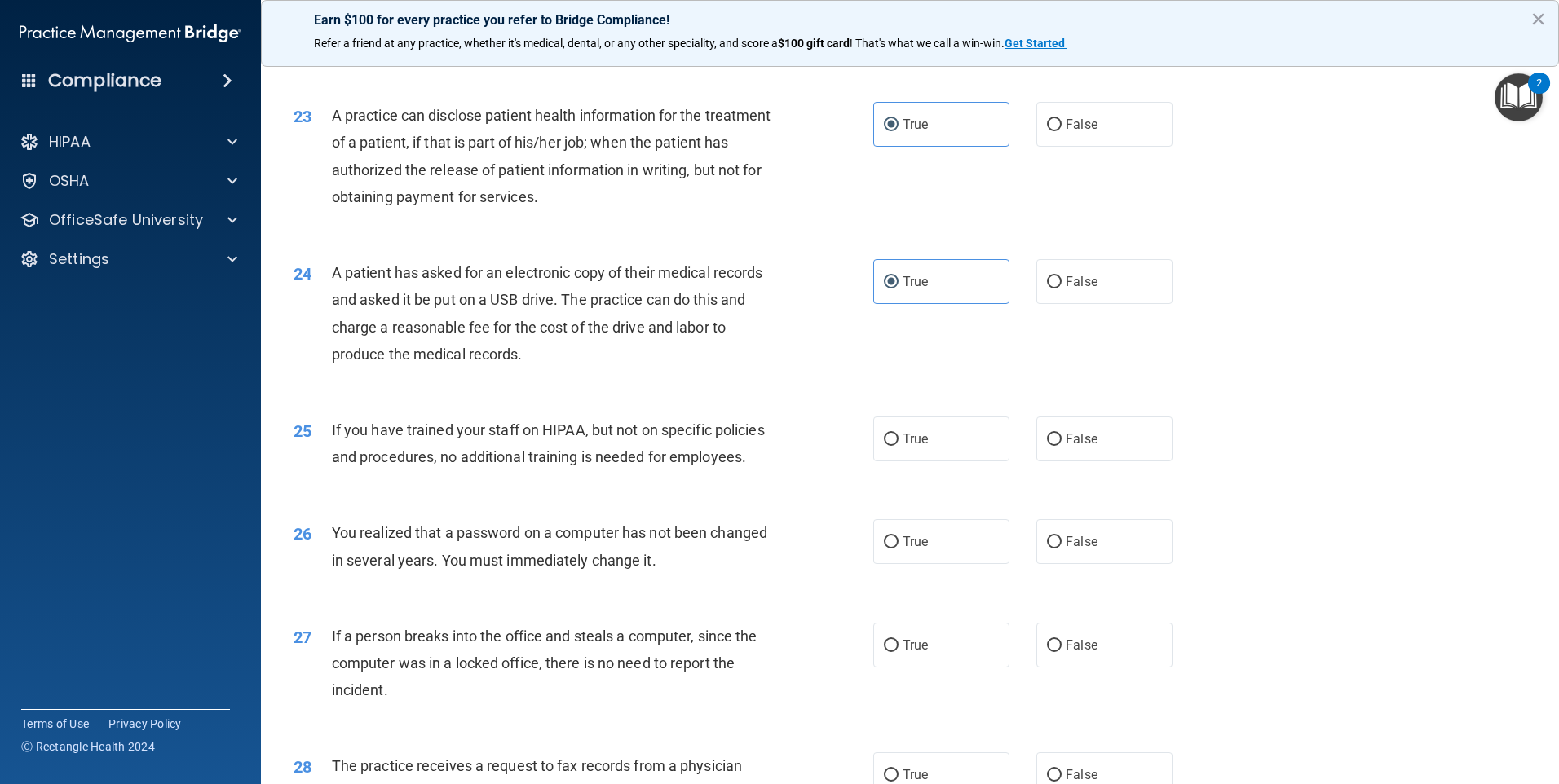
scroll to position [2609, 0]
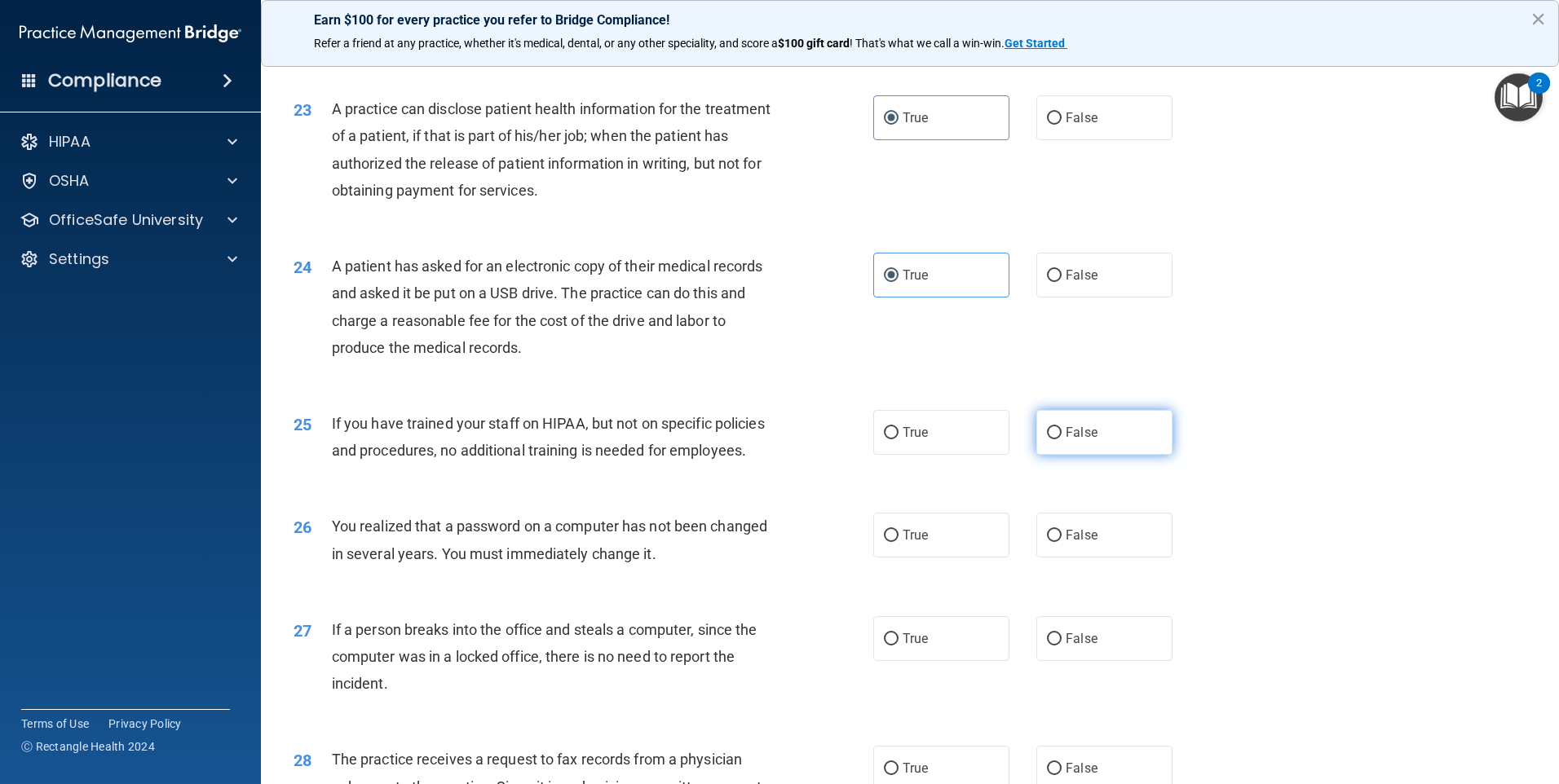
click at [1153, 455] on label "False" at bounding box center [1104, 433] width 136 height 45
click at [1061, 440] on input "False" at bounding box center [1054, 434] width 14 height 13
radio input "true"
click at [1069, 557] on label "False" at bounding box center [1104, 536] width 136 height 45
click at [1061, 542] on input "False" at bounding box center [1054, 537] width 14 height 13
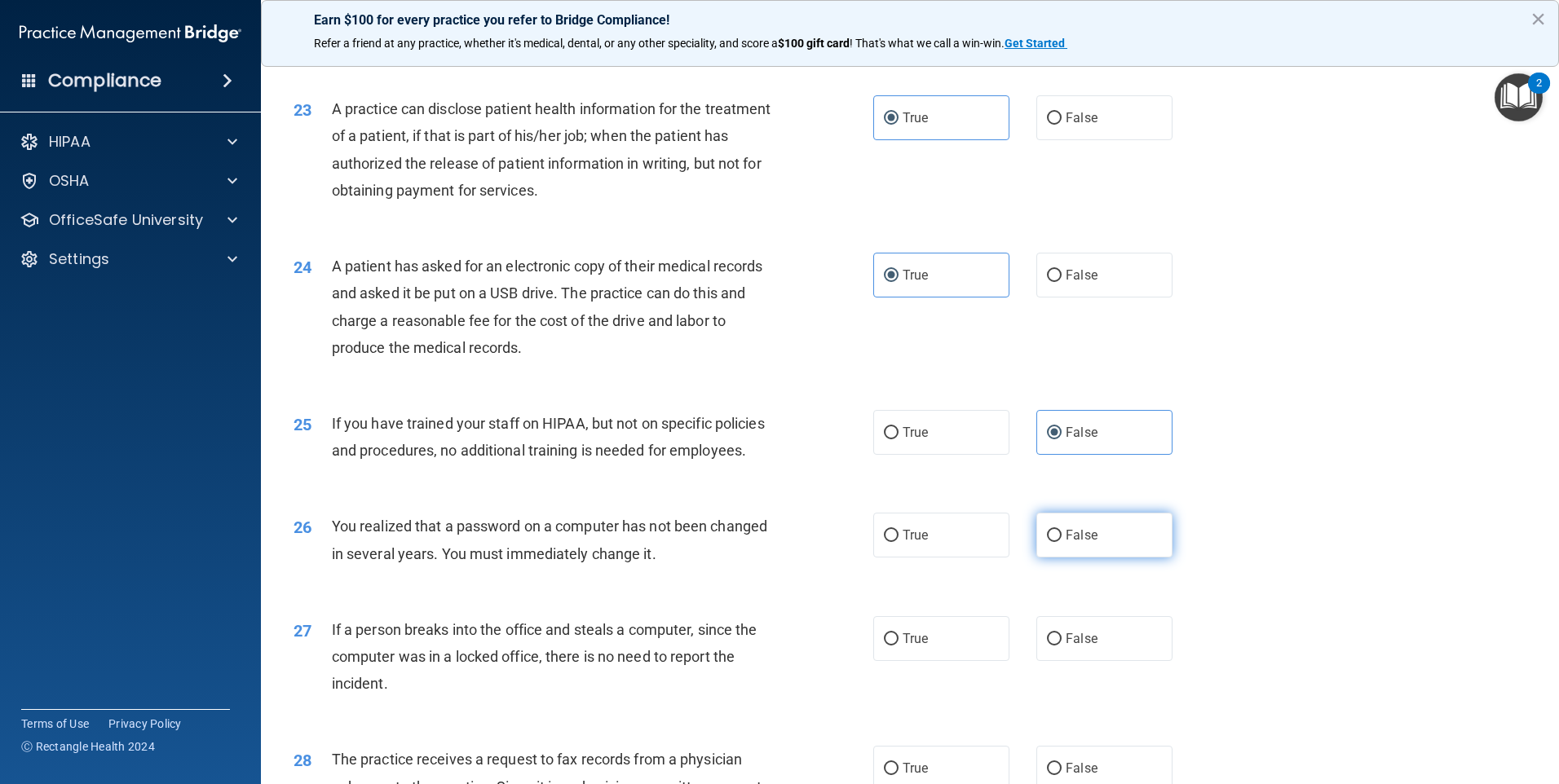
radio input "true"
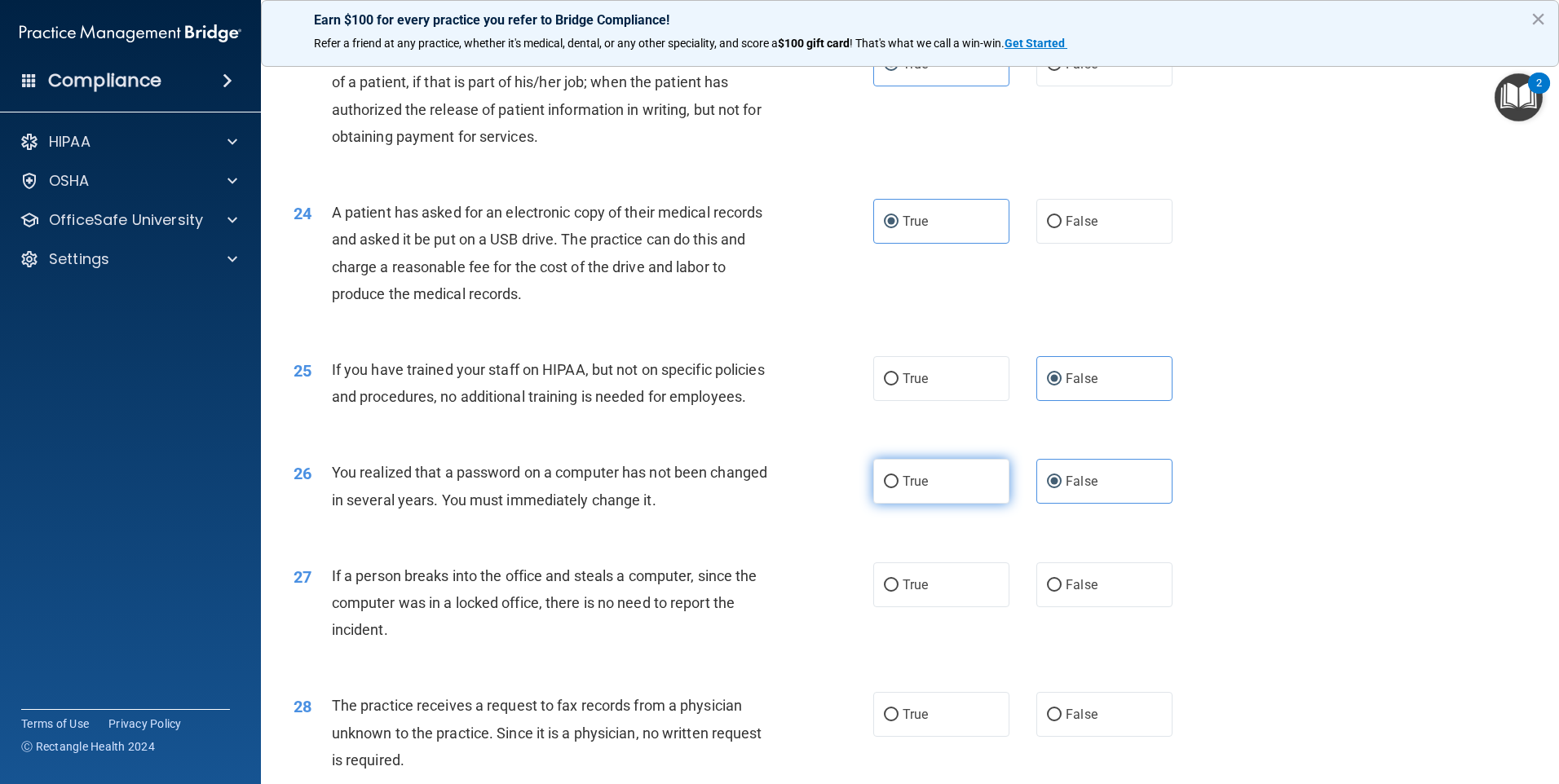
scroll to position [2772, 0]
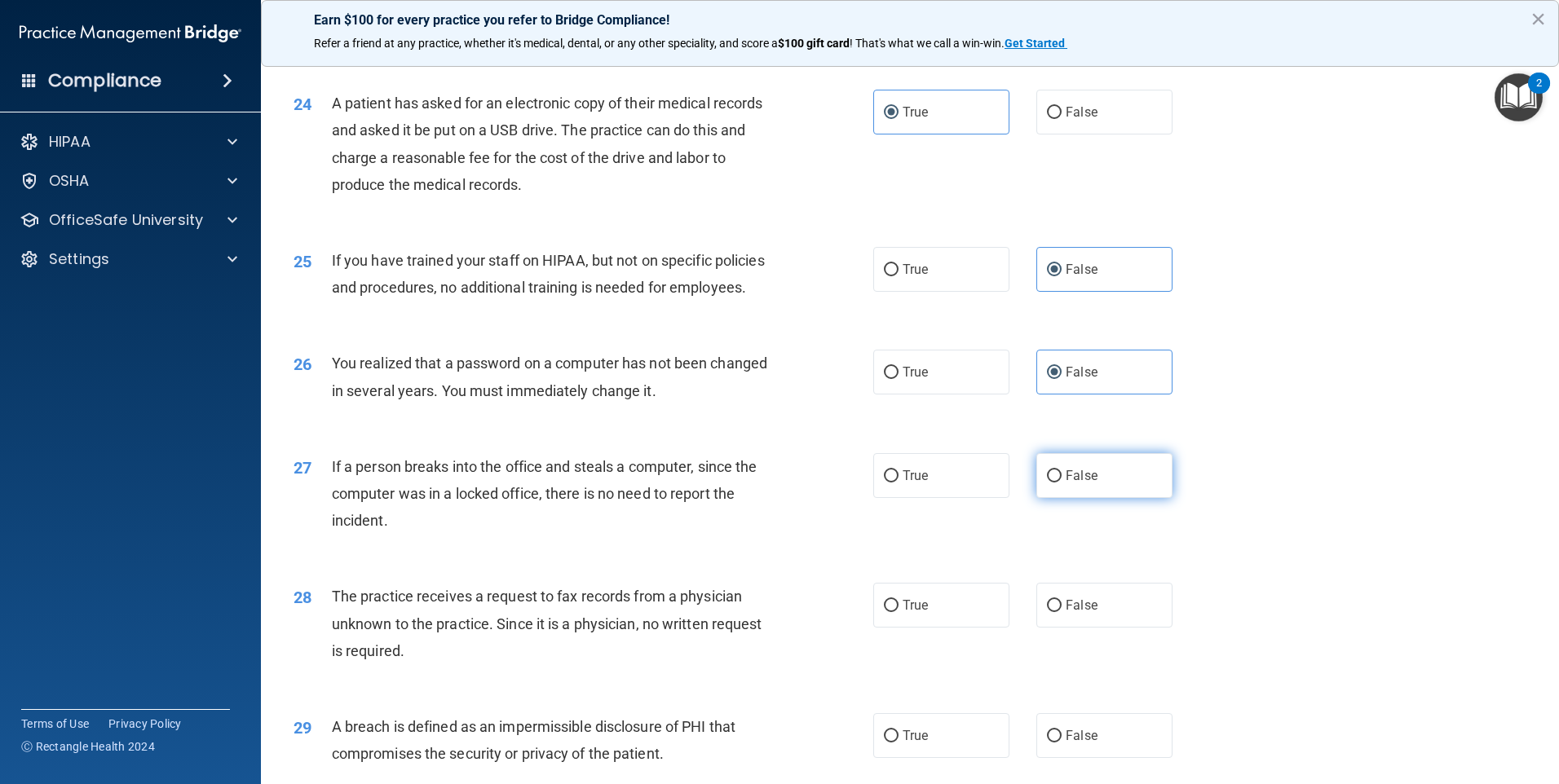
click at [1097, 499] on label "False" at bounding box center [1104, 476] width 136 height 45
click at [1061, 482] on input "False" at bounding box center [1054, 477] width 14 height 13
radio input "true"
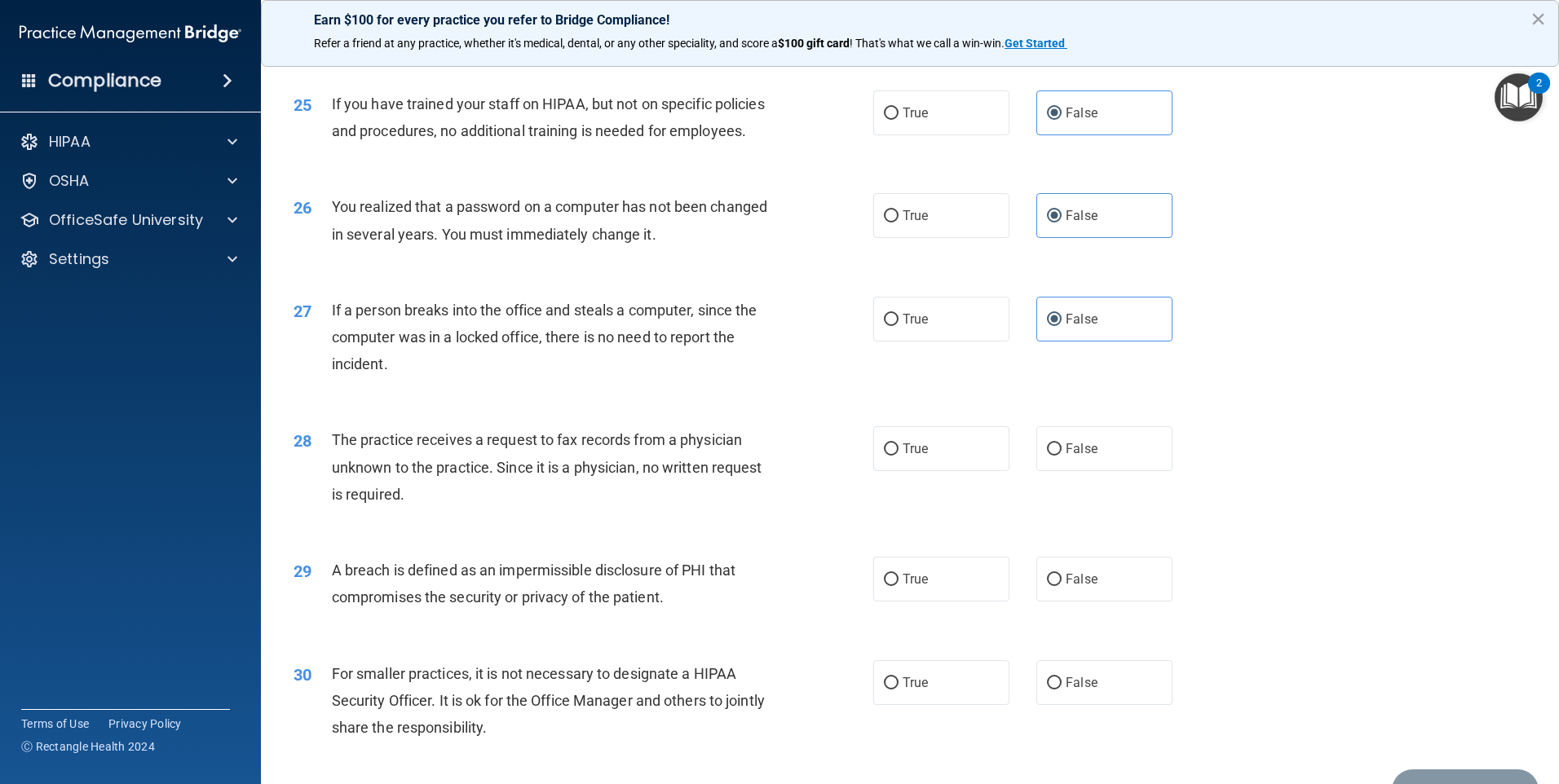
scroll to position [2935, 0]
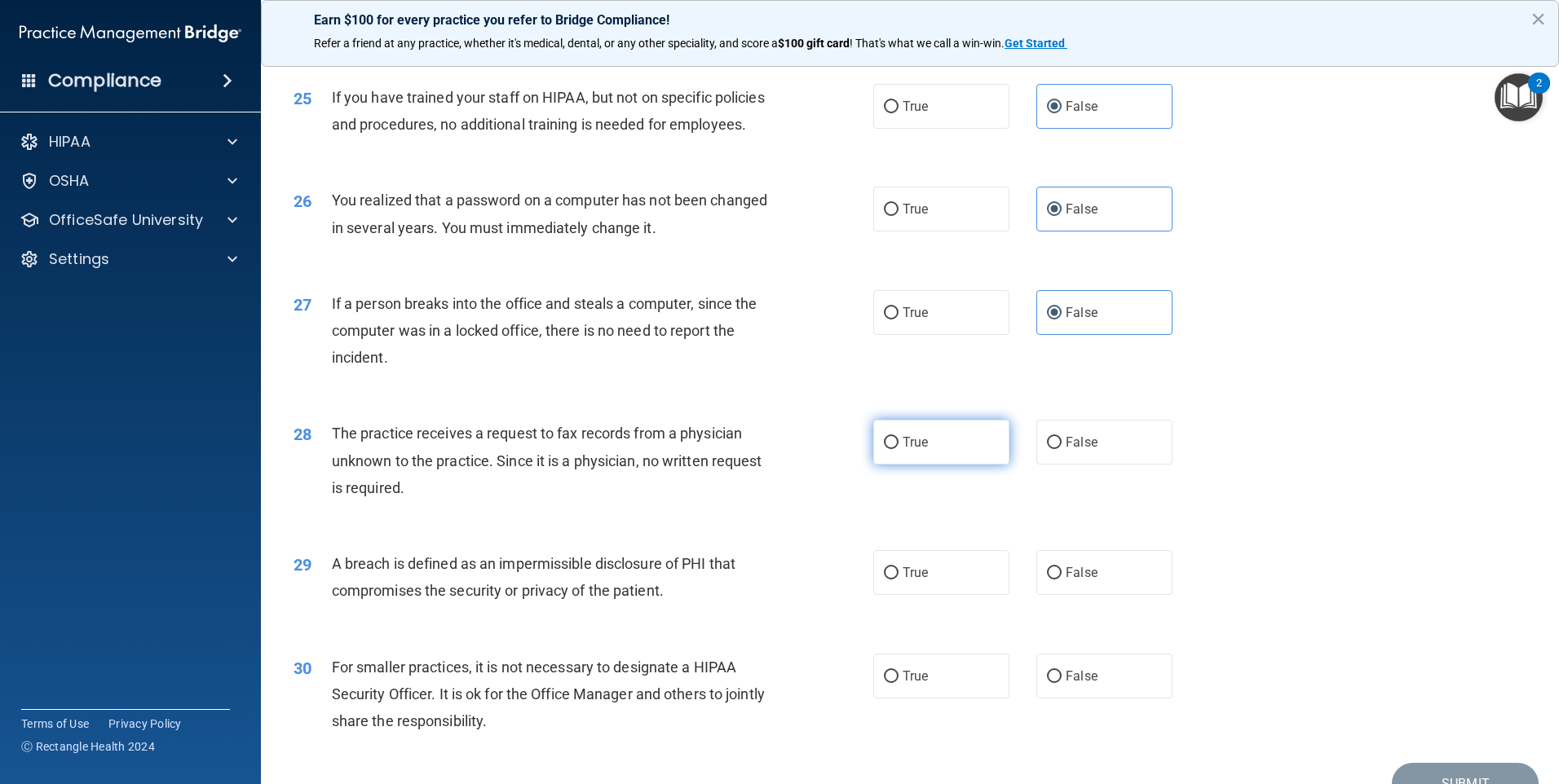
click at [902, 450] on span "True" at bounding box center [915, 442] width 25 height 15
click at [898, 449] on input "True" at bounding box center [892, 443] width 14 height 13
radio input "true"
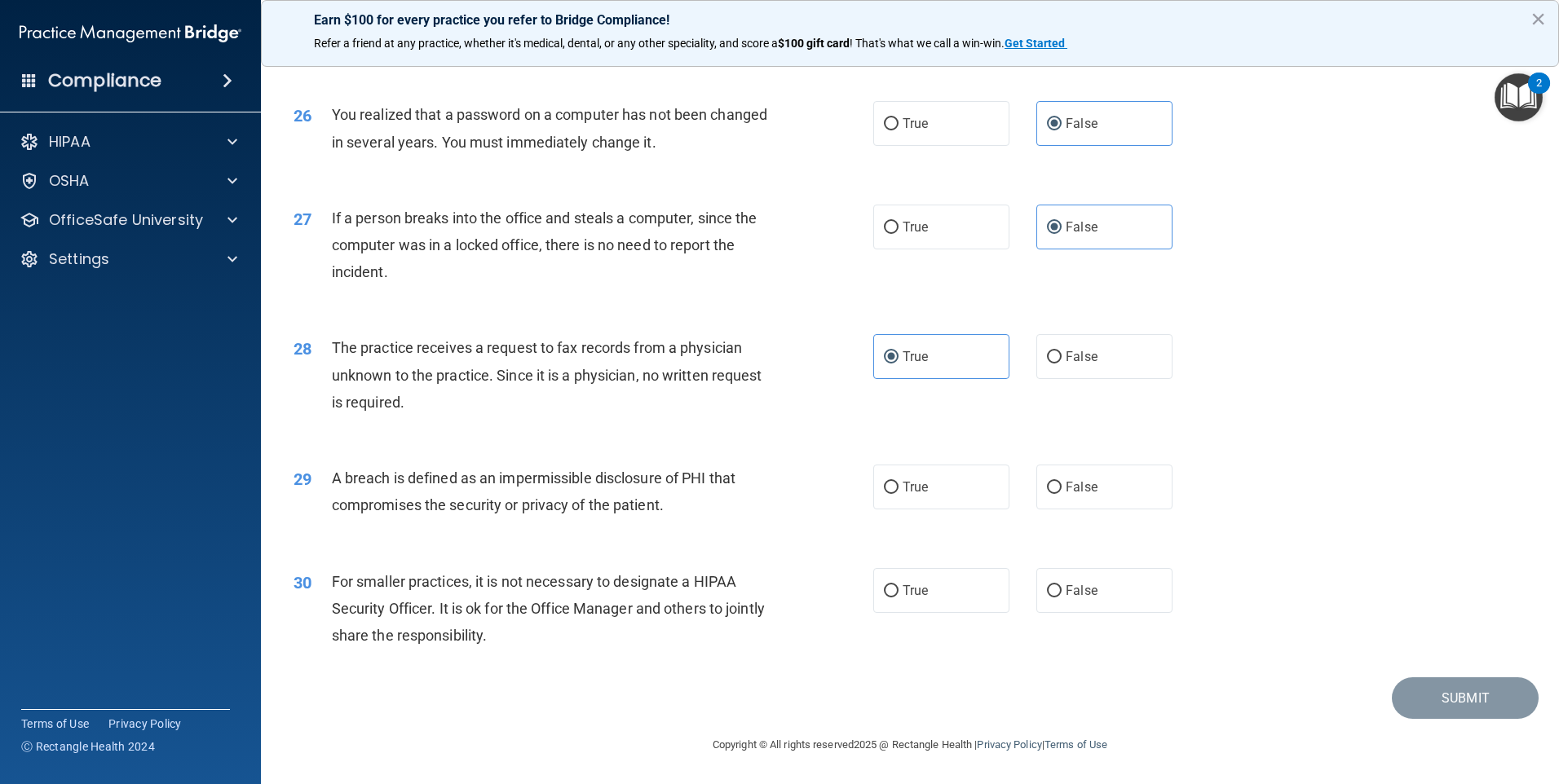
scroll to position [3102, 0]
click at [884, 493] on input "True" at bounding box center [892, 489] width 14 height 13
radio input "true"
click at [1126, 591] on label "False" at bounding box center [1104, 591] width 136 height 45
click at [1061, 591] on input "False" at bounding box center [1054, 592] width 14 height 13
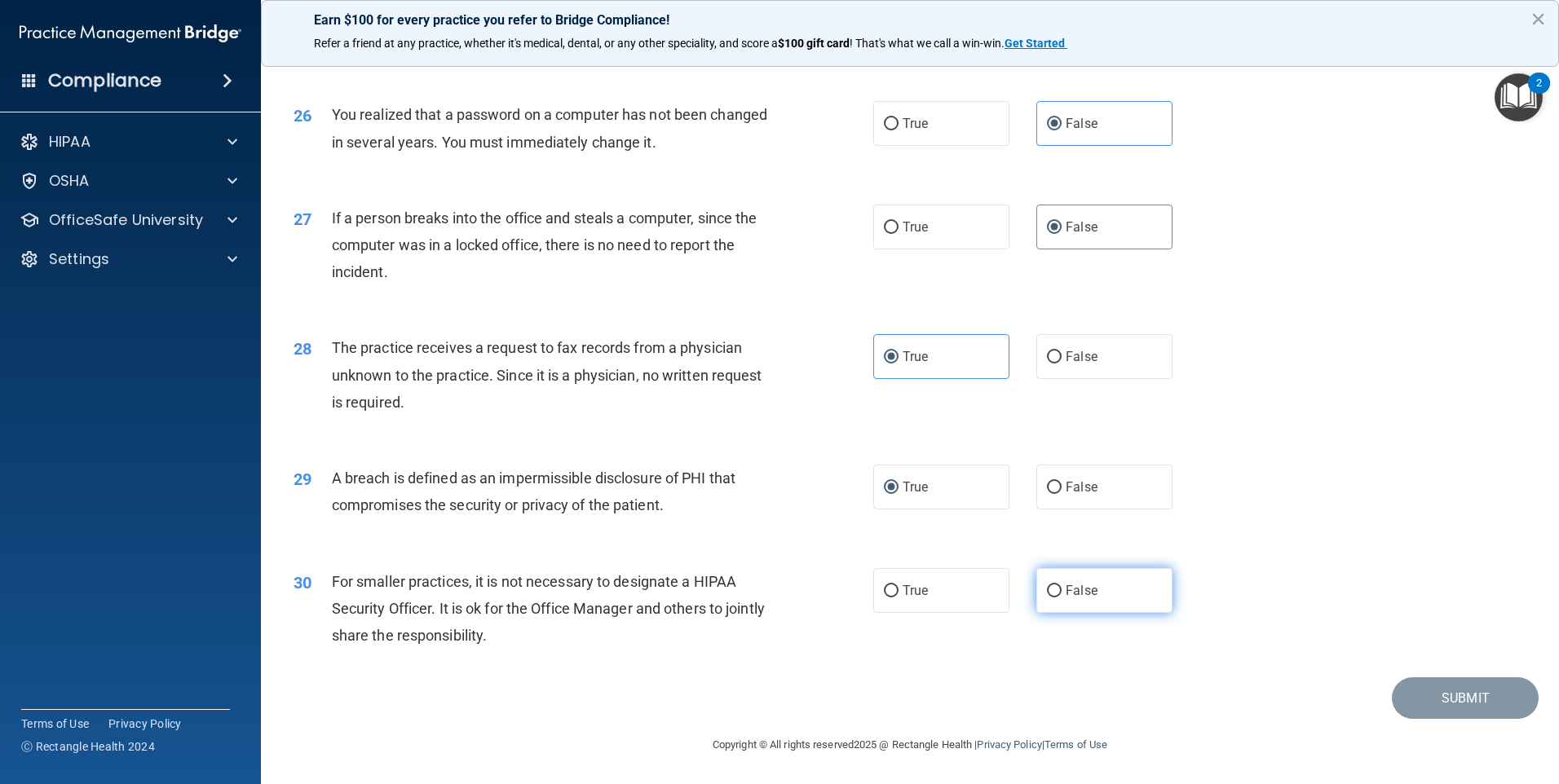
radio input "true"
click at [1434, 692] on button "Submit" at bounding box center [1465, 698] width 146 height 42
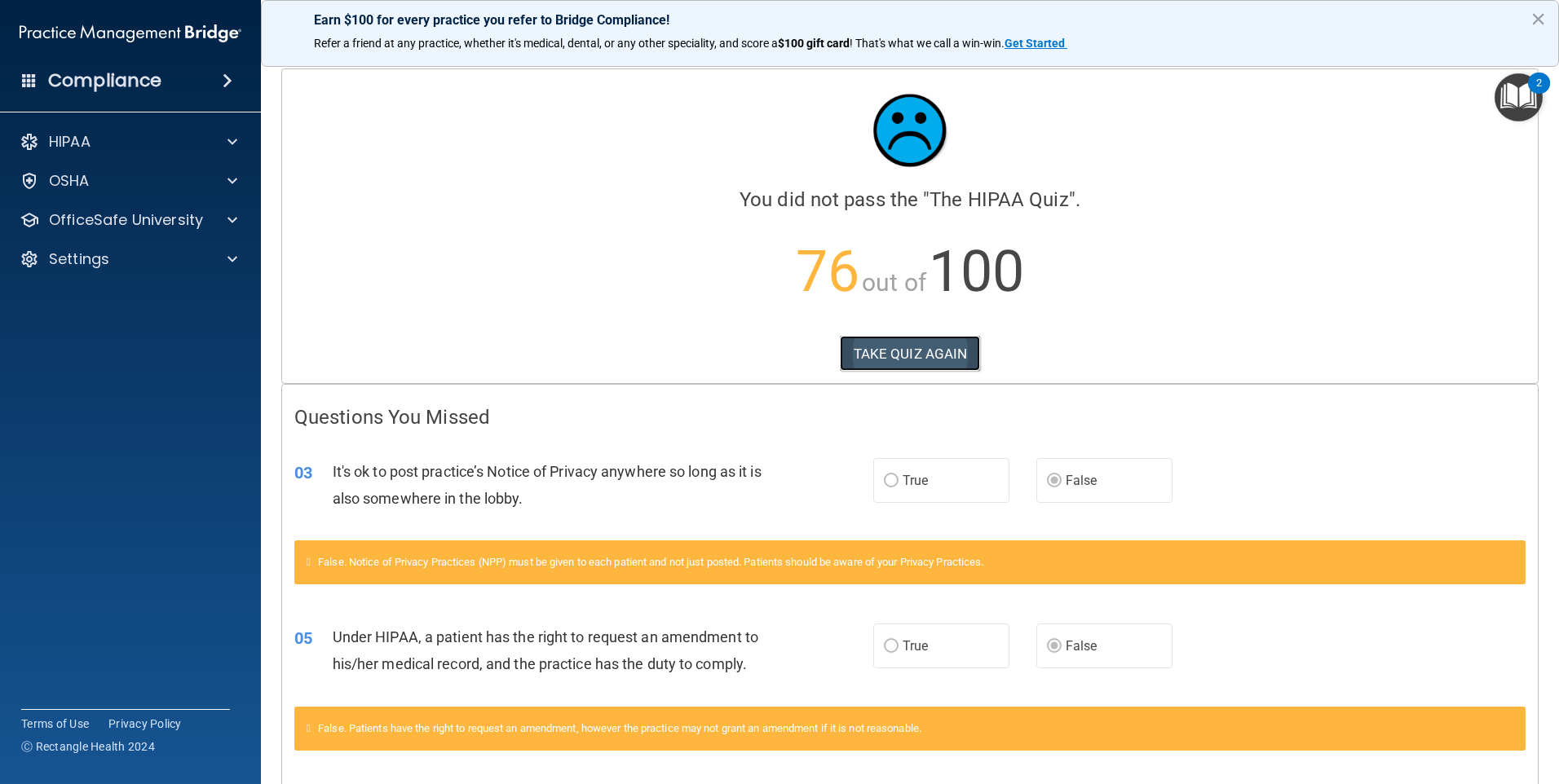
click at [956, 361] on button "TAKE QUIZ AGAIN" at bounding box center [910, 354] width 141 height 36
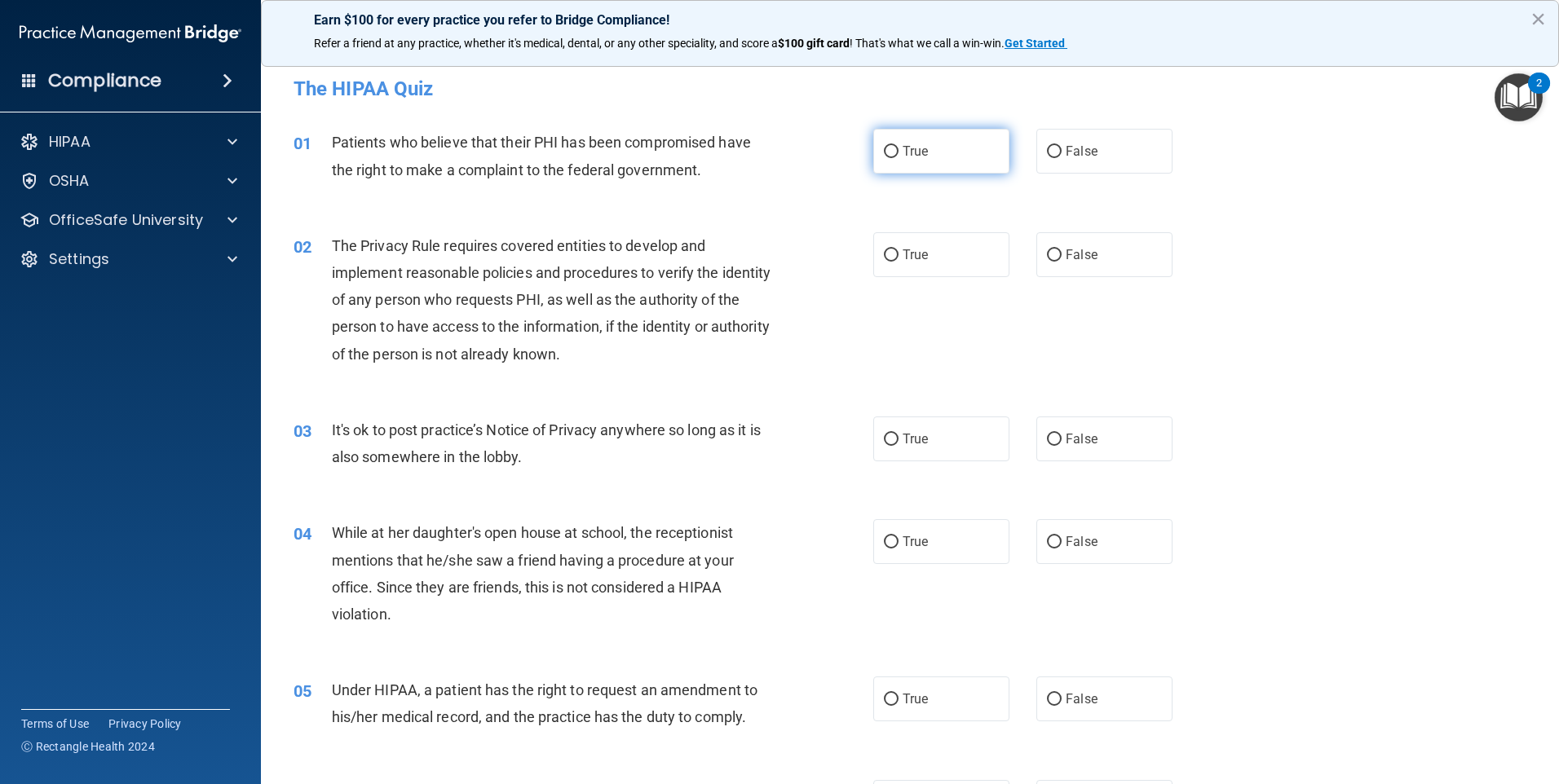
click at [903, 157] on span "True" at bounding box center [915, 151] width 25 height 15
click at [899, 157] on input "True" at bounding box center [892, 153] width 14 height 13
radio input "true"
click at [897, 274] on label "True" at bounding box center [941, 255] width 136 height 45
click at [897, 262] on input "True" at bounding box center [892, 256] width 14 height 13
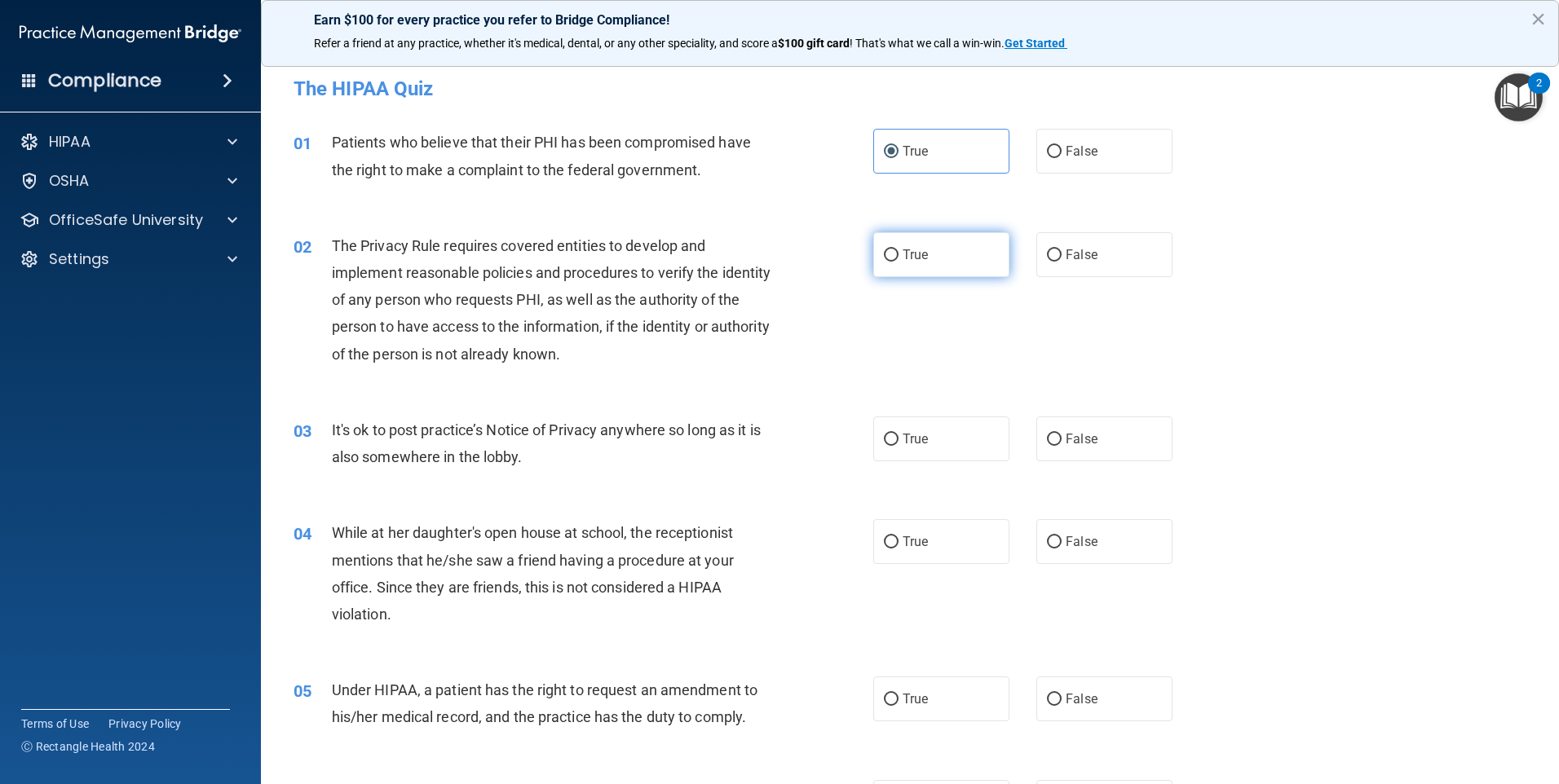
radio input "true"
click at [1047, 444] on input "False" at bounding box center [1054, 440] width 14 height 13
radio input "true"
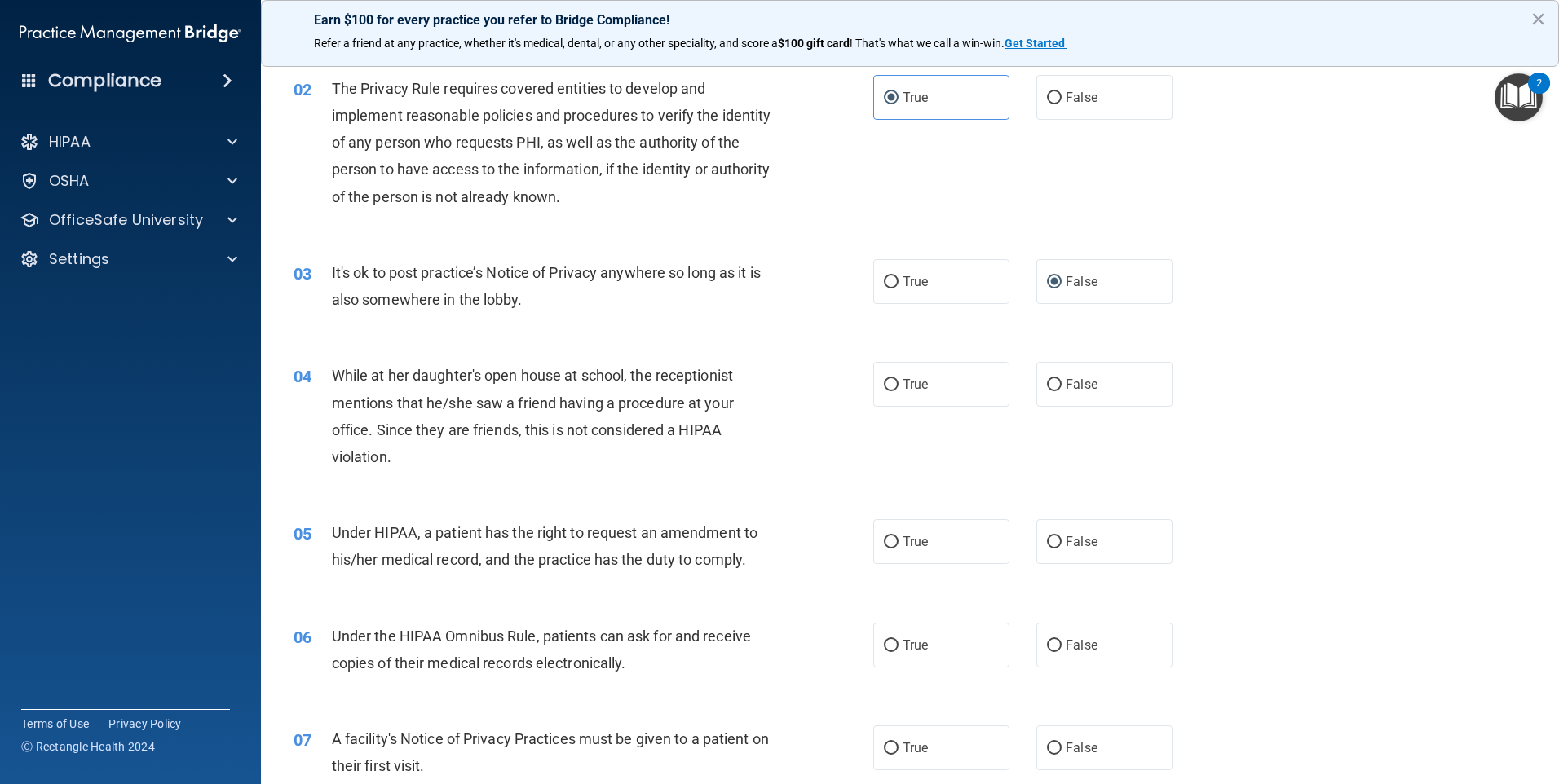
scroll to position [163, 0]
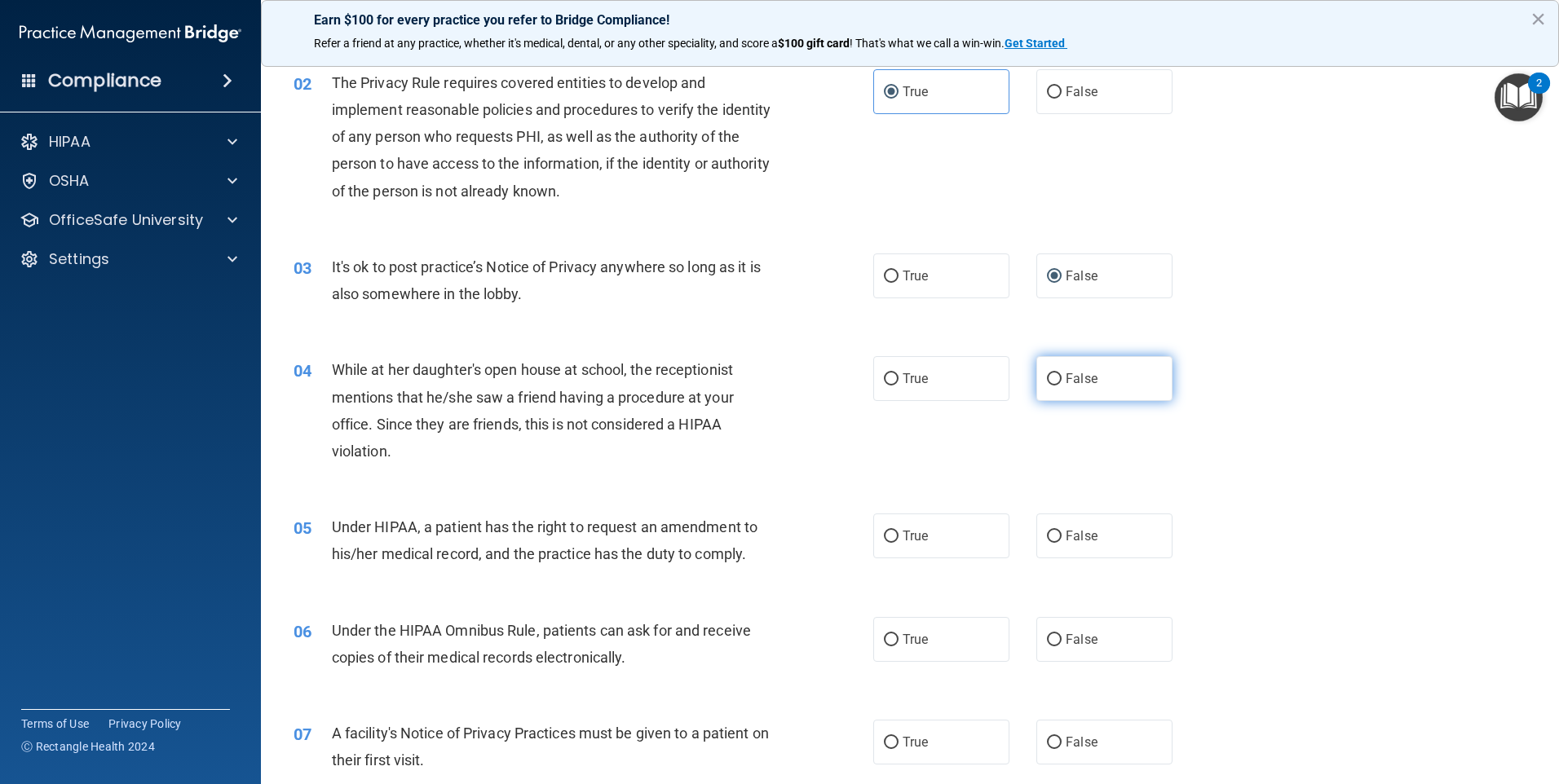
click at [1052, 387] on label "False" at bounding box center [1104, 378] width 136 height 45
click at [1052, 386] on input "False" at bounding box center [1054, 379] width 14 height 13
radio input "true"
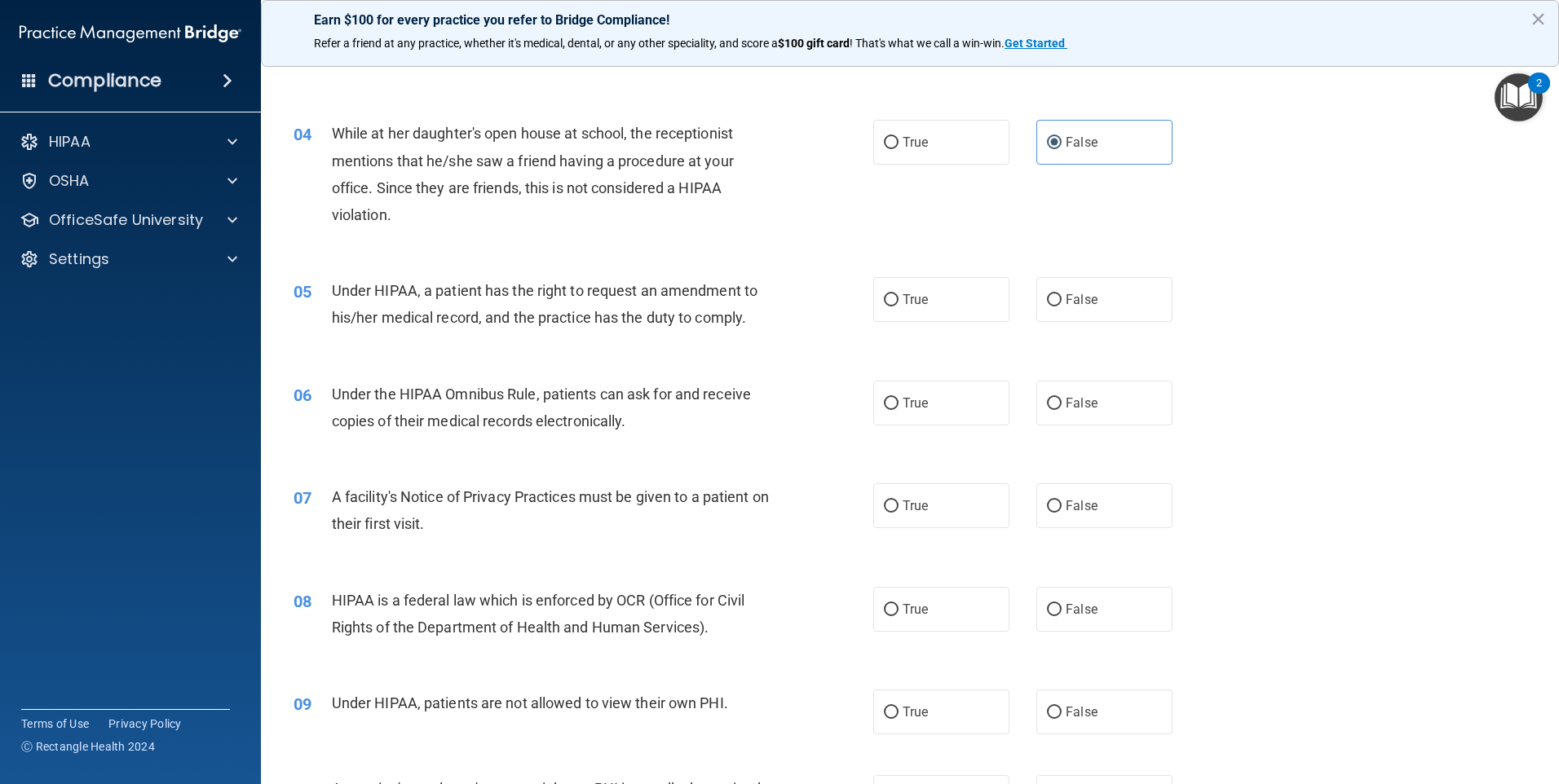
scroll to position [407, 0]
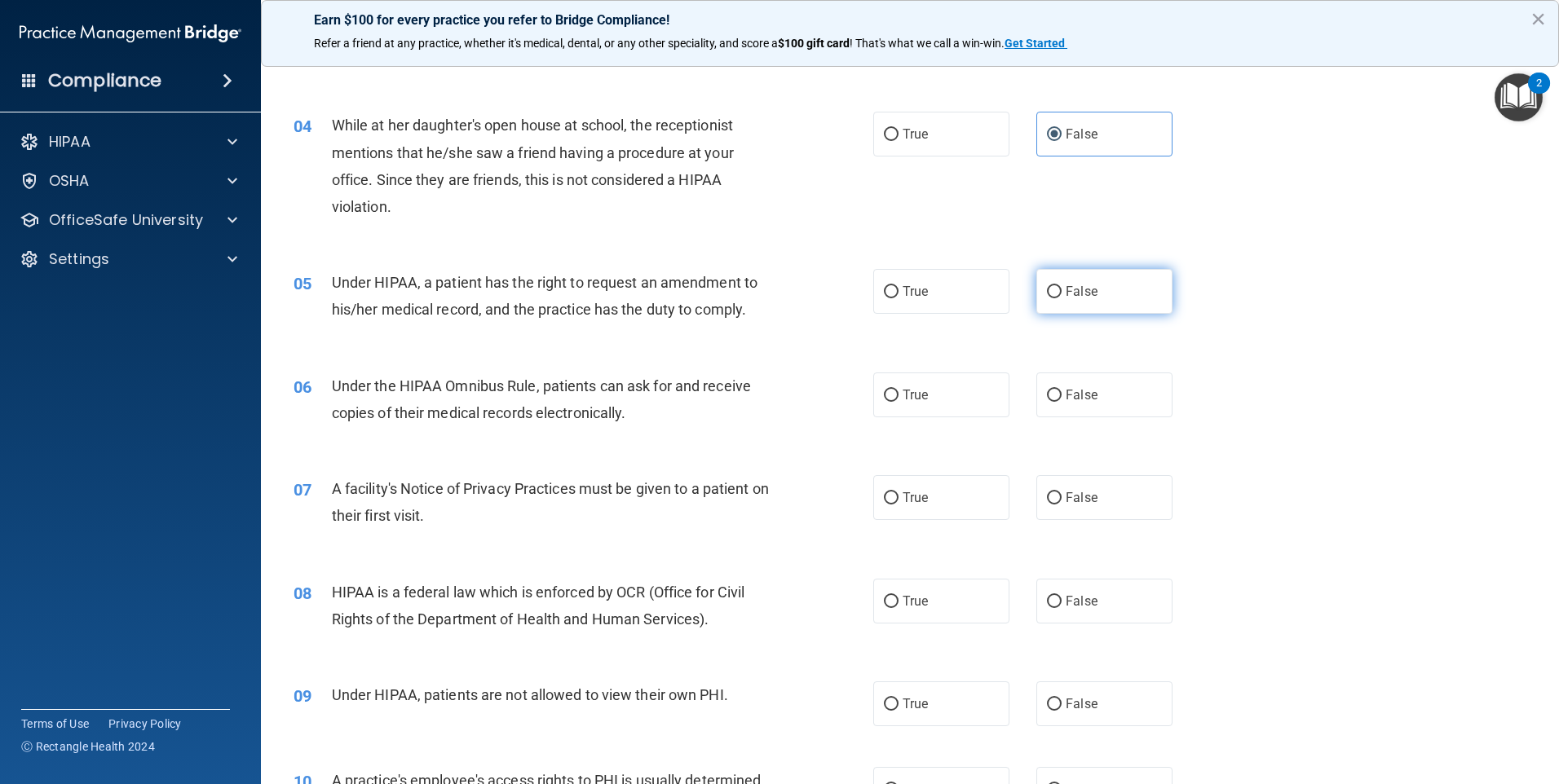
click at [1050, 286] on input "False" at bounding box center [1054, 293] width 14 height 13
radio input "true"
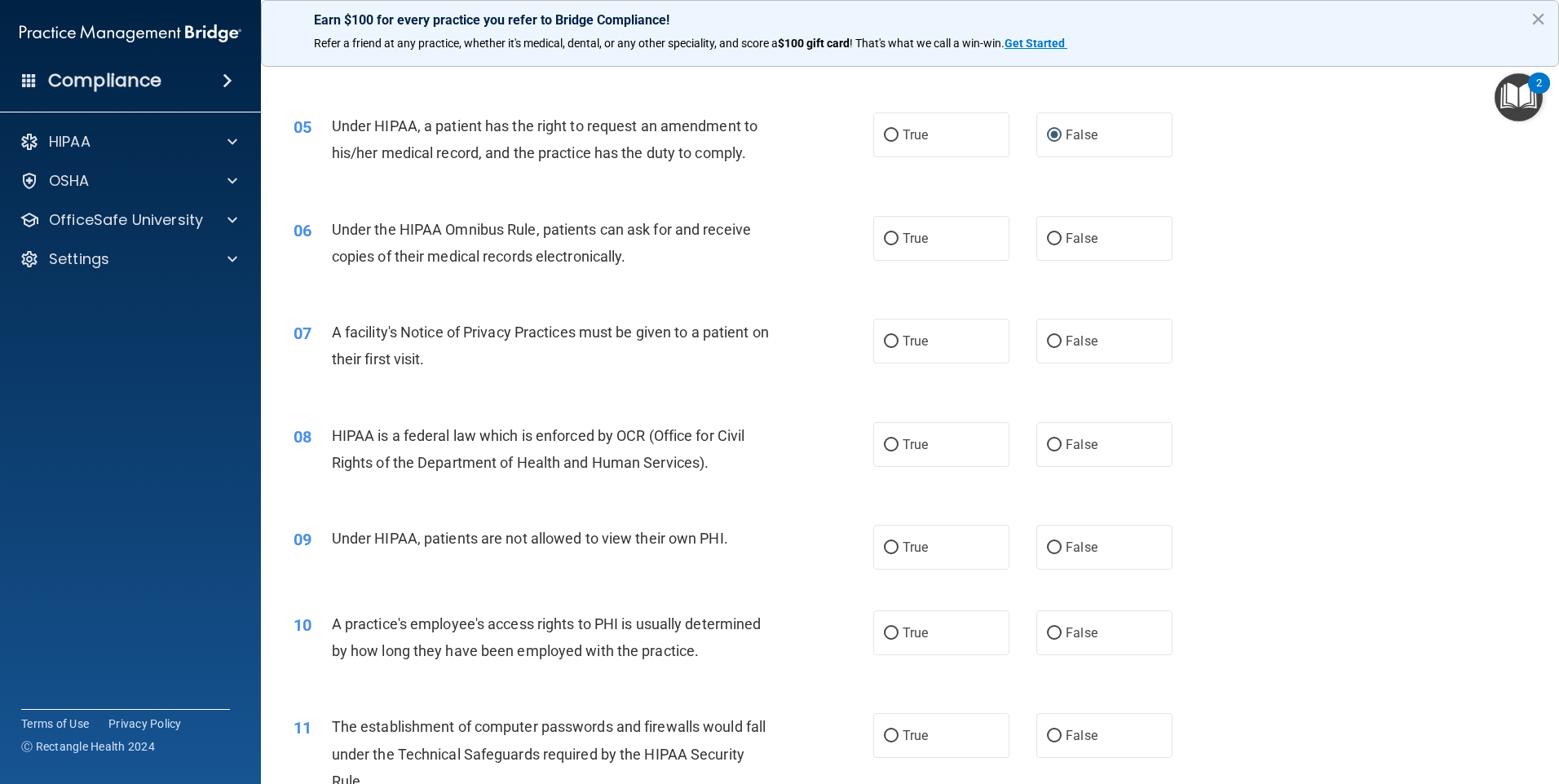
scroll to position [571, 0]
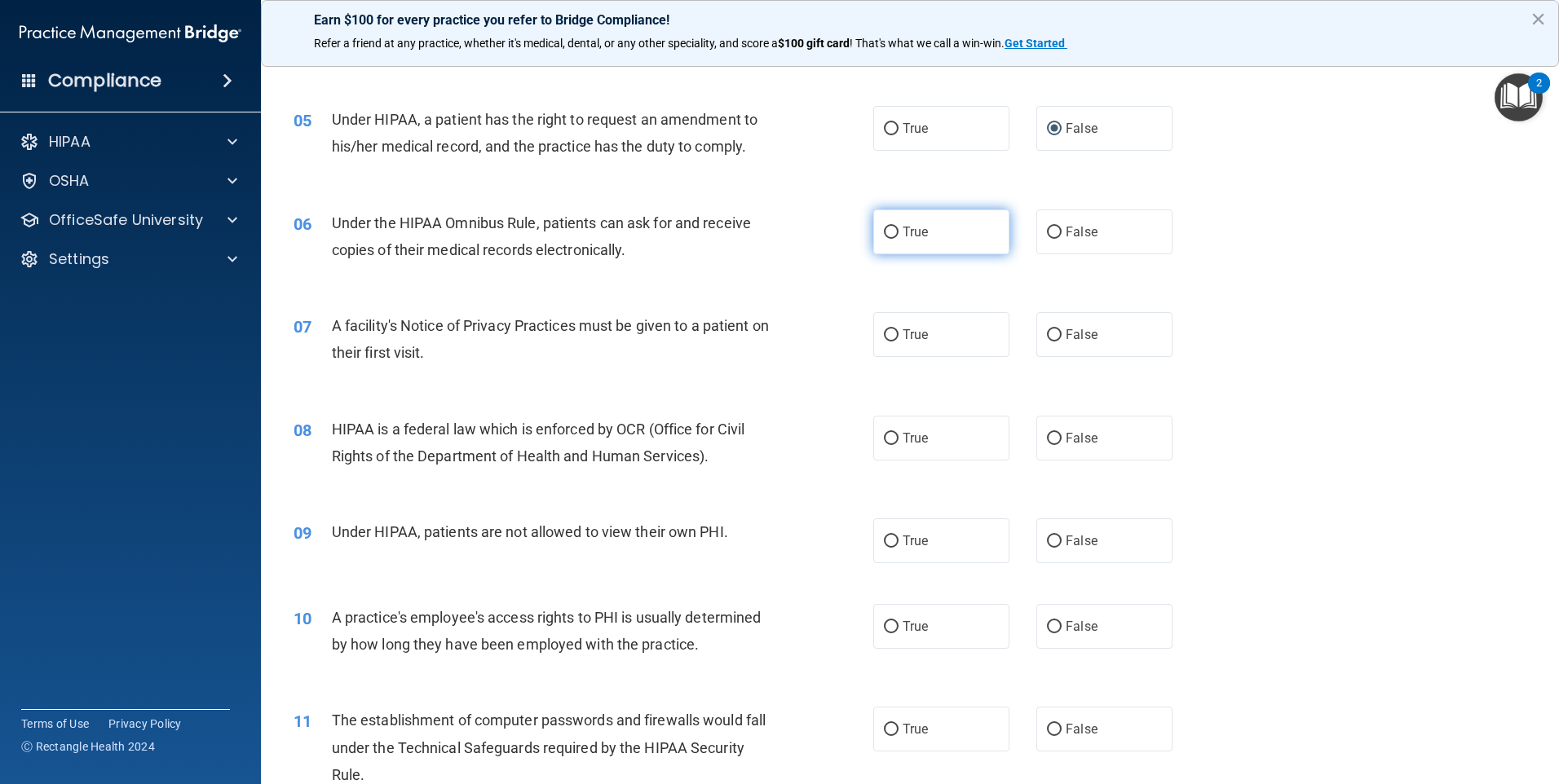
click at [892, 230] on label "True" at bounding box center [941, 232] width 136 height 45
click at [892, 230] on input "True" at bounding box center [892, 233] width 14 height 13
radio input "true"
click at [910, 331] on span "True" at bounding box center [915, 334] width 25 height 15
click at [899, 331] on input "True" at bounding box center [892, 336] width 14 height 13
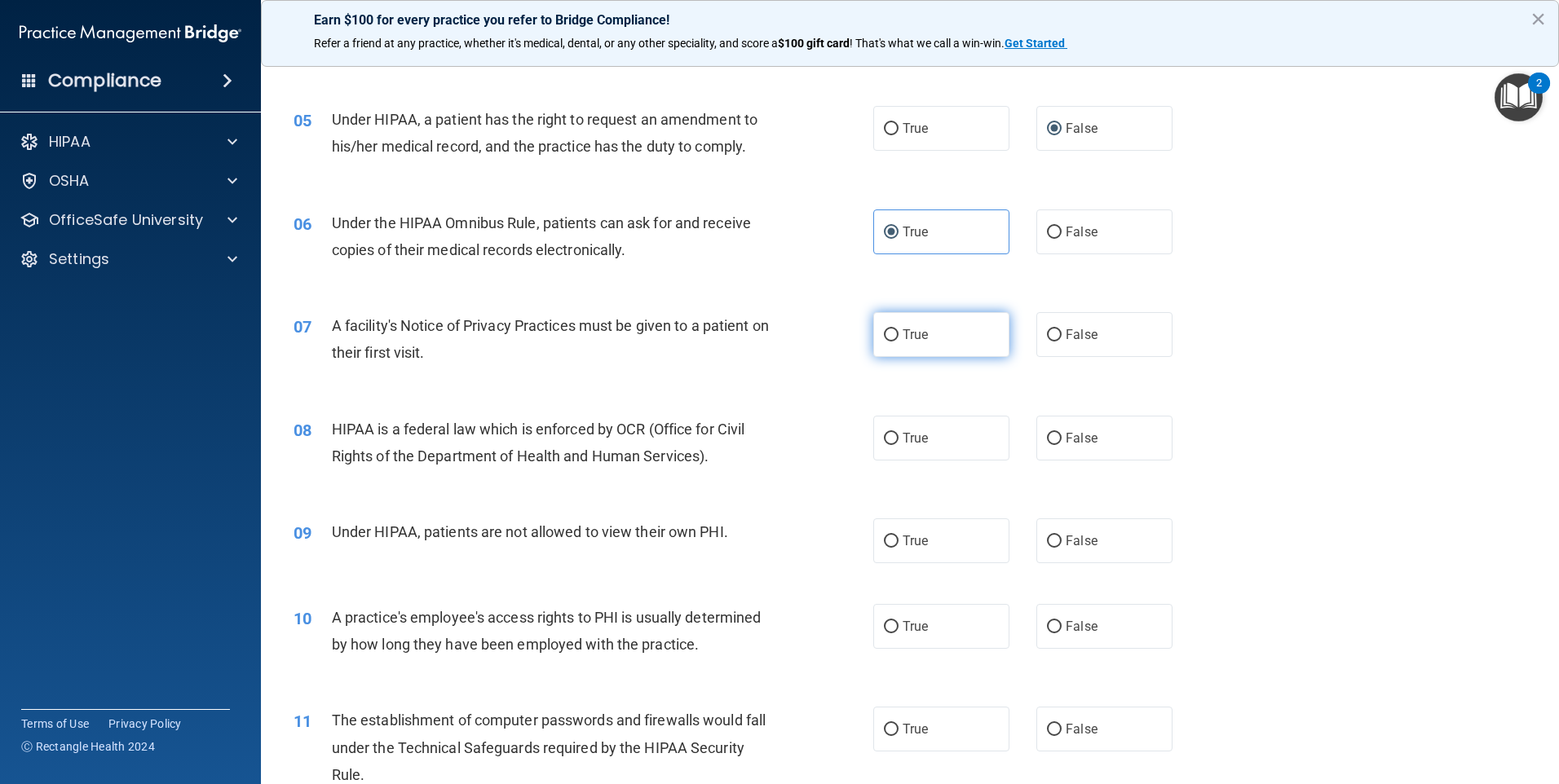
radio input "true"
click at [985, 439] on label "True" at bounding box center [941, 438] width 136 height 45
click at [899, 439] on input "True" at bounding box center [892, 439] width 14 height 13
radio input "true"
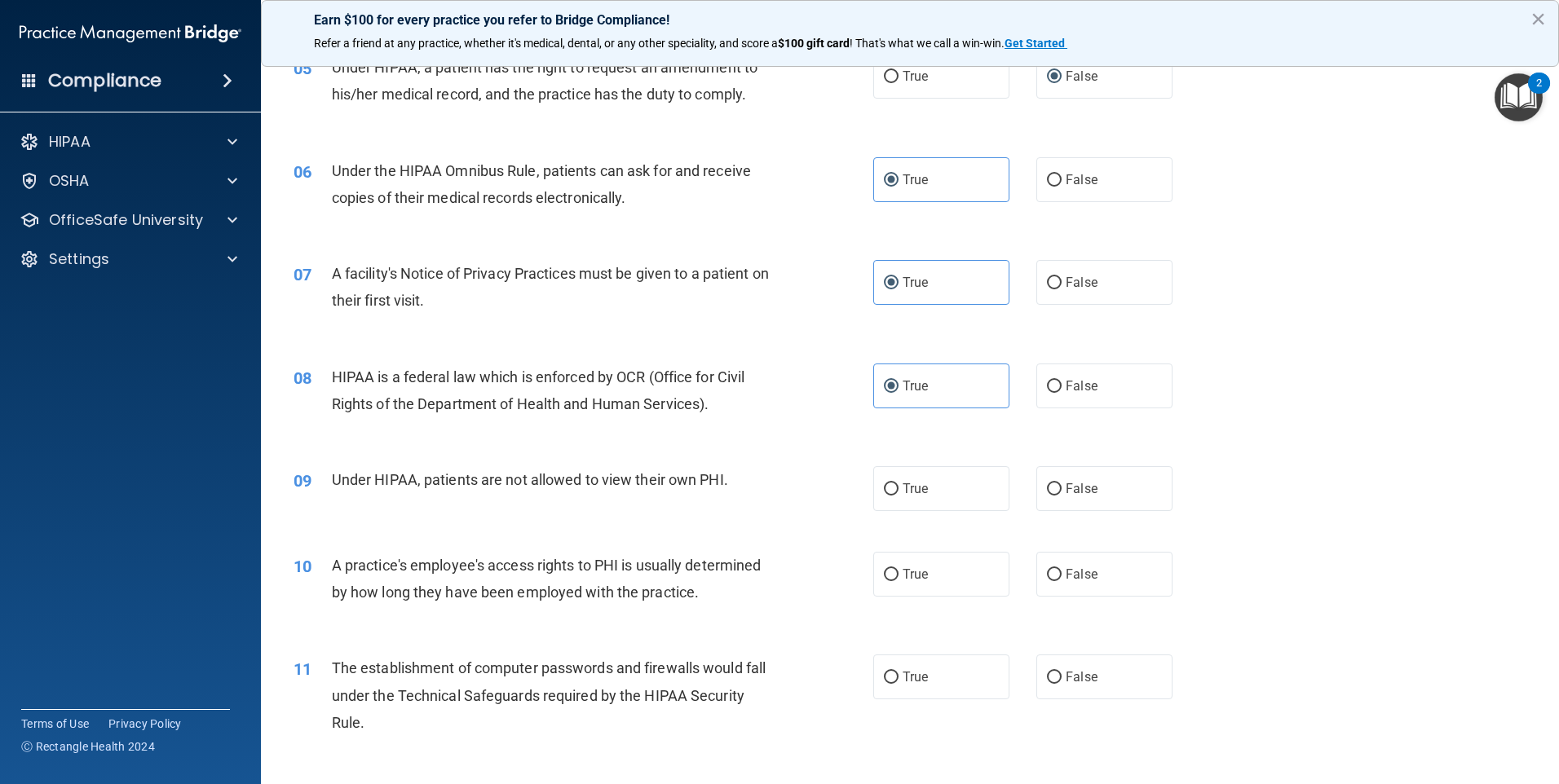
scroll to position [652, 0]
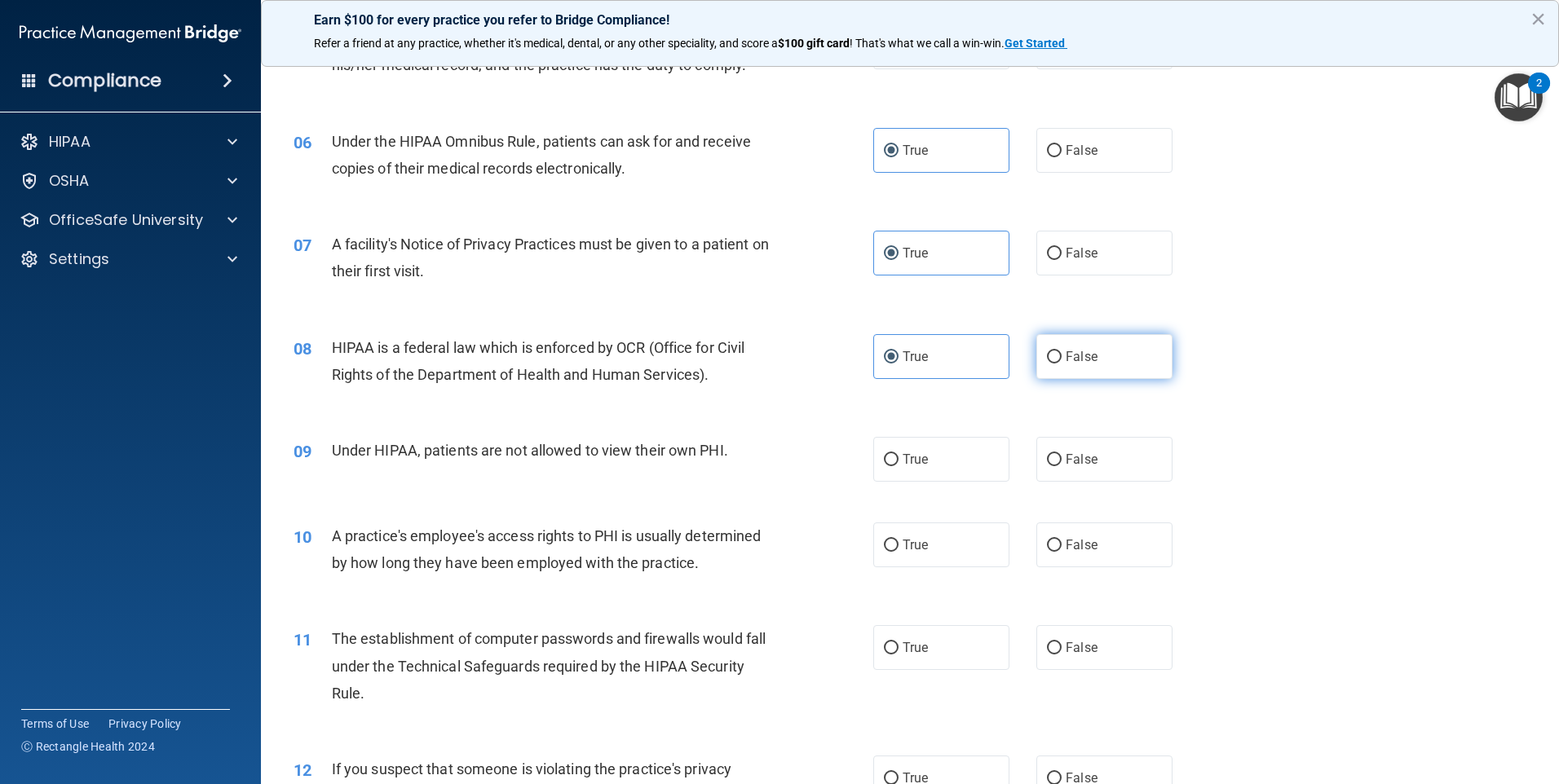
click at [1052, 361] on input "False" at bounding box center [1054, 358] width 14 height 13
radio input "true"
click at [934, 356] on label "True" at bounding box center [941, 357] width 136 height 45
click at [899, 356] on input "True" at bounding box center [892, 358] width 14 height 13
radio input "true"
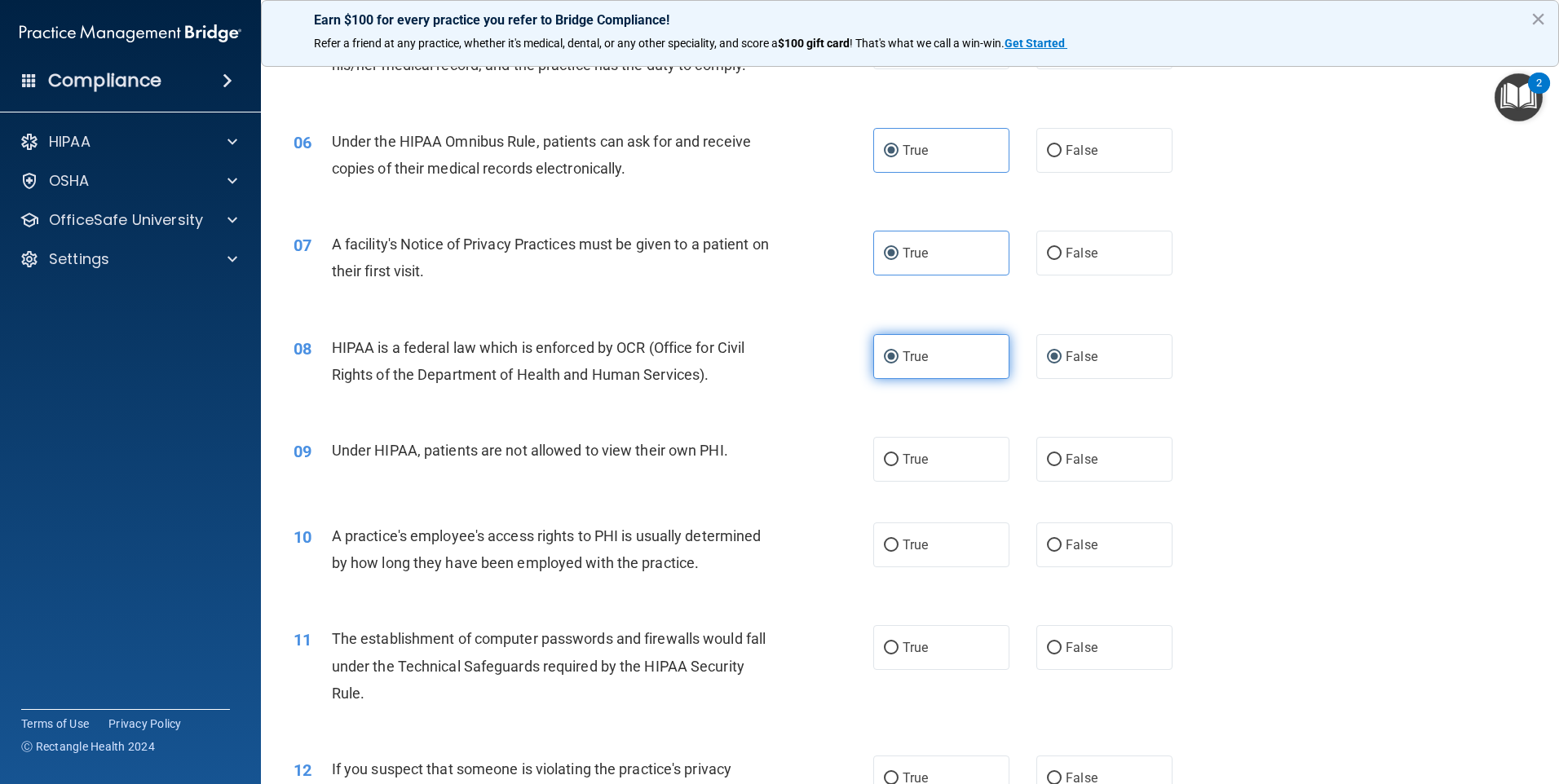
radio input "false"
click at [907, 471] on label "True" at bounding box center [941, 460] width 136 height 45
click at [899, 466] on input "True" at bounding box center [892, 461] width 14 height 13
radio input "true"
click at [1052, 544] on input "False" at bounding box center [1054, 546] width 14 height 13
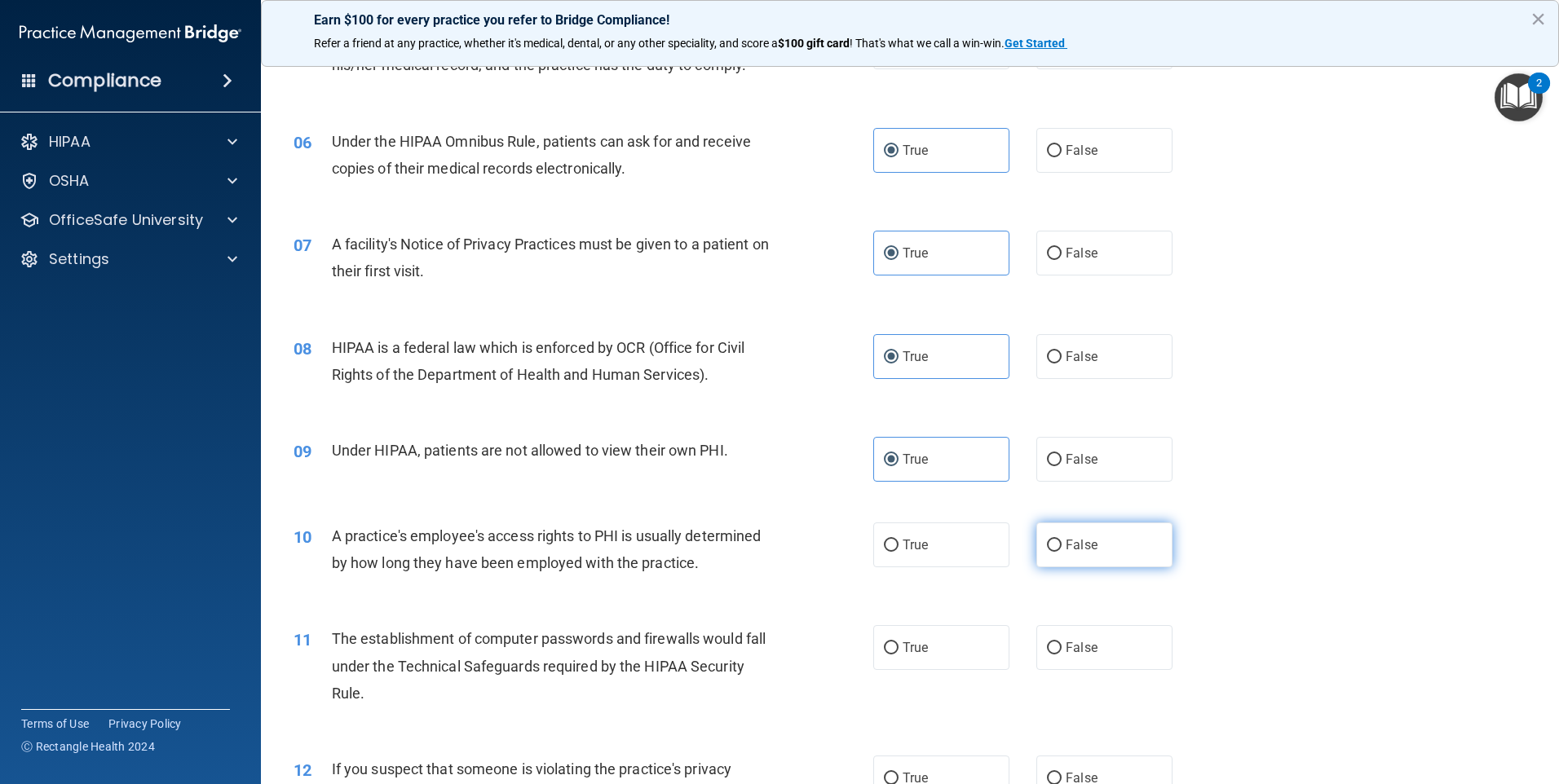
radio input "true"
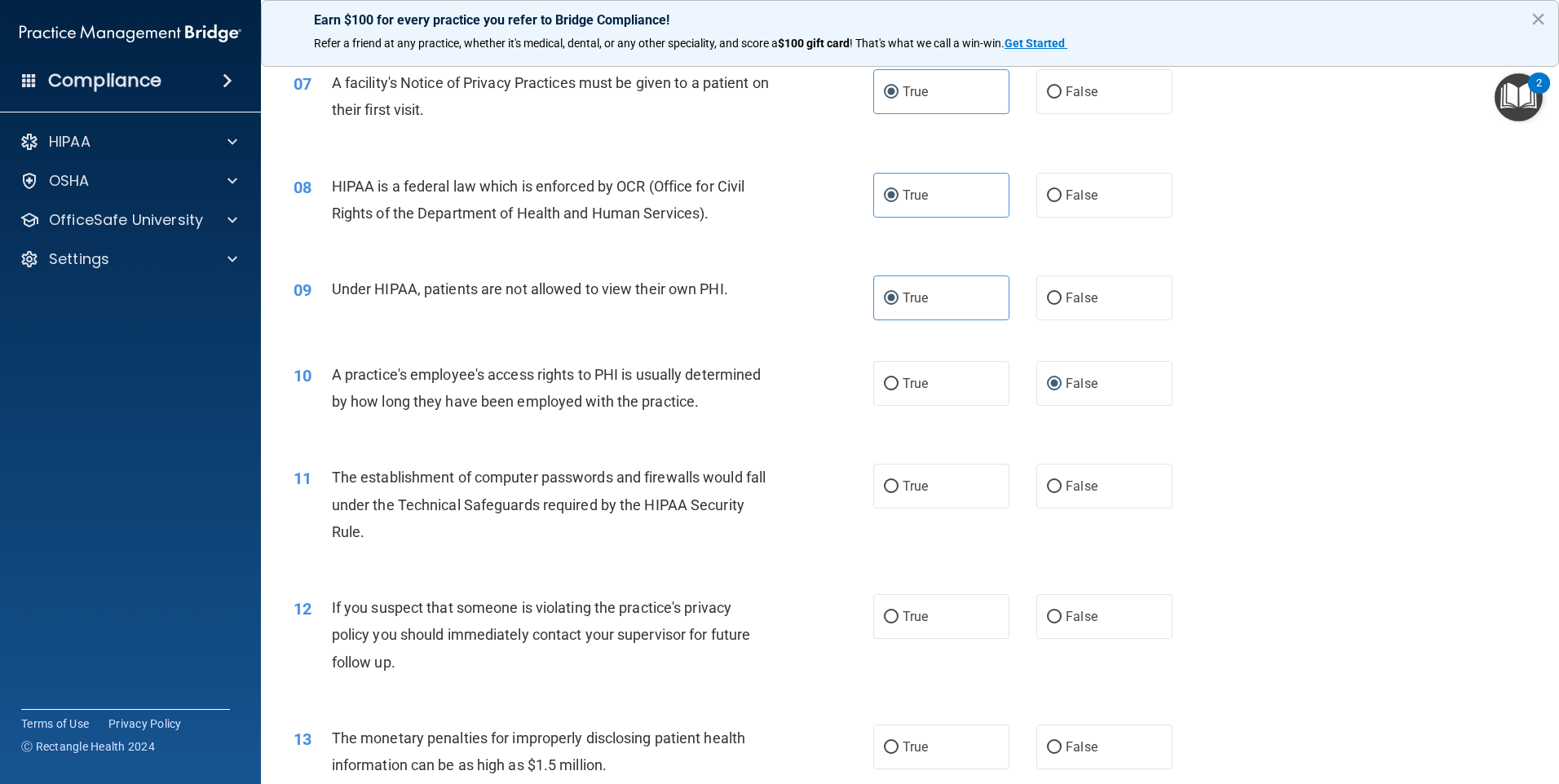
scroll to position [816, 0]
click at [914, 483] on span "True" at bounding box center [915, 484] width 25 height 15
click at [899, 483] on input "True" at bounding box center [892, 486] width 14 height 13
radio input "true"
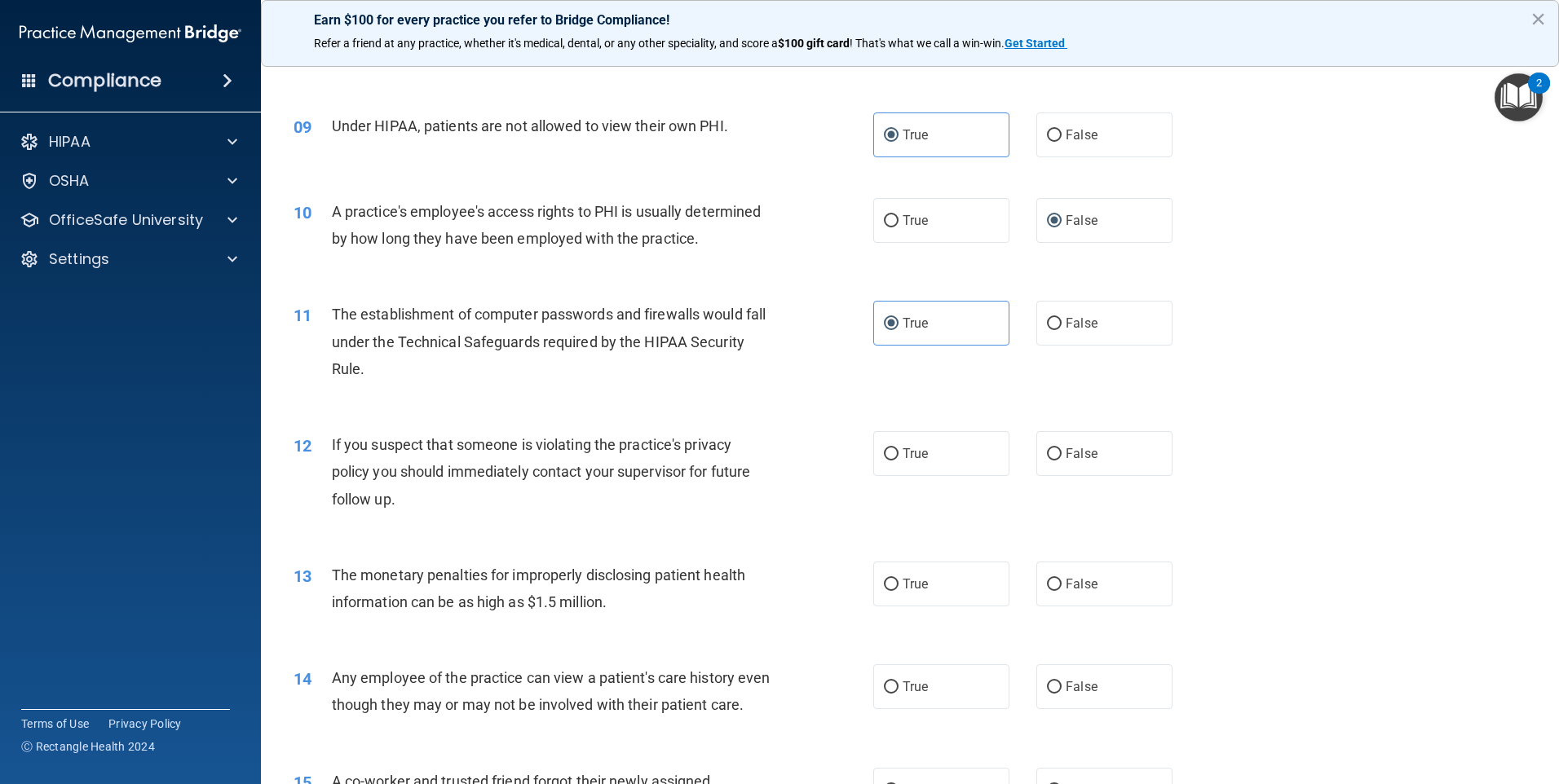
scroll to position [978, 0]
click at [929, 460] on label "True" at bounding box center [941, 453] width 136 height 45
click at [899, 459] on input "True" at bounding box center [892, 453] width 14 height 13
radio input "true"
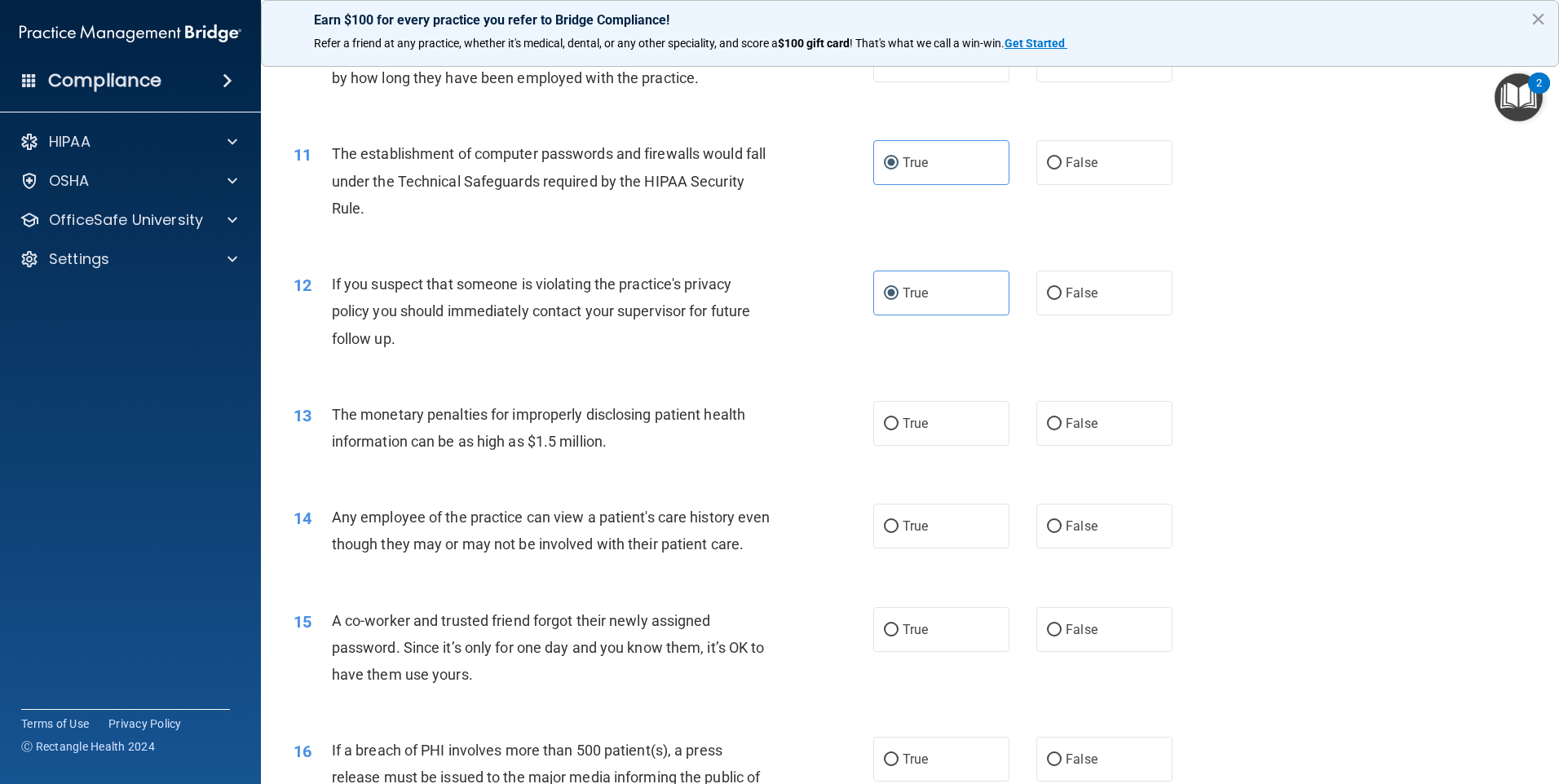
scroll to position [1142, 0]
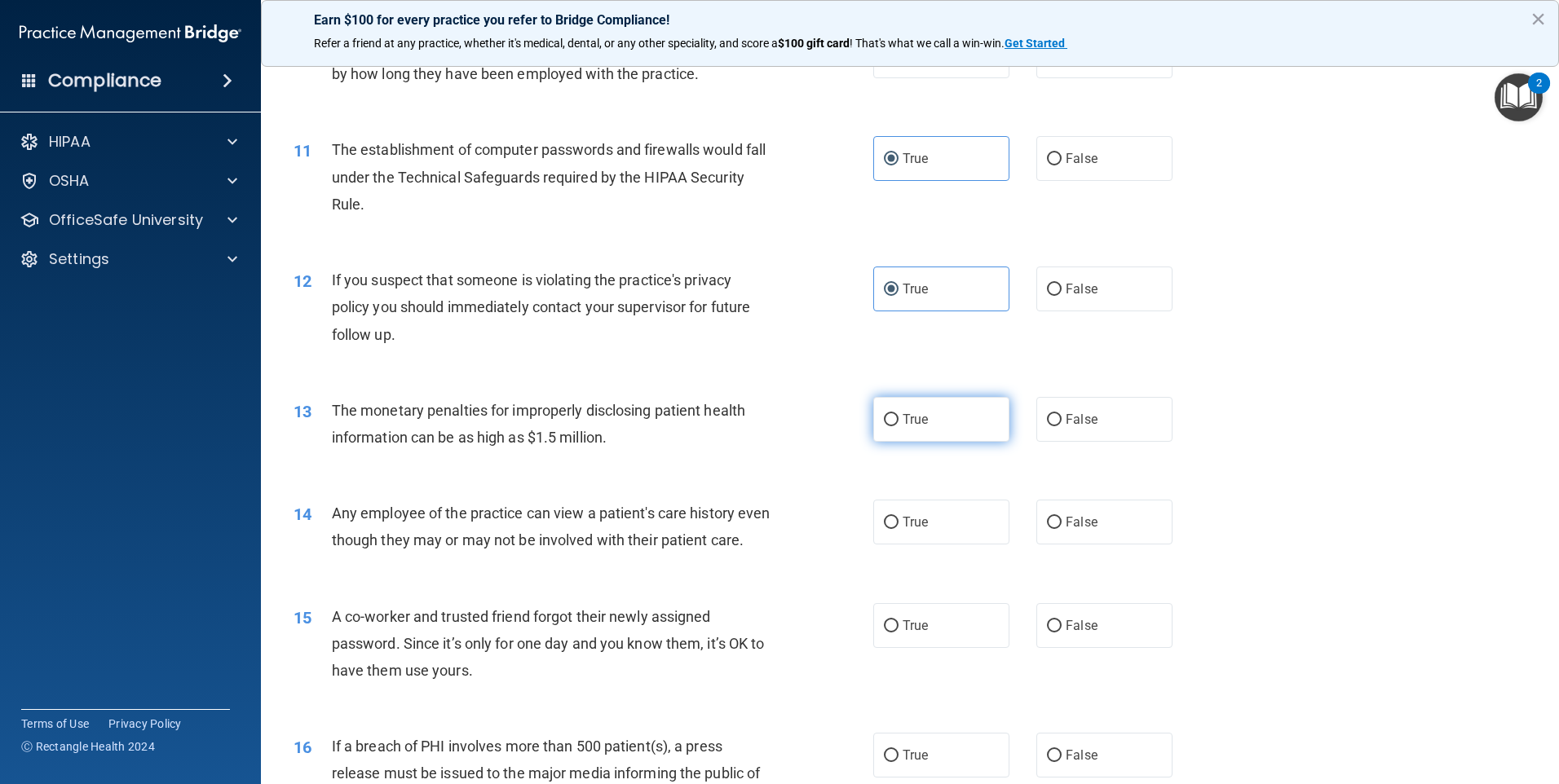
click at [907, 415] on span "True" at bounding box center [915, 419] width 25 height 15
click at [899, 415] on input "True" at bounding box center [892, 421] width 14 height 13
radio input "true"
click at [1066, 522] on span "False" at bounding box center [1081, 522] width 32 height 15
click at [1061, 522] on input "False" at bounding box center [1054, 523] width 14 height 13
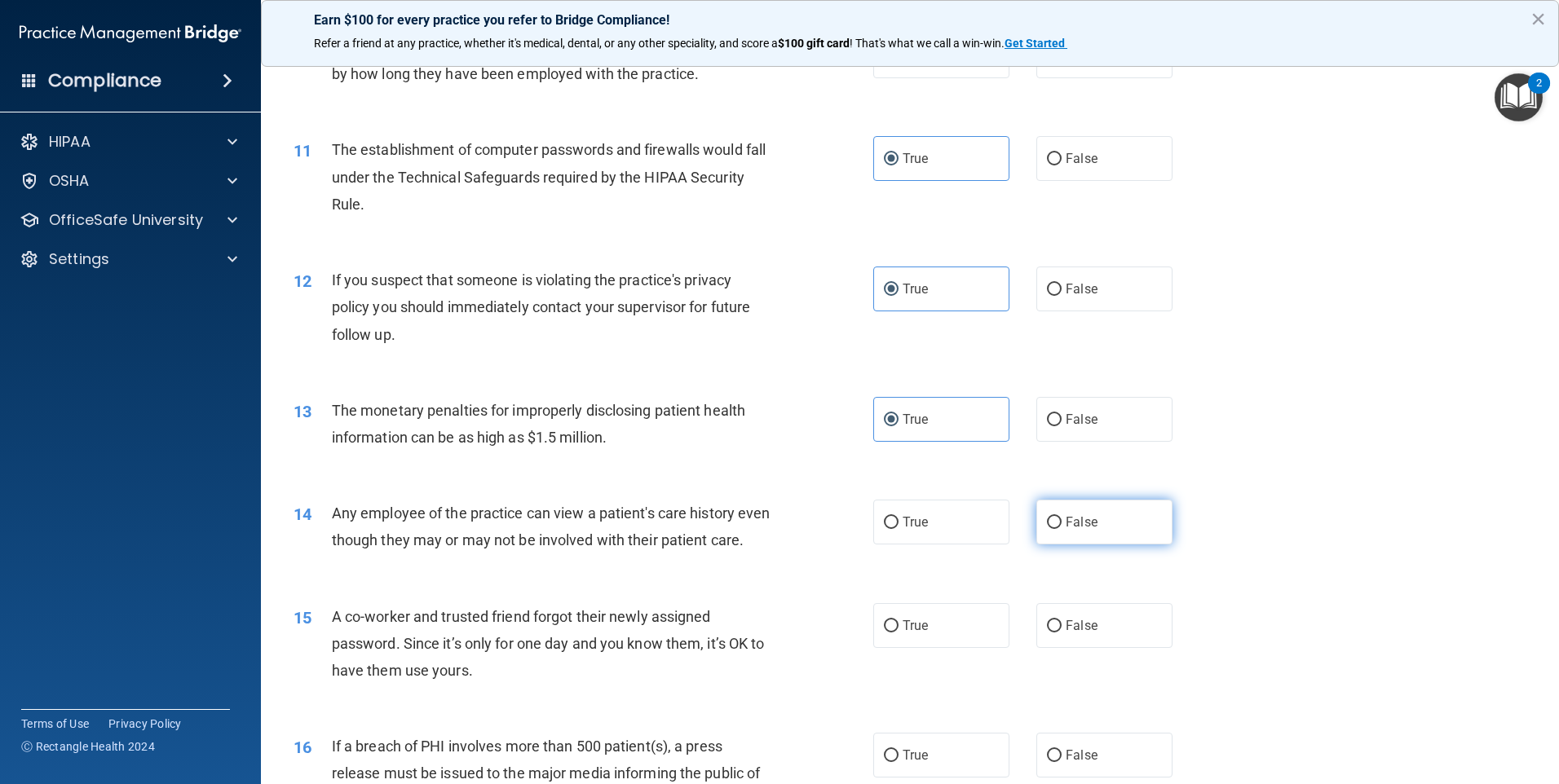
radio input "true"
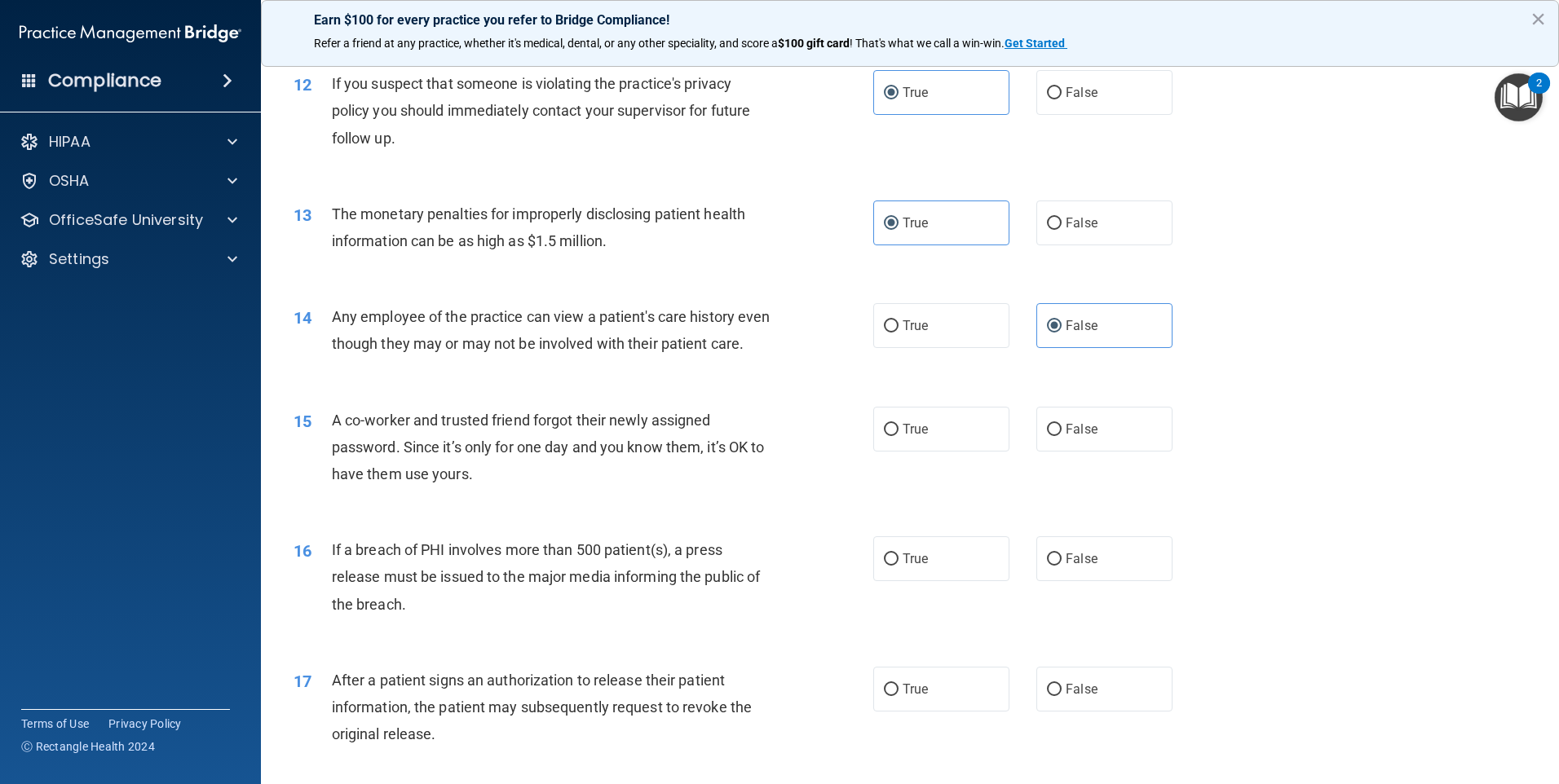
scroll to position [1386, 0]
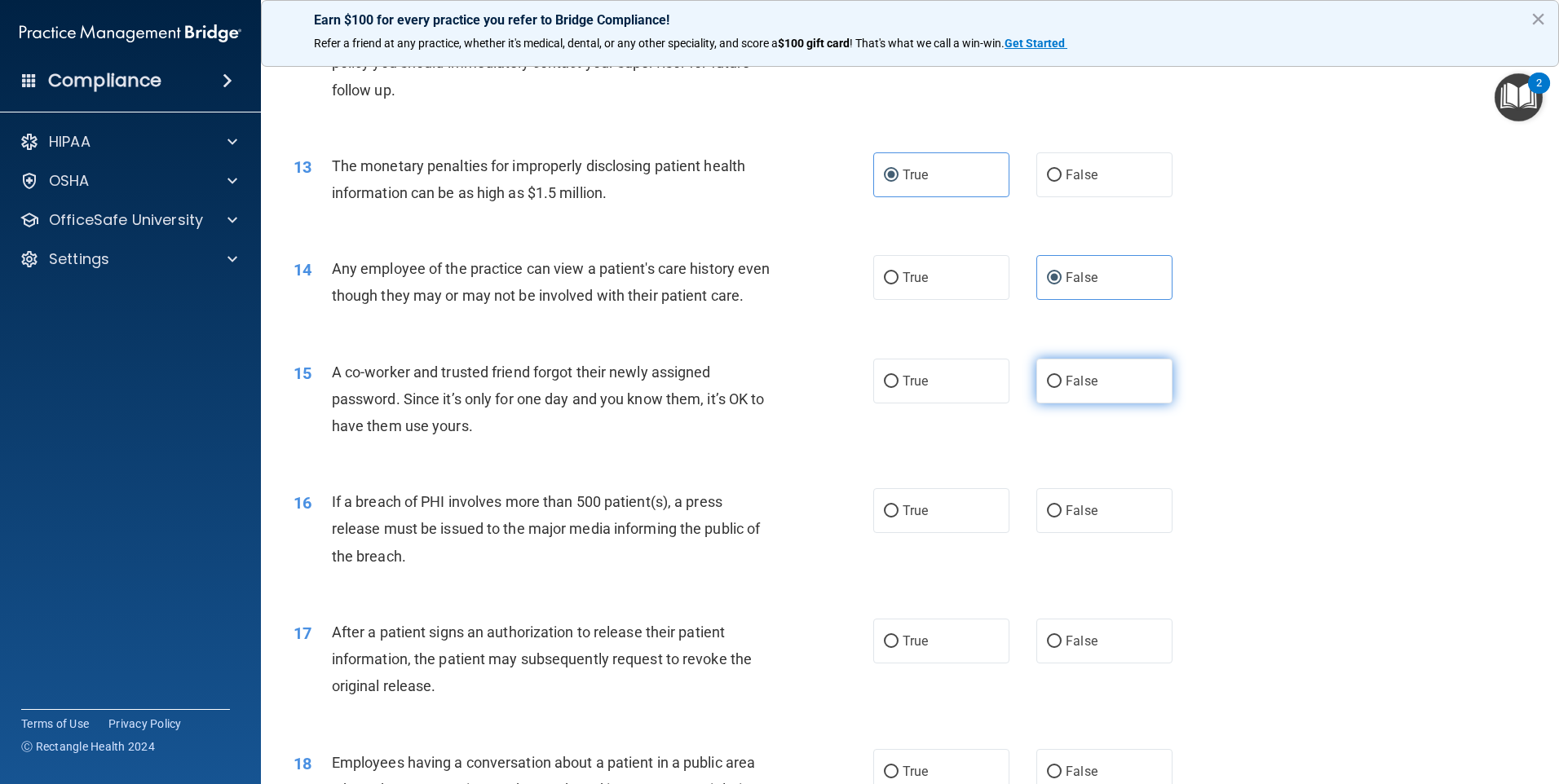
click at [1097, 404] on label "False" at bounding box center [1104, 381] width 136 height 45
click at [1061, 388] on input "False" at bounding box center [1054, 382] width 14 height 13
radio input "true"
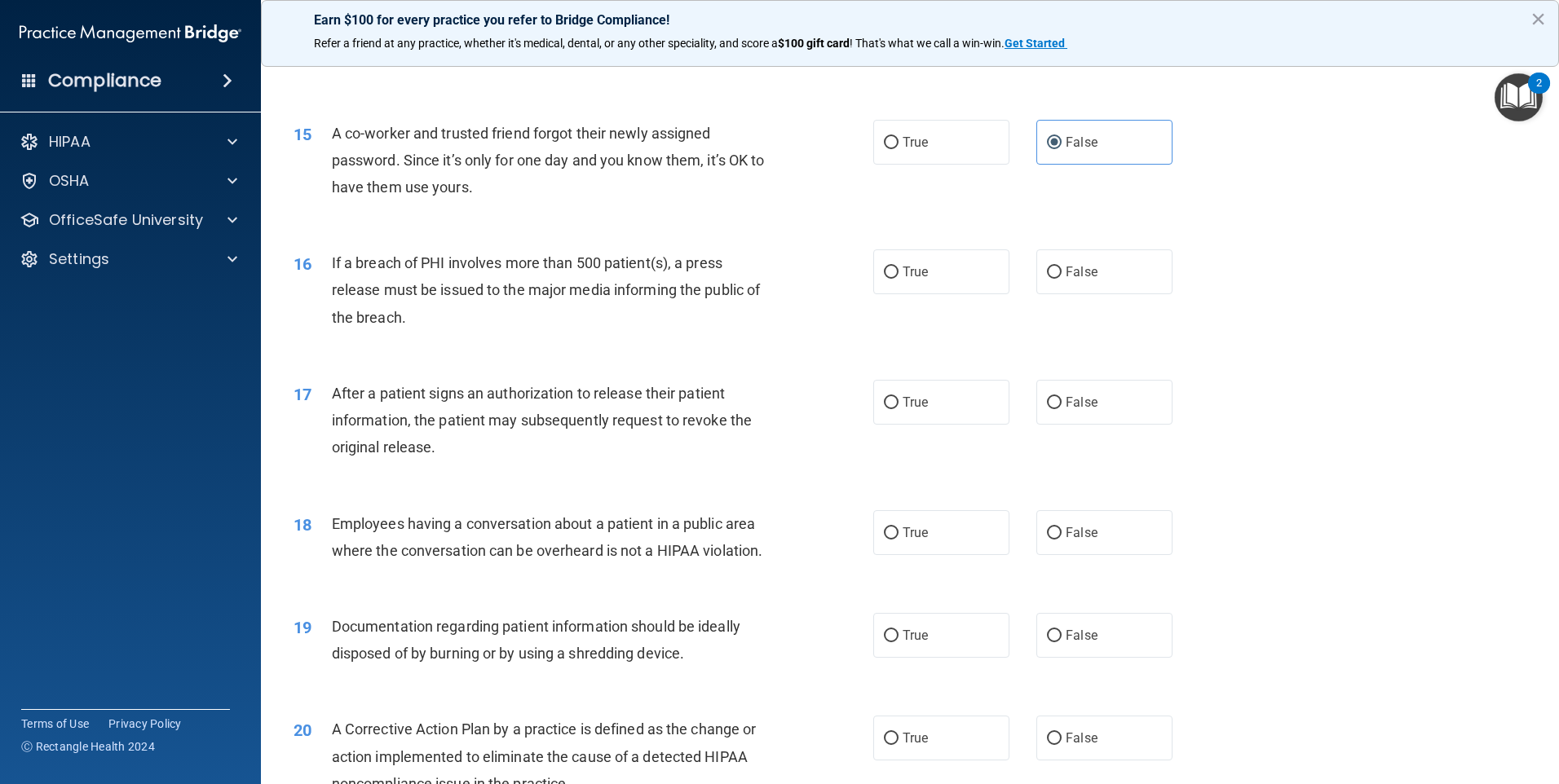
scroll to position [1630, 0]
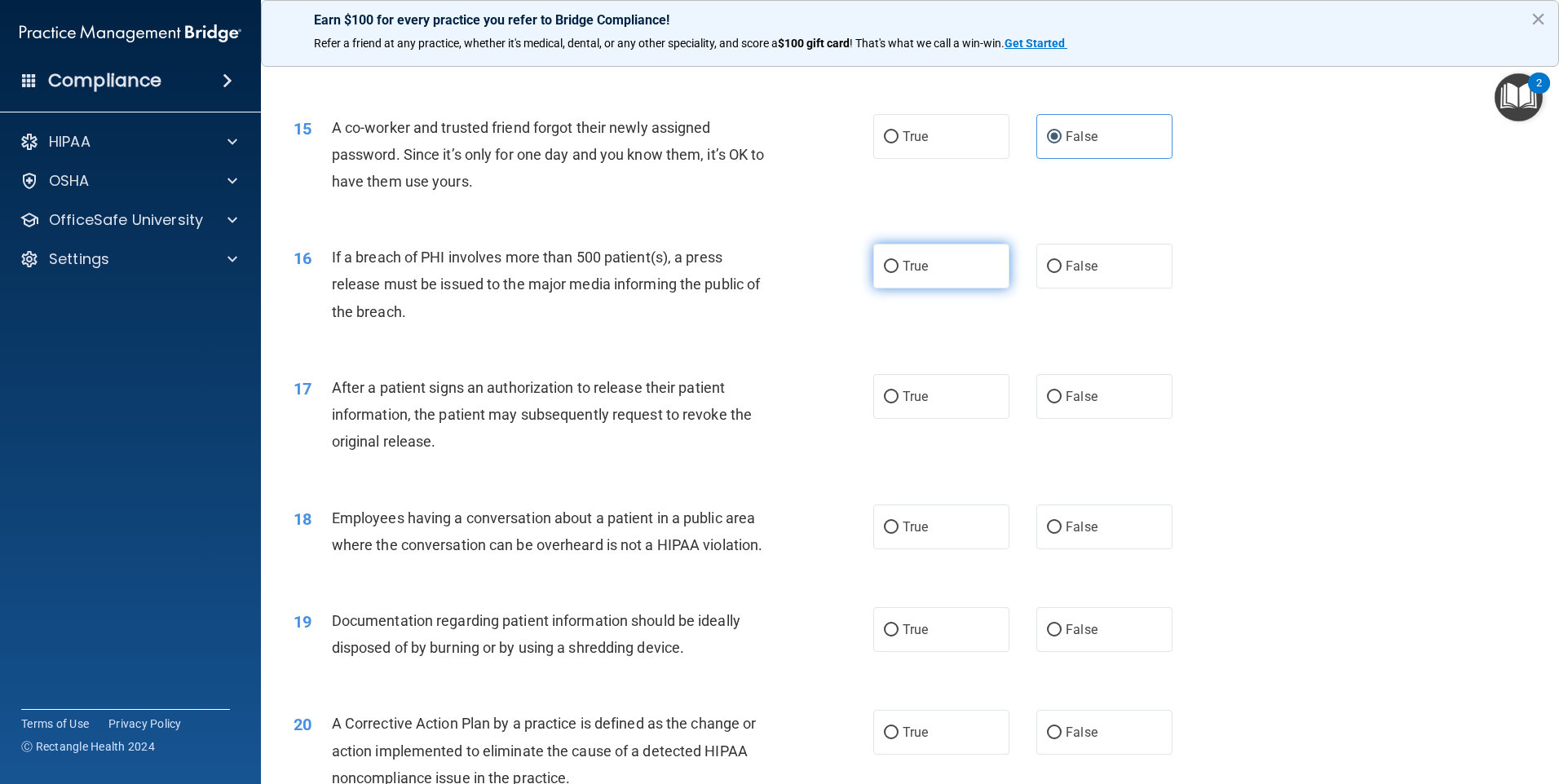
click at [875, 289] on label "True" at bounding box center [941, 266] width 136 height 45
click at [884, 273] on input "True" at bounding box center [892, 267] width 14 height 13
radio input "true"
click at [935, 419] on label "True" at bounding box center [941, 397] width 136 height 45
click at [899, 404] on input "True" at bounding box center [892, 397] width 14 height 13
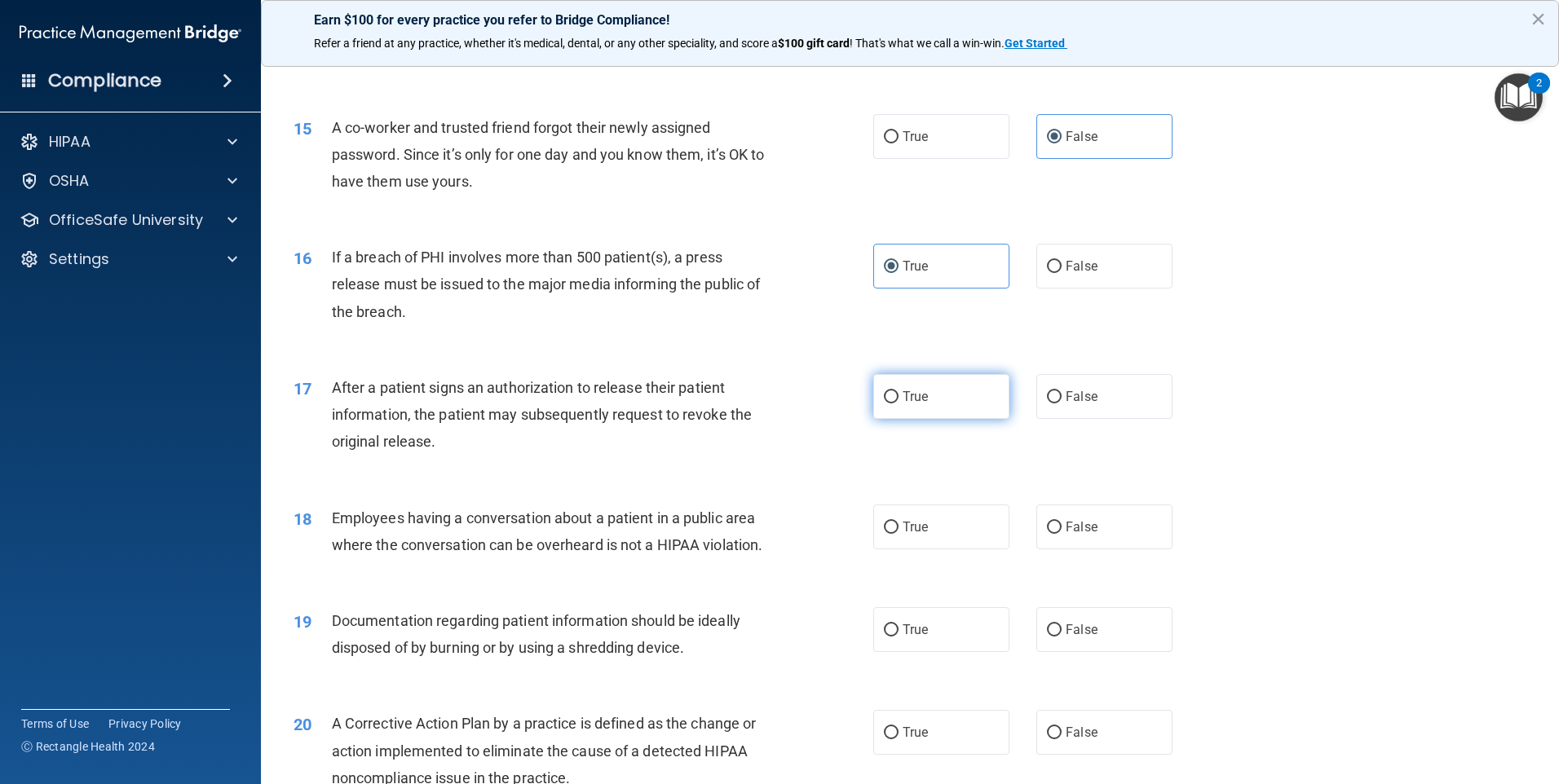
radio input "true"
click at [1056, 549] on label "False" at bounding box center [1104, 527] width 136 height 45
click at [1056, 534] on input "False" at bounding box center [1054, 528] width 14 height 13
radio input "true"
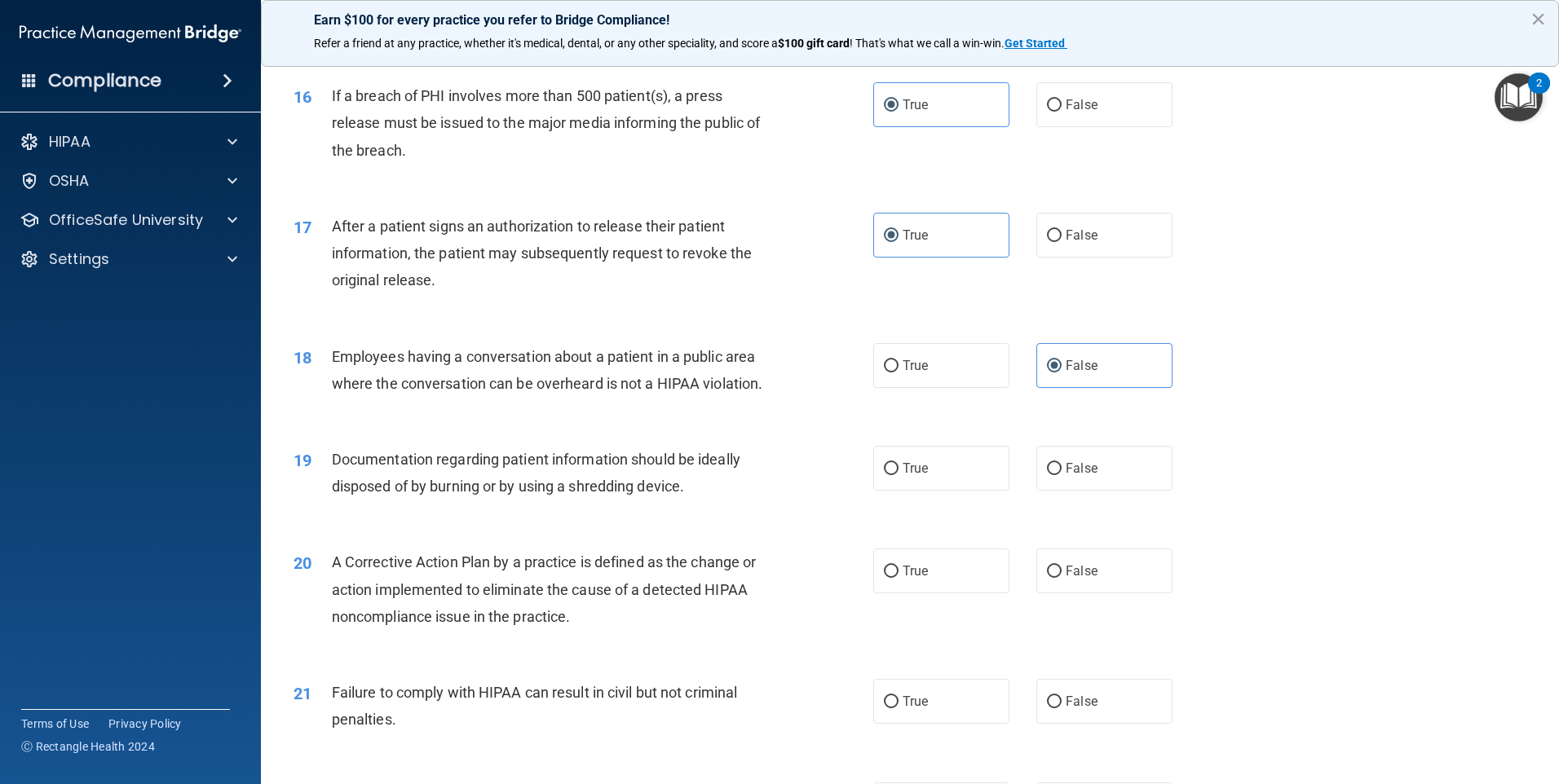
scroll to position [1794, 0]
click at [921, 474] on span "True" at bounding box center [915, 466] width 25 height 15
click at [899, 473] on input "True" at bounding box center [892, 468] width 14 height 13
radio input "true"
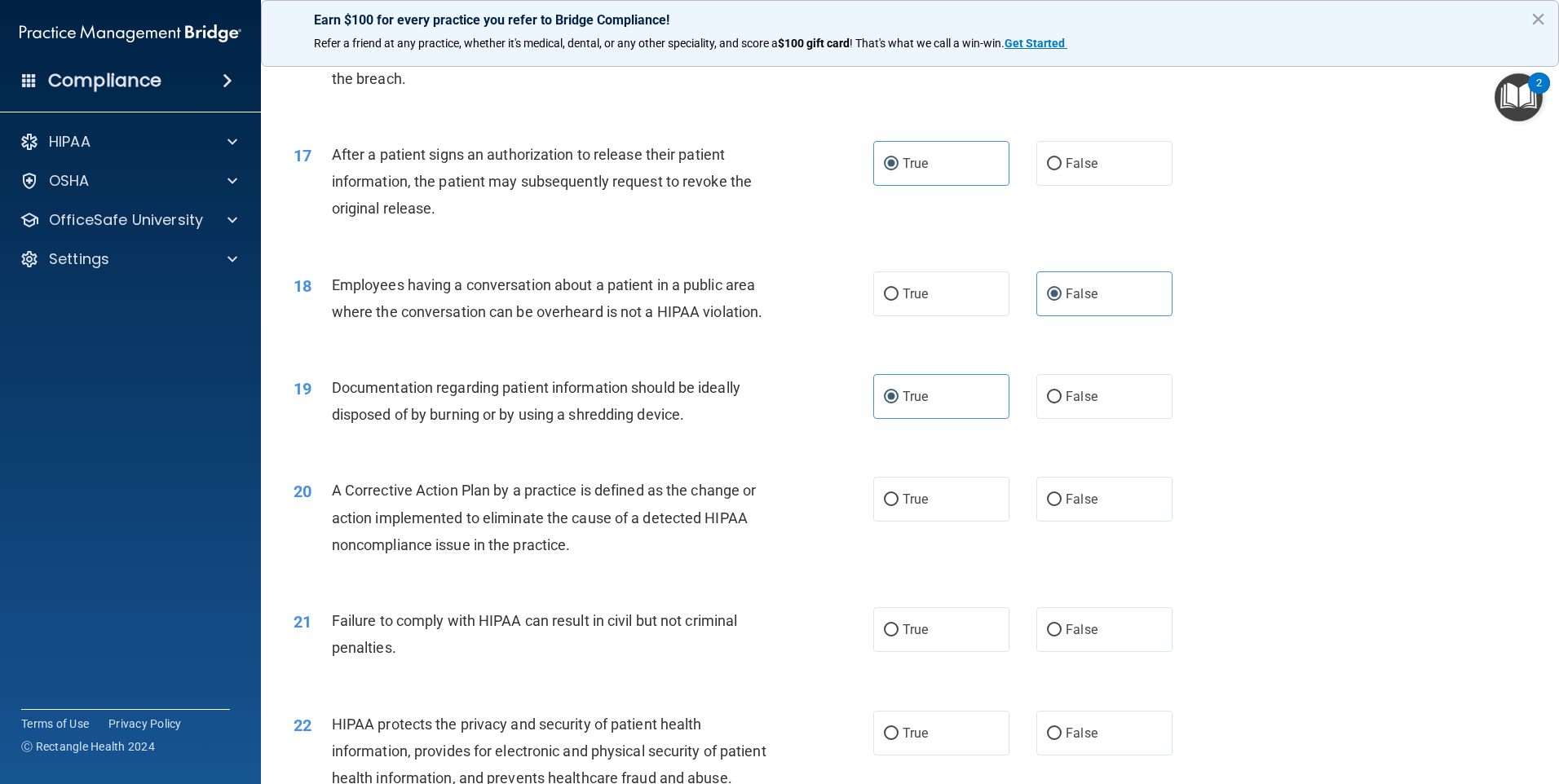
scroll to position [1957, 0]
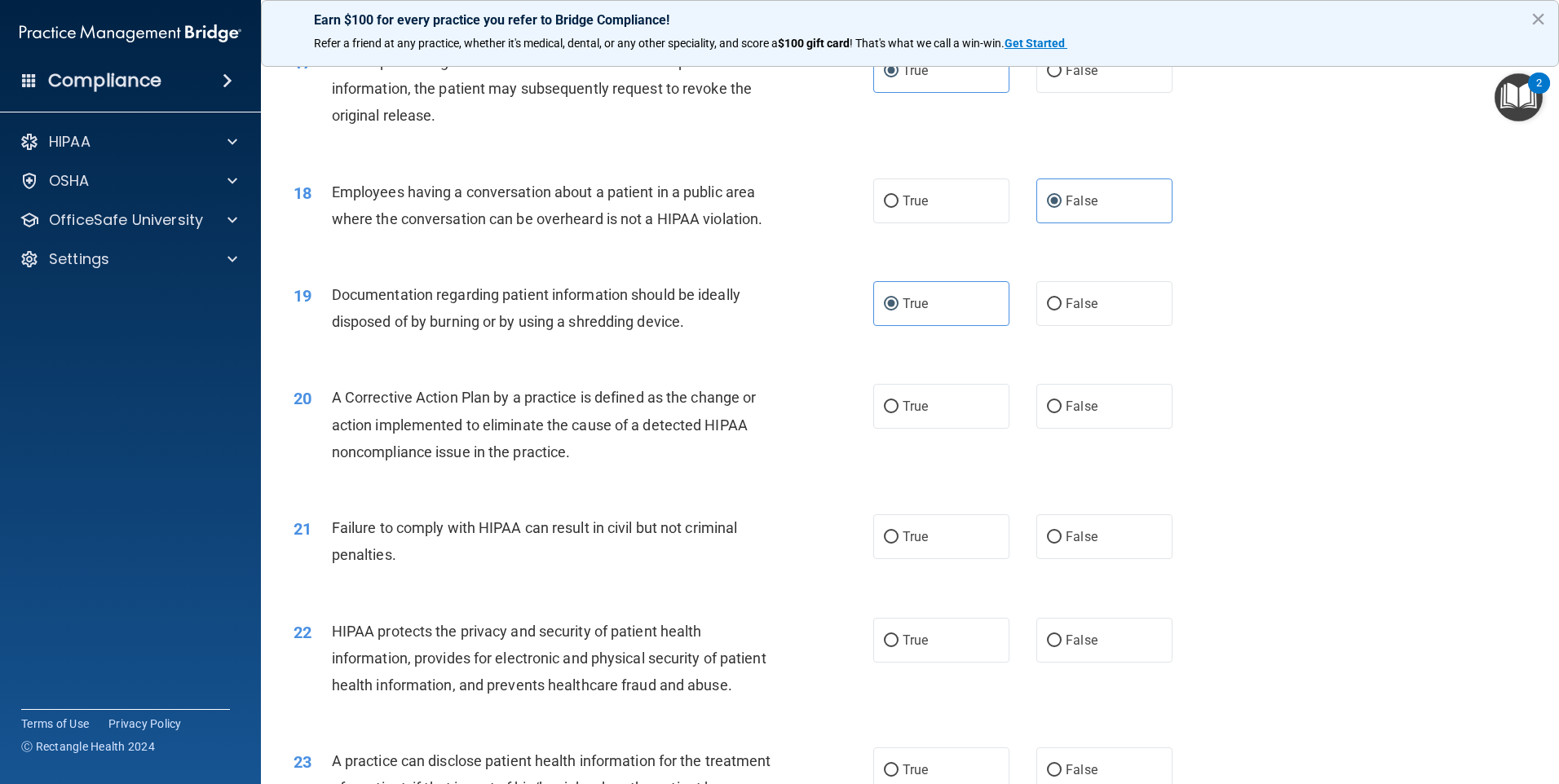
click at [870, 458] on div "20 A Corrective Action Plan by a practice is defined as the change or action im…" at bounding box center [583, 428] width 629 height 89
click at [880, 429] on label "True" at bounding box center [941, 406] width 136 height 45
click at [884, 414] on input "True" at bounding box center [892, 407] width 14 height 13
radio input "true"
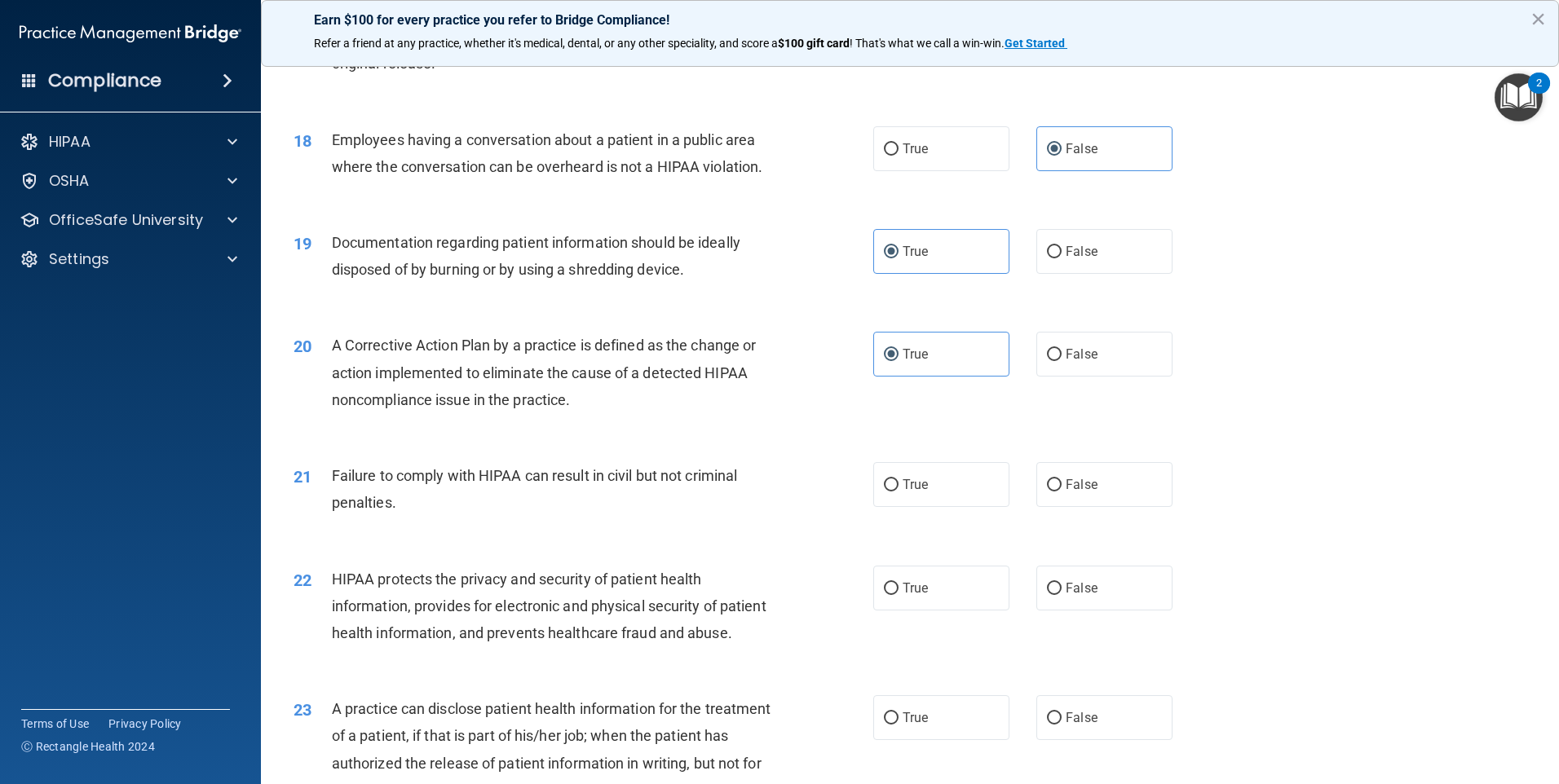
scroll to position [2039, 0]
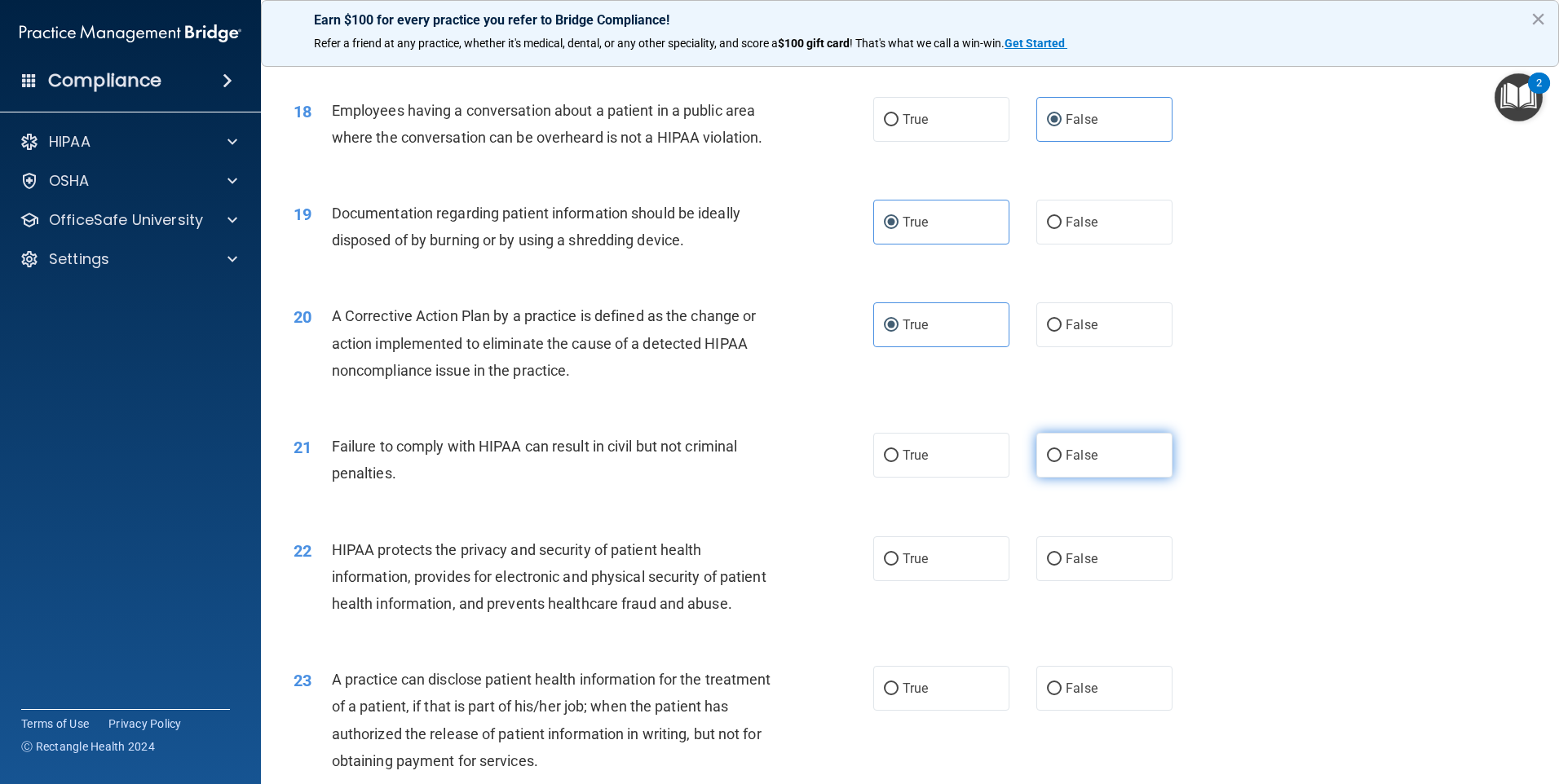
click at [1067, 463] on span "False" at bounding box center [1081, 455] width 32 height 15
click at [1061, 462] on input "False" at bounding box center [1054, 456] width 14 height 13
radio input "true"
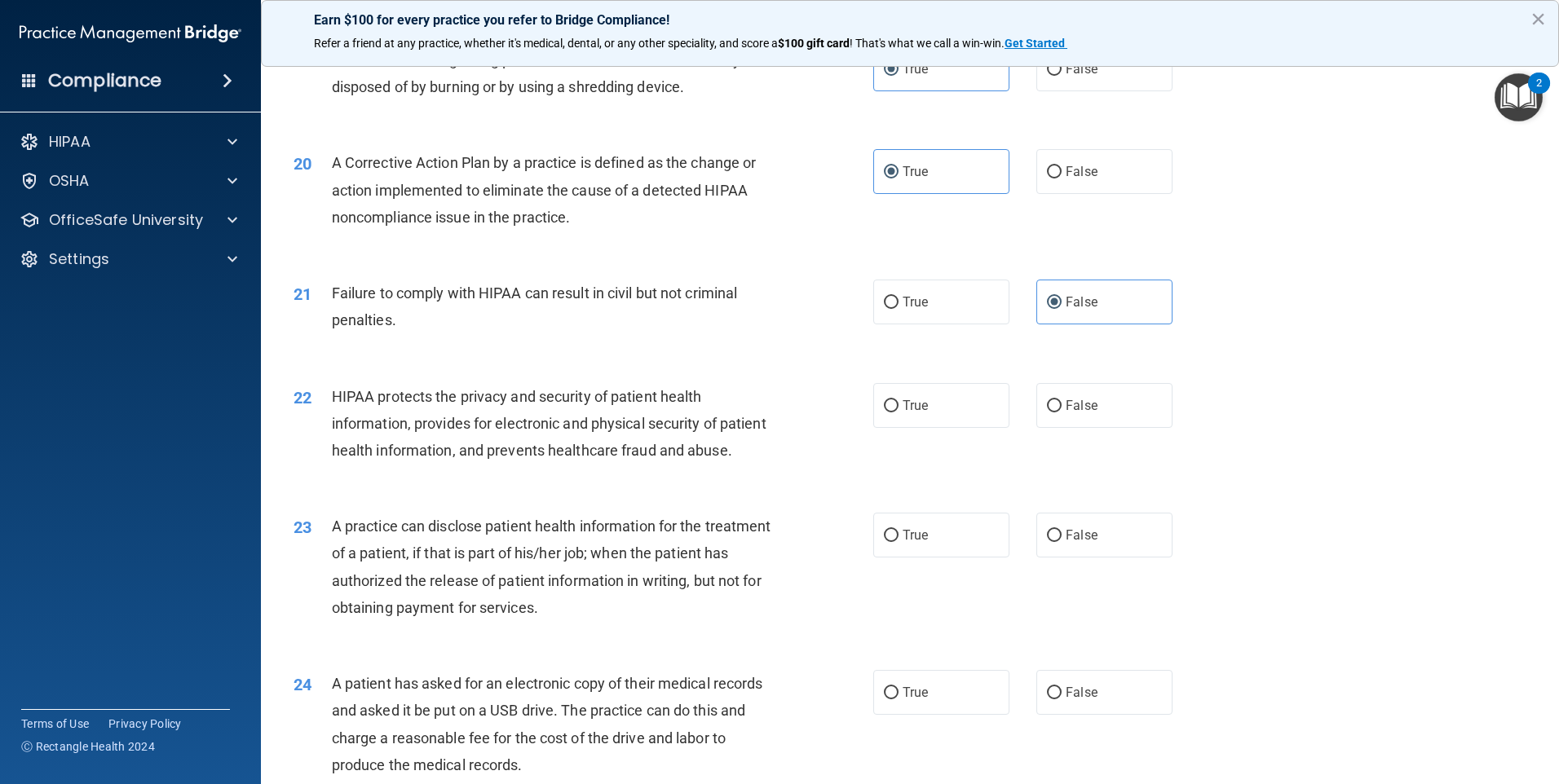
scroll to position [2201, 0]
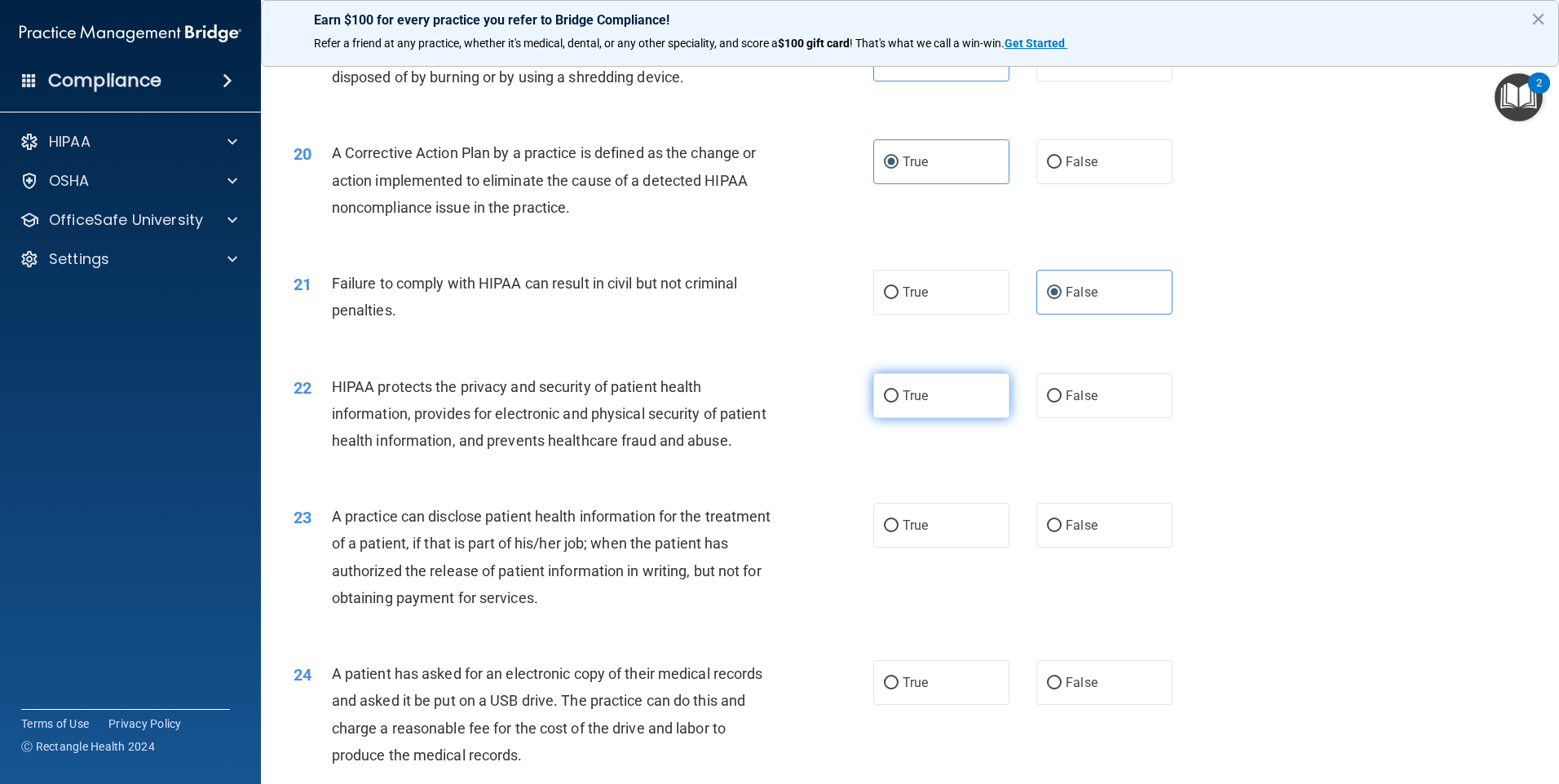
click at [957, 418] on label "True" at bounding box center [941, 396] width 136 height 45
click at [899, 403] on input "True" at bounding box center [892, 397] width 14 height 13
radio input "true"
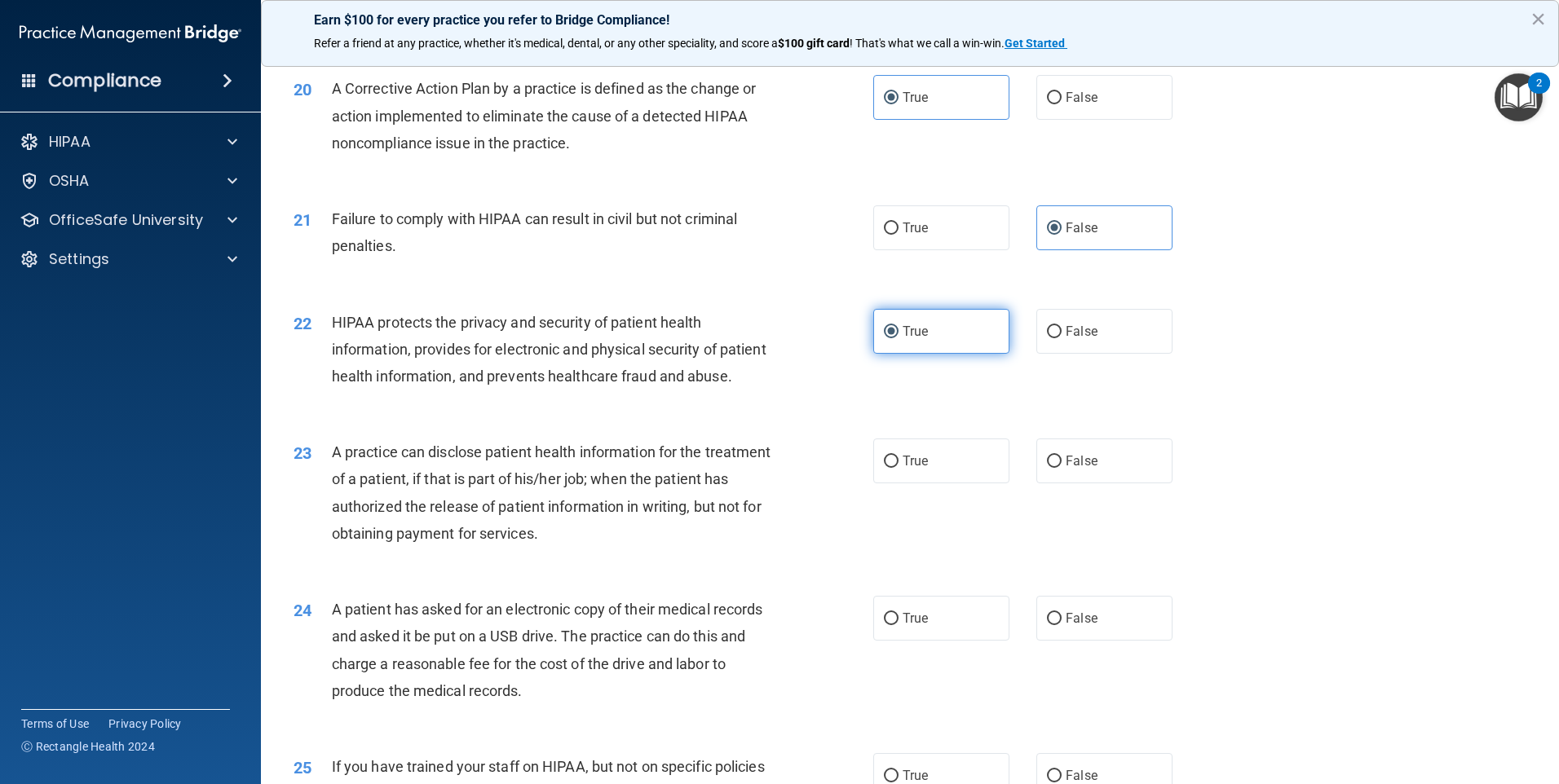
scroll to position [2365, 0]
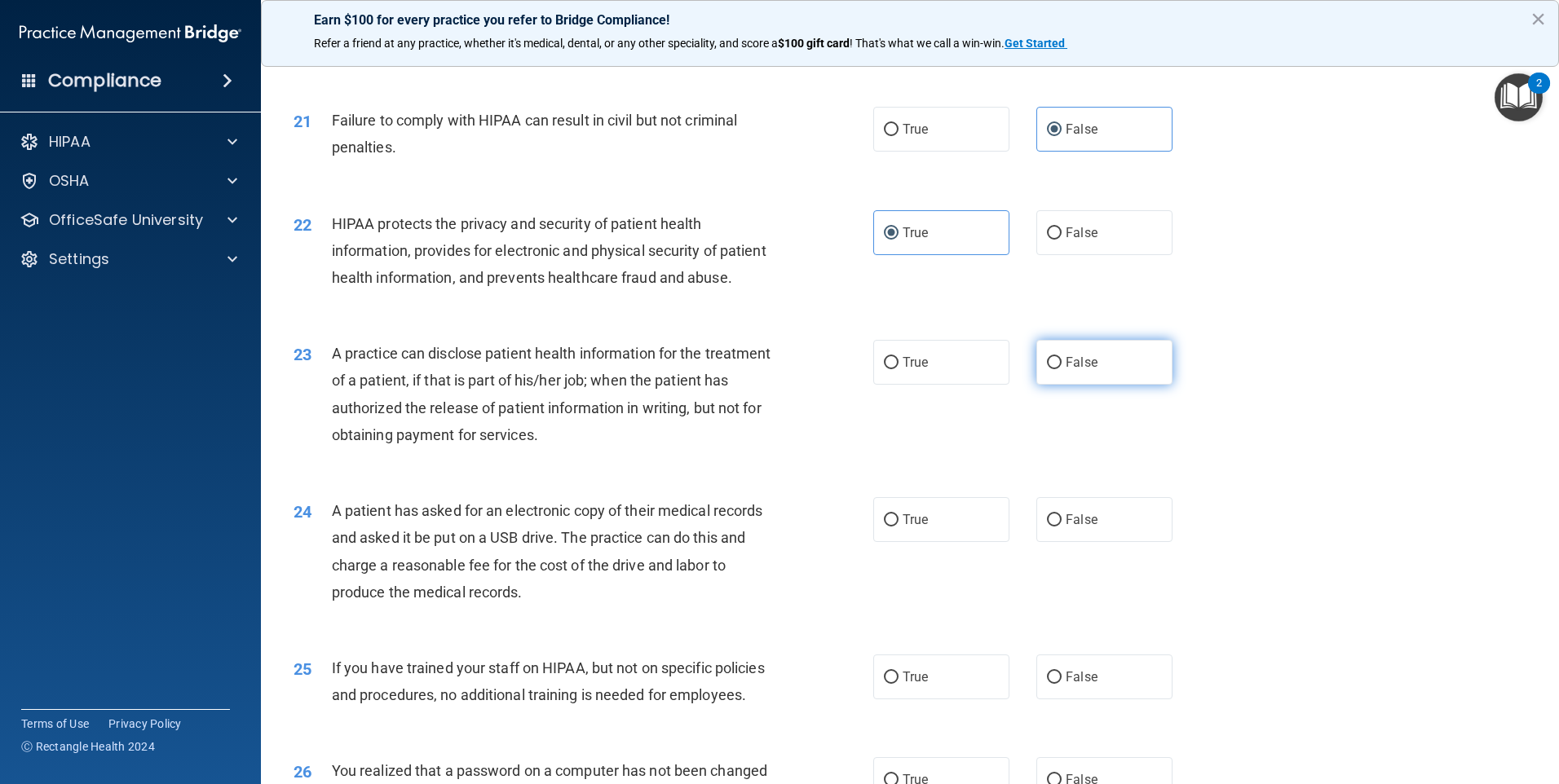
click at [1048, 369] on input "False" at bounding box center [1054, 363] width 14 height 13
radio input "true"
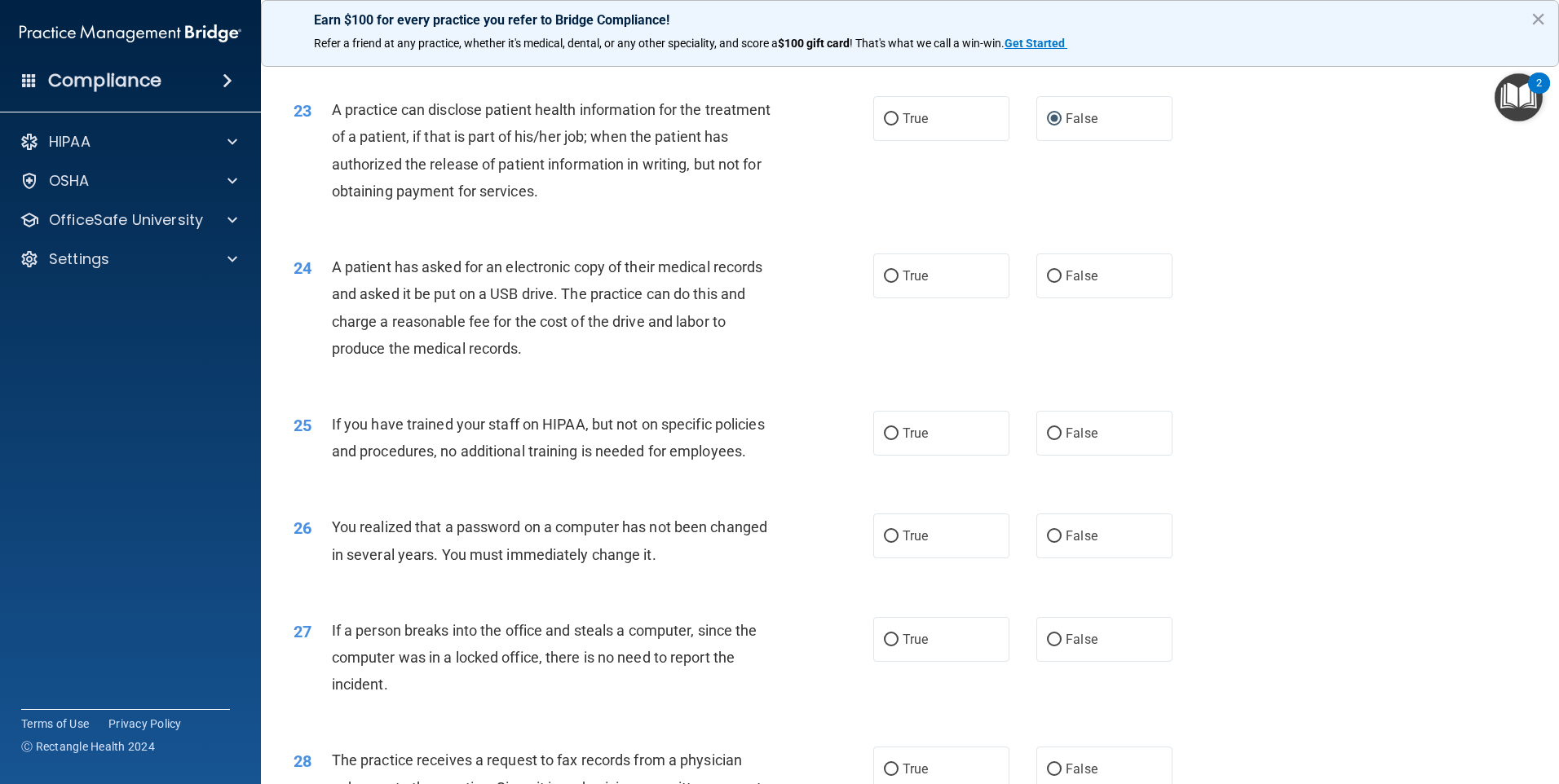
scroll to position [2609, 0]
click at [942, 297] on label "True" at bounding box center [941, 275] width 136 height 45
click at [899, 282] on input "True" at bounding box center [892, 276] width 14 height 13
radio input "true"
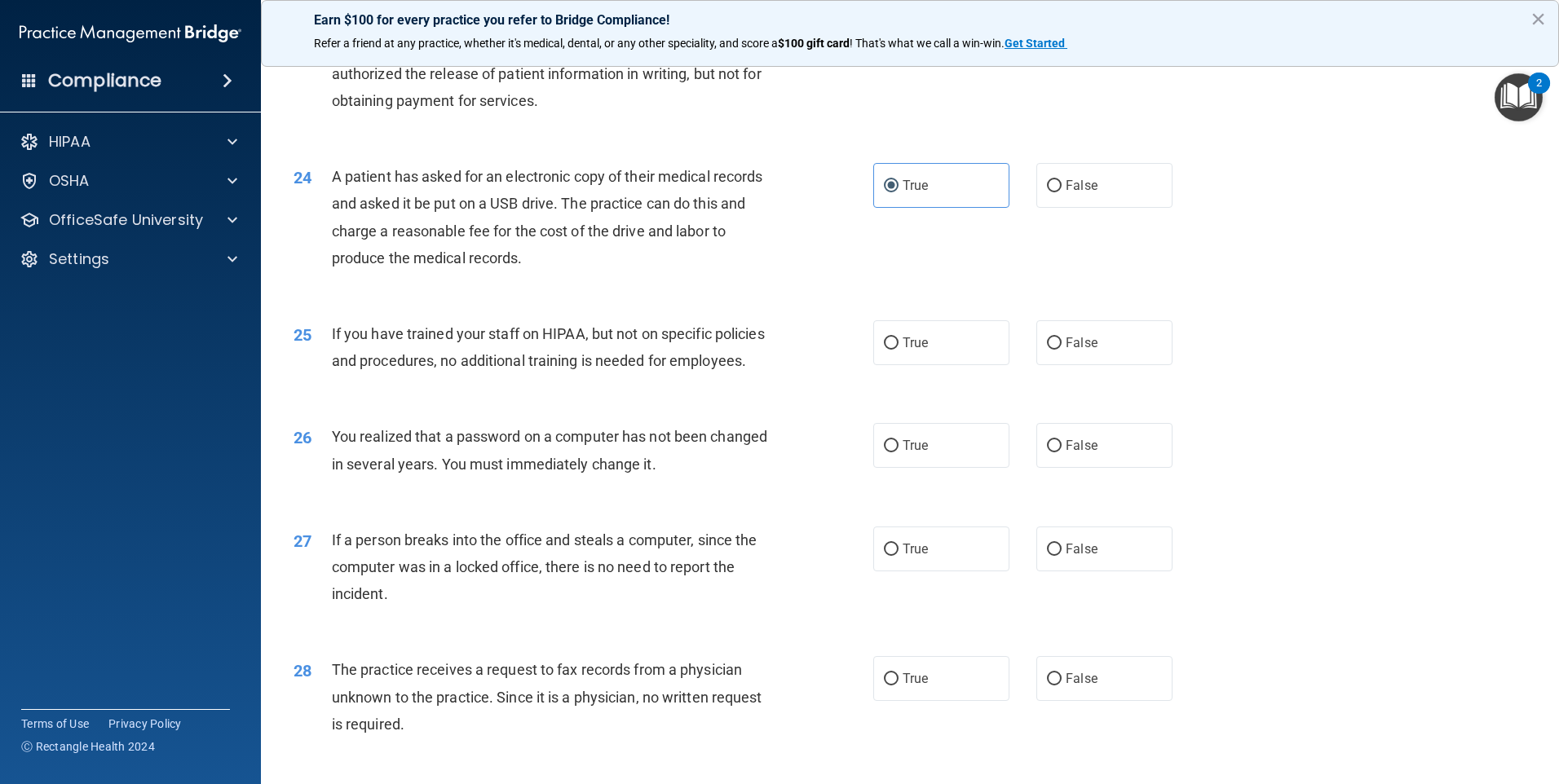
scroll to position [2772, 0]
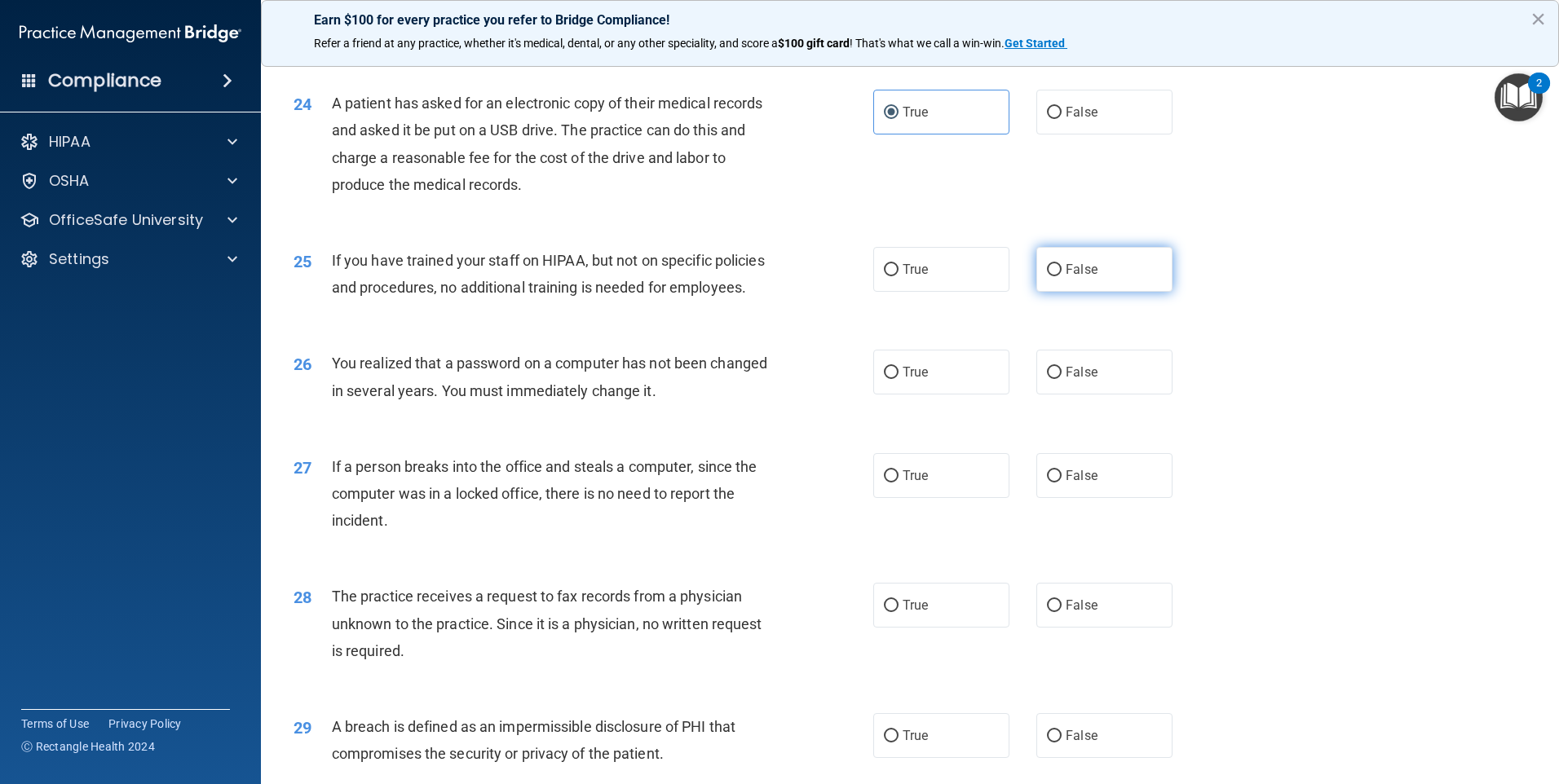
click at [1076, 277] on span "False" at bounding box center [1081, 269] width 32 height 15
click at [1061, 276] on input "False" at bounding box center [1054, 270] width 14 height 13
radio input "true"
click at [908, 380] on span "True" at bounding box center [915, 372] width 25 height 15
click at [899, 379] on input "True" at bounding box center [892, 373] width 14 height 13
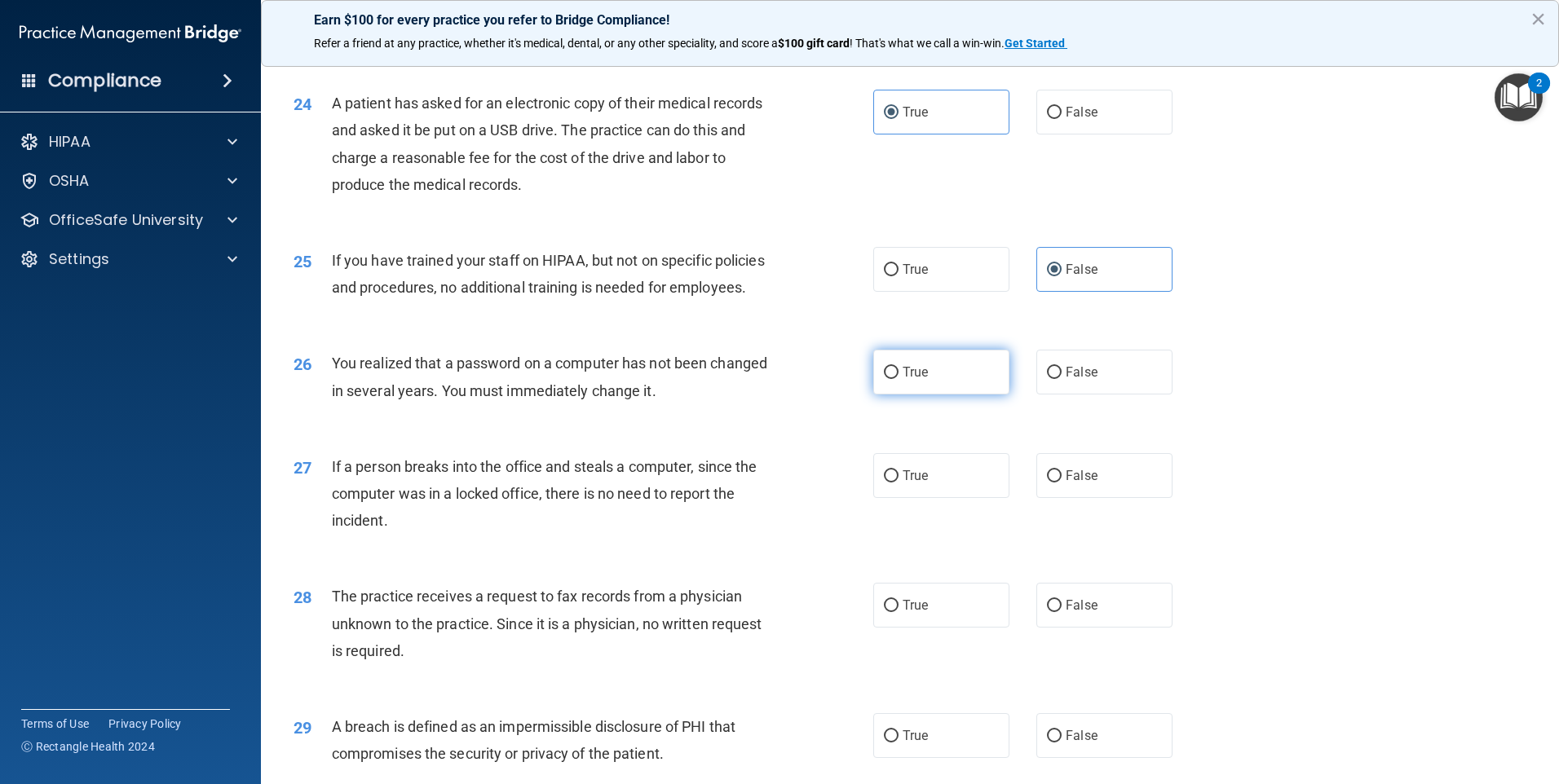
radio input "true"
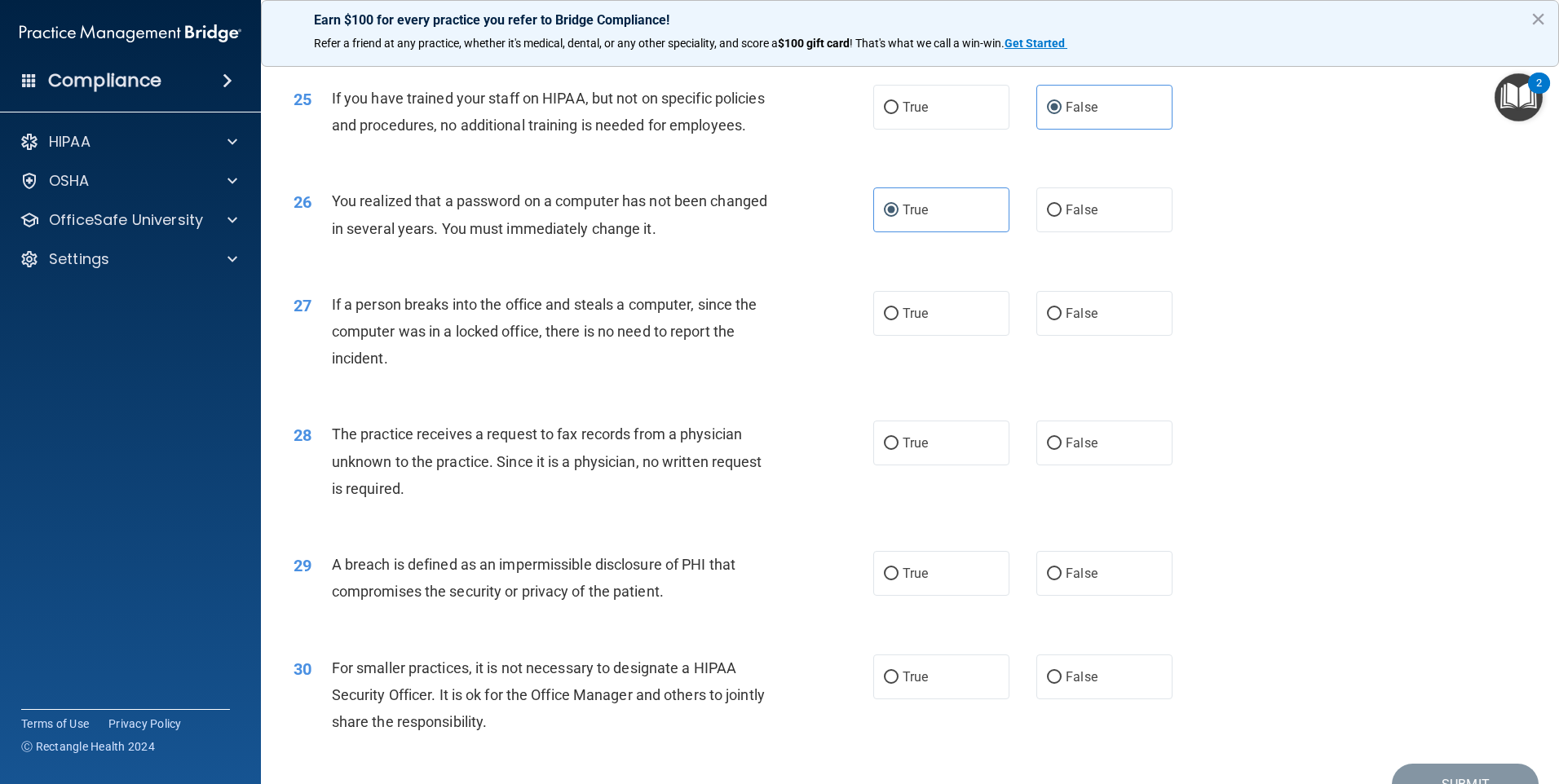
scroll to position [2935, 0]
click at [1056, 335] on label "False" at bounding box center [1104, 313] width 136 height 45
click at [1056, 320] on input "False" at bounding box center [1054, 313] width 14 height 13
radio input "true"
click at [1111, 465] on label "False" at bounding box center [1104, 443] width 136 height 45
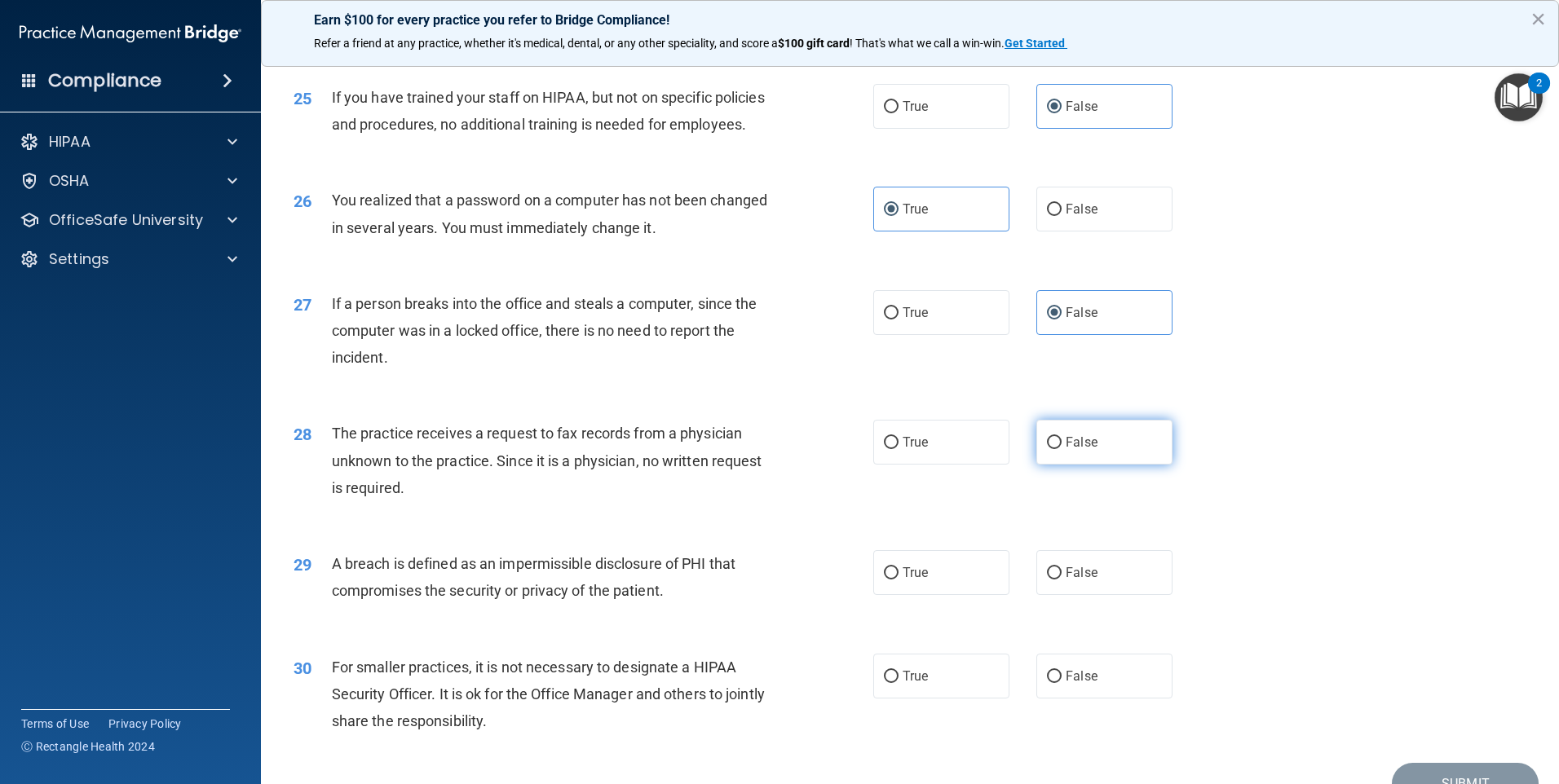
click at [1061, 449] on input "False" at bounding box center [1054, 443] width 14 height 13
radio input "true"
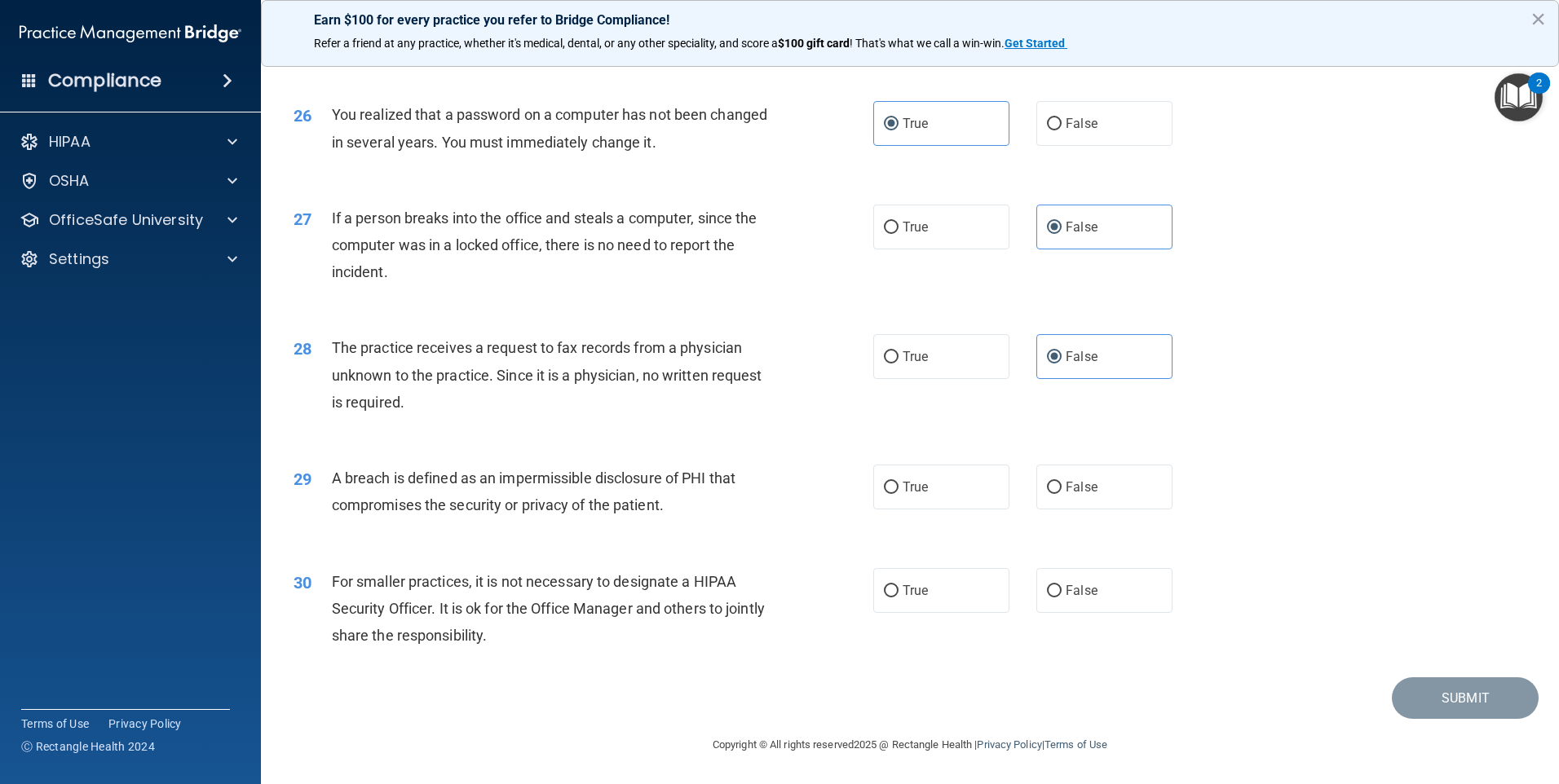
scroll to position [3102, 0]
click at [945, 489] on label "True" at bounding box center [941, 488] width 136 height 45
click at [899, 489] on input "True" at bounding box center [892, 489] width 14 height 13
radio input "true"
click at [1068, 594] on span "False" at bounding box center [1081, 590] width 32 height 15
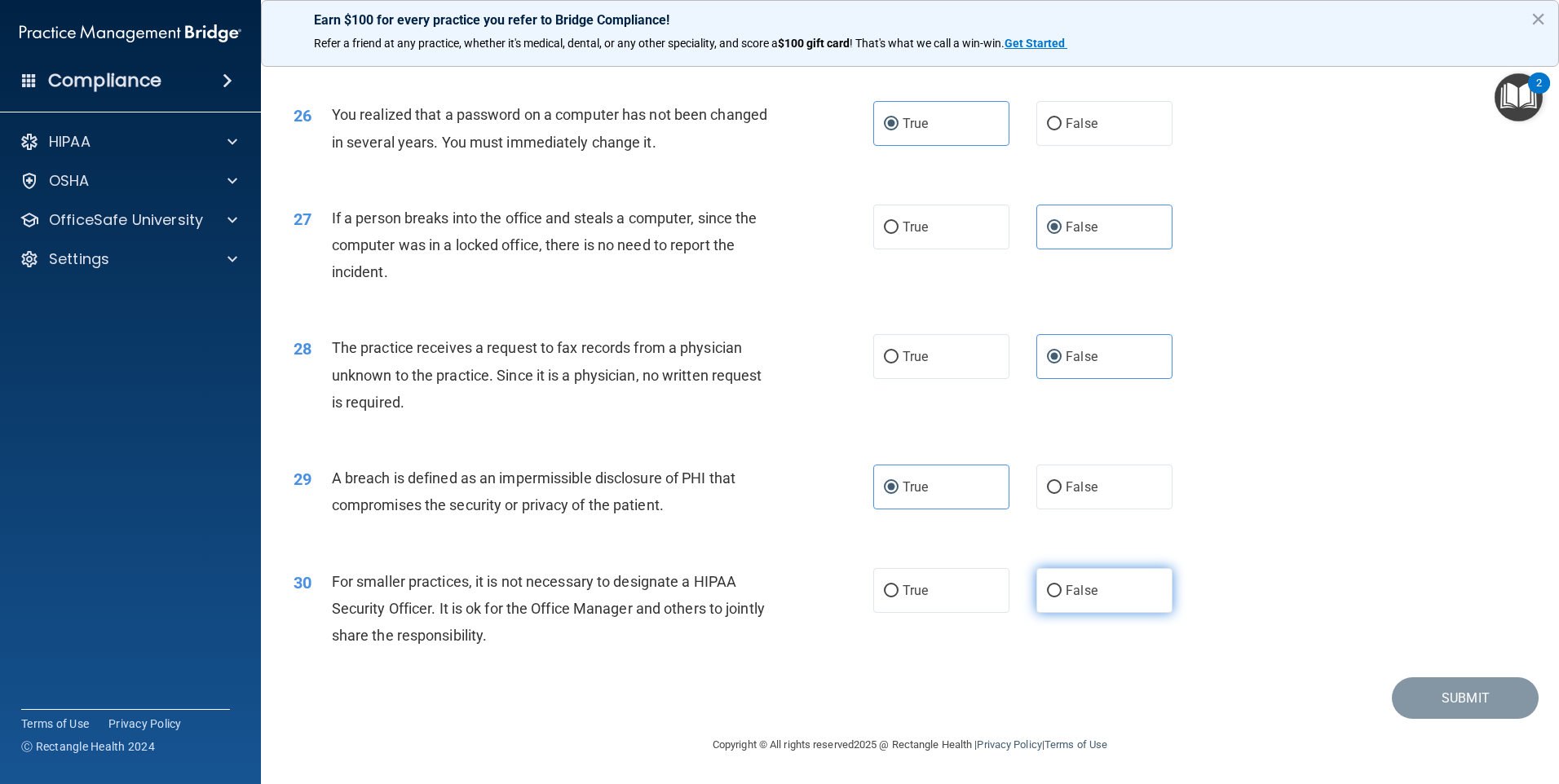
click at [1061, 594] on input "False" at bounding box center [1054, 592] width 14 height 13
radio input "true"
click at [1470, 694] on button "Submit" at bounding box center [1465, 698] width 146 height 42
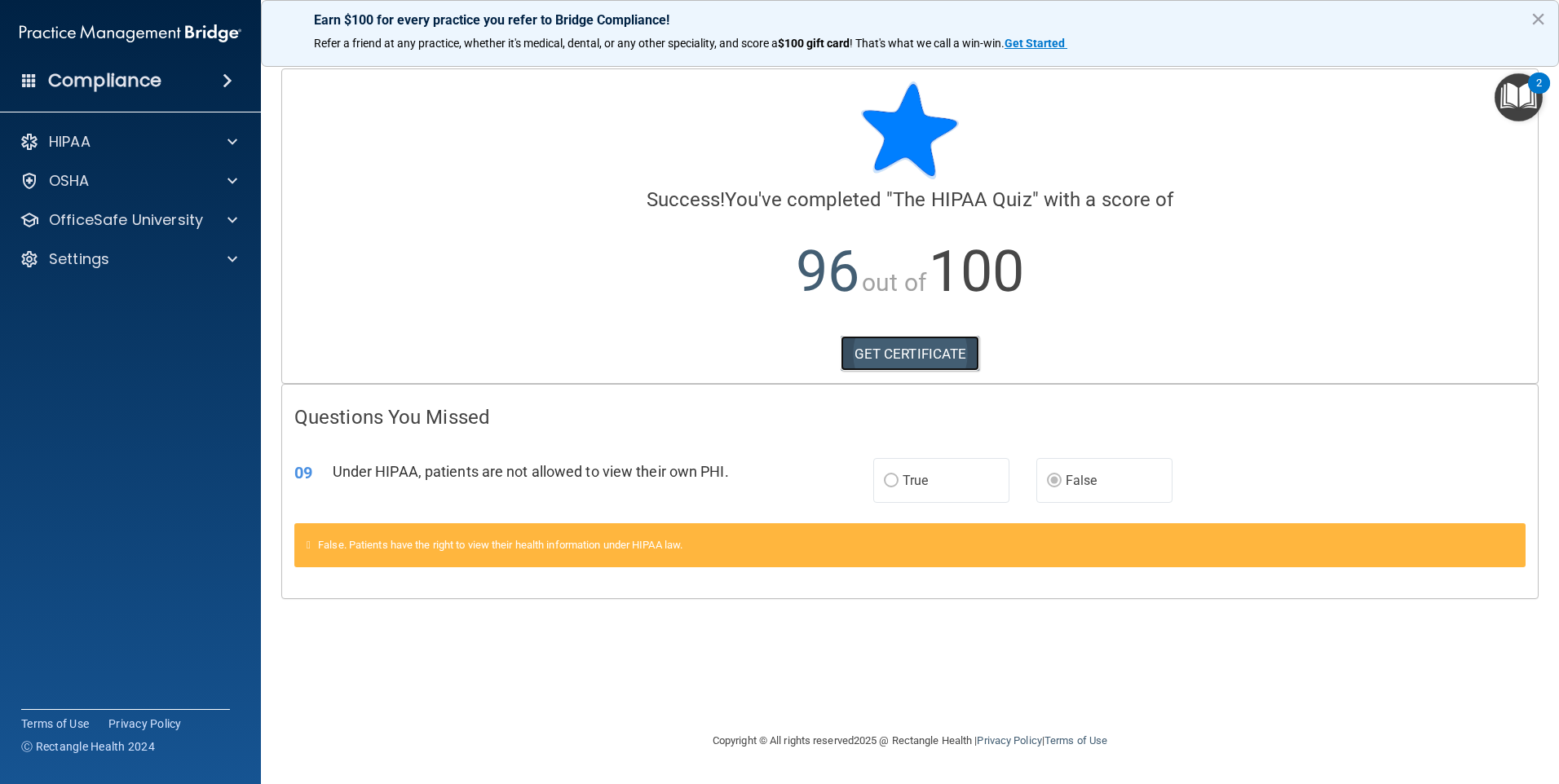
click at [896, 356] on link "GET CERTIFICATE" at bounding box center [910, 354] width 139 height 36
click at [118, 224] on p "OfficeSafe University" at bounding box center [126, 220] width 154 height 20
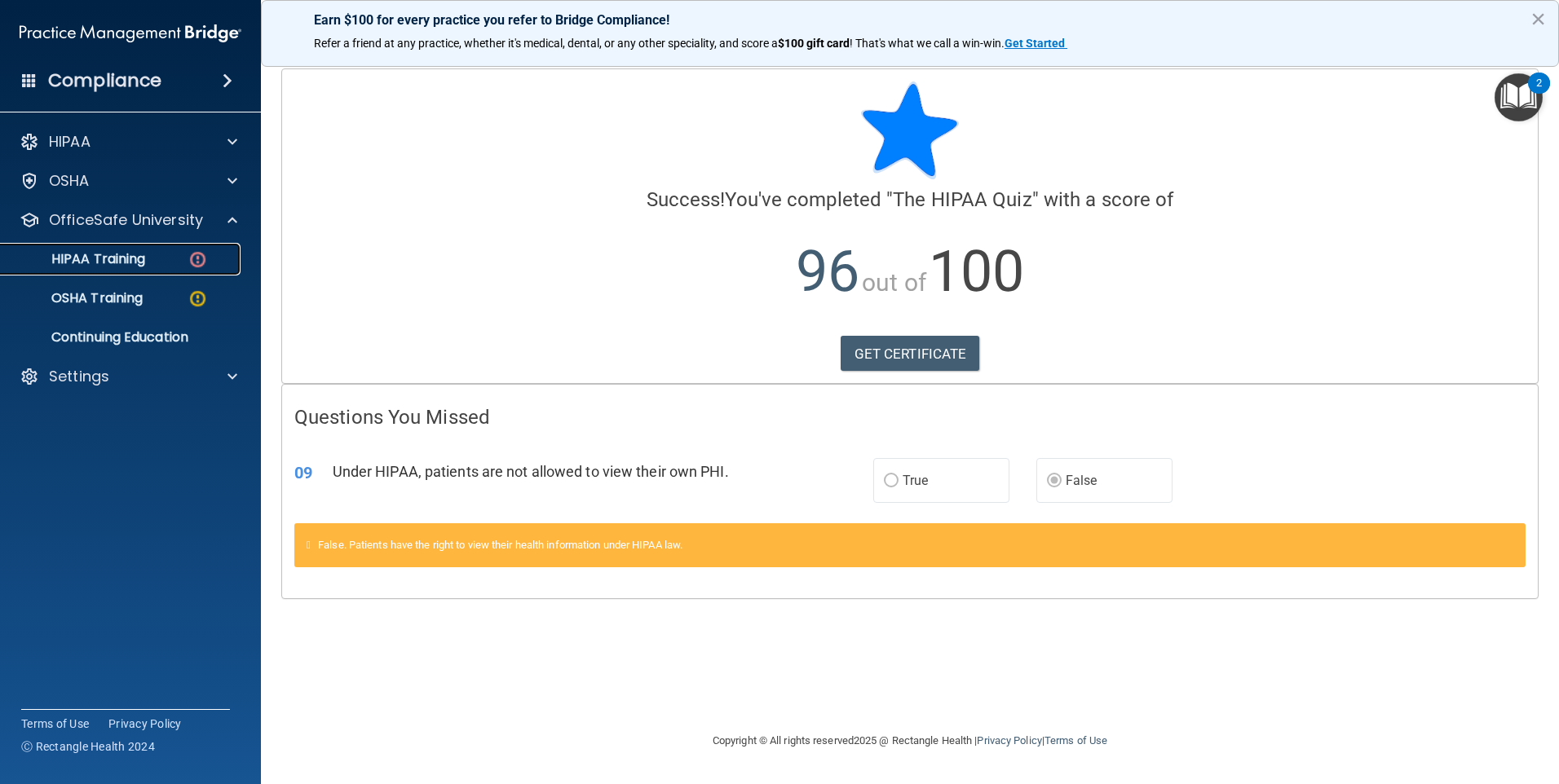
click at [132, 258] on p "HIPAA Training" at bounding box center [78, 259] width 135 height 16
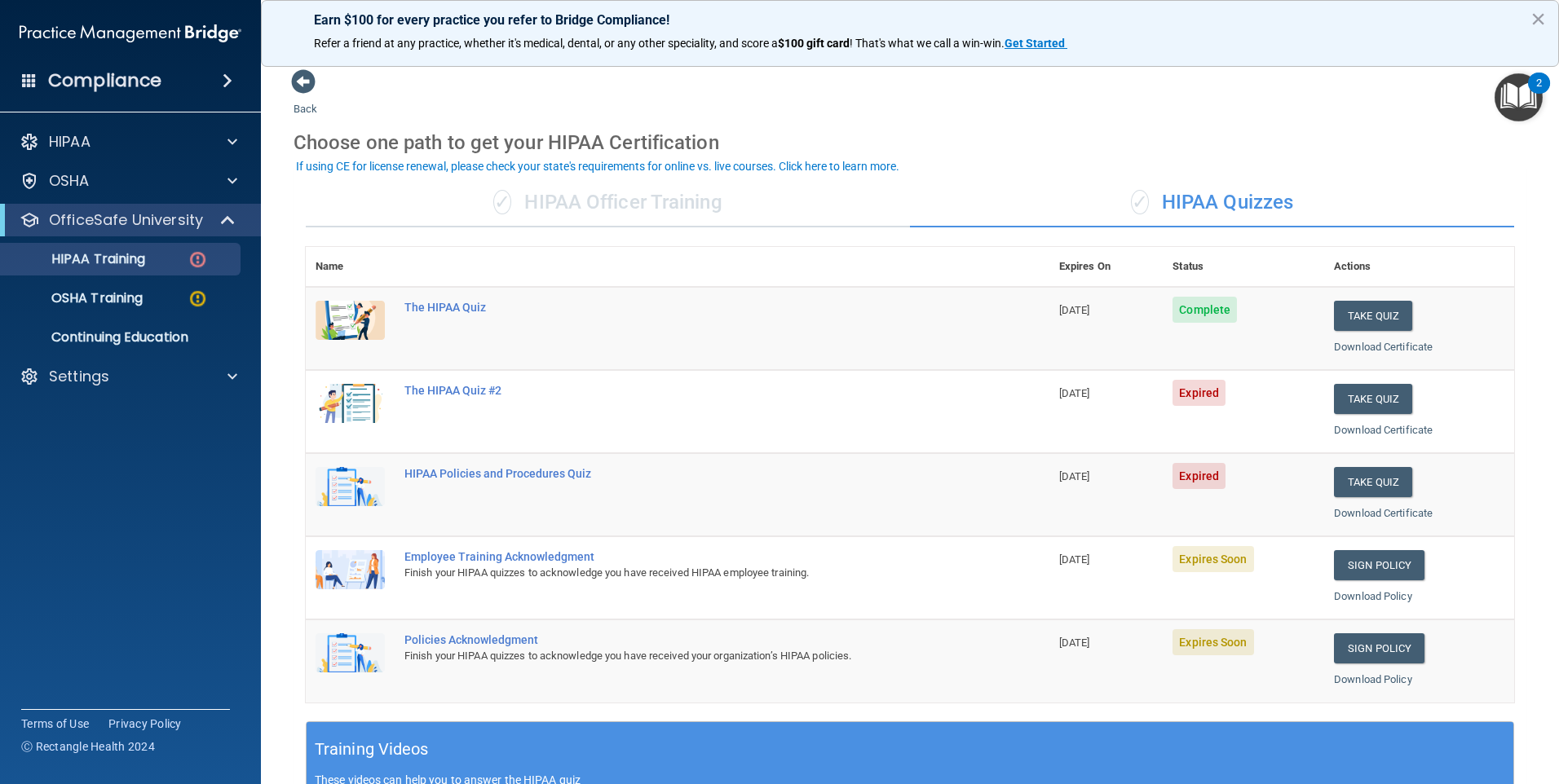
click at [583, 201] on div "✓ HIPAA Officer Training" at bounding box center [608, 203] width 604 height 49
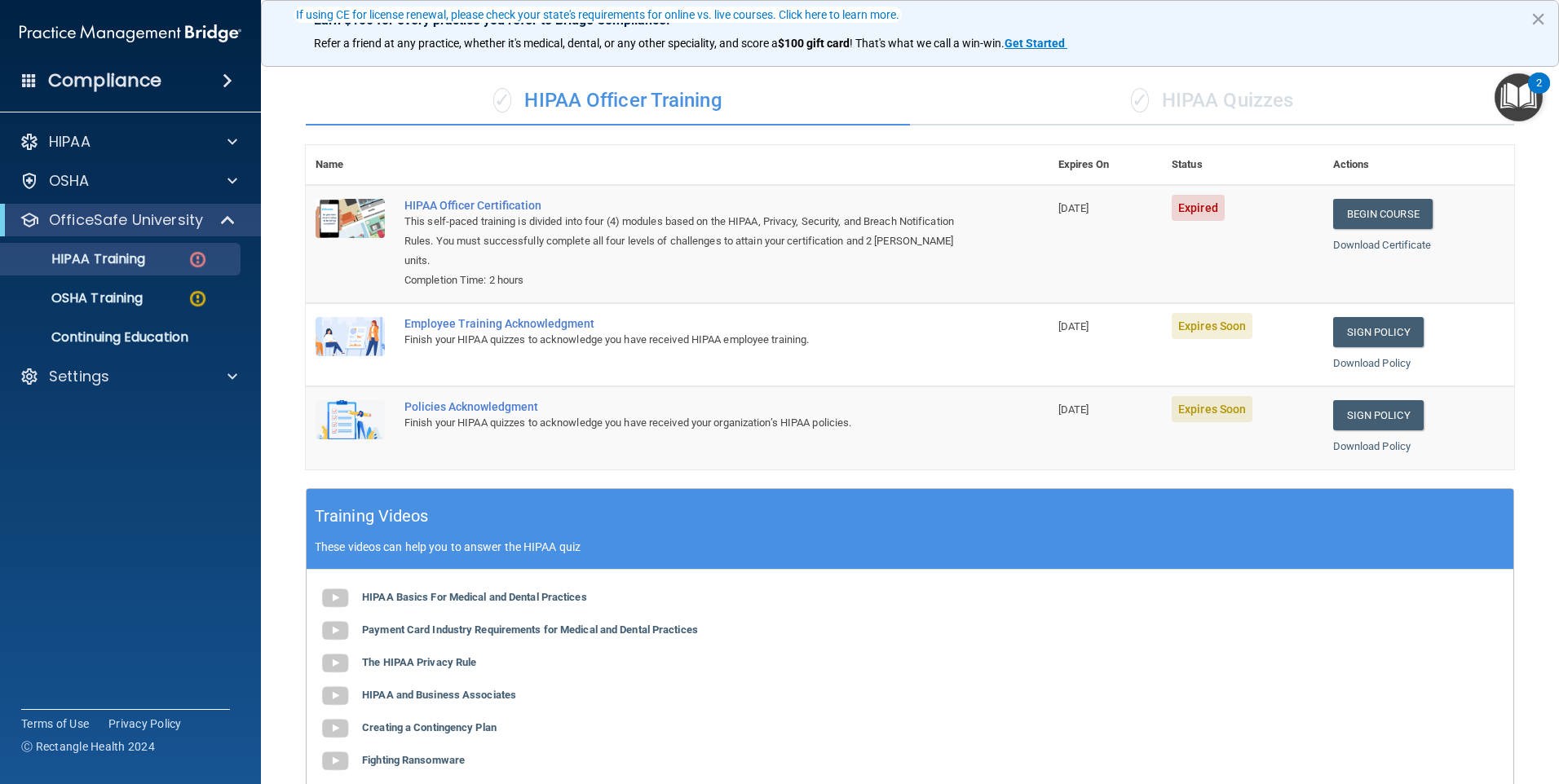
scroll to position [163, 0]
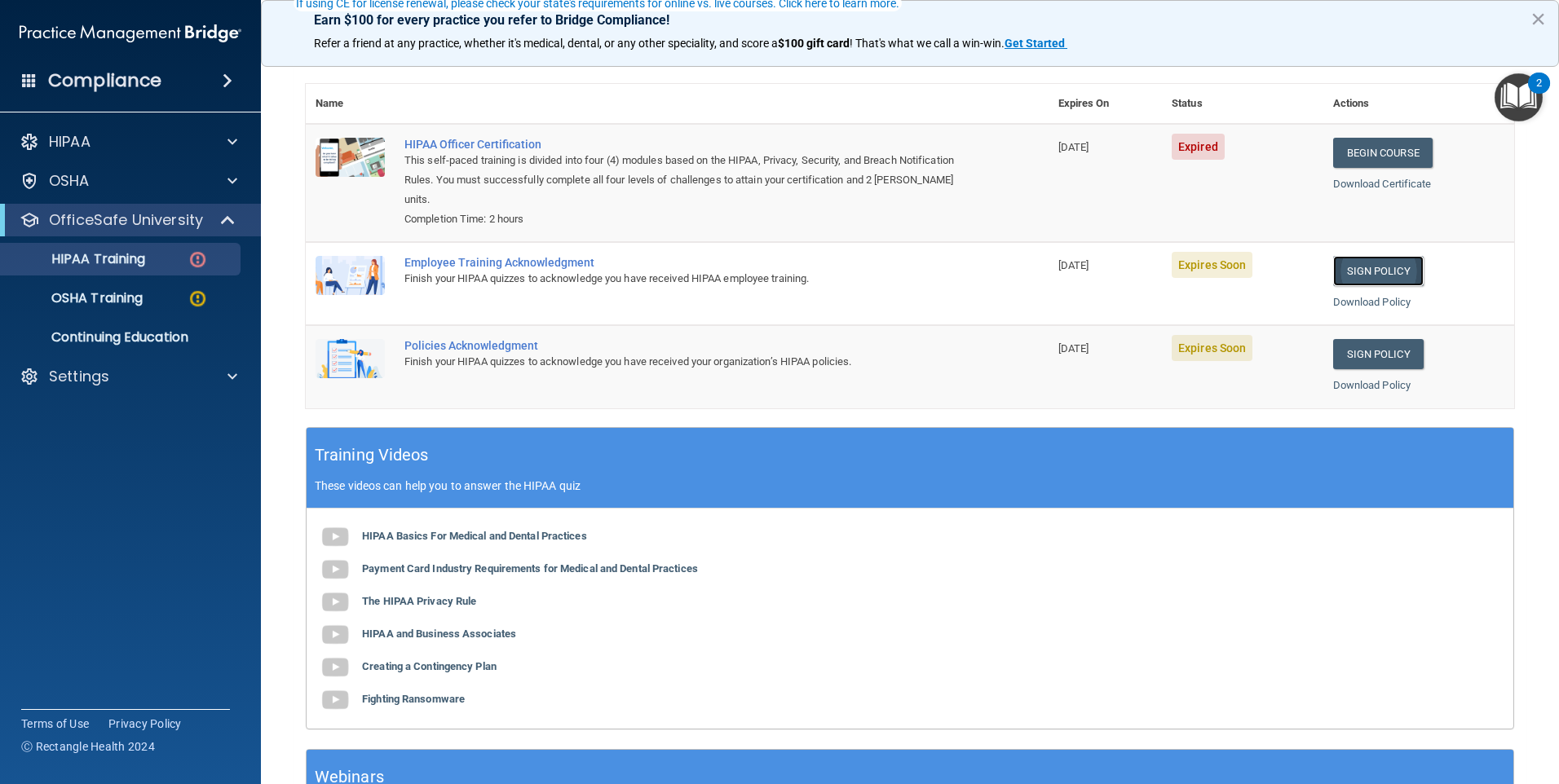
click at [1360, 274] on link "Sign Policy" at bounding box center [1378, 270] width 90 height 30
click at [1370, 360] on link "Sign Policy" at bounding box center [1378, 354] width 90 height 30
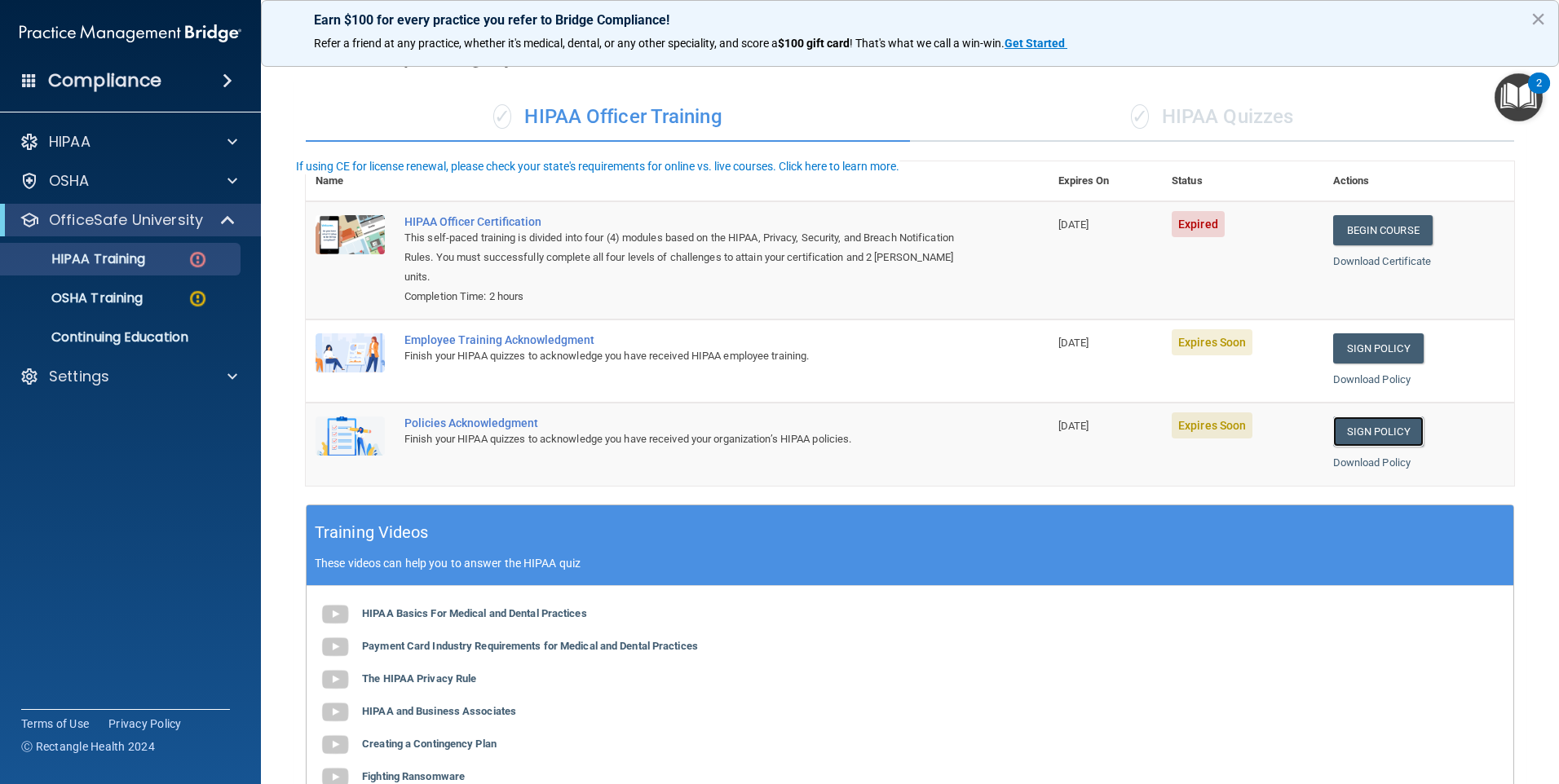
scroll to position [0, 0]
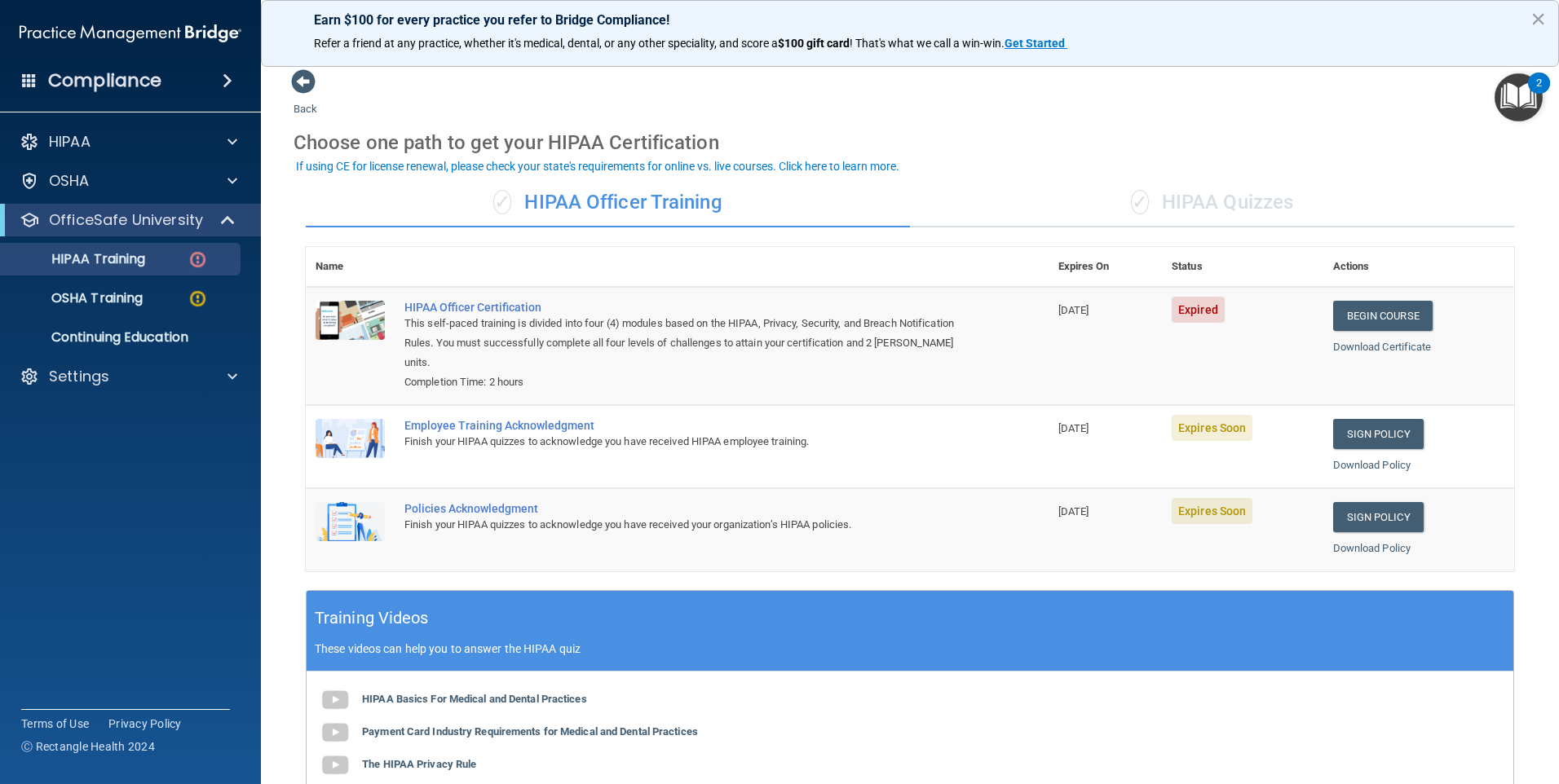
click at [1173, 207] on div "✓ HIPAA Quizzes" at bounding box center [1211, 203] width 604 height 49
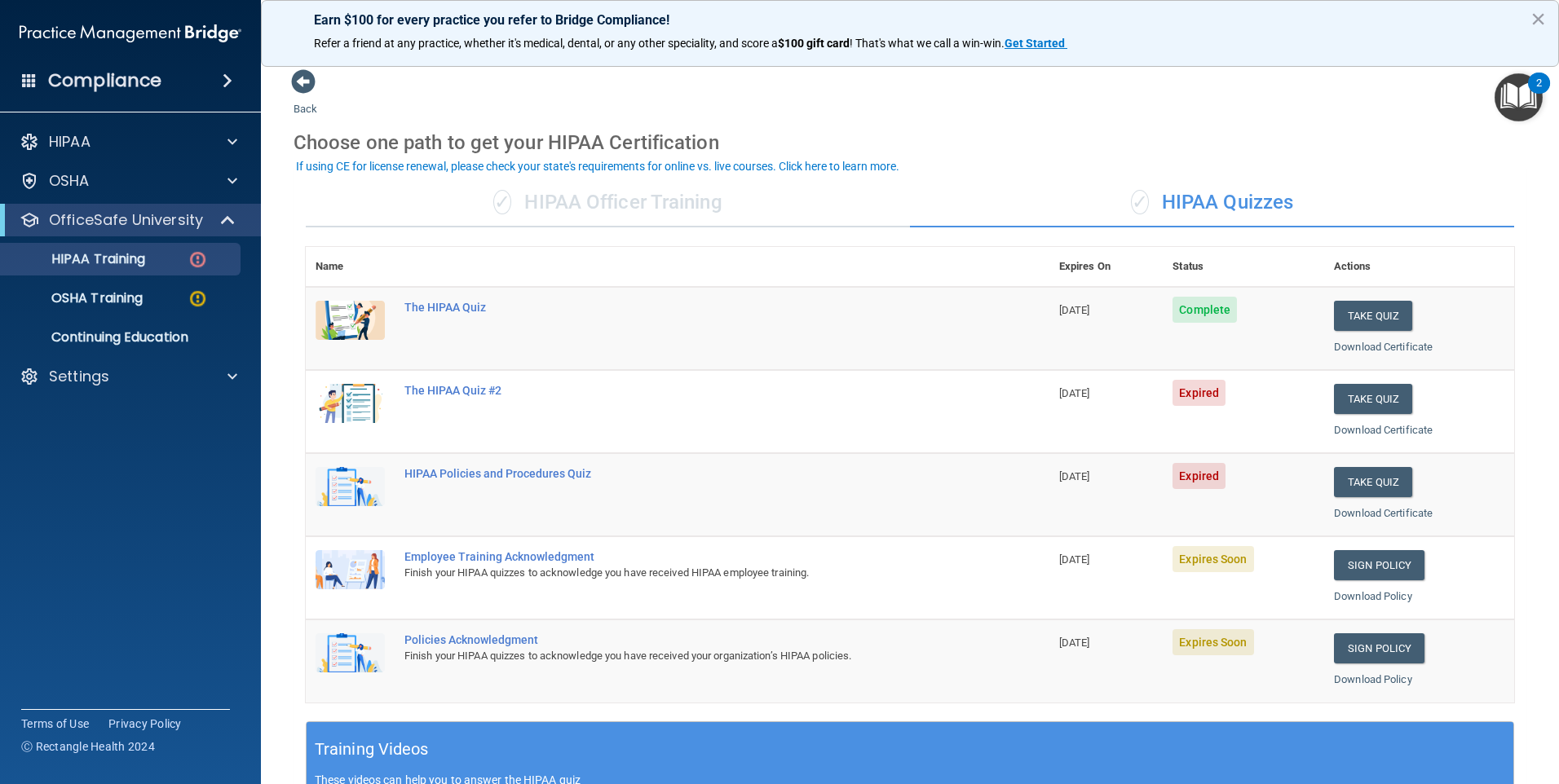
click at [660, 191] on div "✓ HIPAA Officer Training" at bounding box center [608, 203] width 604 height 49
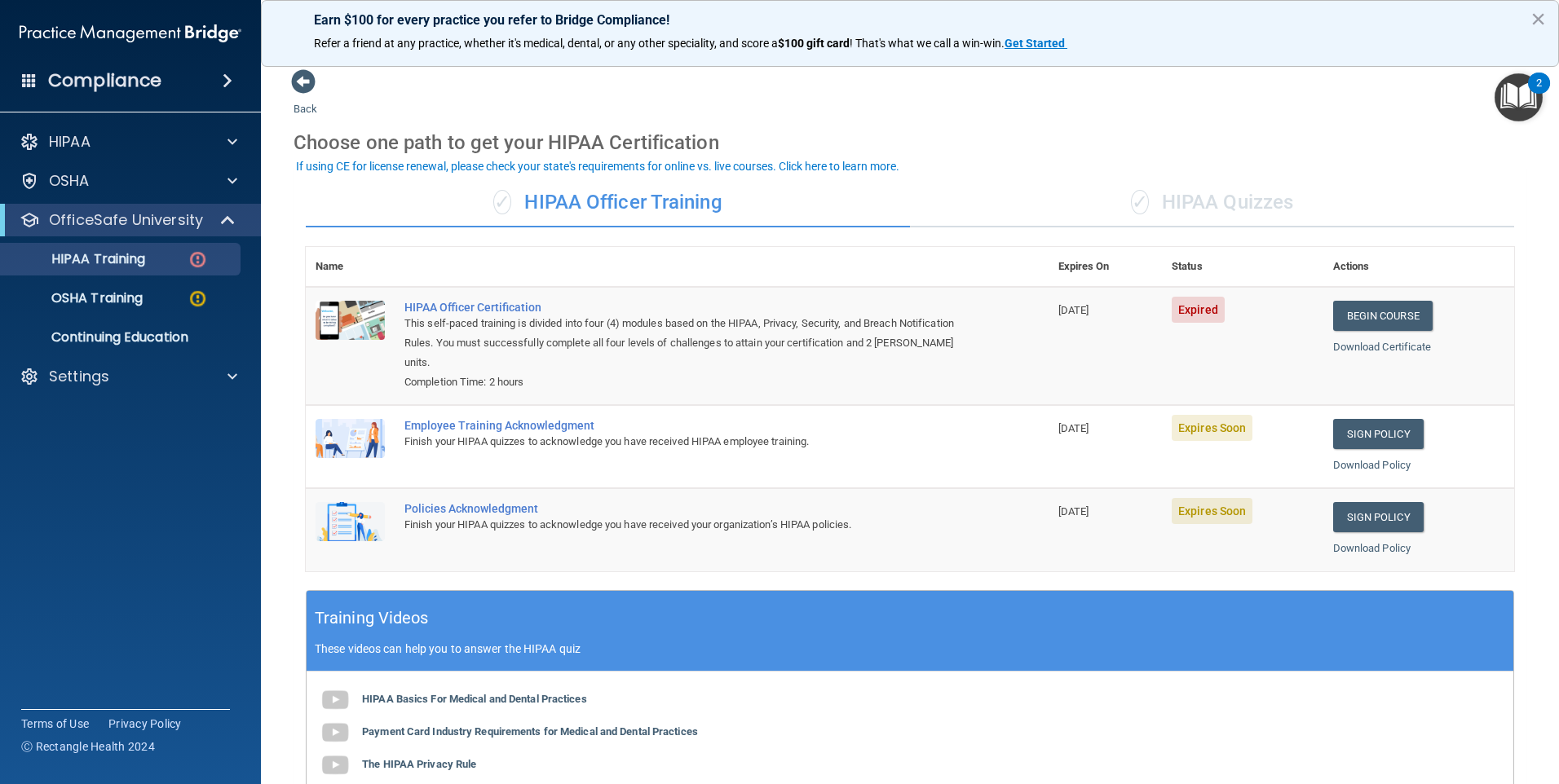
click at [573, 424] on div "Employee Training Acknowledgment" at bounding box center [686, 425] width 563 height 13
click at [1154, 434] on td "10/21/2025" at bounding box center [1105, 447] width 113 height 83
click at [494, 421] on div "Employee Training Acknowledgment" at bounding box center [686, 425] width 563 height 13
click at [371, 434] on img at bounding box center [350, 438] width 70 height 39
click at [429, 509] on div "Policies Acknowledgment" at bounding box center [686, 509] width 563 height 13
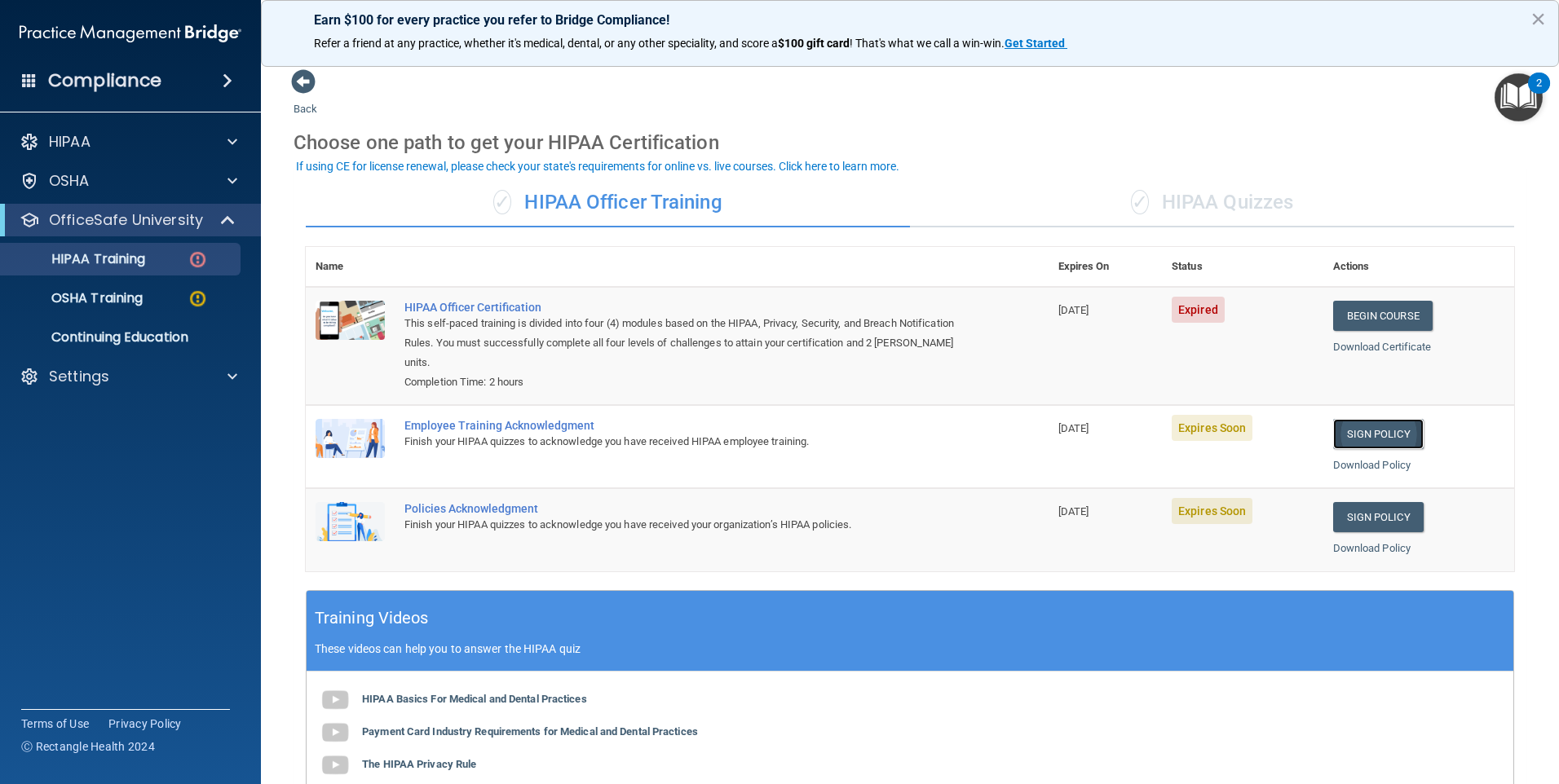
click at [1335, 434] on link "Sign Policy" at bounding box center [1378, 434] width 90 height 30
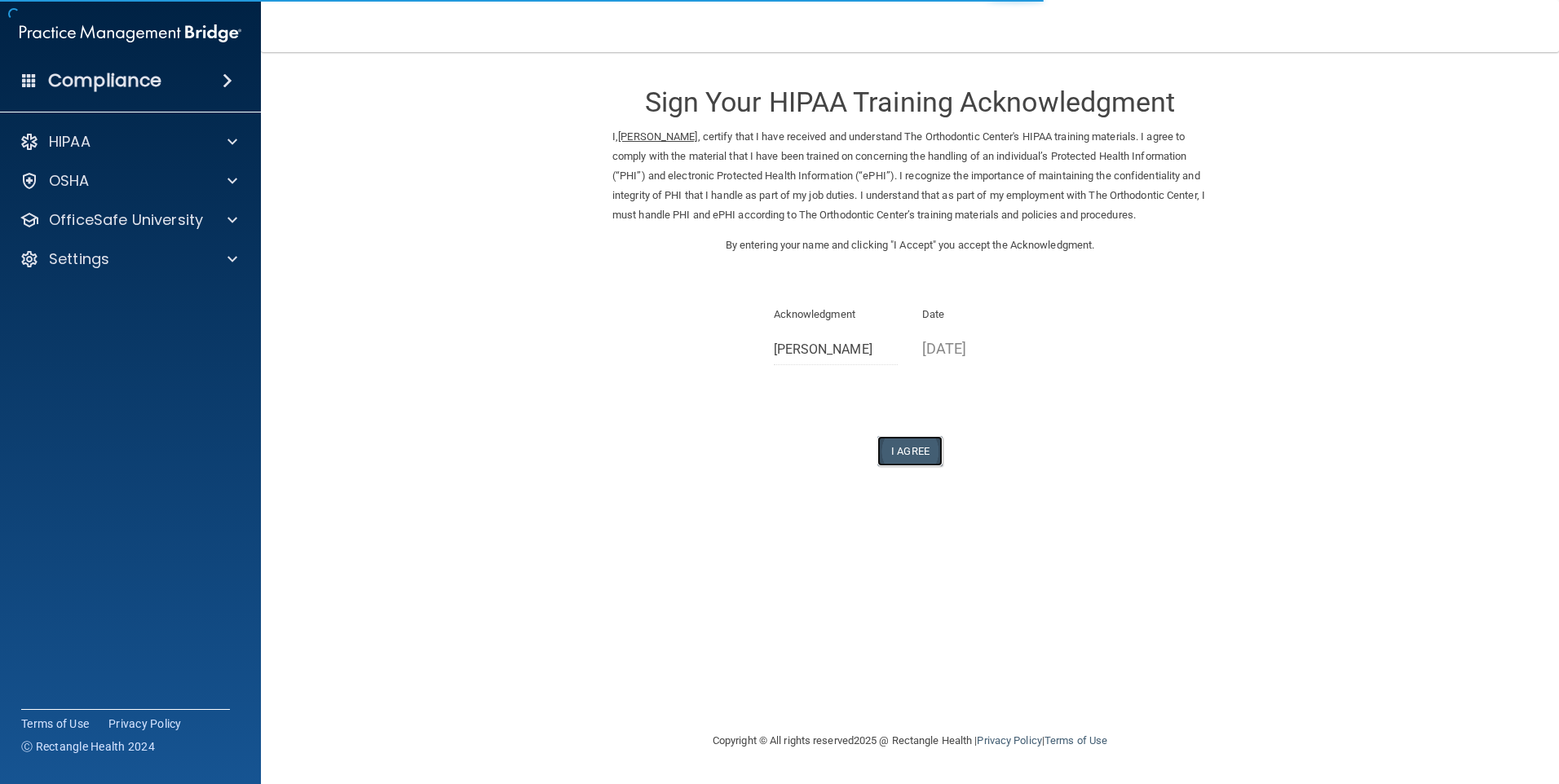
click at [919, 466] on button "I Agree" at bounding box center [910, 451] width 65 height 30
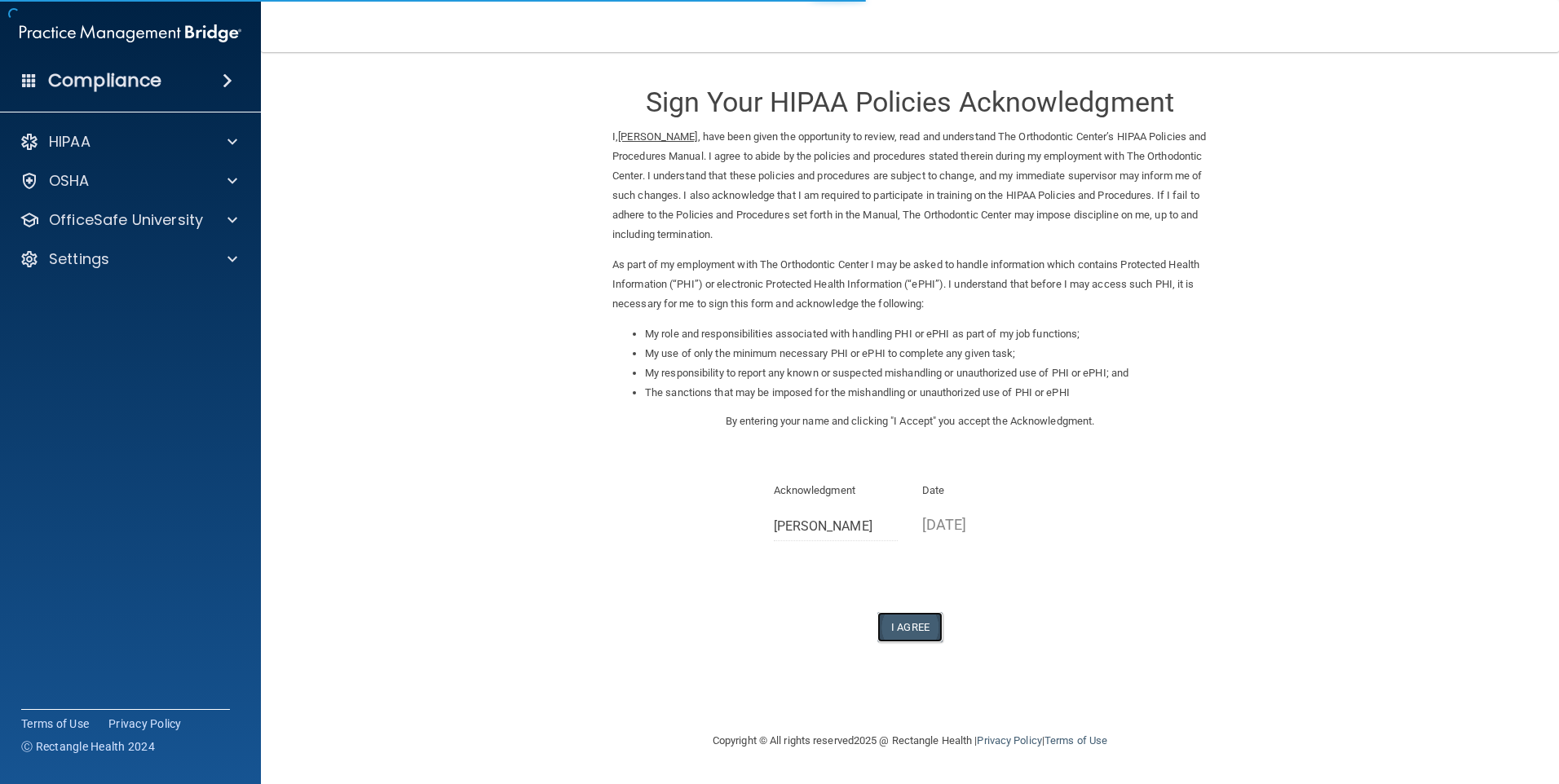
click at [924, 625] on button "I Agree" at bounding box center [910, 627] width 65 height 30
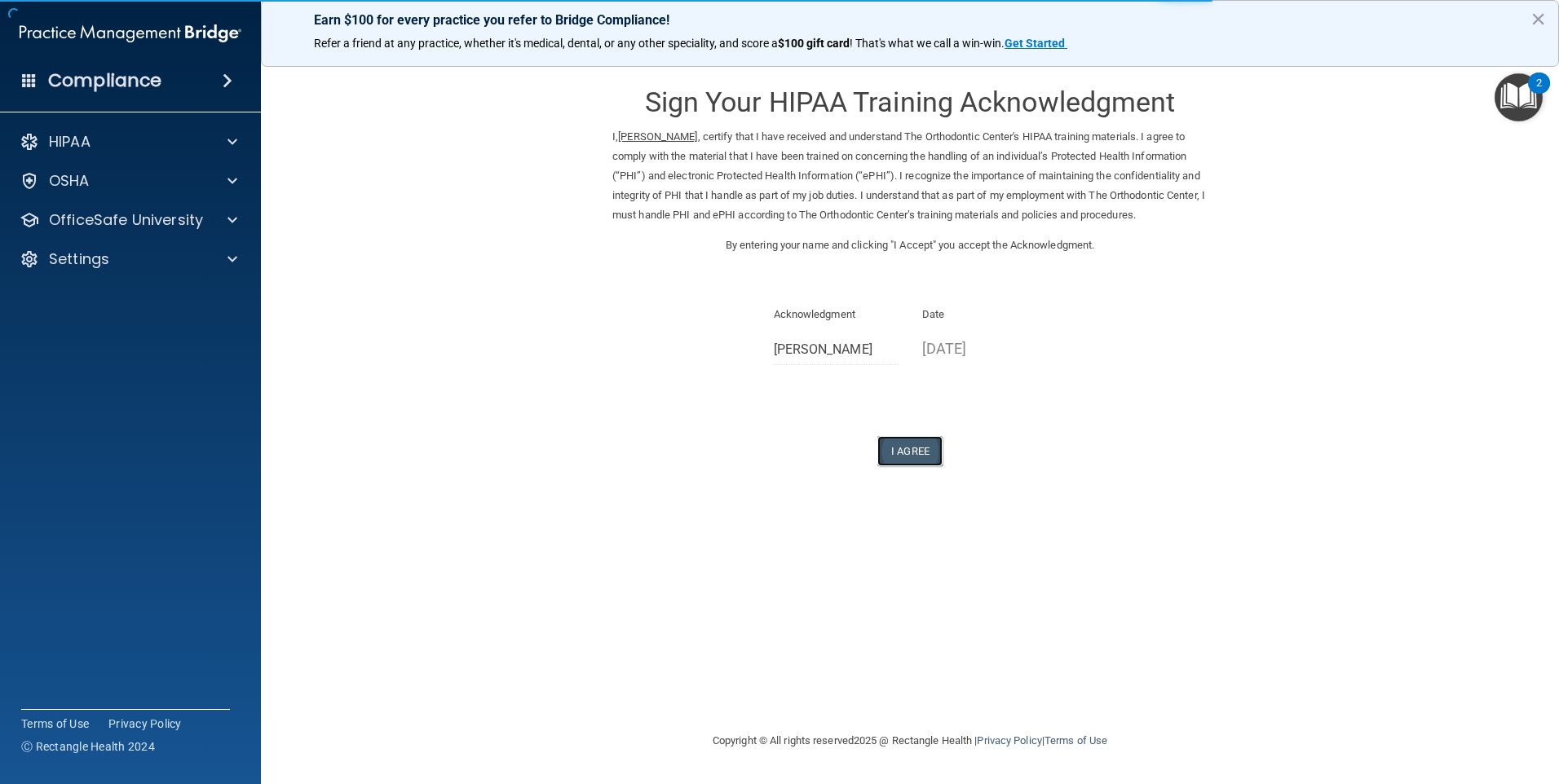
click at [902, 465] on button "I Agree" at bounding box center [910, 451] width 65 height 30
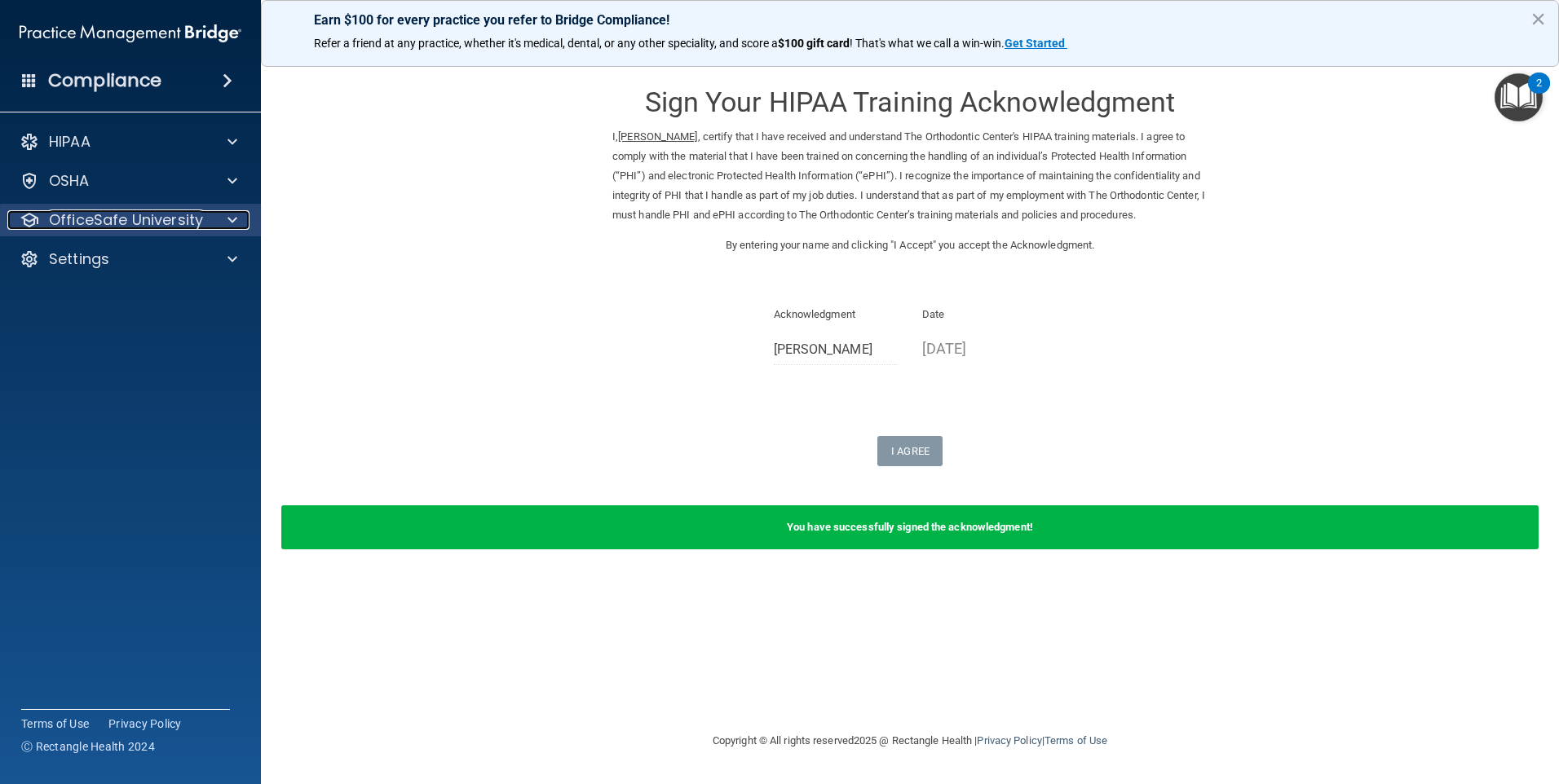
click at [169, 219] on p "OfficeSafe University" at bounding box center [126, 220] width 154 height 20
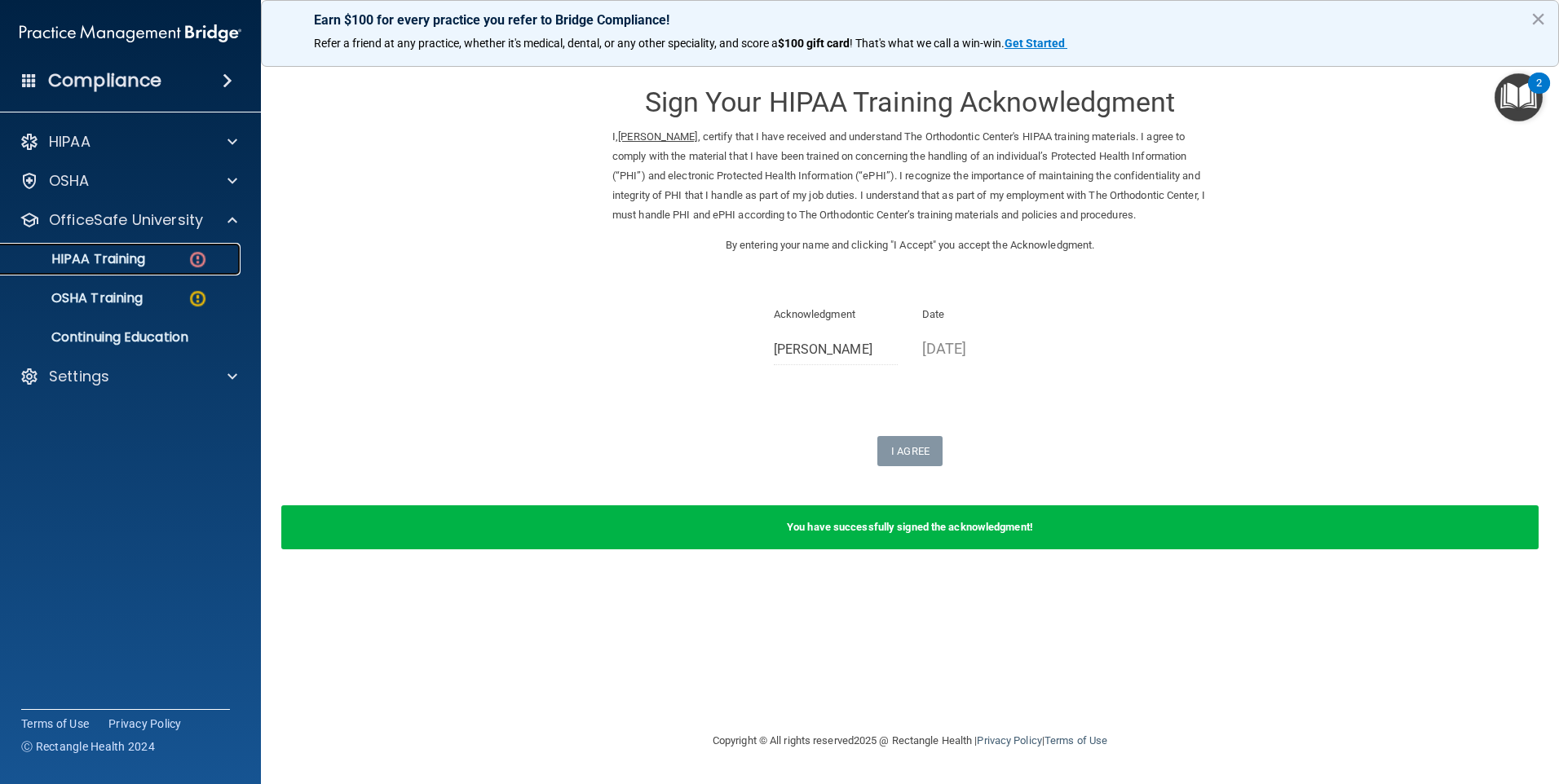
click at [177, 262] on div "HIPAA Training" at bounding box center [122, 259] width 222 height 16
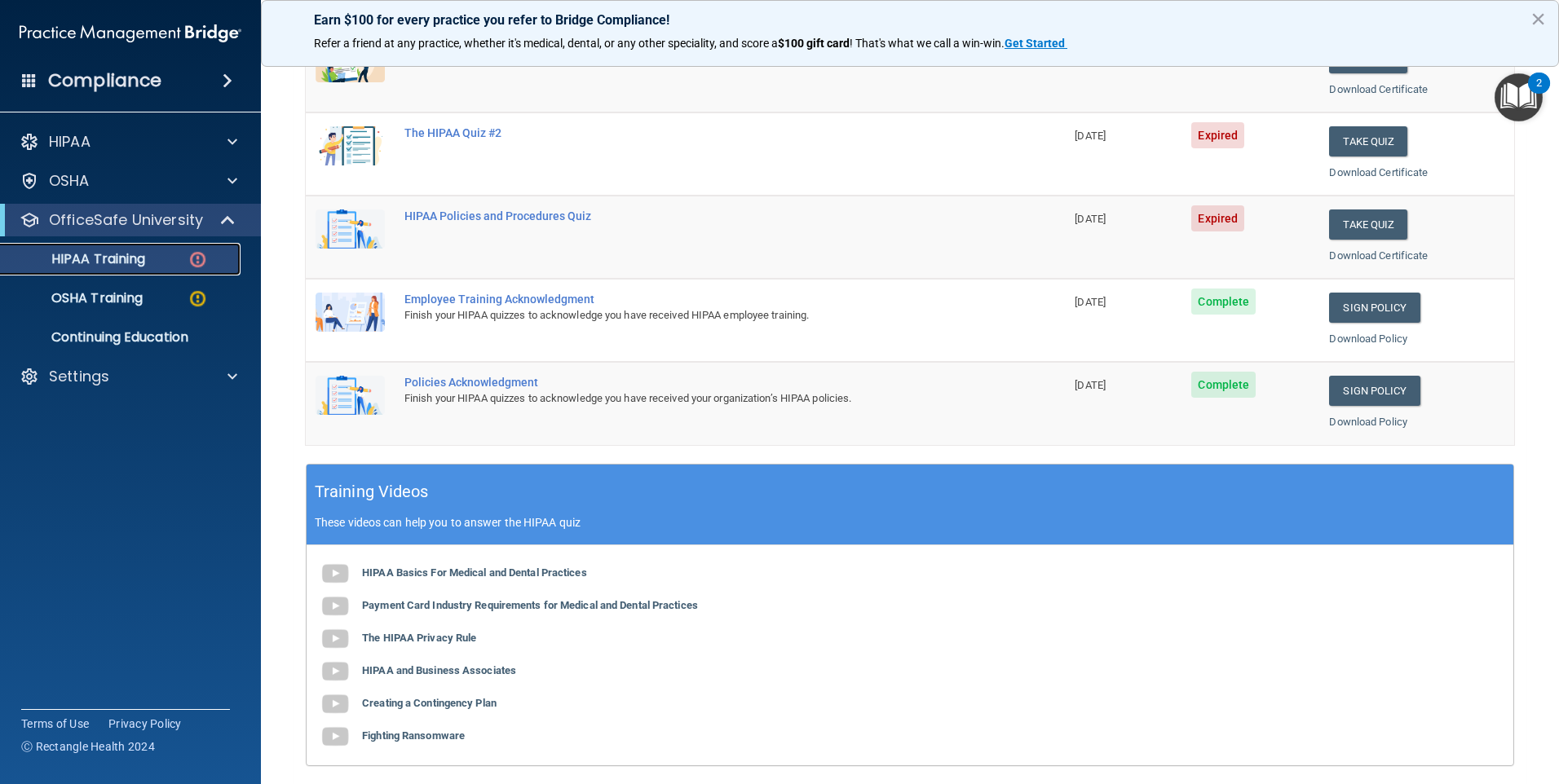
scroll to position [36, 0]
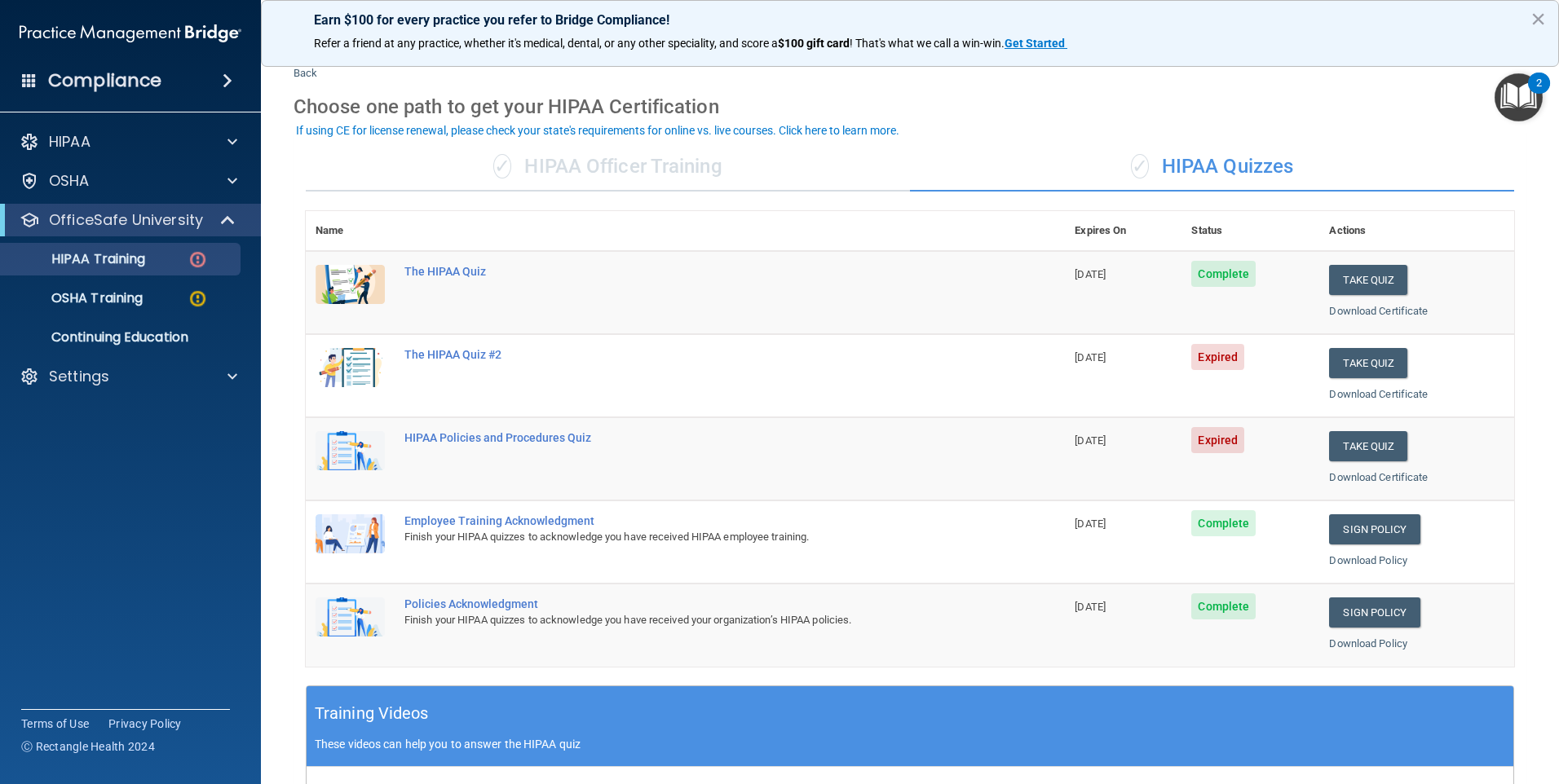
click at [592, 173] on div "✓ HIPAA Officer Training" at bounding box center [608, 167] width 604 height 49
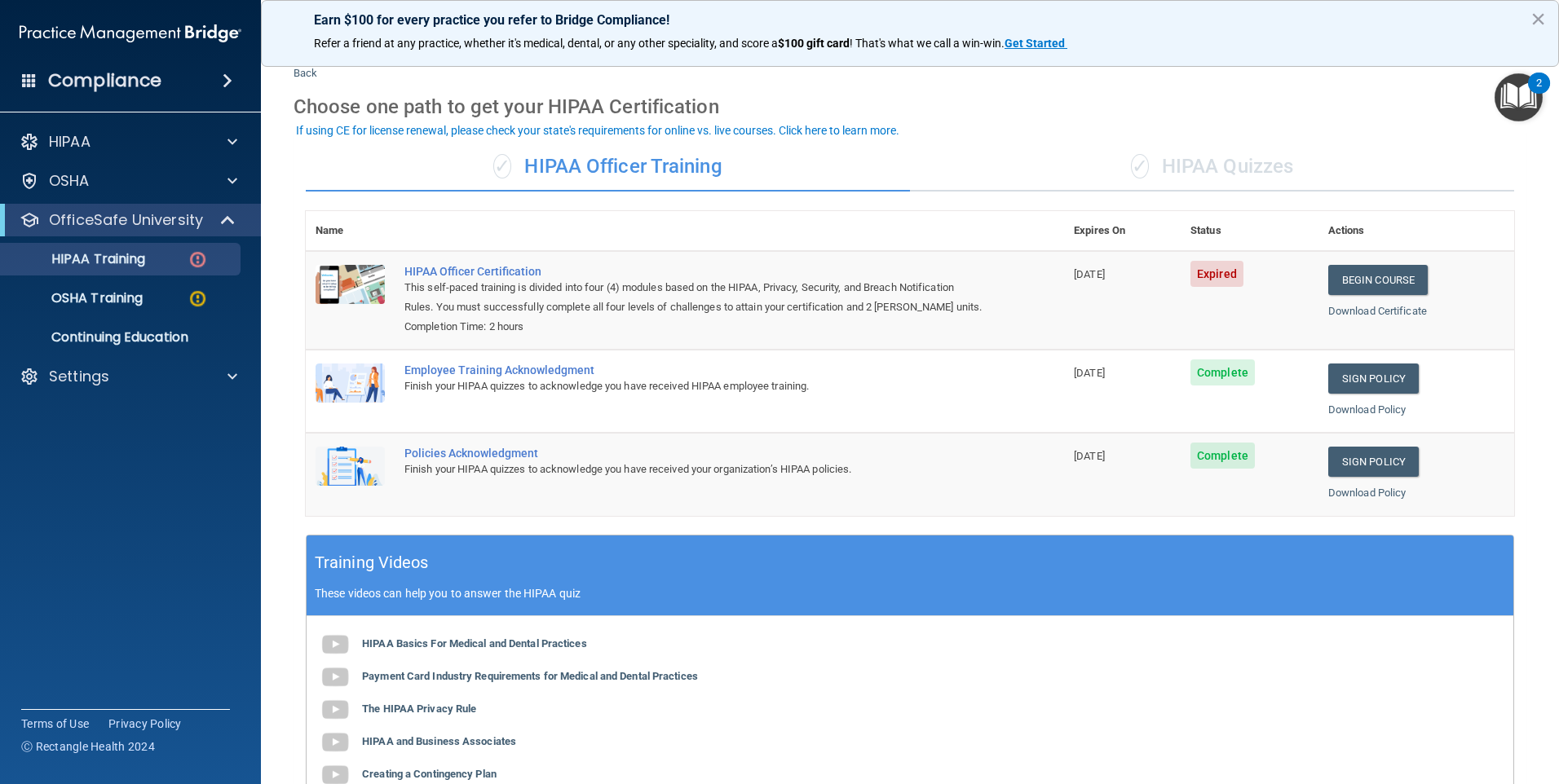
click at [1195, 170] on div "✓ HIPAA Quizzes" at bounding box center [1211, 167] width 604 height 49
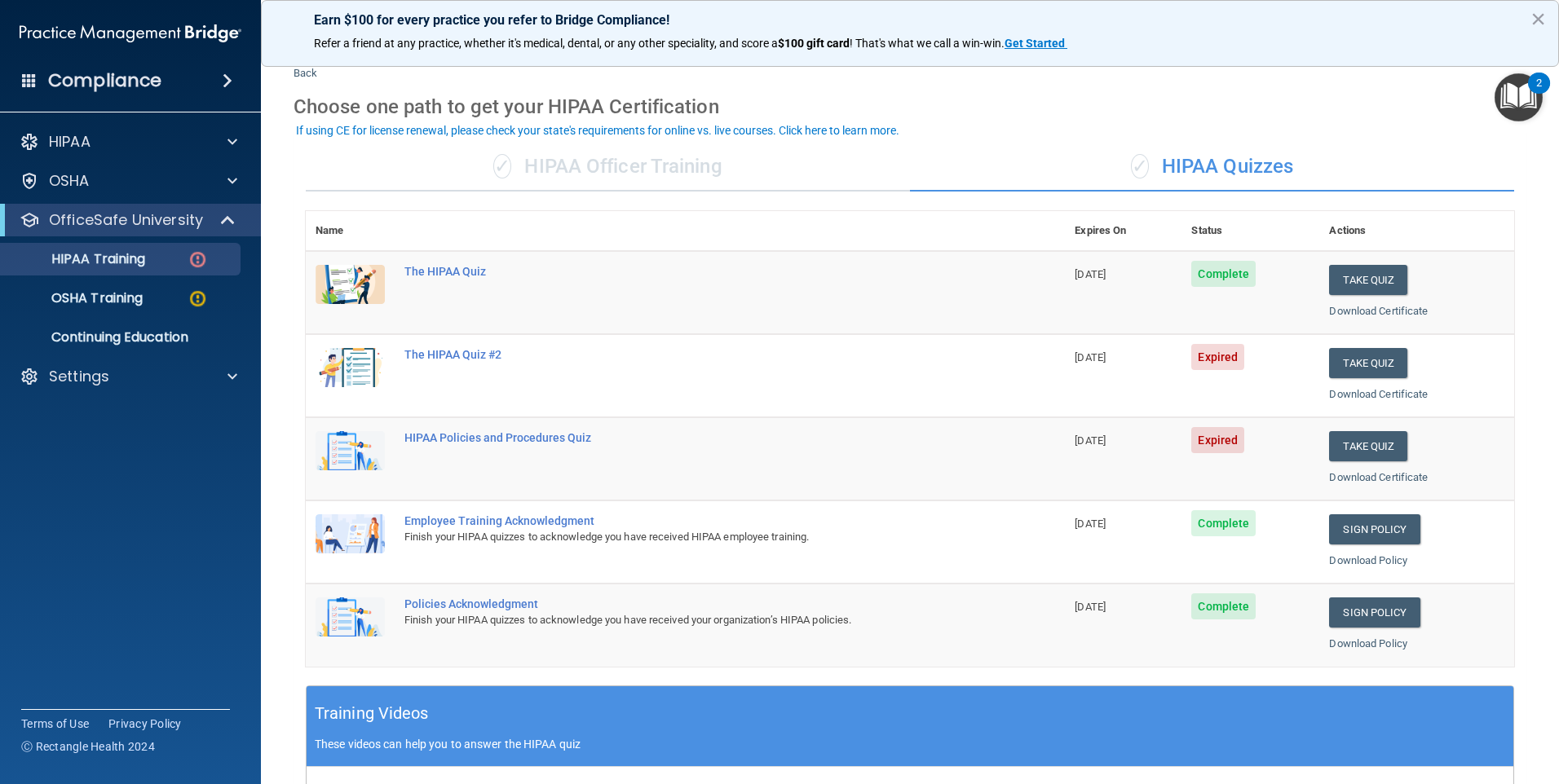
click at [696, 168] on div "✓ HIPAA Officer Training" at bounding box center [608, 167] width 604 height 49
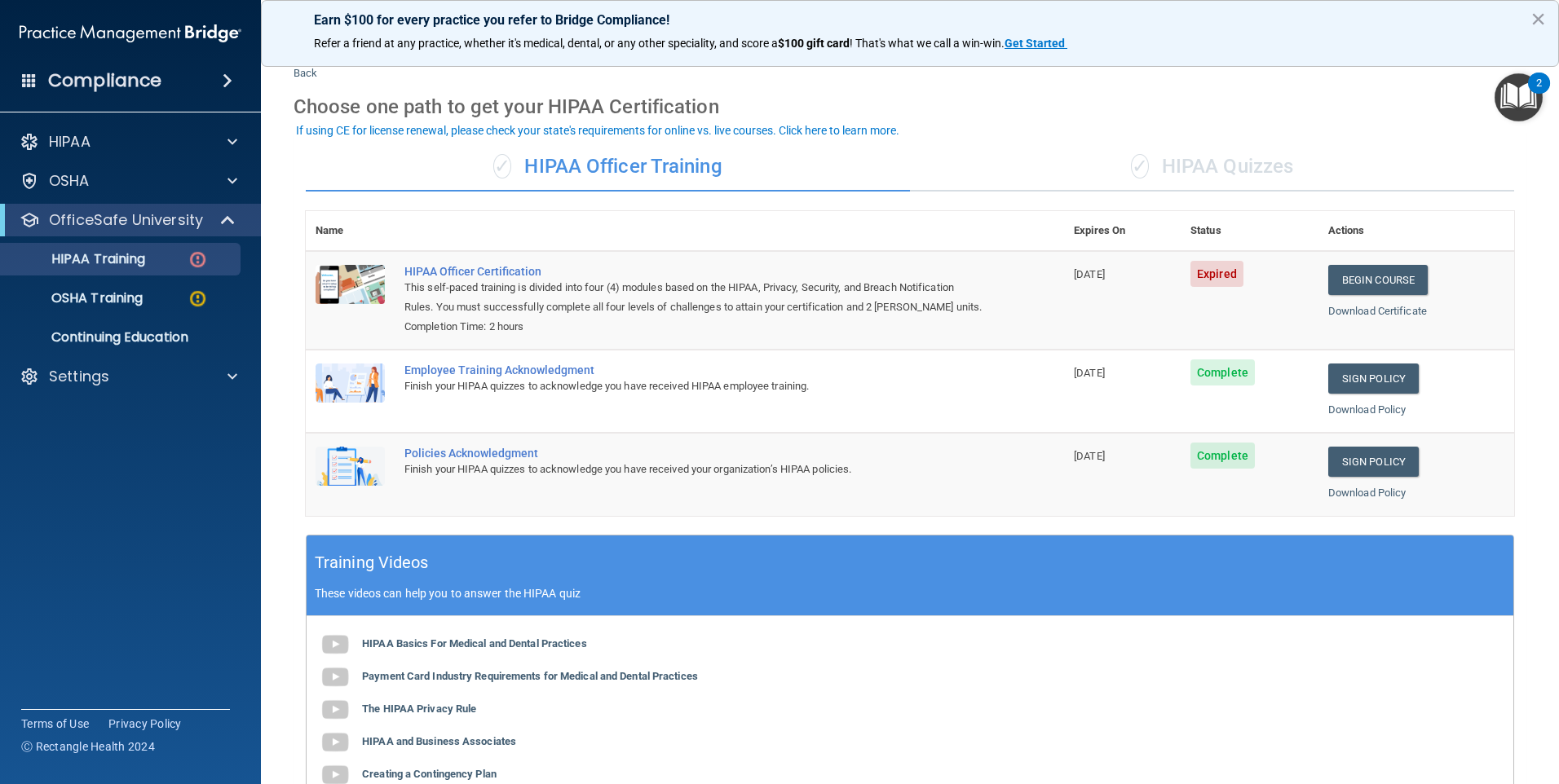
click at [1185, 162] on div "✓ HIPAA Quizzes" at bounding box center [1211, 167] width 604 height 49
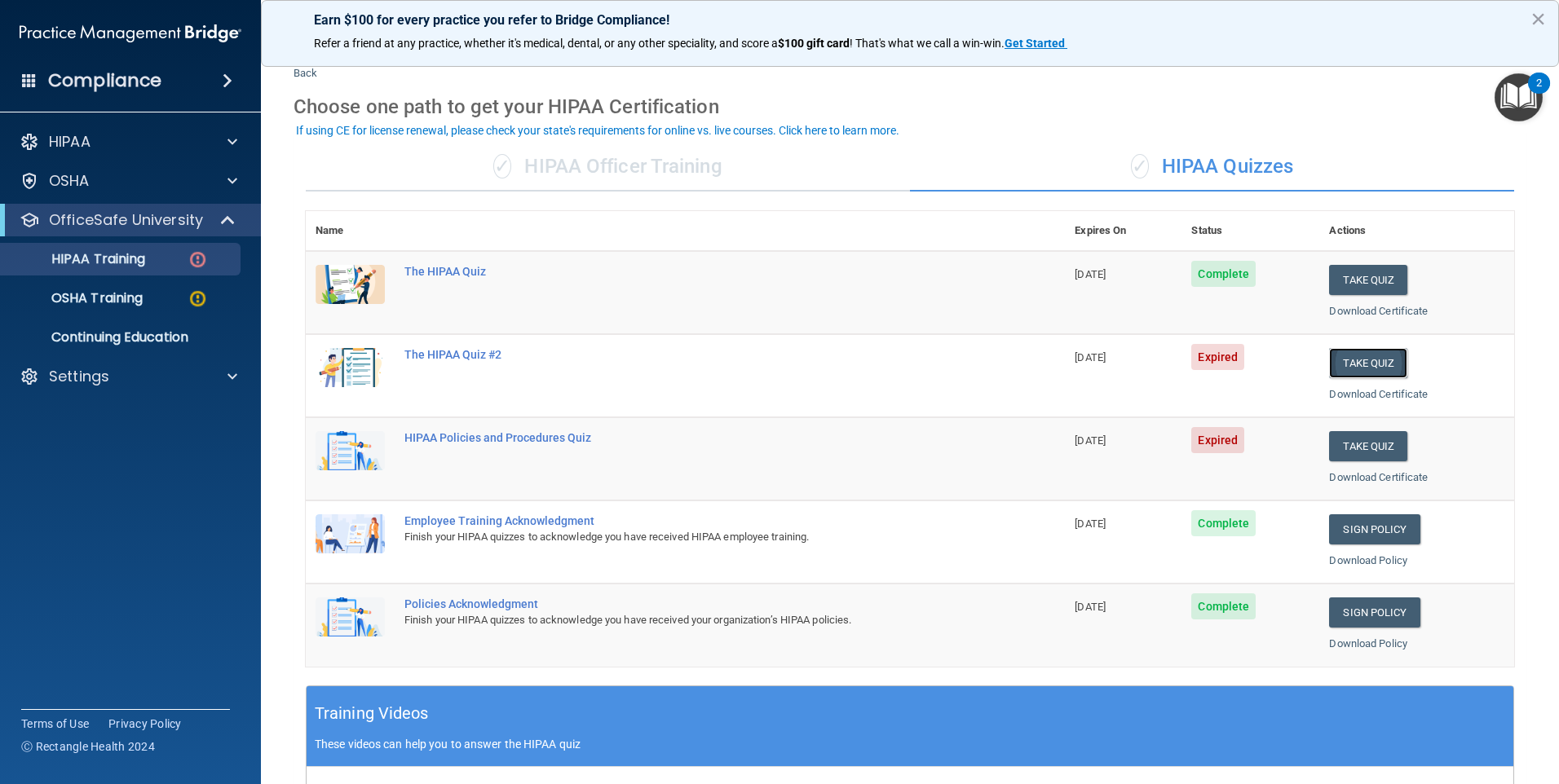
click at [1386, 366] on button "Take Quiz" at bounding box center [1368, 362] width 79 height 30
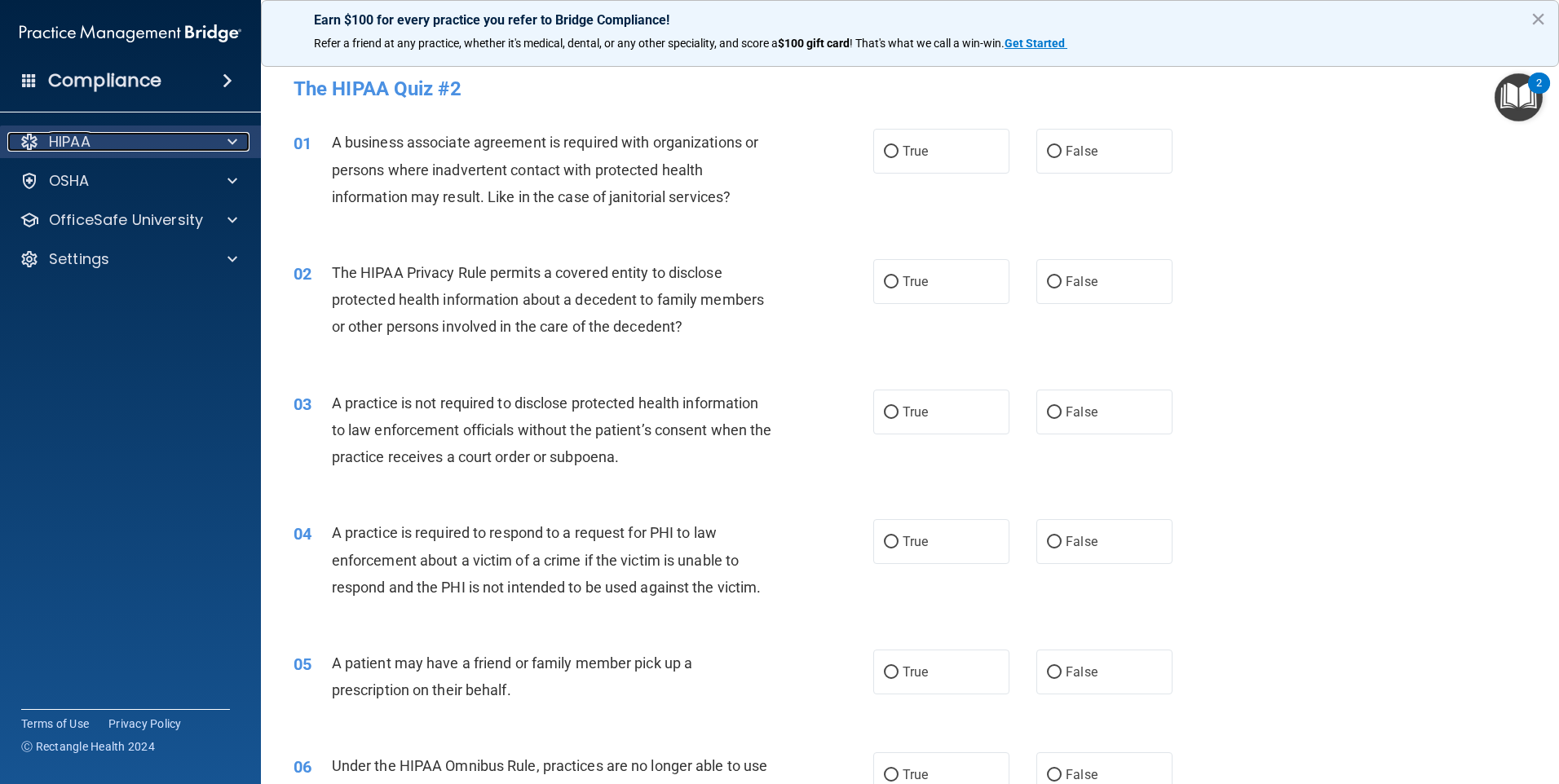
click at [179, 144] on div "HIPAA" at bounding box center [108, 142] width 202 height 20
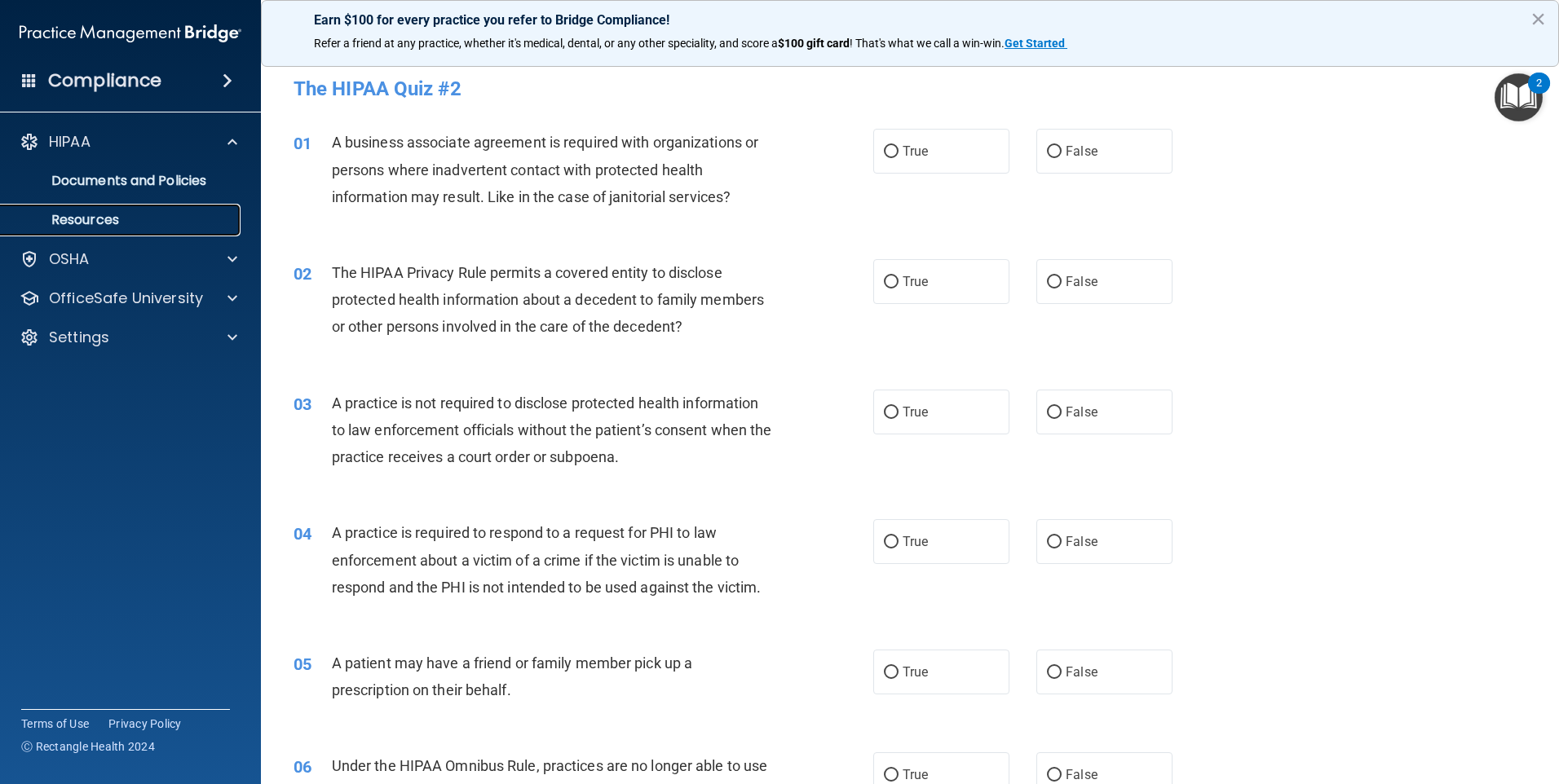
click at [80, 210] on link "Resources" at bounding box center [112, 220] width 257 height 33
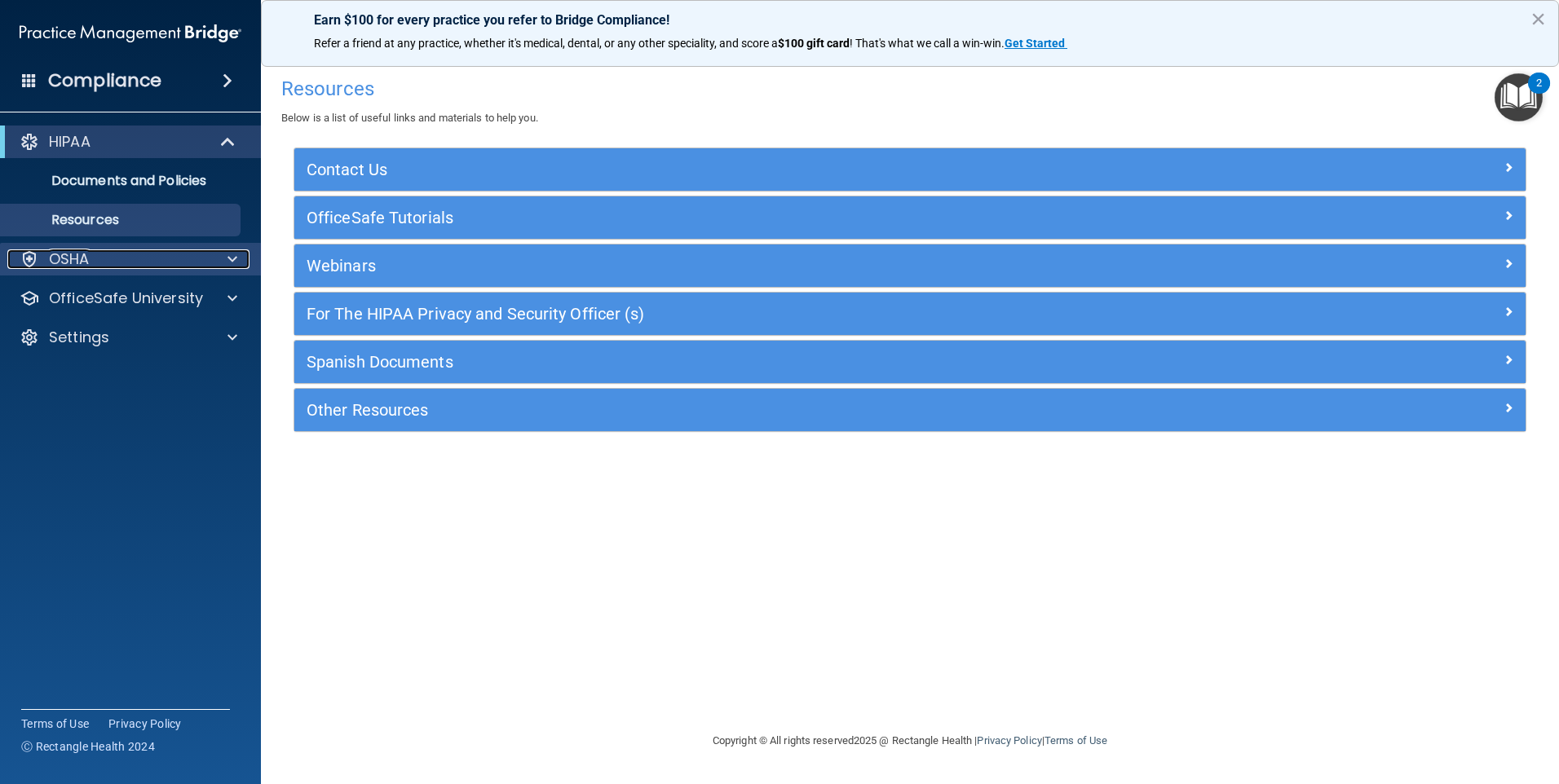
click at [74, 253] on p "OSHA" at bounding box center [69, 259] width 41 height 20
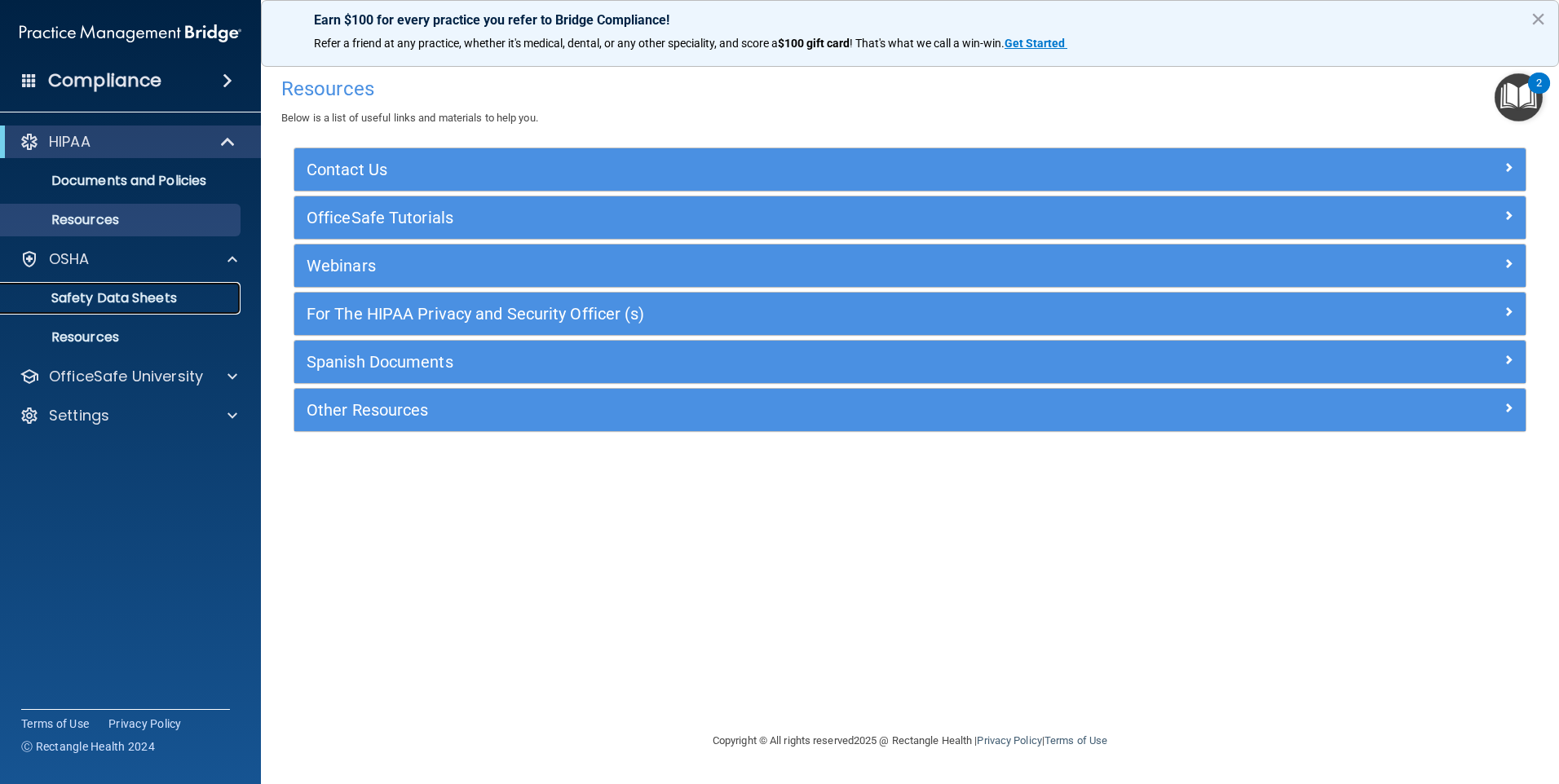
click at [83, 294] on p "Safety Data Sheets" at bounding box center [122, 298] width 222 height 16
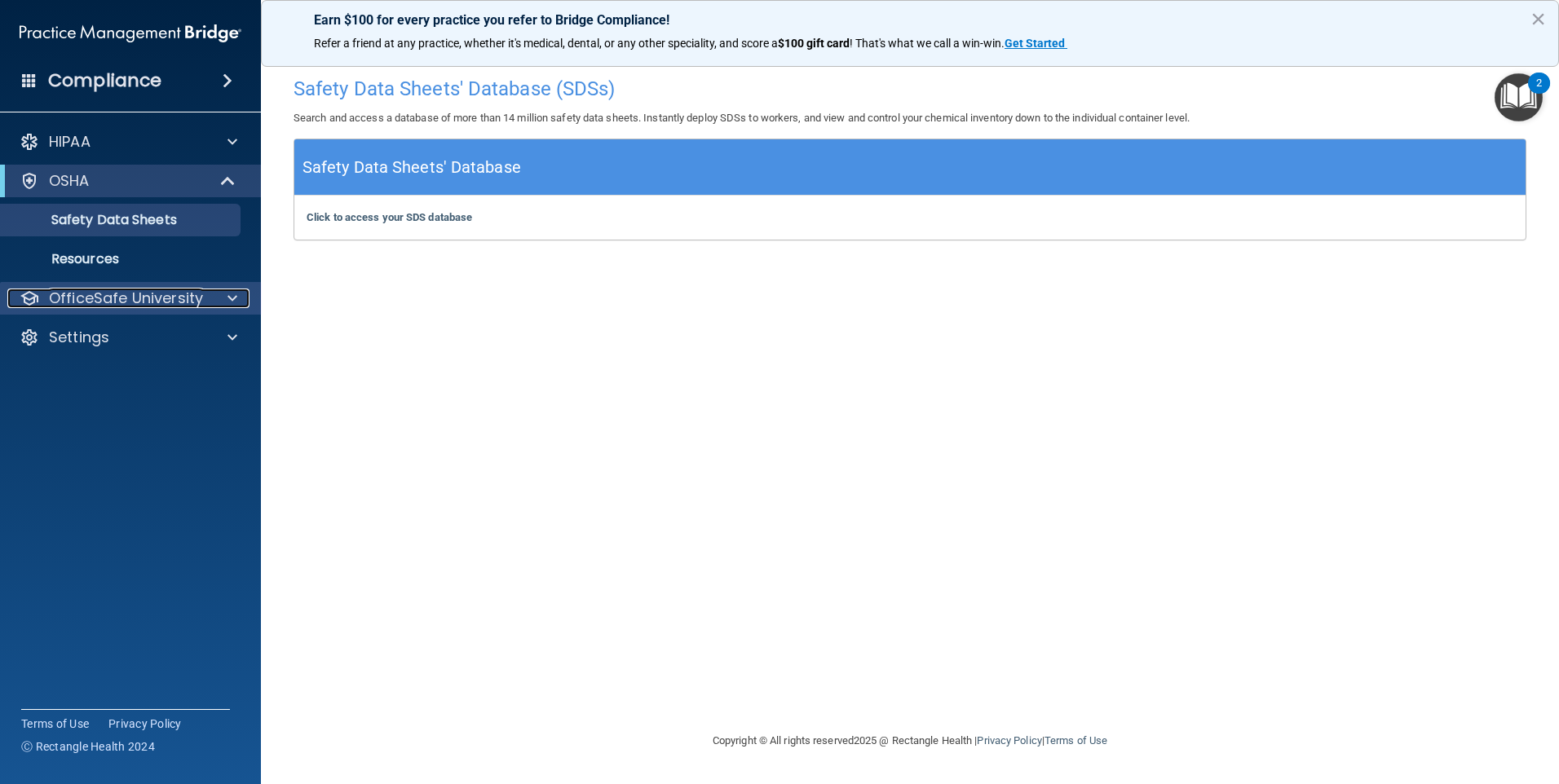
click at [104, 296] on p "OfficeSafe University" at bounding box center [126, 299] width 154 height 20
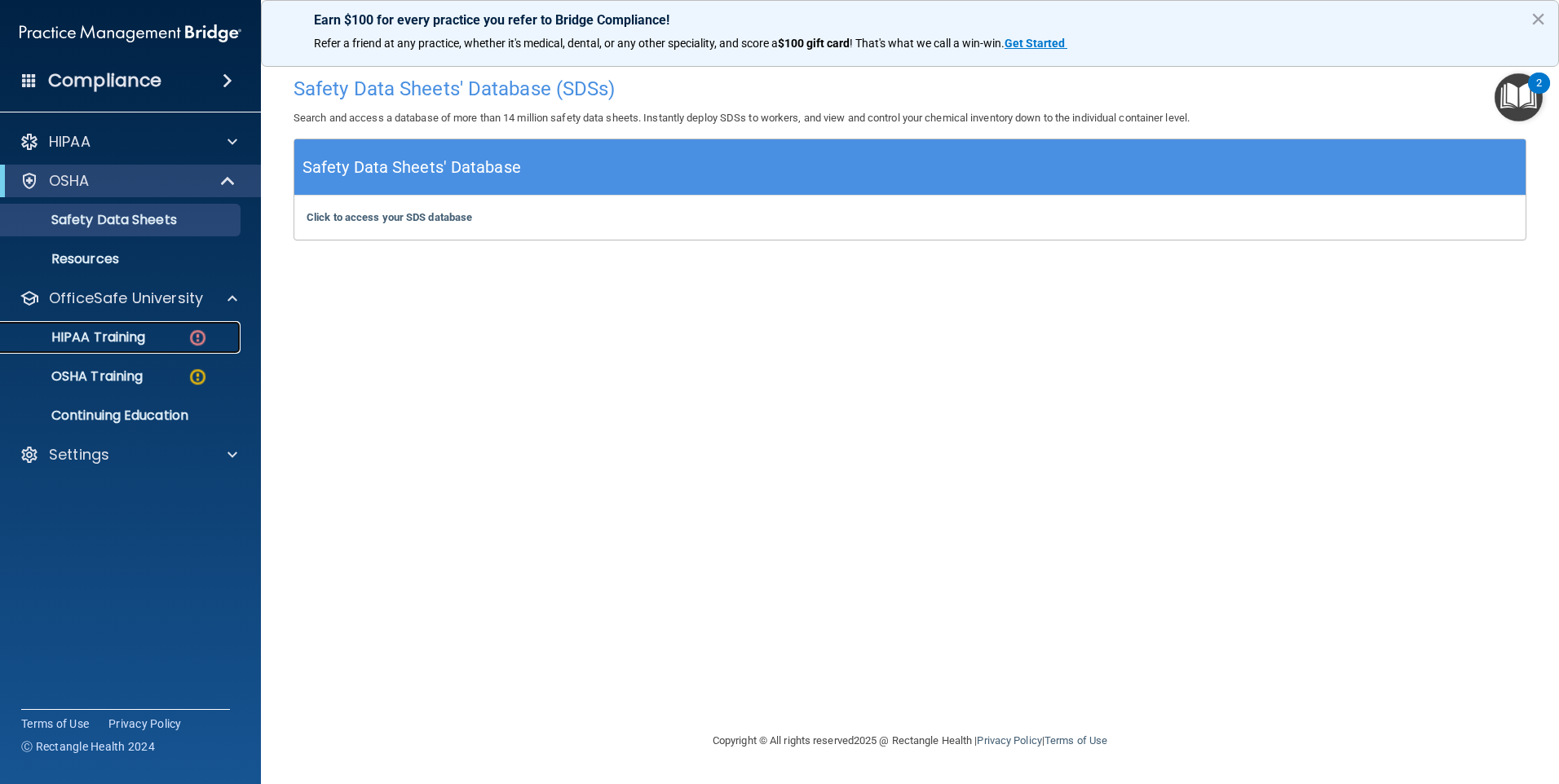
click at [122, 332] on p "HIPAA Training" at bounding box center [78, 338] width 135 height 16
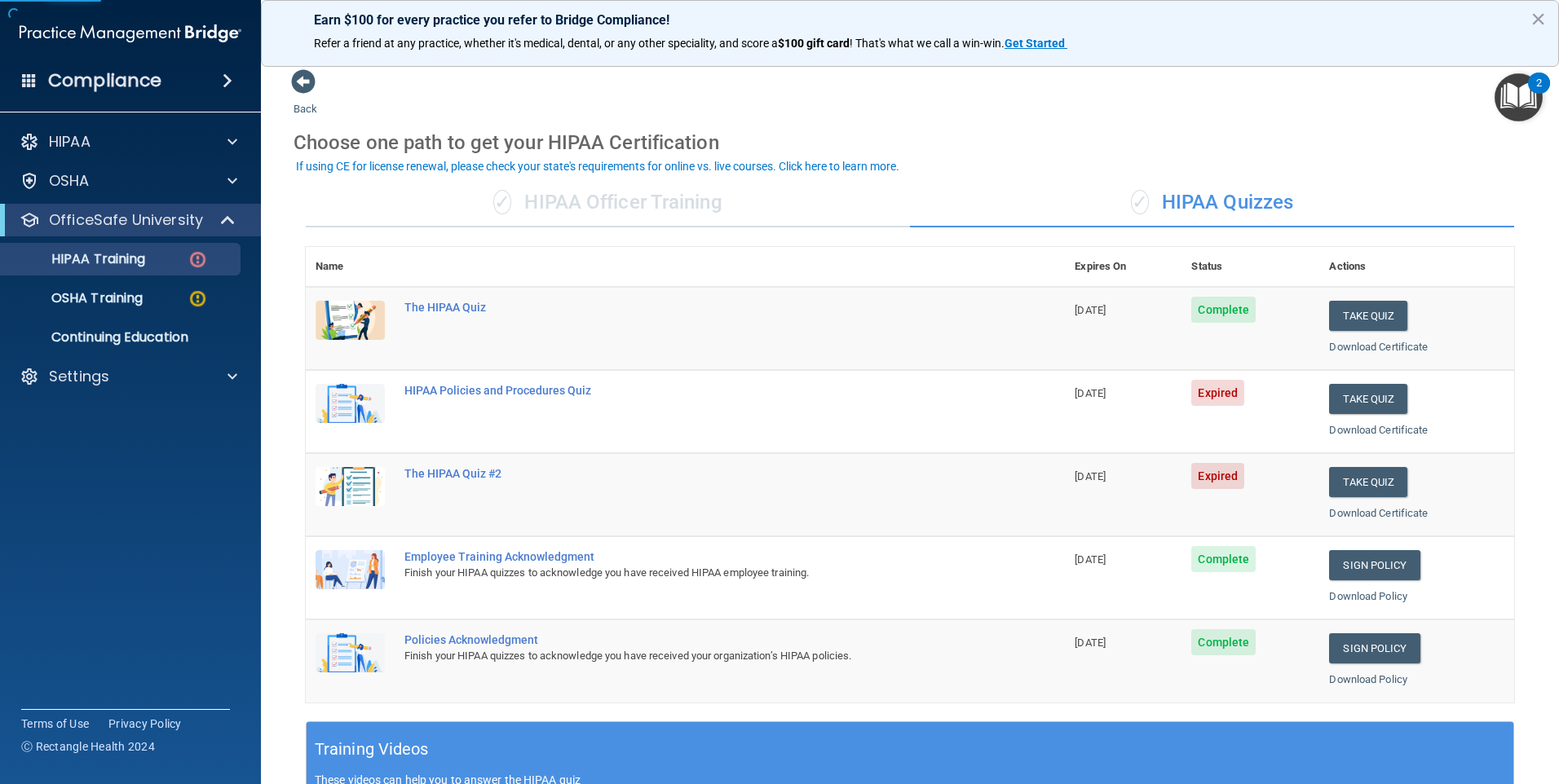
click at [734, 196] on div "✓ HIPAA Officer Training" at bounding box center [608, 203] width 604 height 49
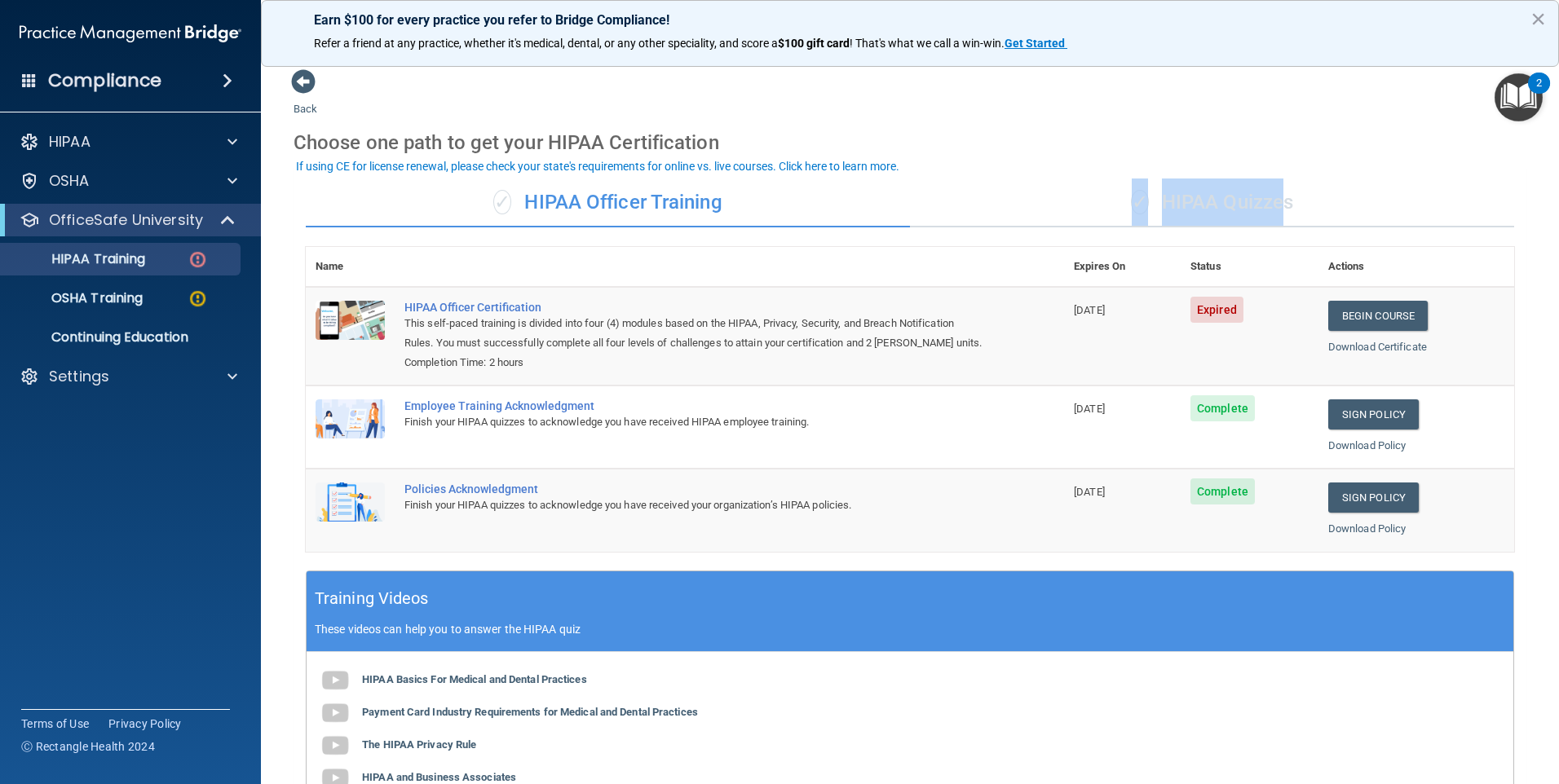
drag, startPoint x: 1265, startPoint y: 198, endPoint x: 897, endPoint y: 200, distance: 368.0
click at [897, 200] on div "✓ HIPAA Officer Training ✓ HIPAA Quizzes" at bounding box center [910, 203] width 1209 height 49
drag, startPoint x: 897, startPoint y: 200, endPoint x: 911, endPoint y: 257, distance: 58.7
click at [911, 257] on th at bounding box center [729, 267] width 669 height 40
click at [113, 294] on p "OSHA Training" at bounding box center [77, 298] width 132 height 16
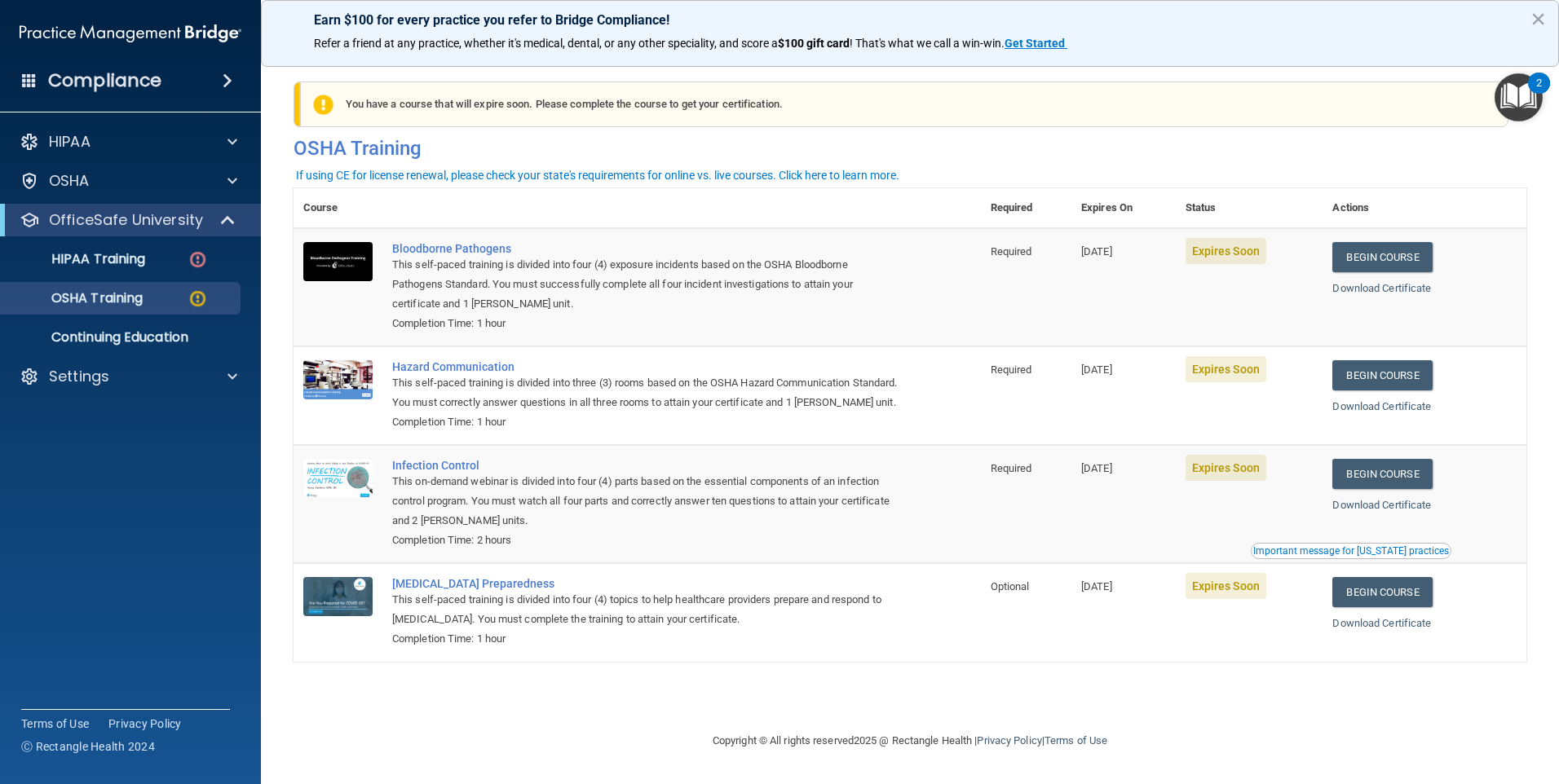
click at [1112, 710] on div "You have a course that has expired or is incomplete. Please complete the course…" at bounding box center [910, 392] width 1233 height 647
click at [426, 243] on div "Bloodborne Pathogens" at bounding box center [646, 248] width 508 height 13
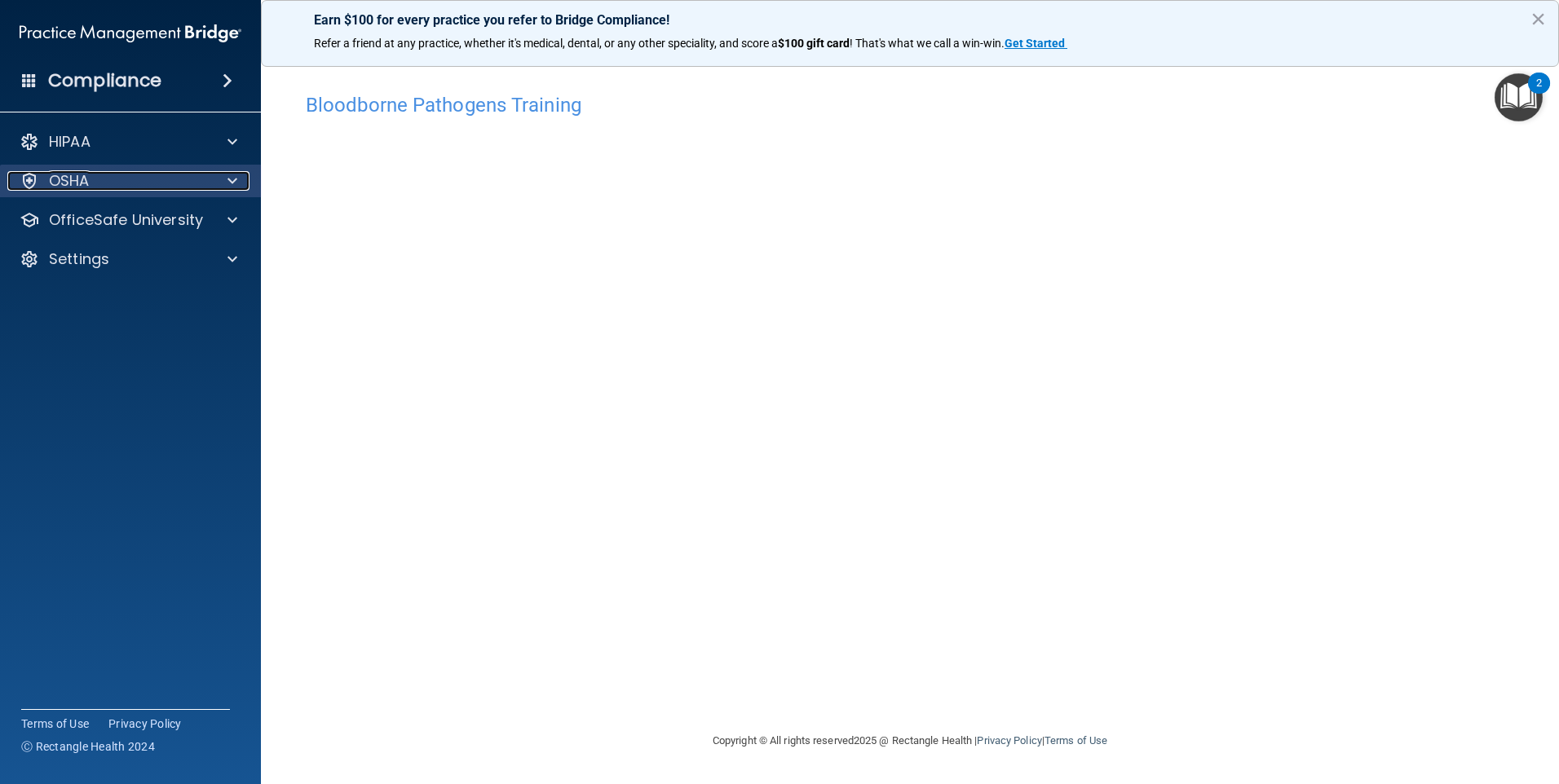
click at [222, 185] on div at bounding box center [229, 182] width 41 height 20
click at [223, 181] on div at bounding box center [229, 182] width 41 height 20
click at [240, 181] on div at bounding box center [229, 182] width 41 height 20
click at [73, 180] on p "OSHA" at bounding box center [69, 182] width 41 height 20
click at [29, 184] on div at bounding box center [30, 182] width 20 height 20
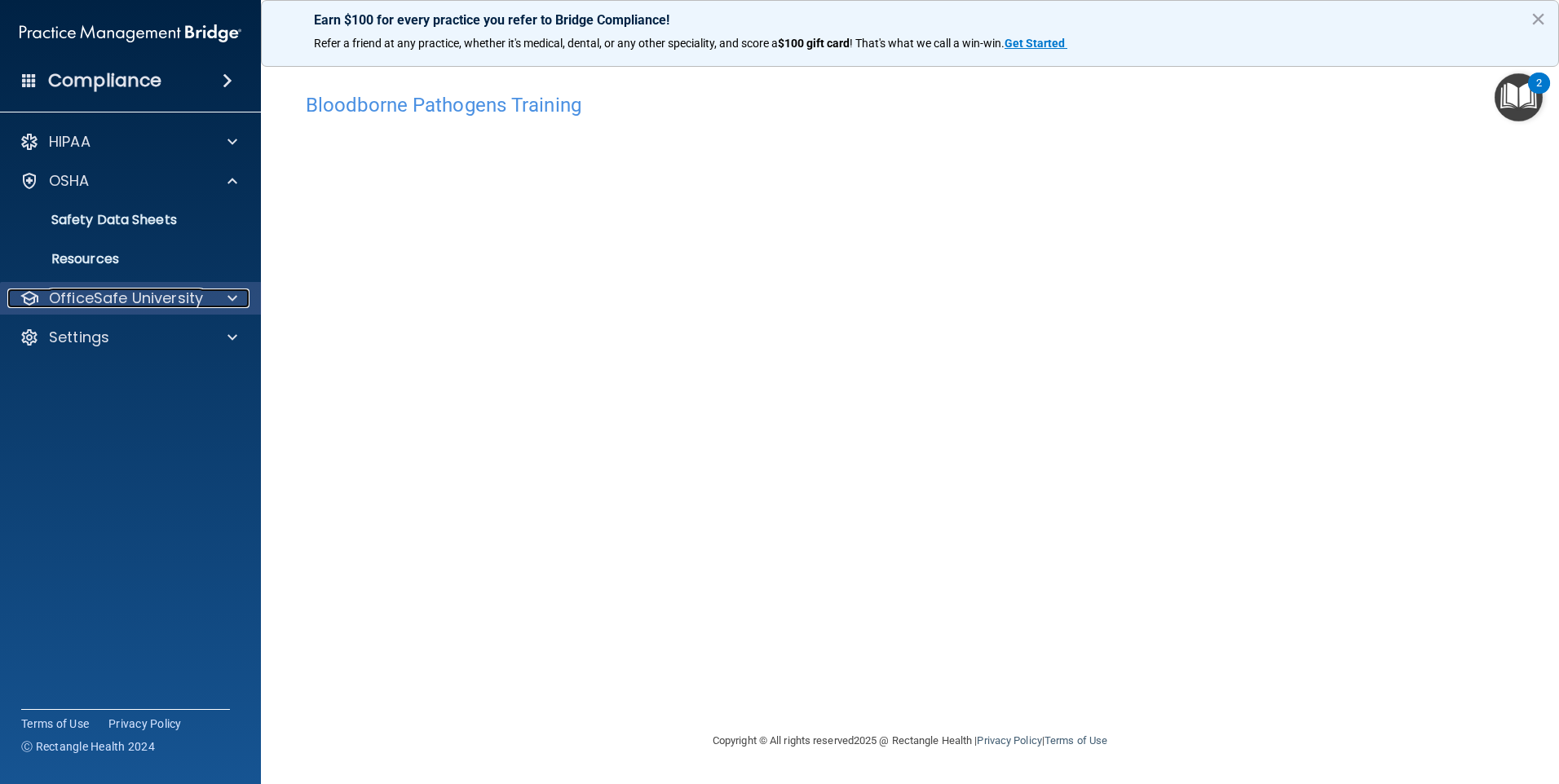
click at [28, 297] on div at bounding box center [30, 299] width 20 height 20
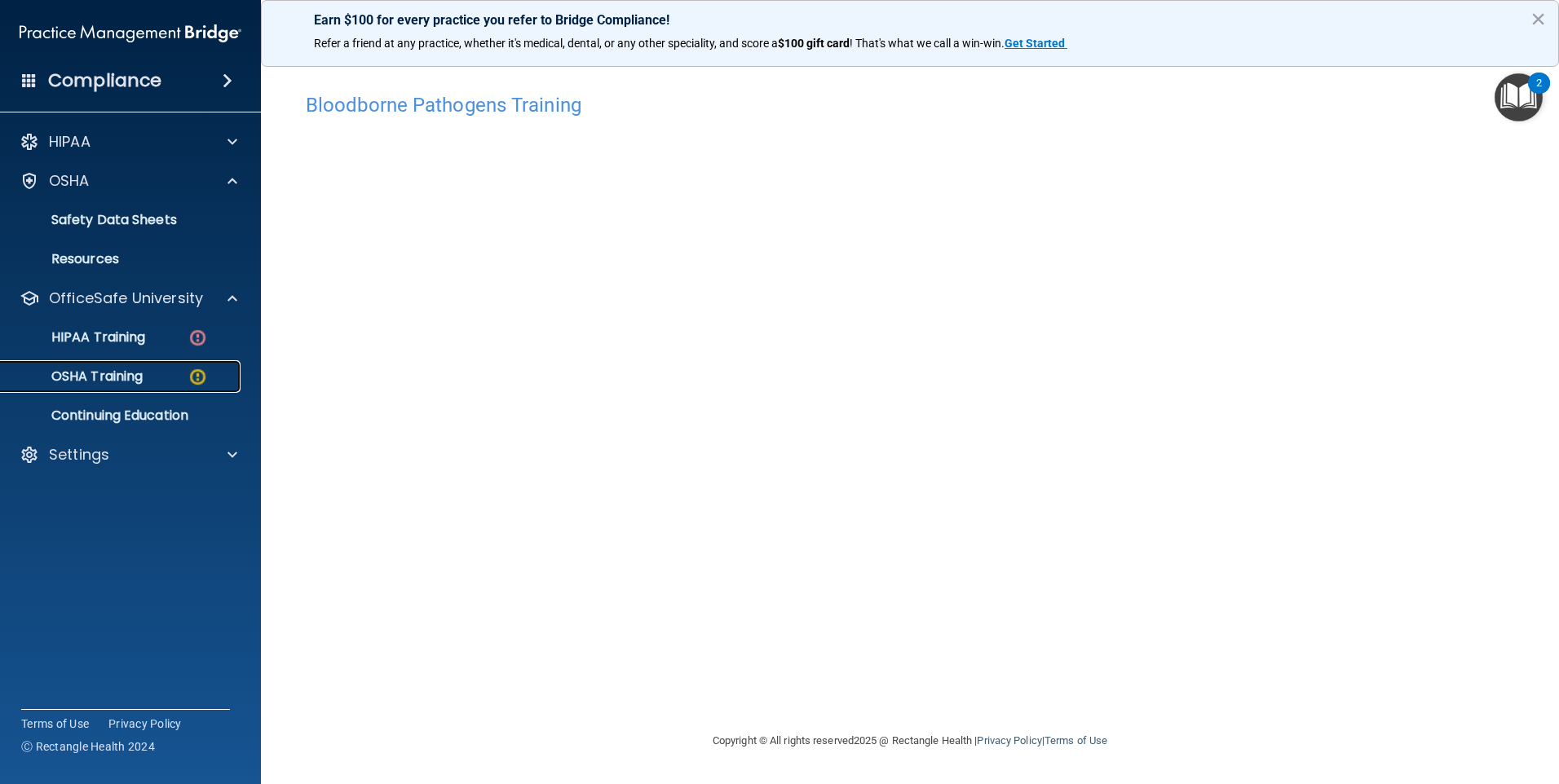
click at [48, 373] on p "OSHA Training" at bounding box center [77, 377] width 132 height 16
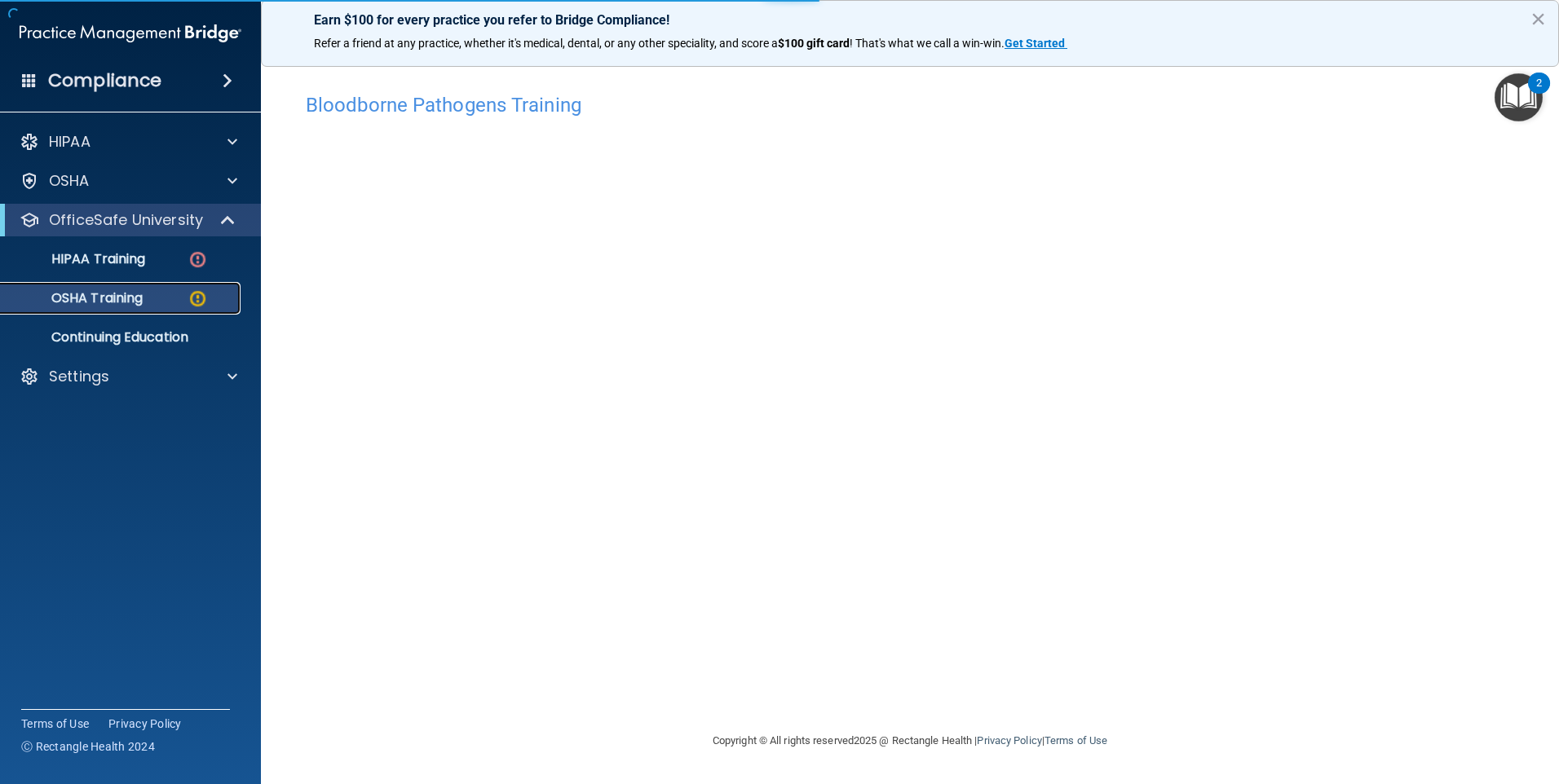
click at [201, 298] on img at bounding box center [198, 299] width 21 height 21
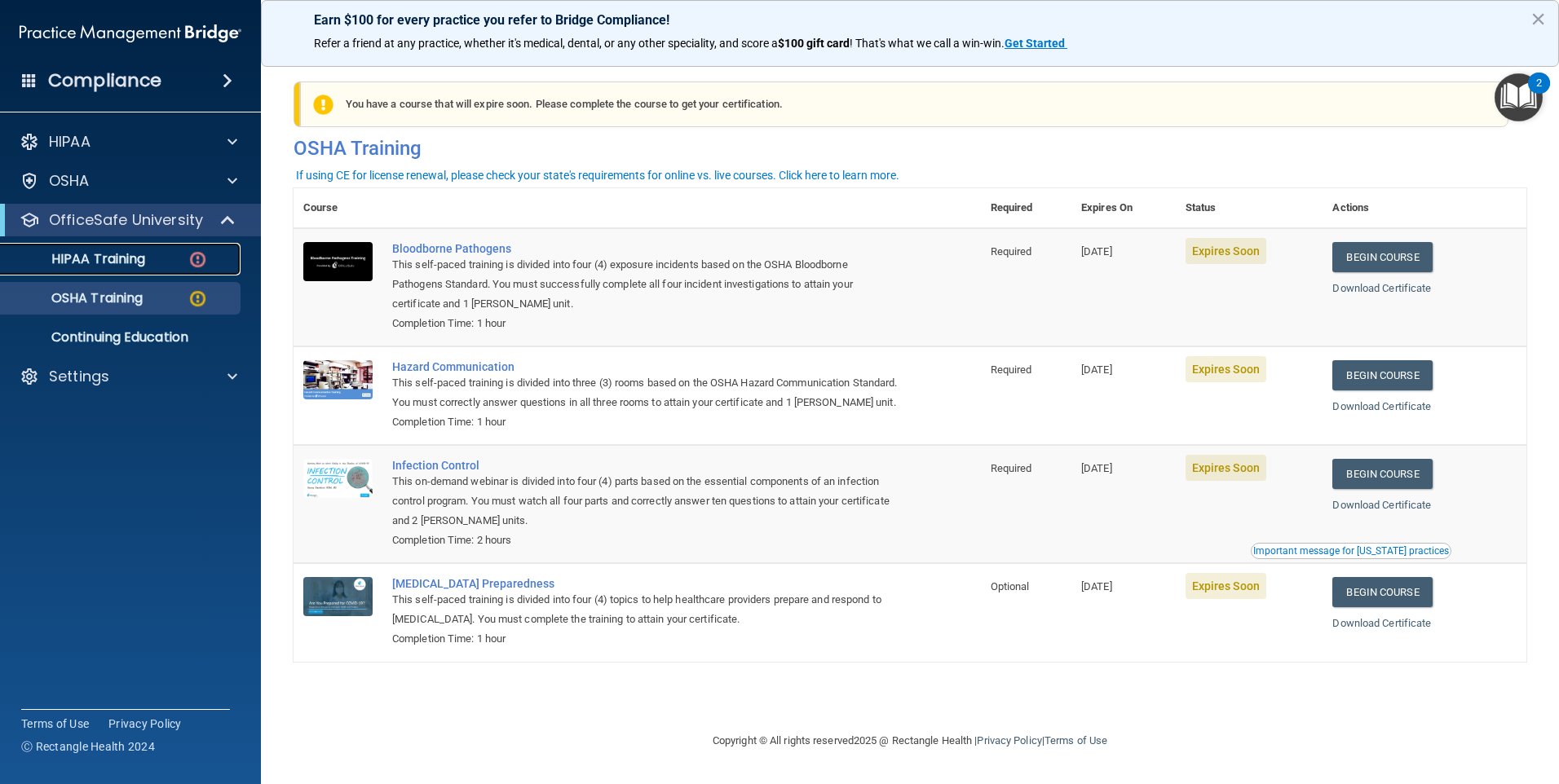
click at [107, 266] on p "HIPAA Training" at bounding box center [78, 259] width 135 height 16
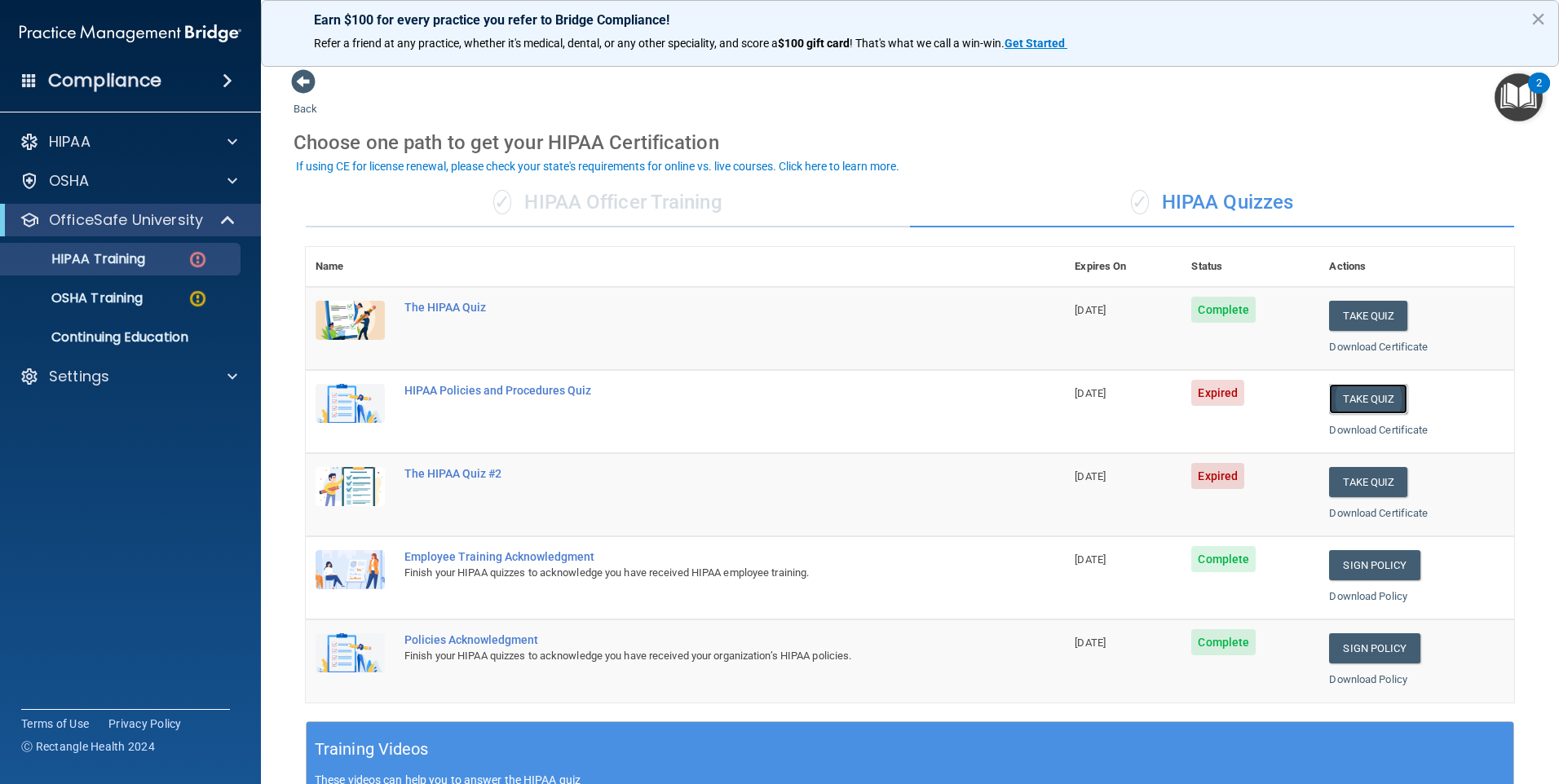
click at [1377, 400] on button "Take Quiz" at bounding box center [1368, 398] width 79 height 30
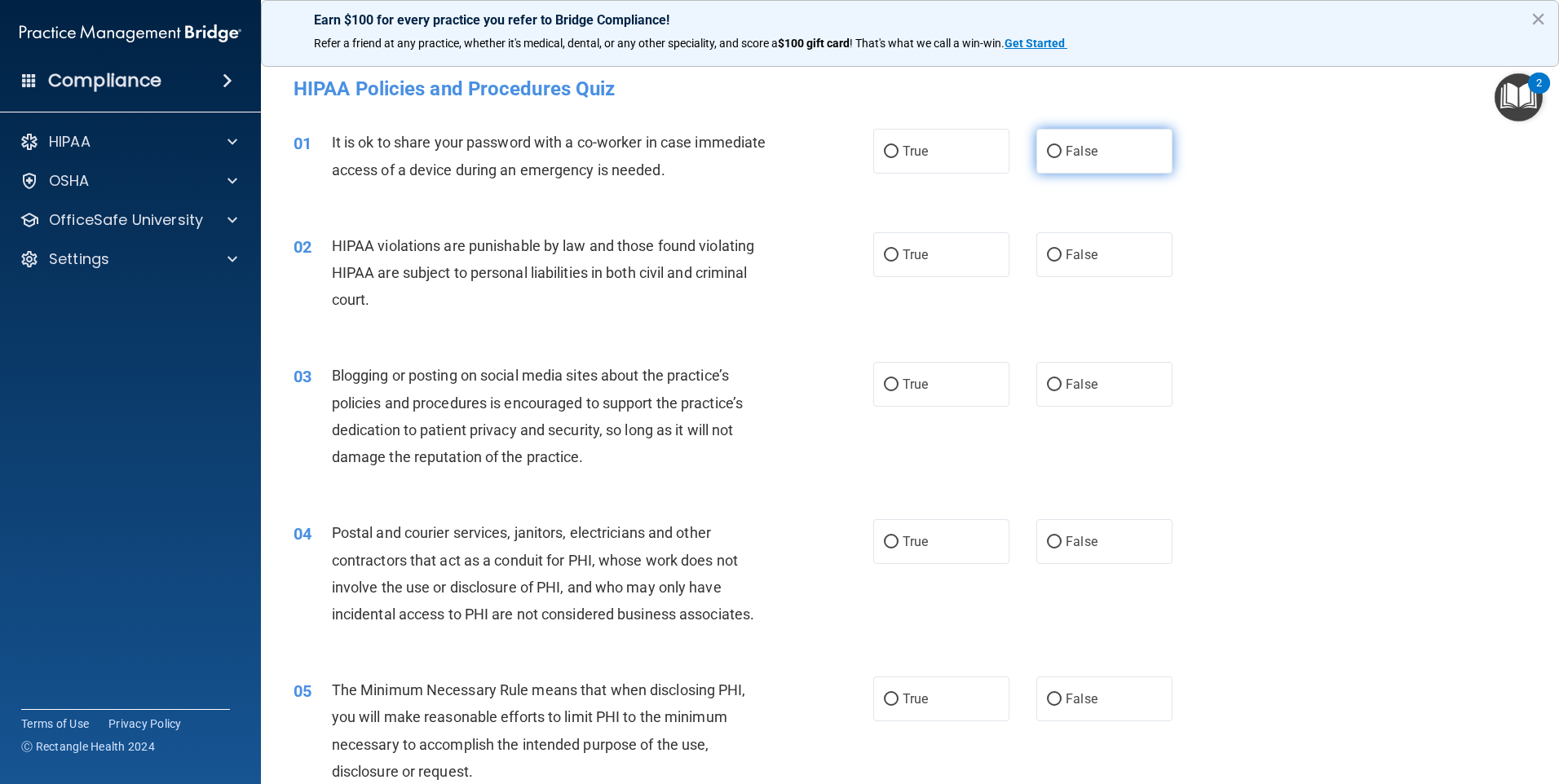
click at [1089, 159] on label "False" at bounding box center [1104, 152] width 136 height 45
click at [1061, 158] on input "False" at bounding box center [1054, 153] width 14 height 13
radio input "true"
click at [952, 256] on label "True" at bounding box center [941, 255] width 136 height 45
click at [899, 256] on input "True" at bounding box center [892, 256] width 14 height 13
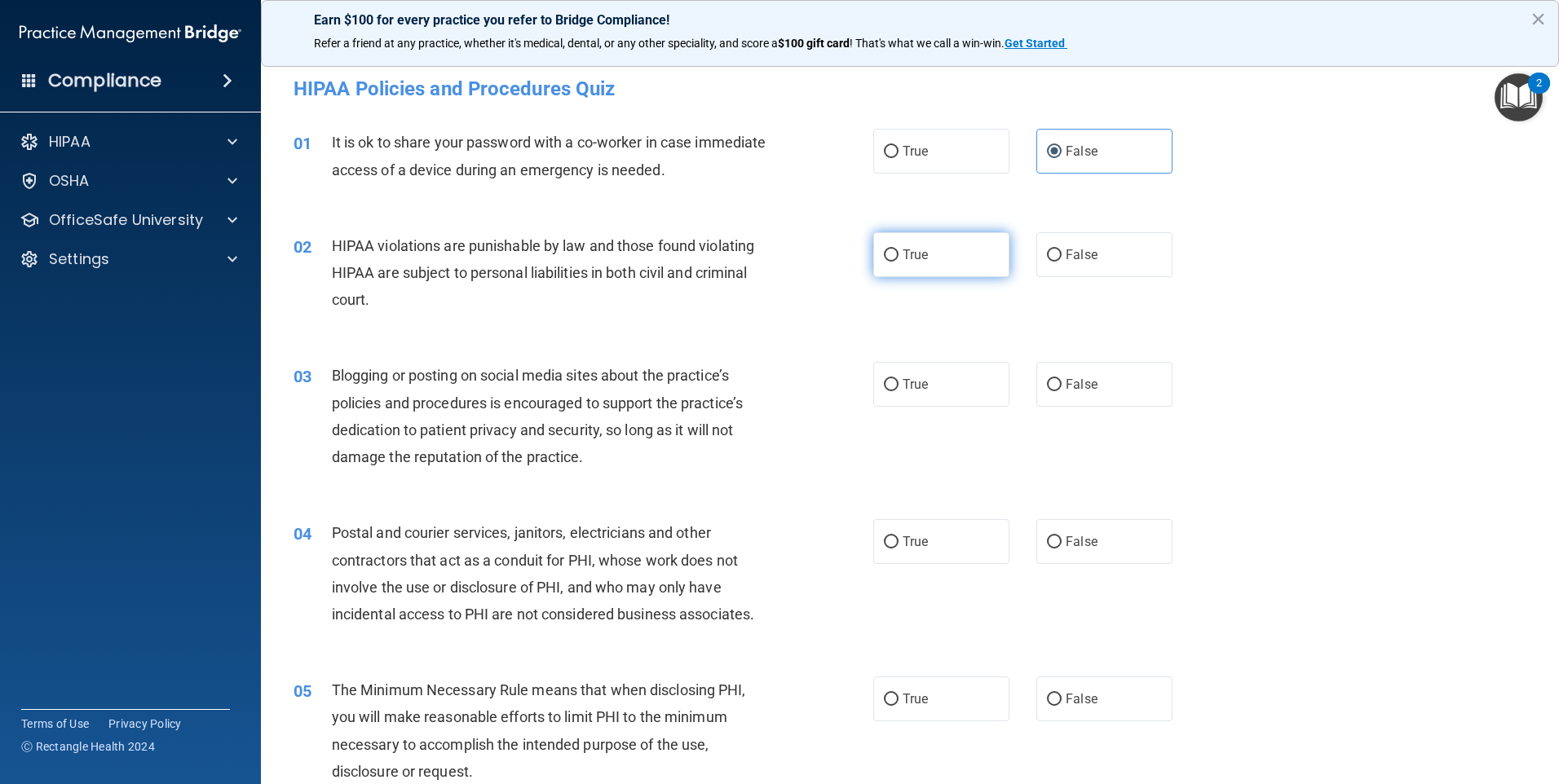
radio input "true"
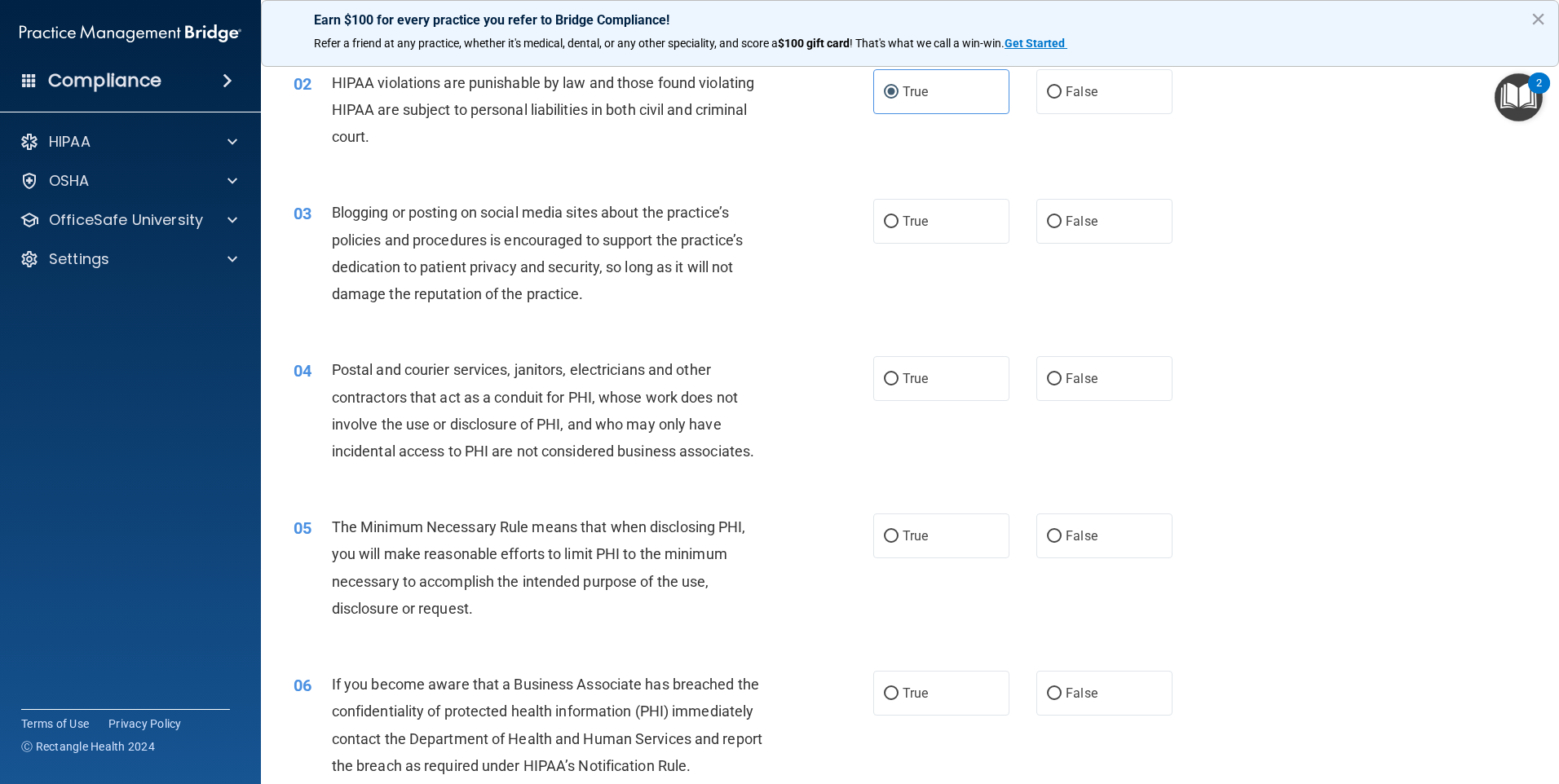
scroll to position [245, 0]
